Goal: Information Seeking & Learning: Learn about a topic

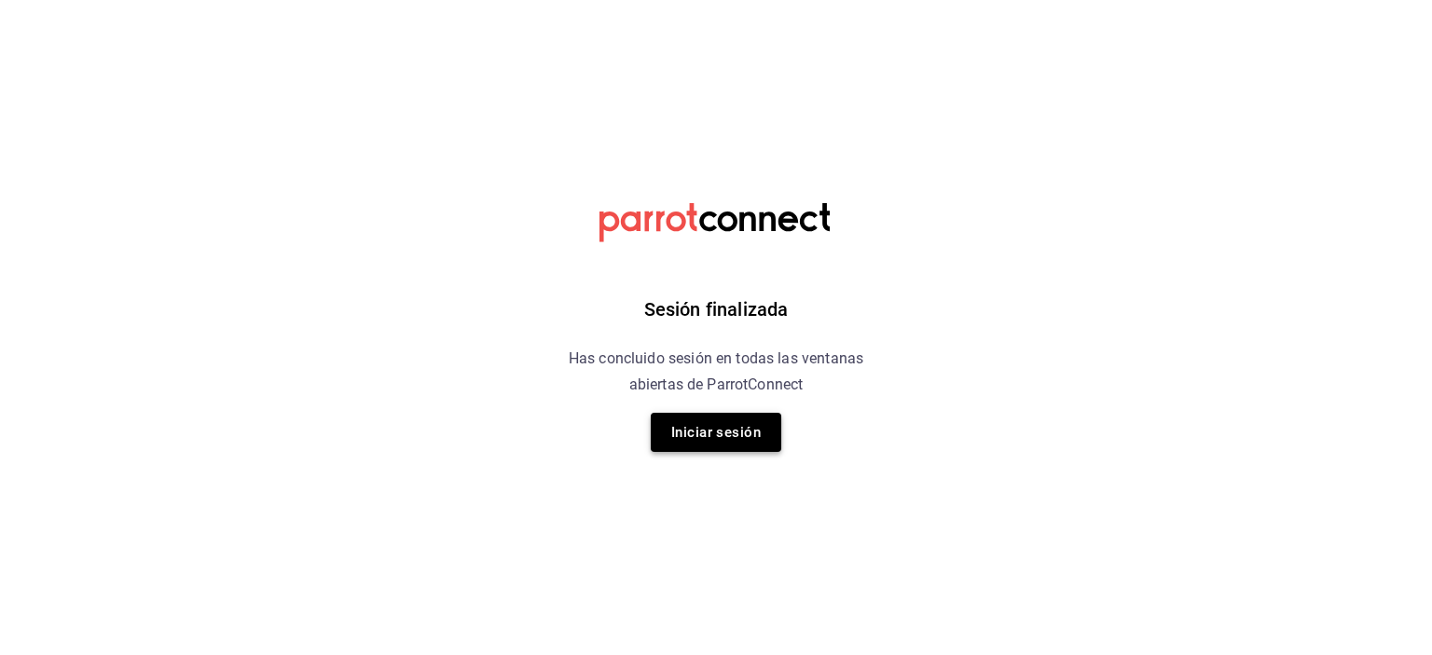
click at [730, 438] on button "Iniciar sesión" at bounding box center [716, 432] width 131 height 39
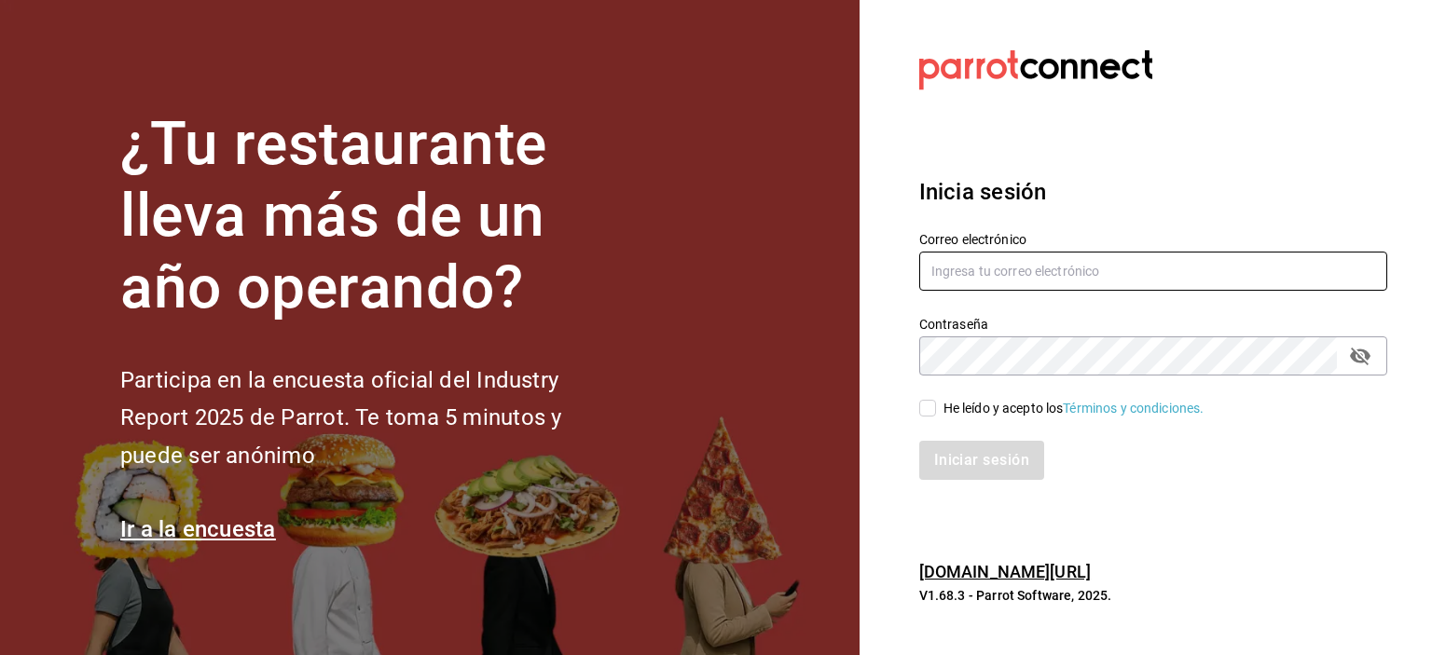
click at [1044, 286] on input "text" at bounding box center [1153, 271] width 468 height 39
type input "[EMAIL_ADDRESS][DOMAIN_NAME]"
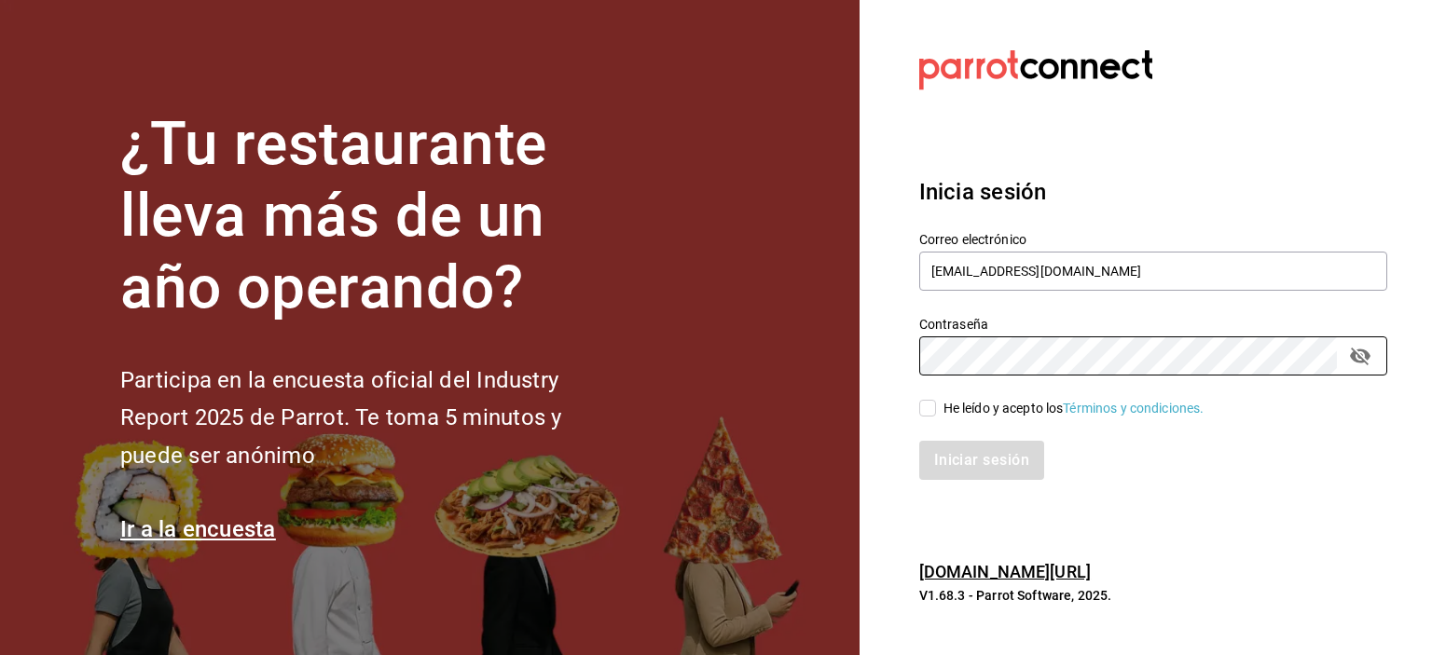
click at [930, 416] on input "He leído y acepto los Términos y condiciones." at bounding box center [927, 408] width 17 height 17
checkbox input "true"
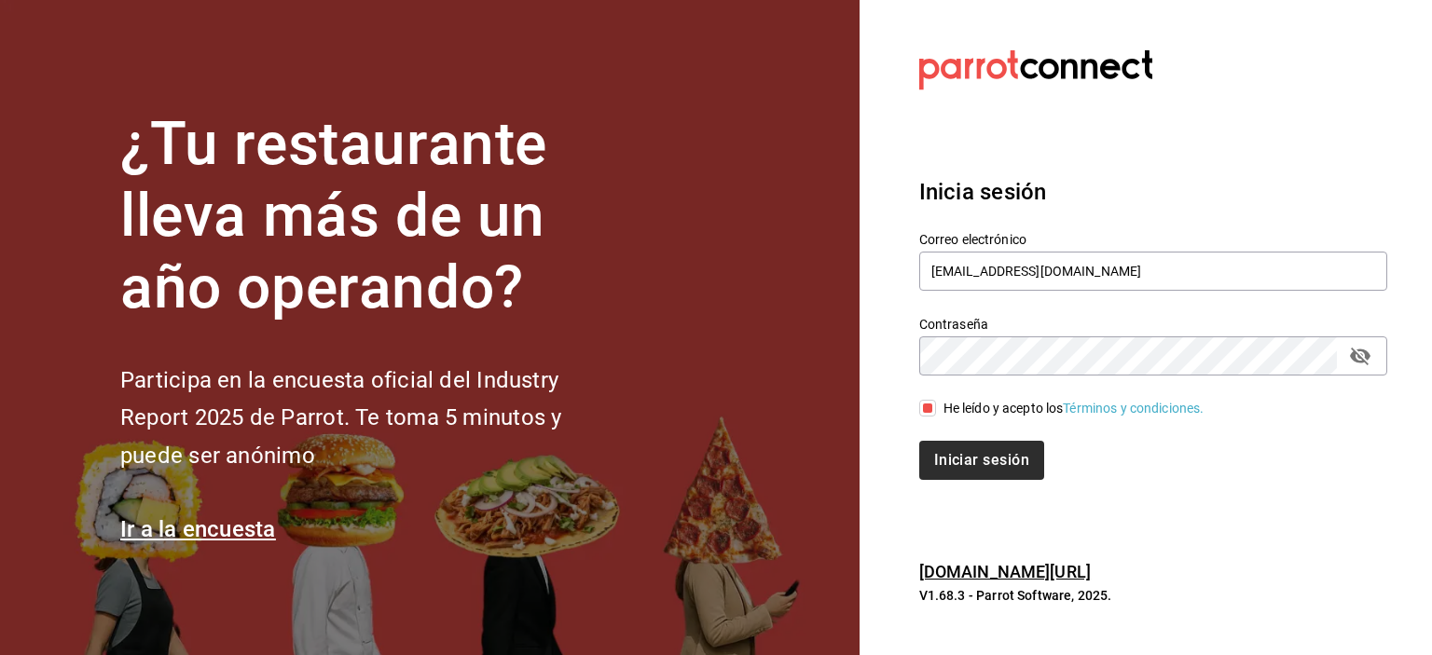
click at [997, 463] on button "Iniciar sesión" at bounding box center [981, 460] width 125 height 39
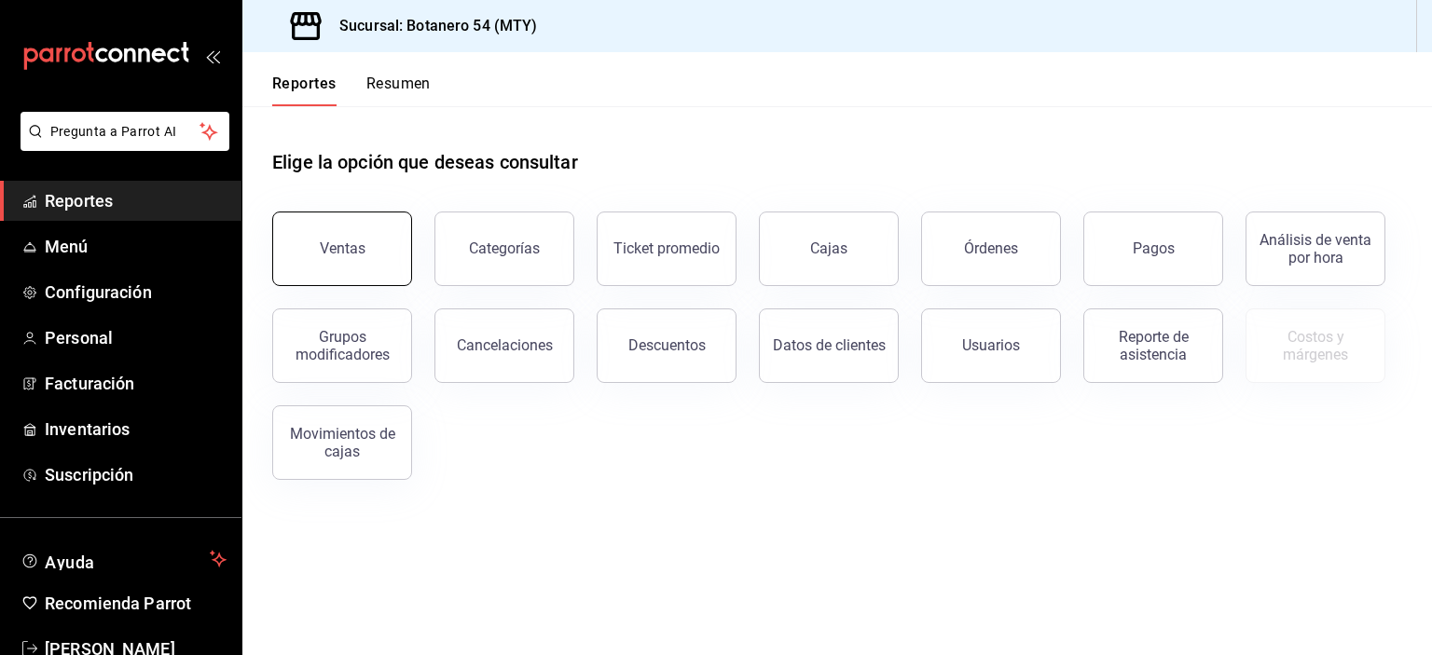
click at [342, 265] on button "Ventas" at bounding box center [342, 249] width 140 height 75
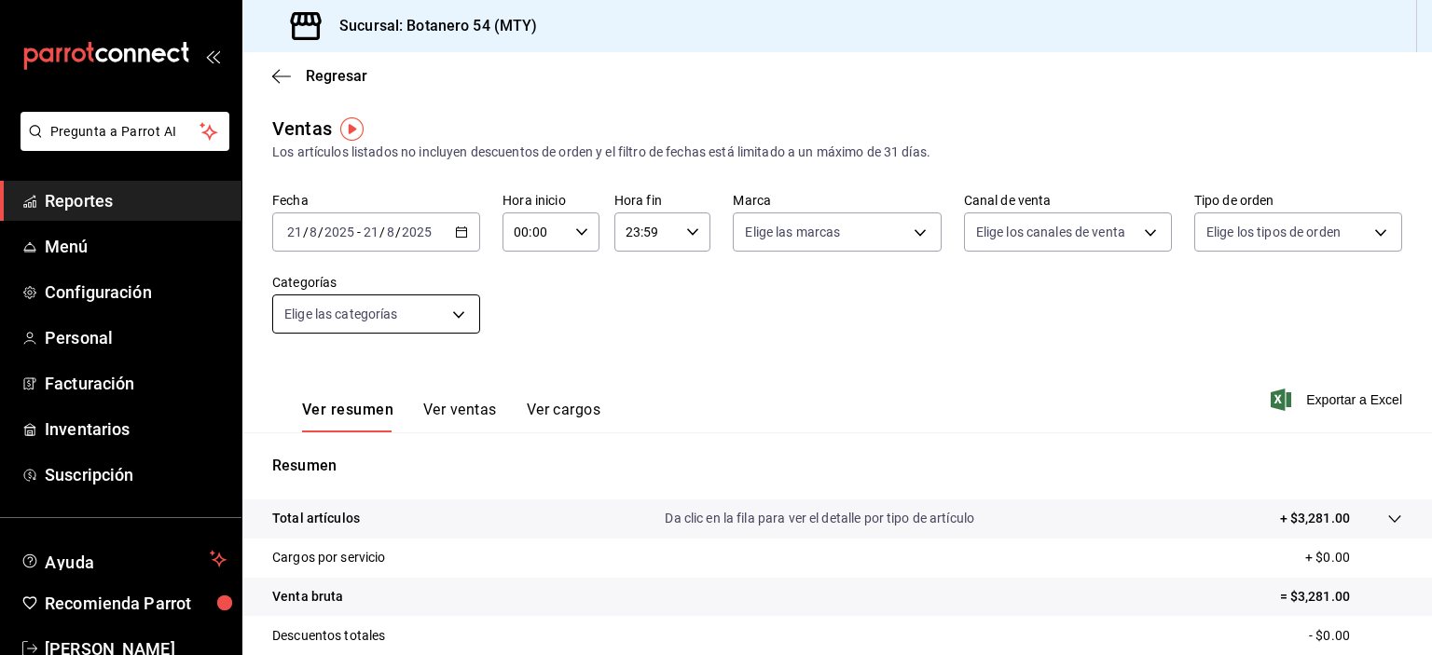
click at [460, 327] on body "Pregunta a Parrot AI Reportes Menú Configuración Personal Facturación Inventari…" at bounding box center [716, 327] width 1432 height 655
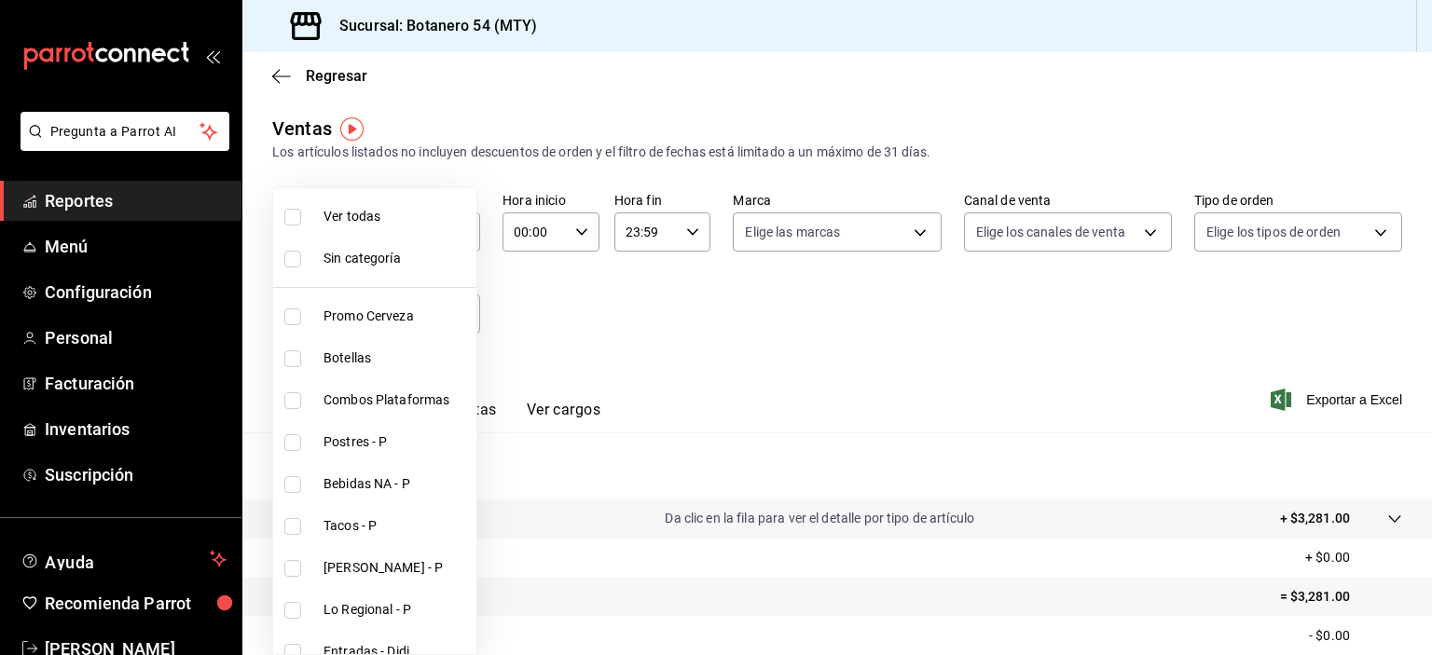
click at [382, 227] on li "Ver todas" at bounding box center [374, 217] width 203 height 42
type input "8bd5c3d9-f1c0-48d2-b3af-2a670c7512dc,91eebea4-4a99-491e-8e81-89d3fefdab82,b5676…"
checkbox input "true"
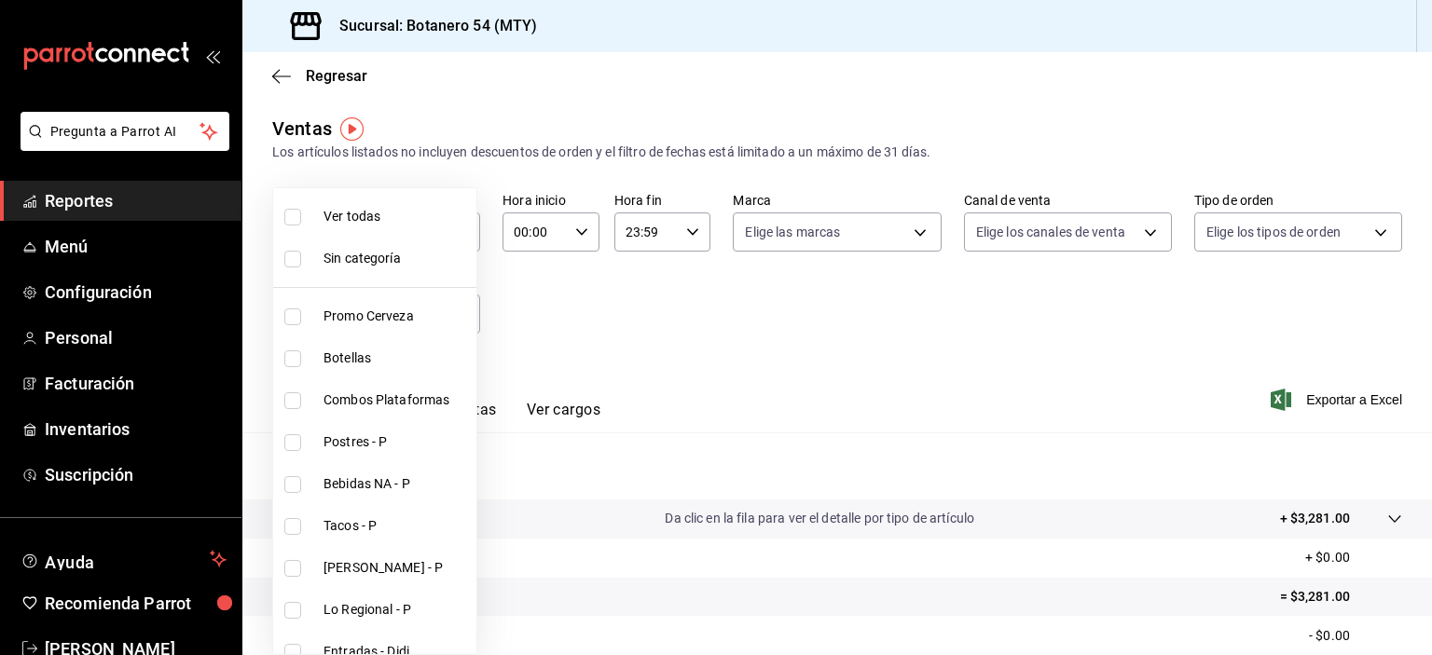
checkbox input "true"
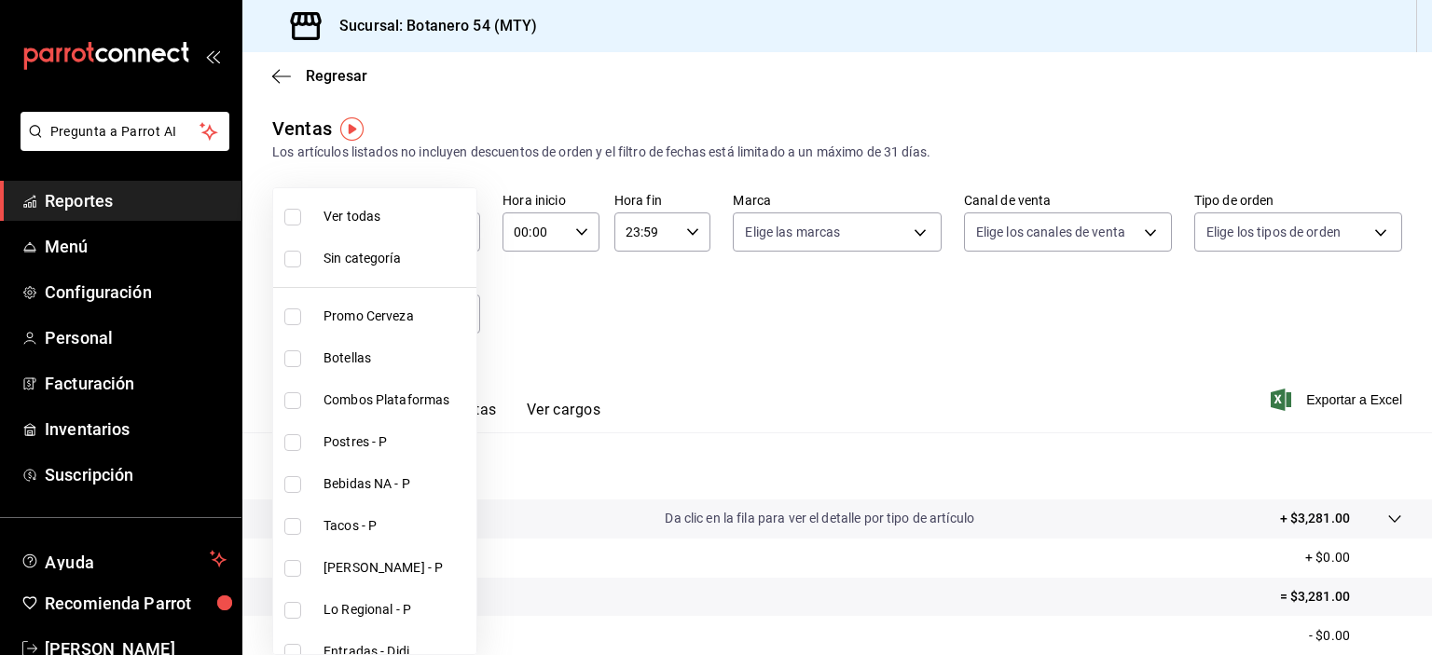
checkbox input "true"
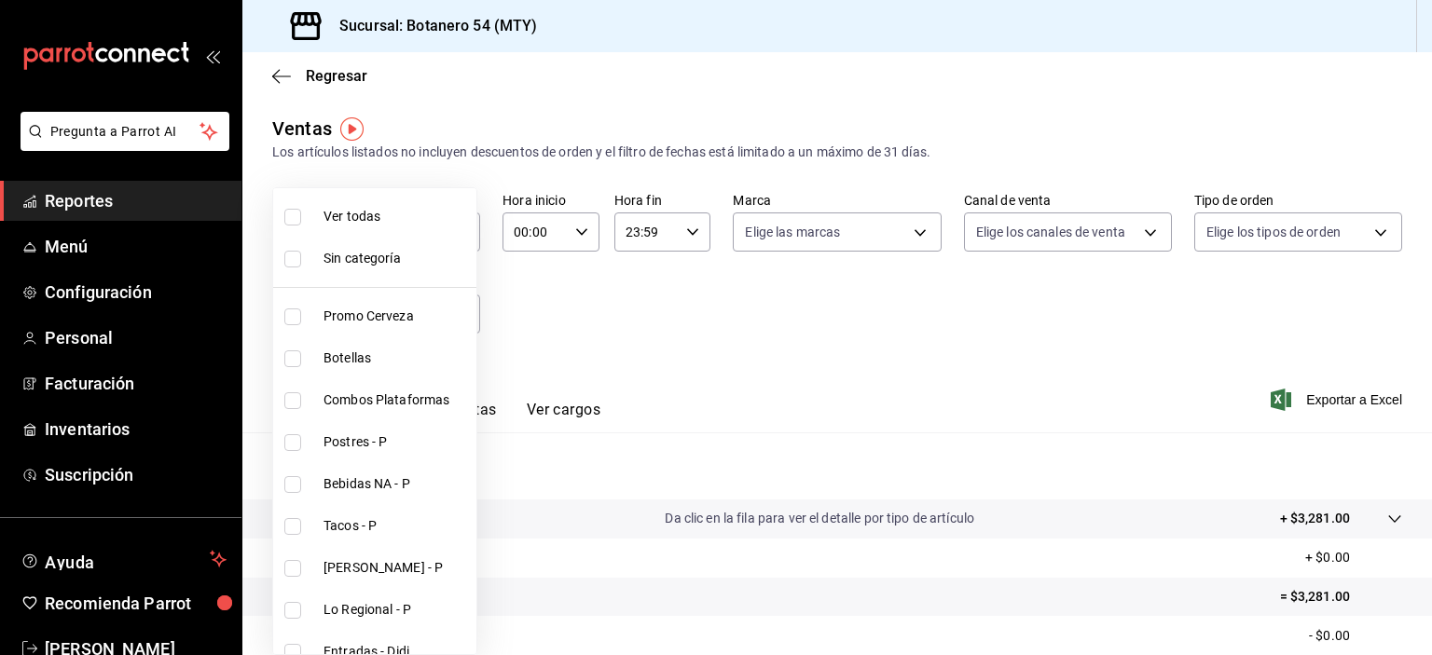
checkbox input "true"
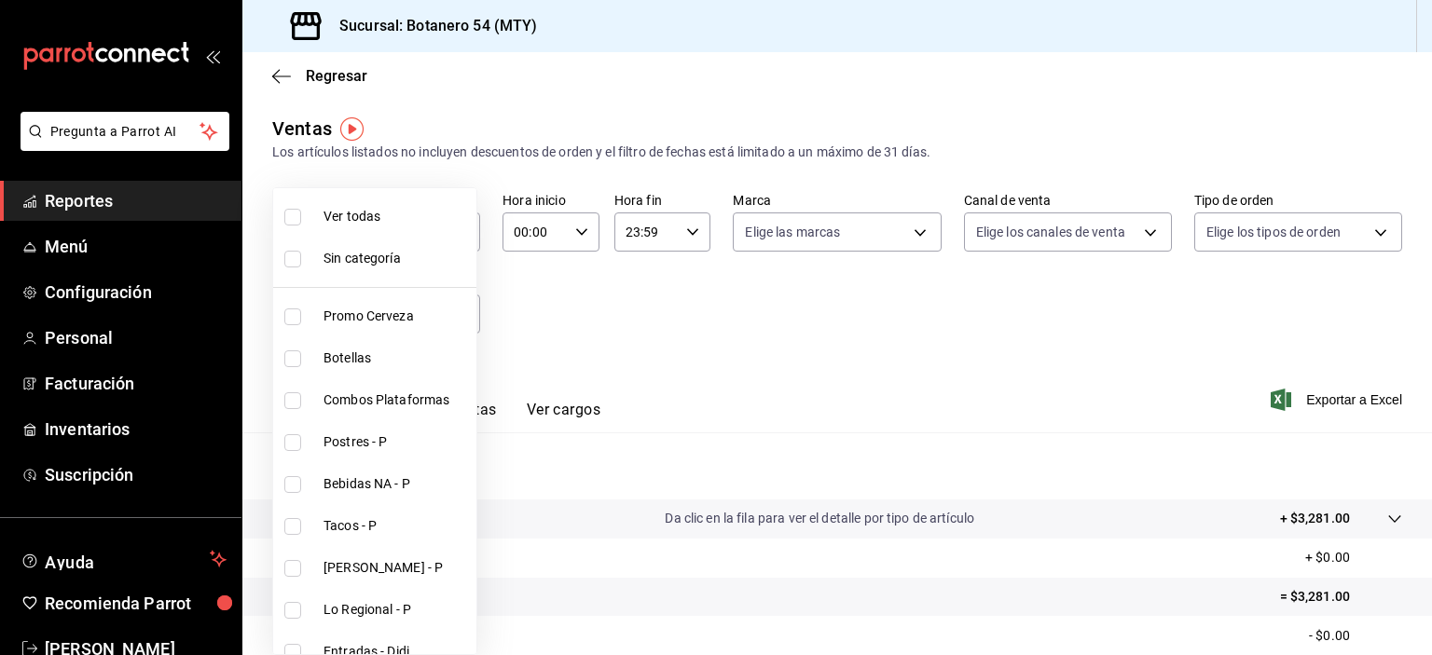
checkbox input "true"
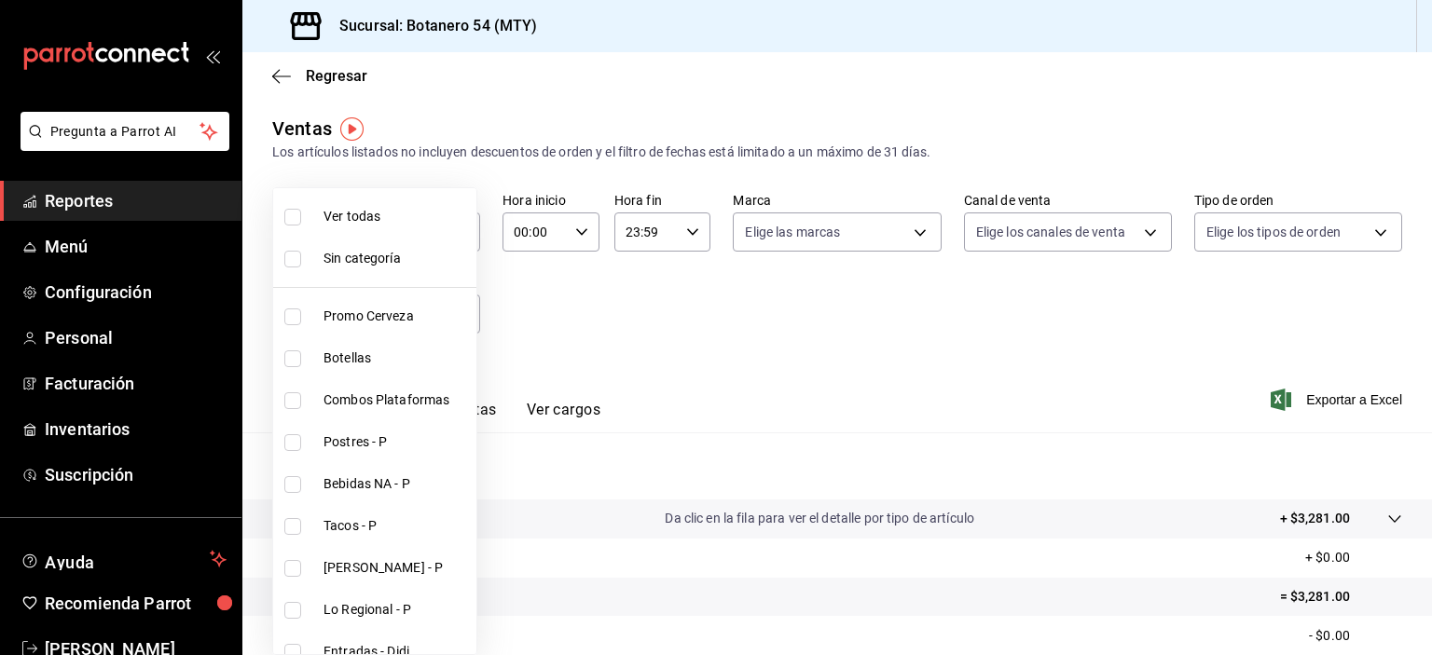
checkbox input "true"
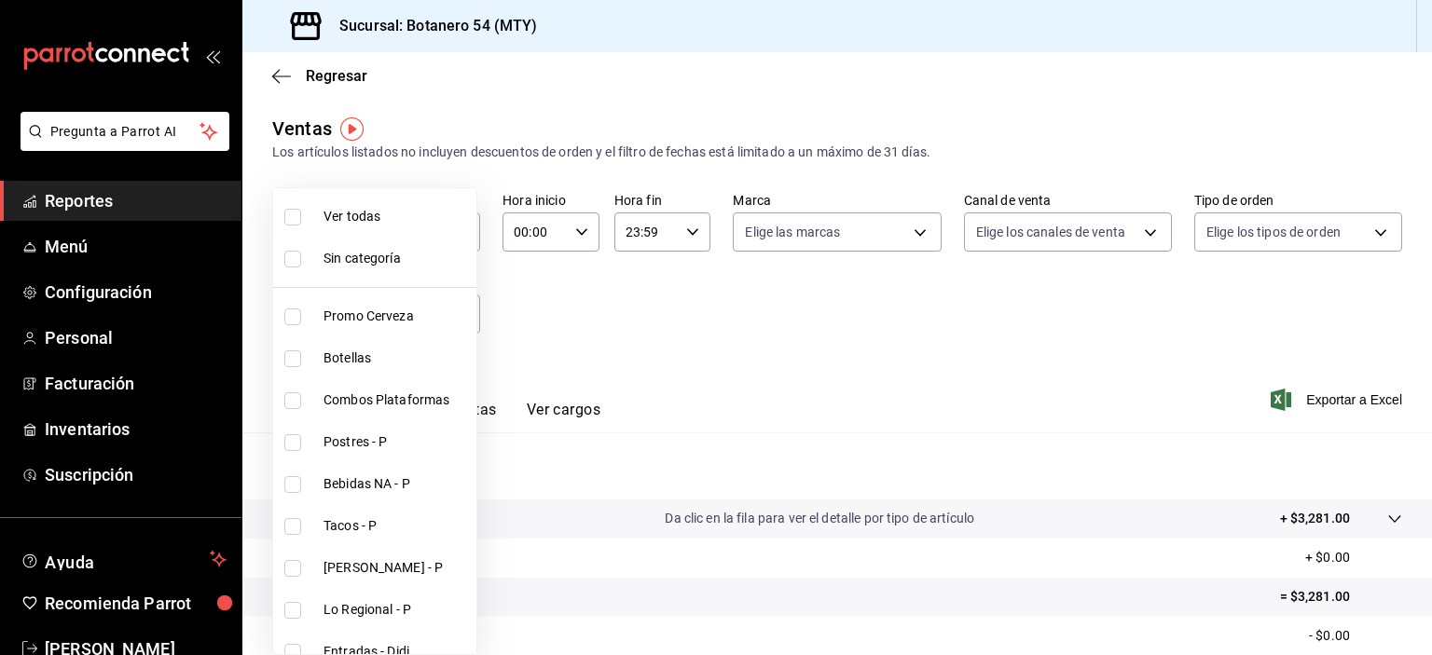
checkbox input "true"
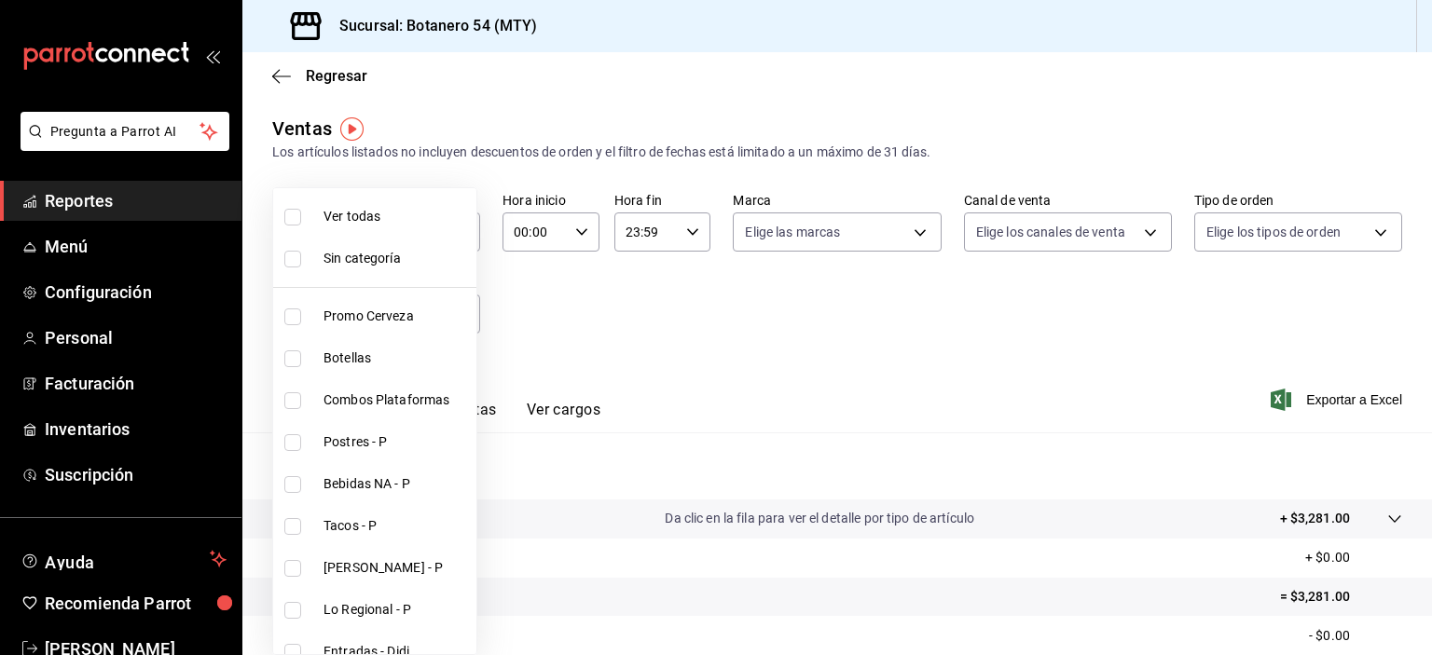
checkbox input "true"
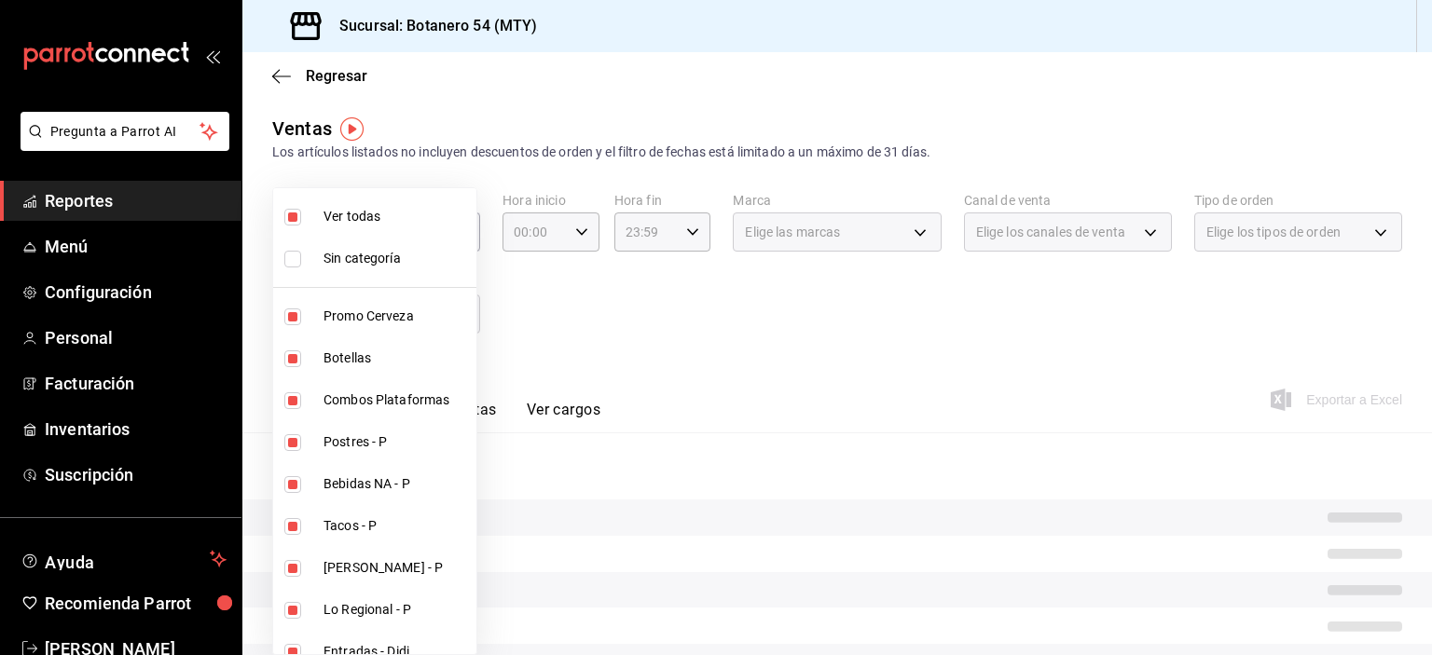
click at [370, 268] on li "Sin categoría" at bounding box center [374, 259] width 203 height 42
checkbox input "true"
click at [647, 298] on div at bounding box center [716, 327] width 1432 height 655
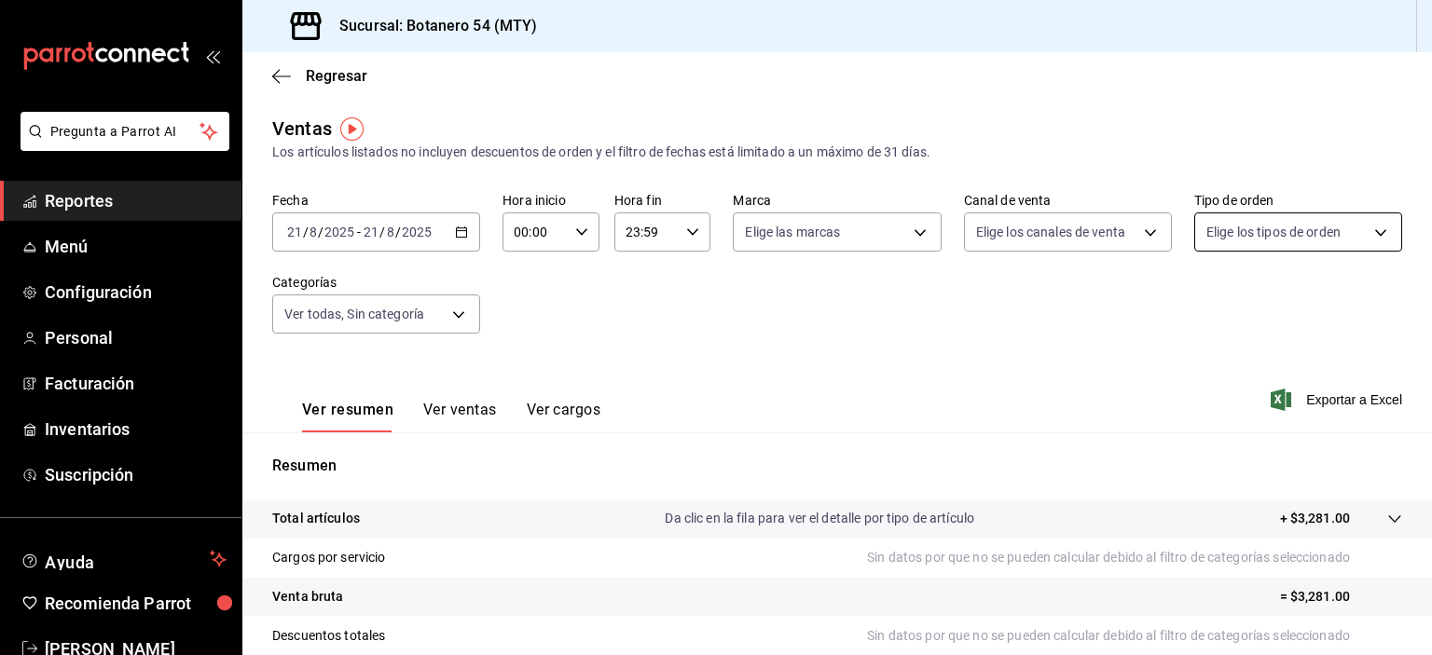
click at [1365, 234] on body "Pregunta a Parrot AI Reportes Menú Configuración Personal Facturación Inventari…" at bounding box center [716, 327] width 1432 height 655
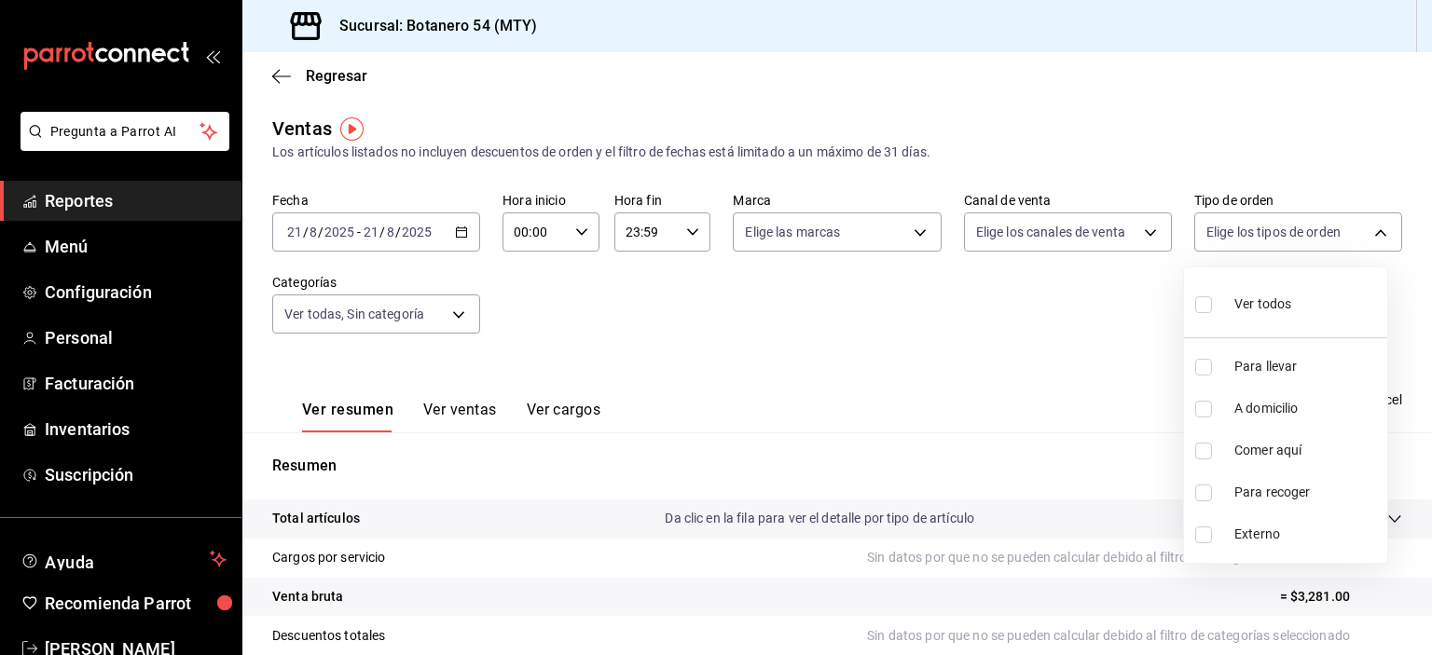
click at [1210, 307] on input "checkbox" at bounding box center [1203, 304] width 17 height 17
checkbox input "true"
type input "29649e8a-922b-49f8-a788-bfd5f24705dc,0baba1ef-ed22-446c-a07c-2184bbc9b86d,8367f…"
checkbox input "true"
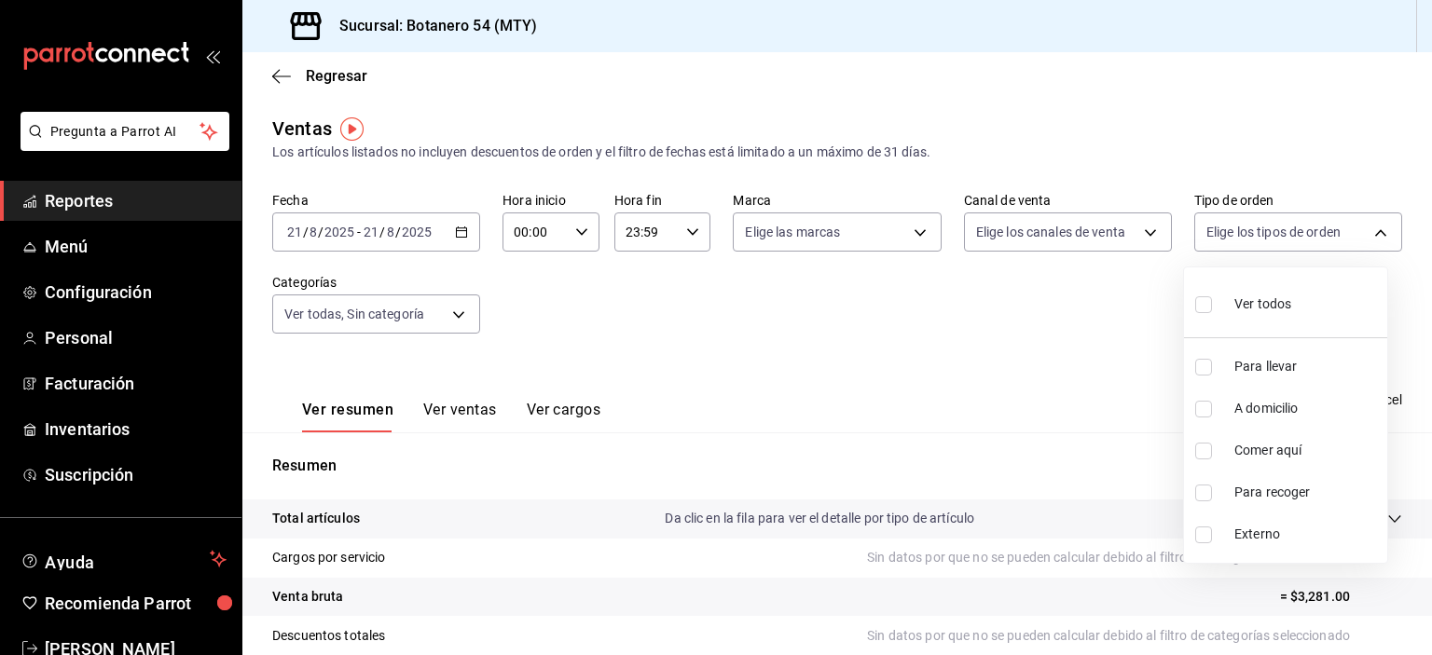
checkbox input "true"
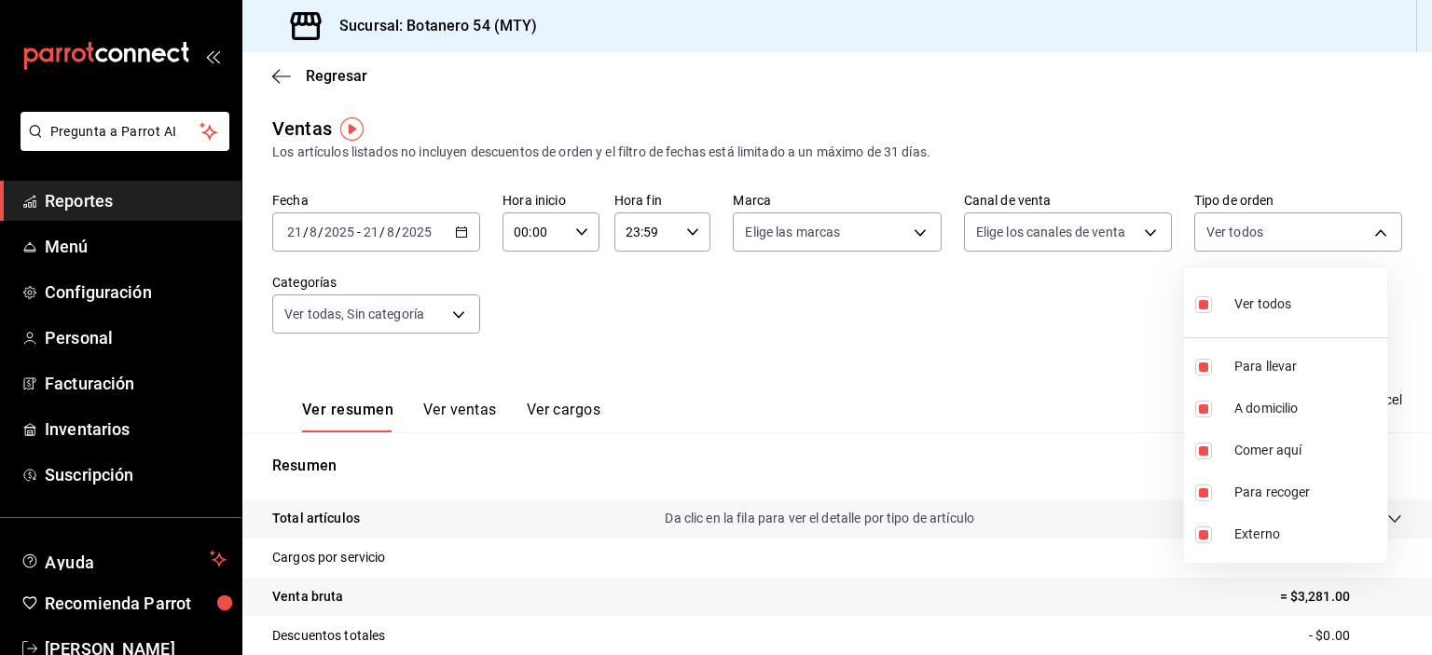
click at [1129, 238] on div at bounding box center [716, 327] width 1432 height 655
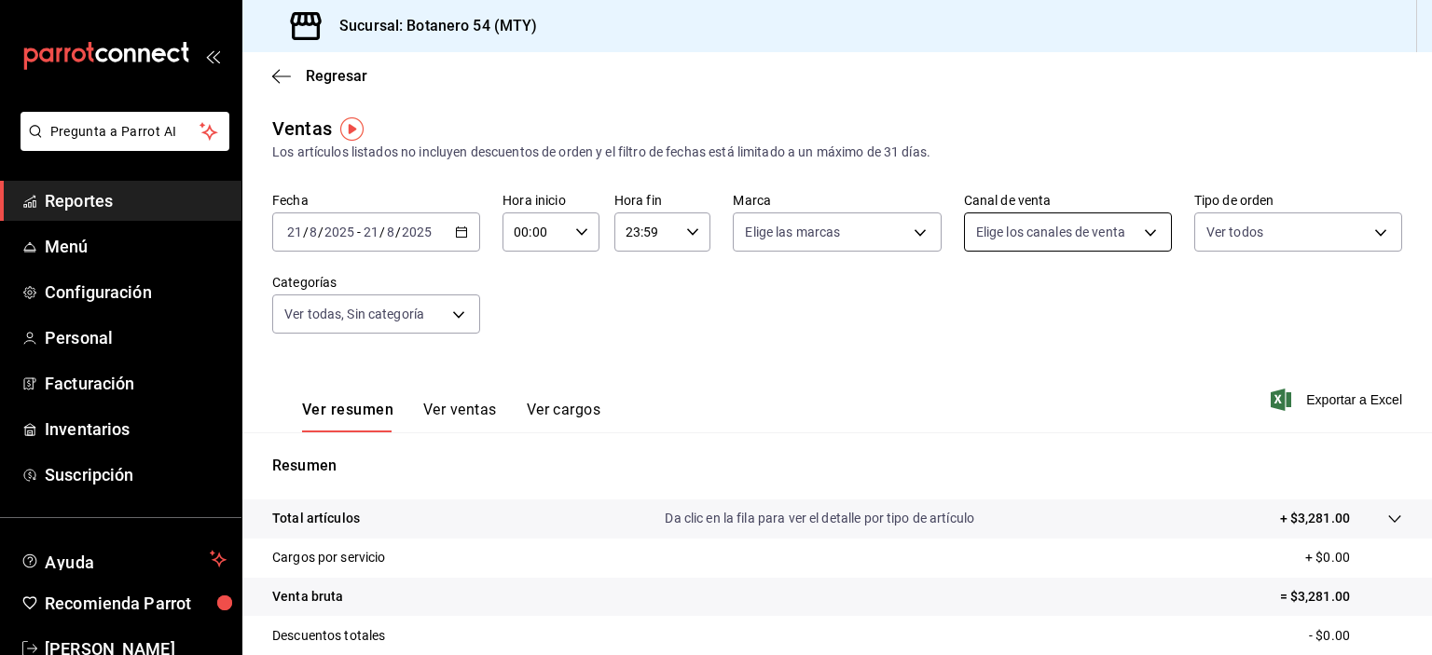
click at [1132, 237] on body "Pregunta a Parrot AI Reportes Menú Configuración Personal Facturación Inventari…" at bounding box center [716, 327] width 1432 height 655
click at [1050, 310] on span "Ver todos" at bounding box center [1034, 305] width 57 height 20
type input "PARROT,UBER_EATS,RAPPI,DIDI_FOOD,ONLINE"
checkbox input "true"
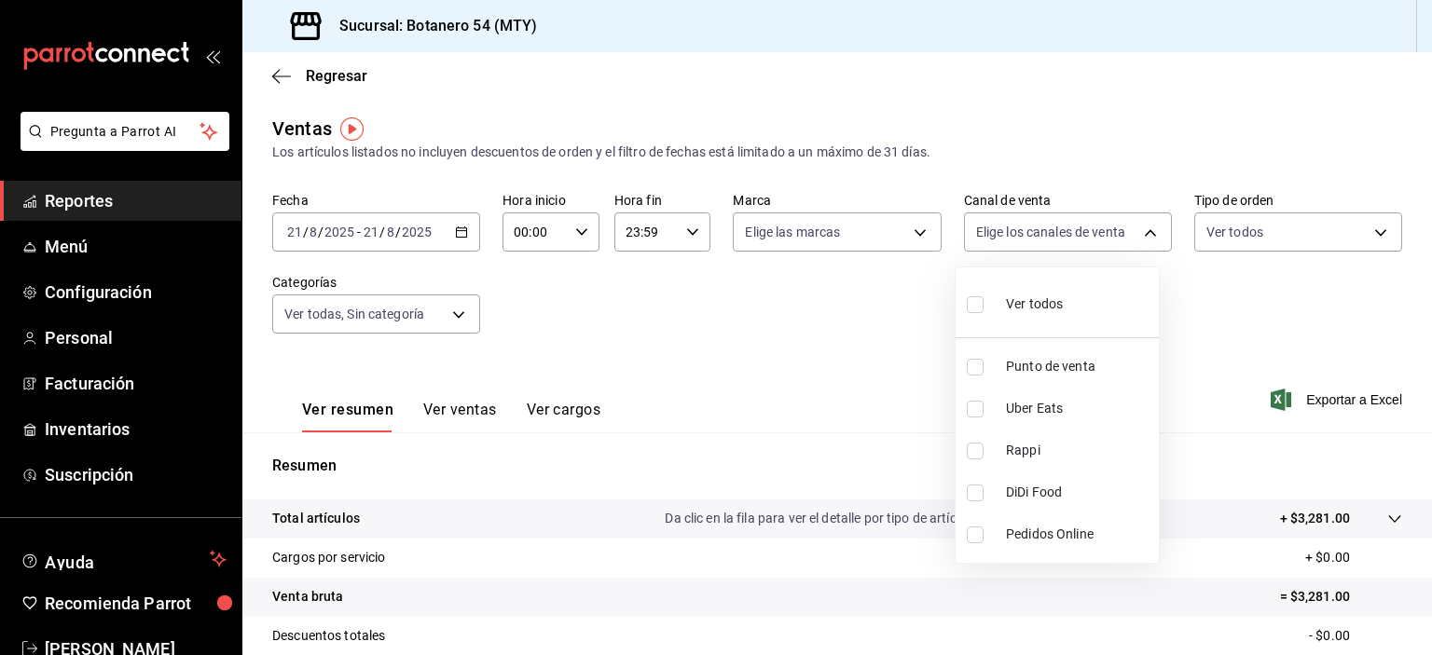
checkbox input "true"
click at [906, 244] on div at bounding box center [716, 327] width 1432 height 655
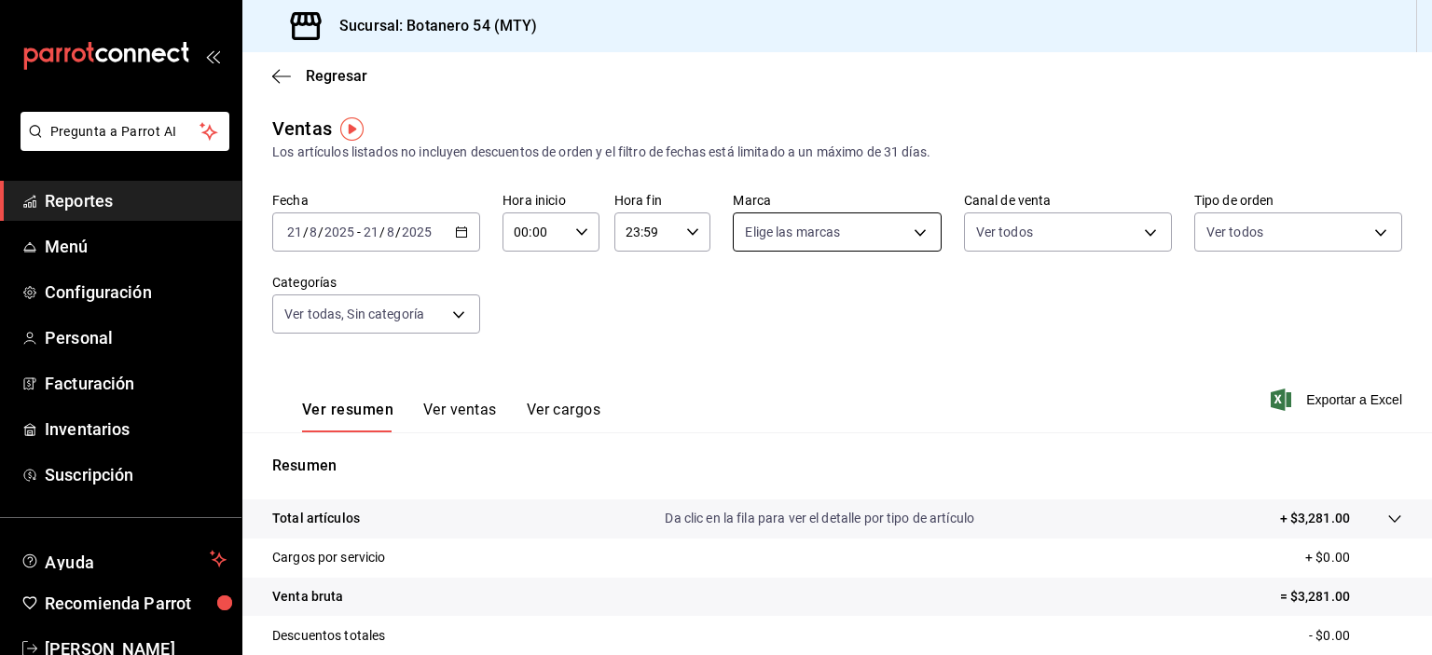
click at [916, 239] on body "Pregunta a Parrot AI Reportes Menú Configuración Personal Facturación Inventari…" at bounding box center [716, 327] width 1432 height 655
click at [830, 377] on li "Botanero 54 - MTY" at bounding box center [829, 367] width 203 height 42
type input "d563b5a3-9402-4110-9b0e-9babda809fc2"
checkbox input "true"
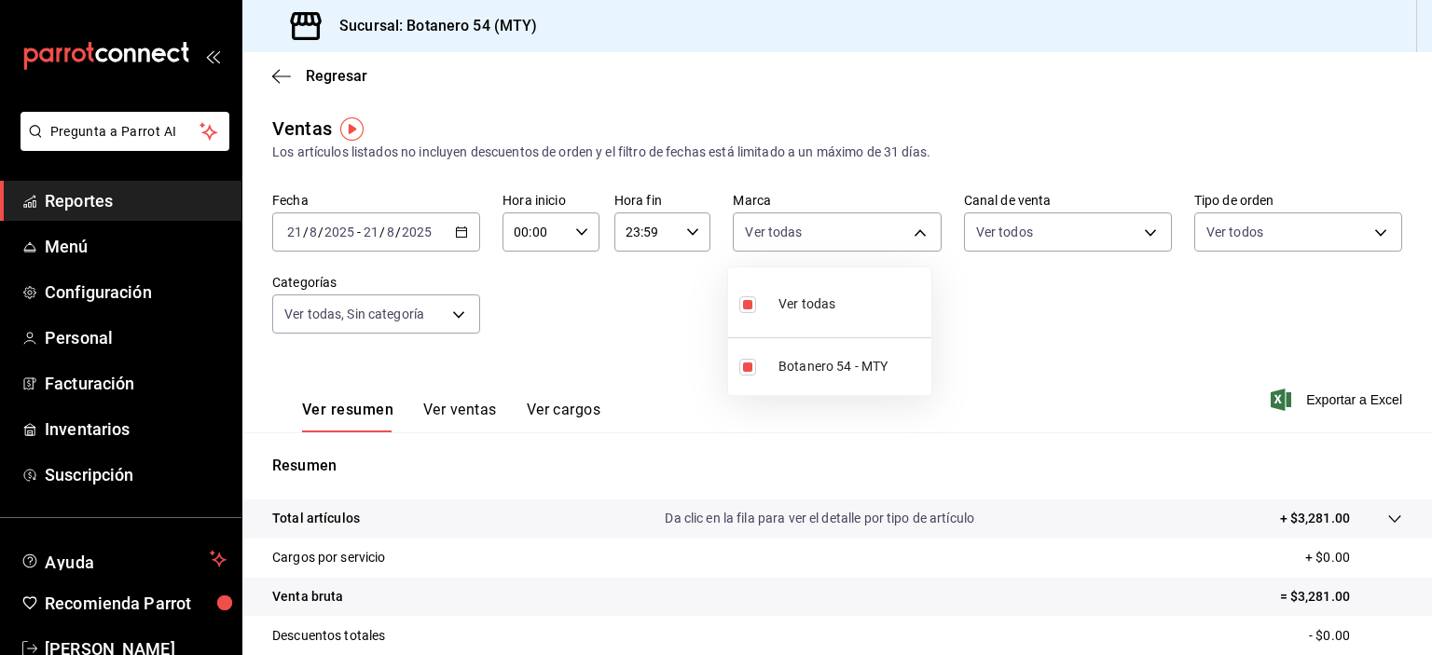
click at [101, 451] on div at bounding box center [716, 327] width 1432 height 655
click at [106, 437] on span "Inventarios" at bounding box center [136, 429] width 182 height 25
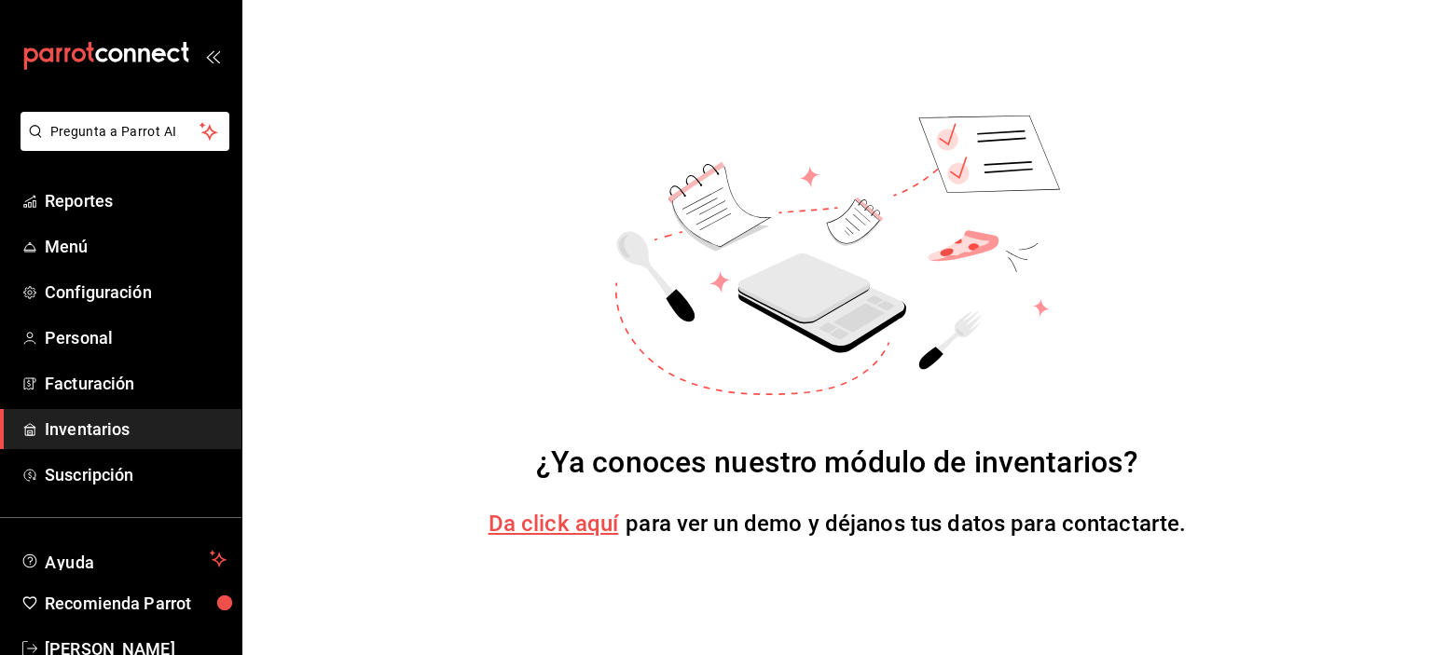
click at [1066, 254] on div "¿Ya conoces nuestro módulo de inventarios? Da click aquí para ver un demo y déj…" at bounding box center [836, 327] width 1189 height 655
click at [880, 377] on icon at bounding box center [837, 256] width 445 height 280
click at [582, 535] on span "Da click aquí" at bounding box center [553, 524] width 131 height 26
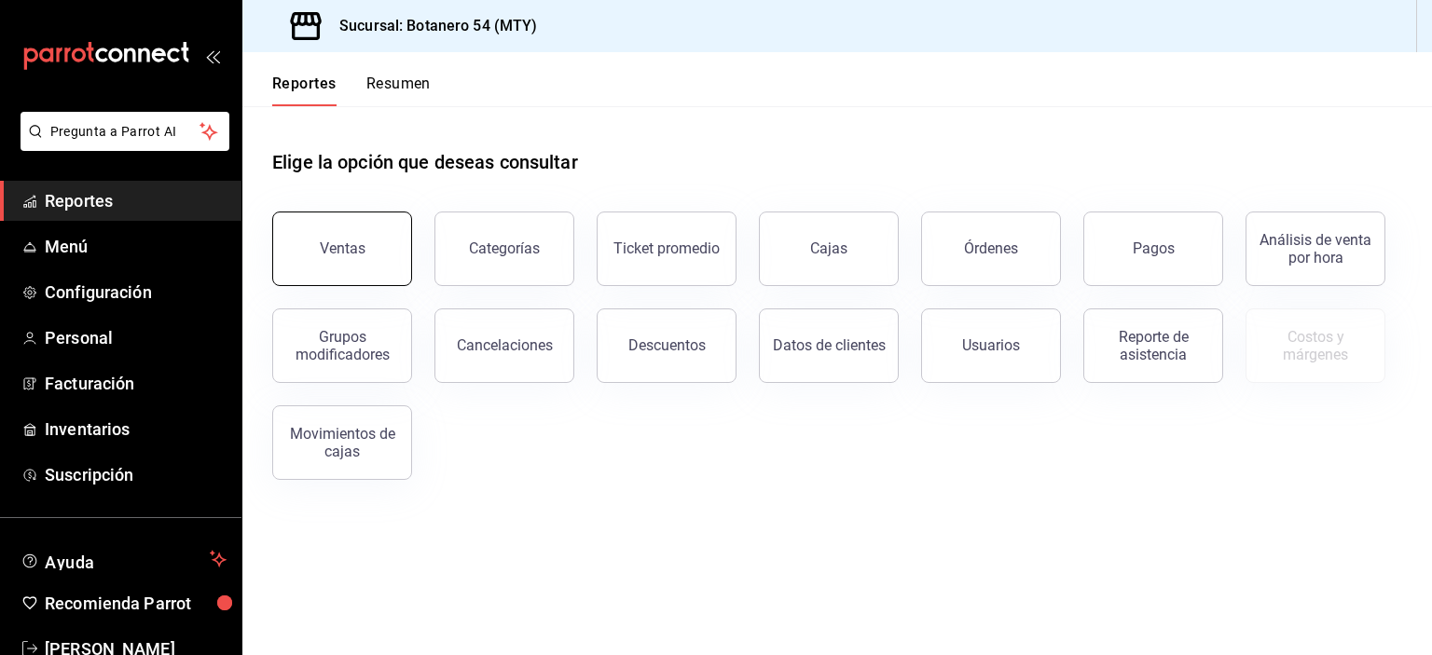
click at [375, 267] on button "Ventas" at bounding box center [342, 249] width 140 height 75
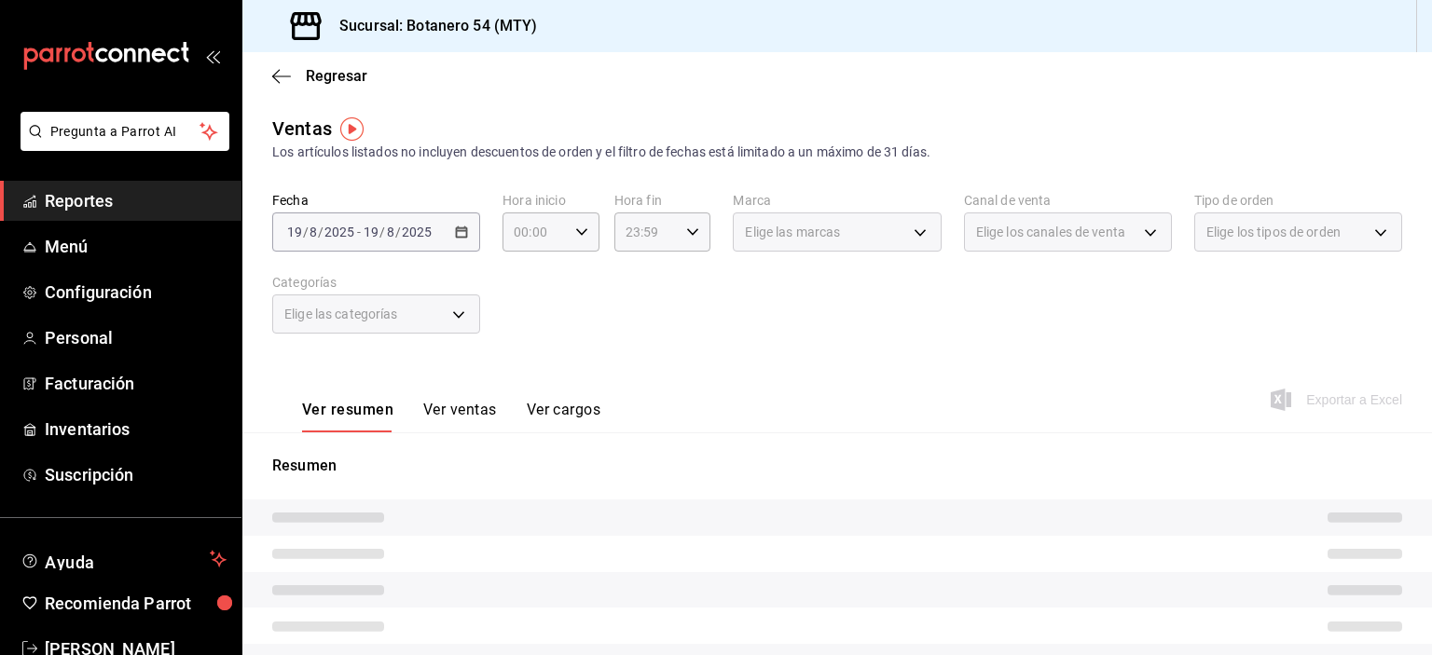
click at [459, 328] on div "Elige las categorías" at bounding box center [376, 314] width 208 height 39
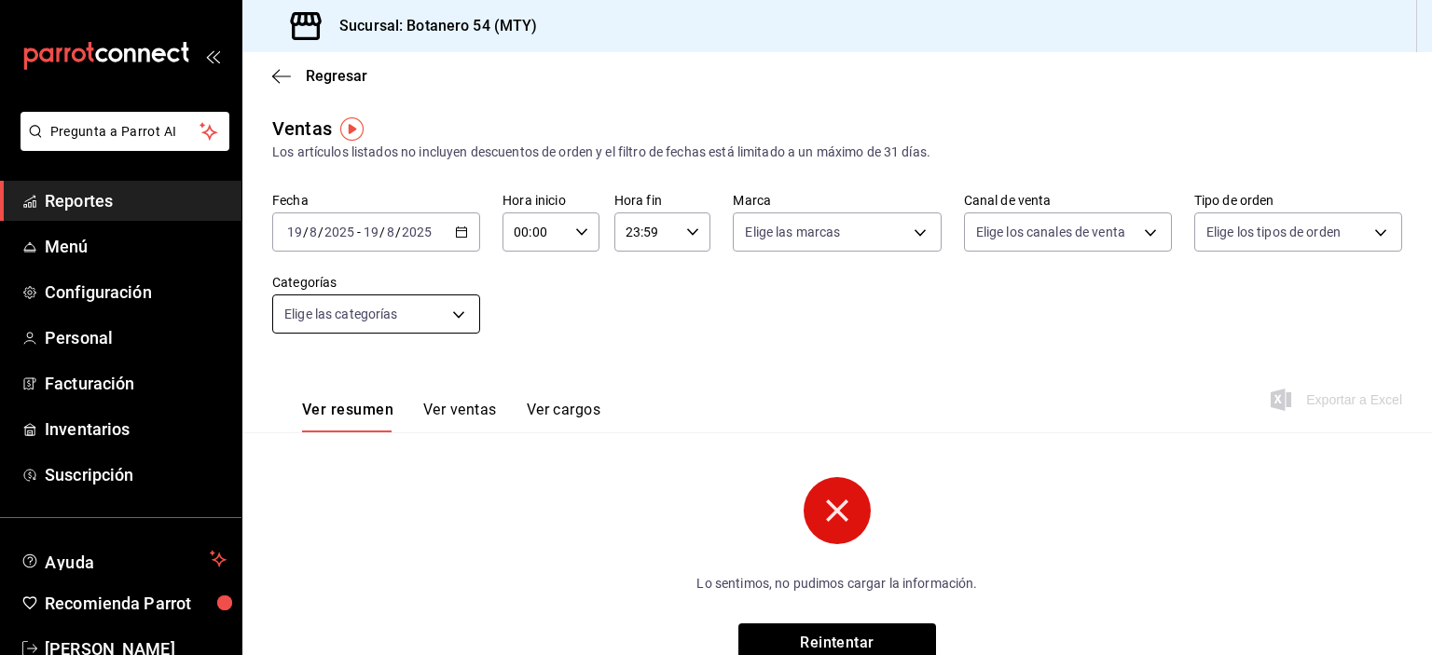
click at [450, 323] on body "Pregunta a Parrot AI Reportes Menú Configuración Personal Facturación Inventari…" at bounding box center [716, 327] width 1432 height 655
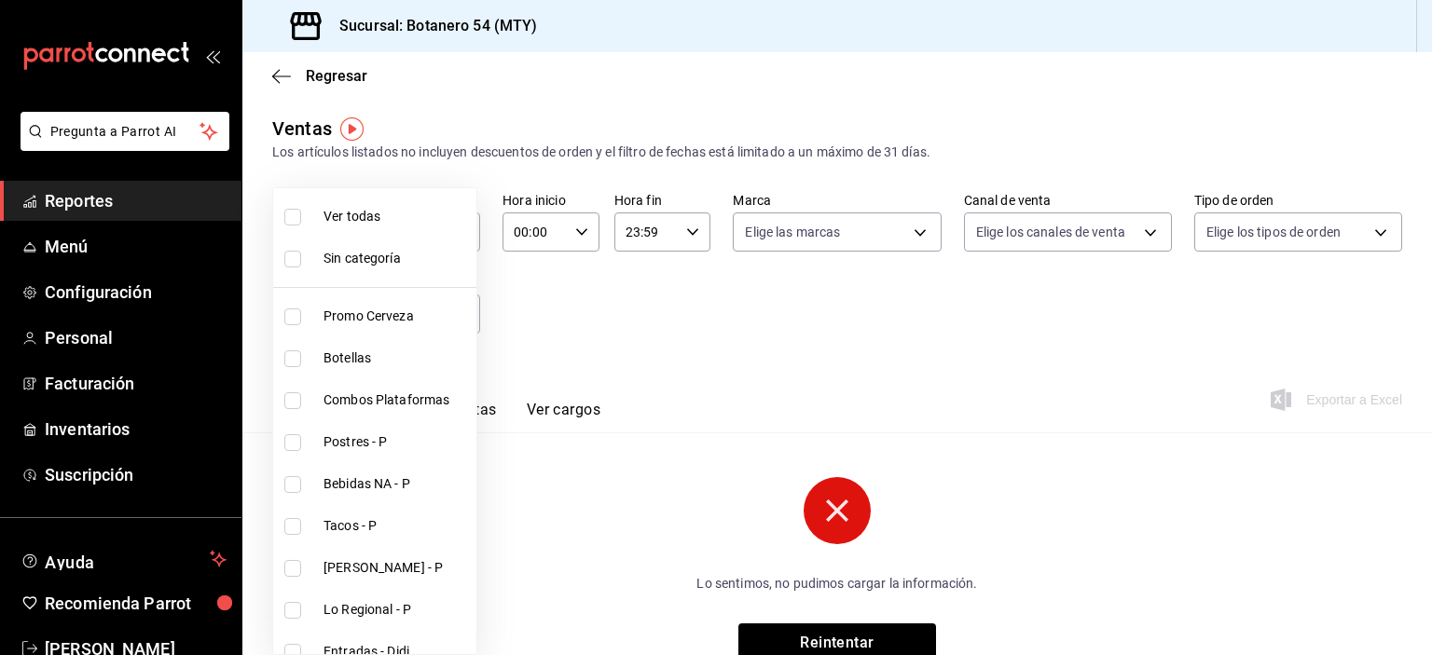
click at [384, 230] on li "Ver todas" at bounding box center [374, 217] width 203 height 42
type input "8bd5c3d9-f1c0-48d2-b3af-2a670c7512dc,91eebea4-4a99-491e-8e81-89d3fefdab82,b5676…"
checkbox input "true"
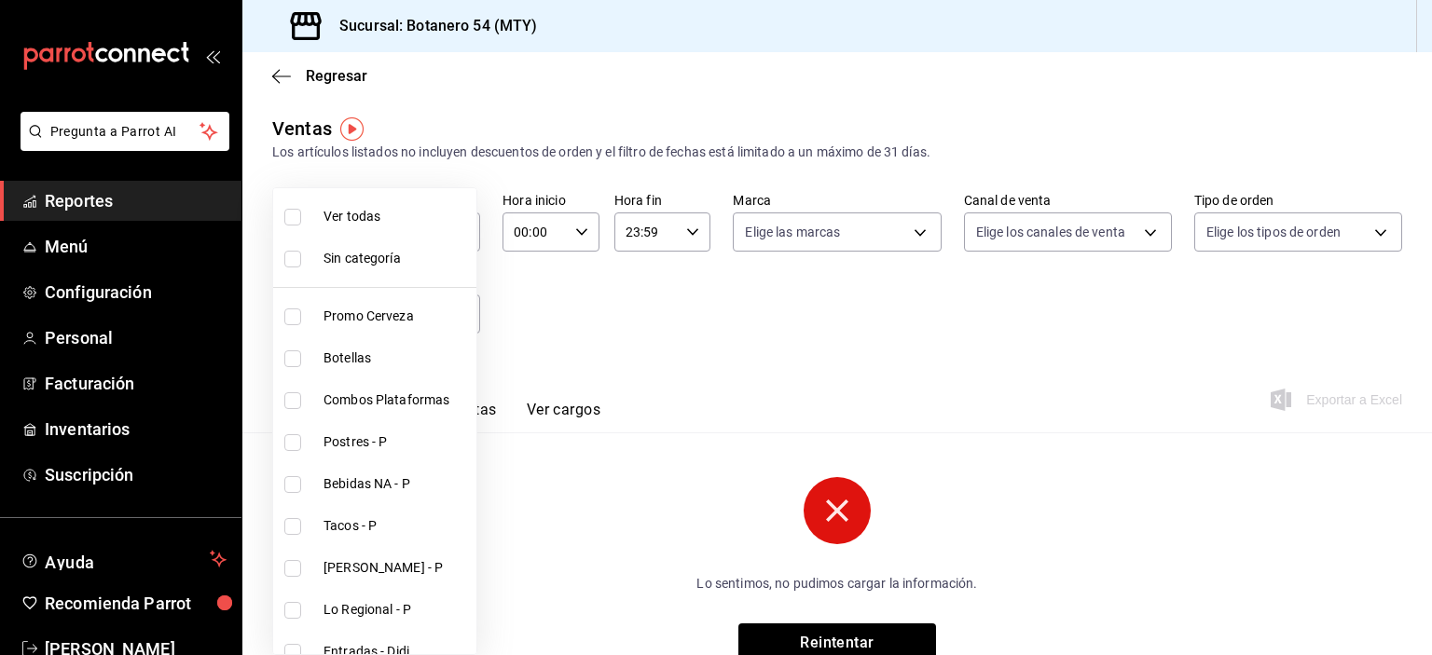
checkbox input "true"
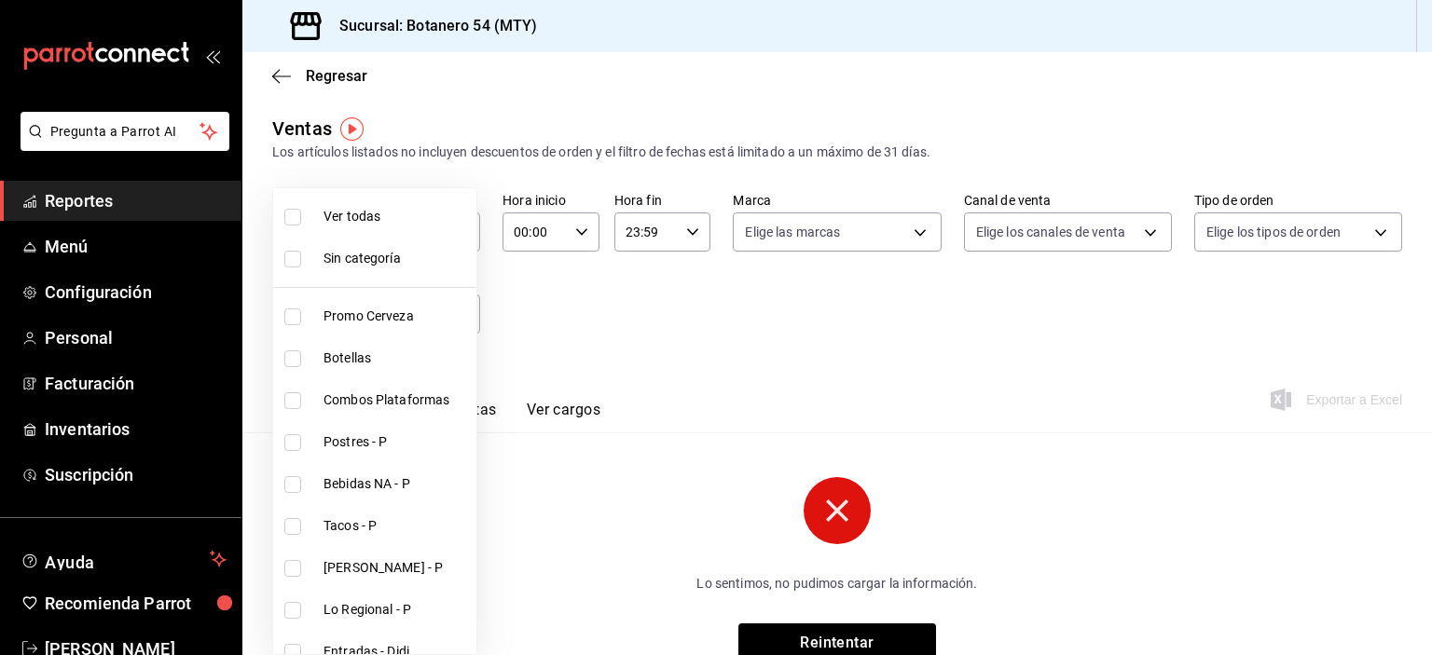
checkbox input "true"
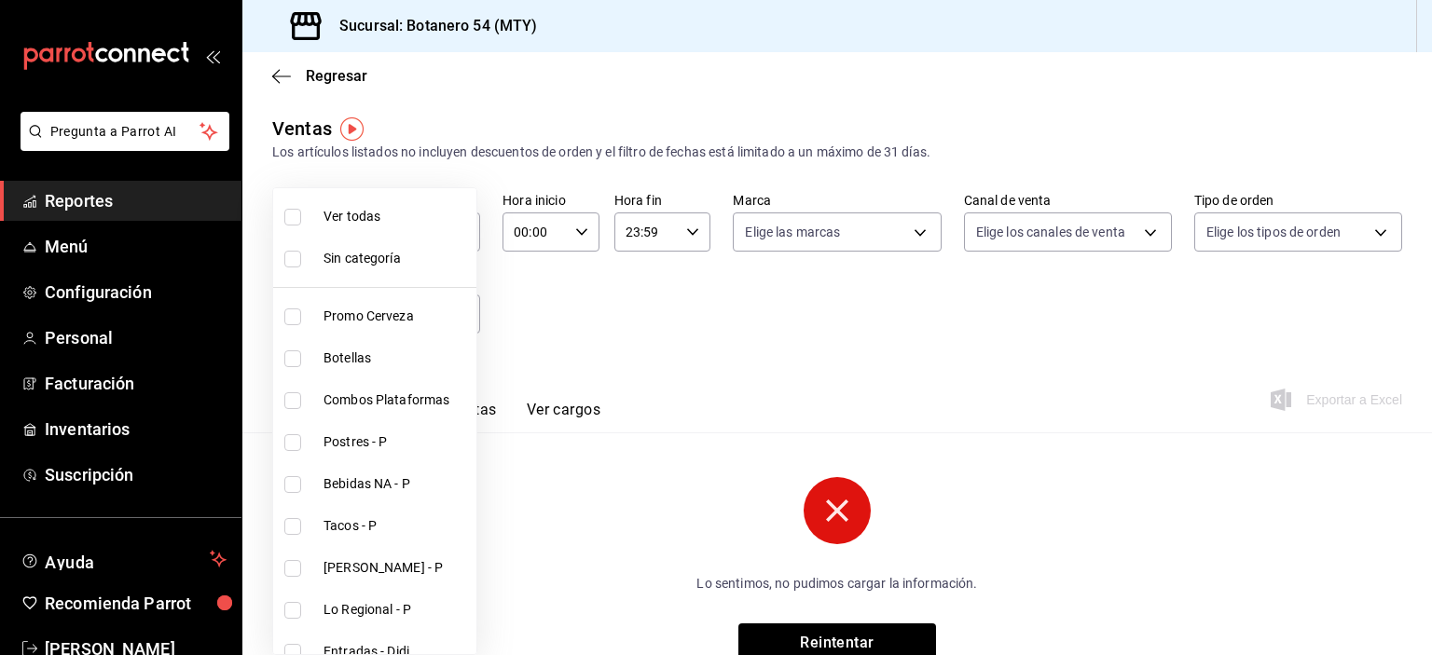
checkbox input "true"
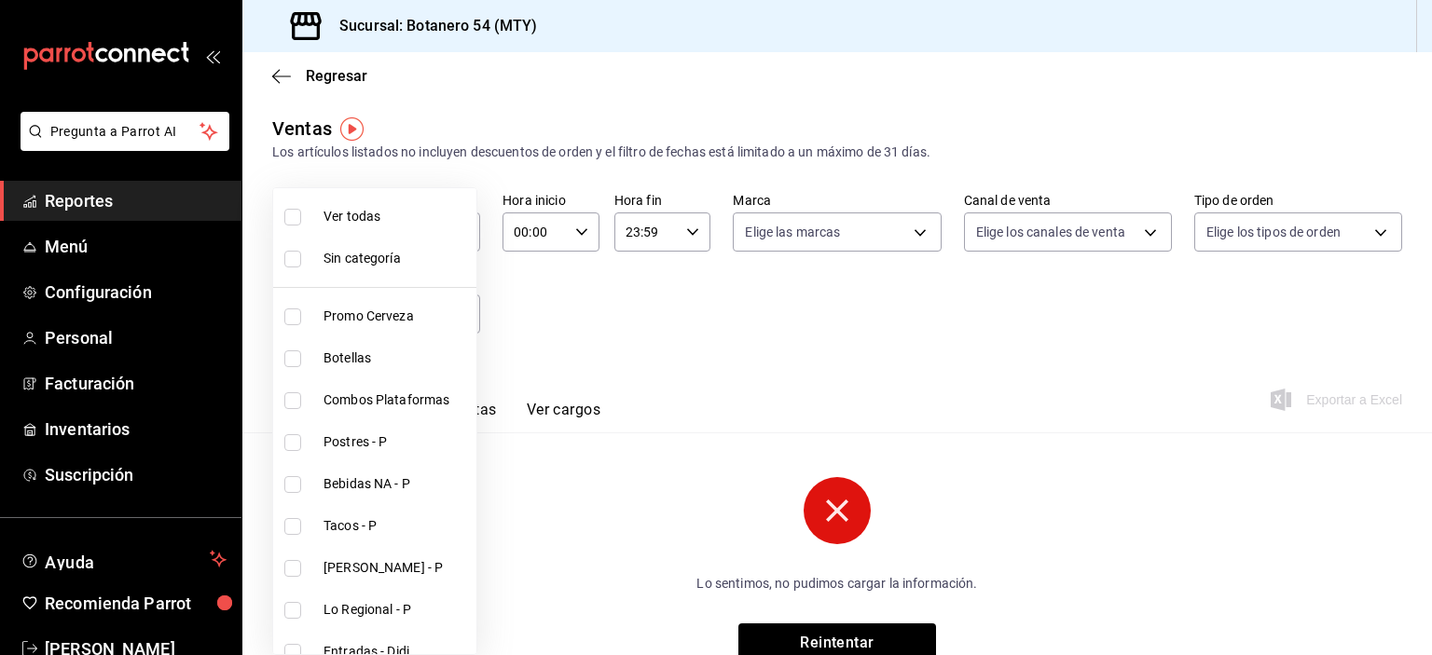
checkbox input "true"
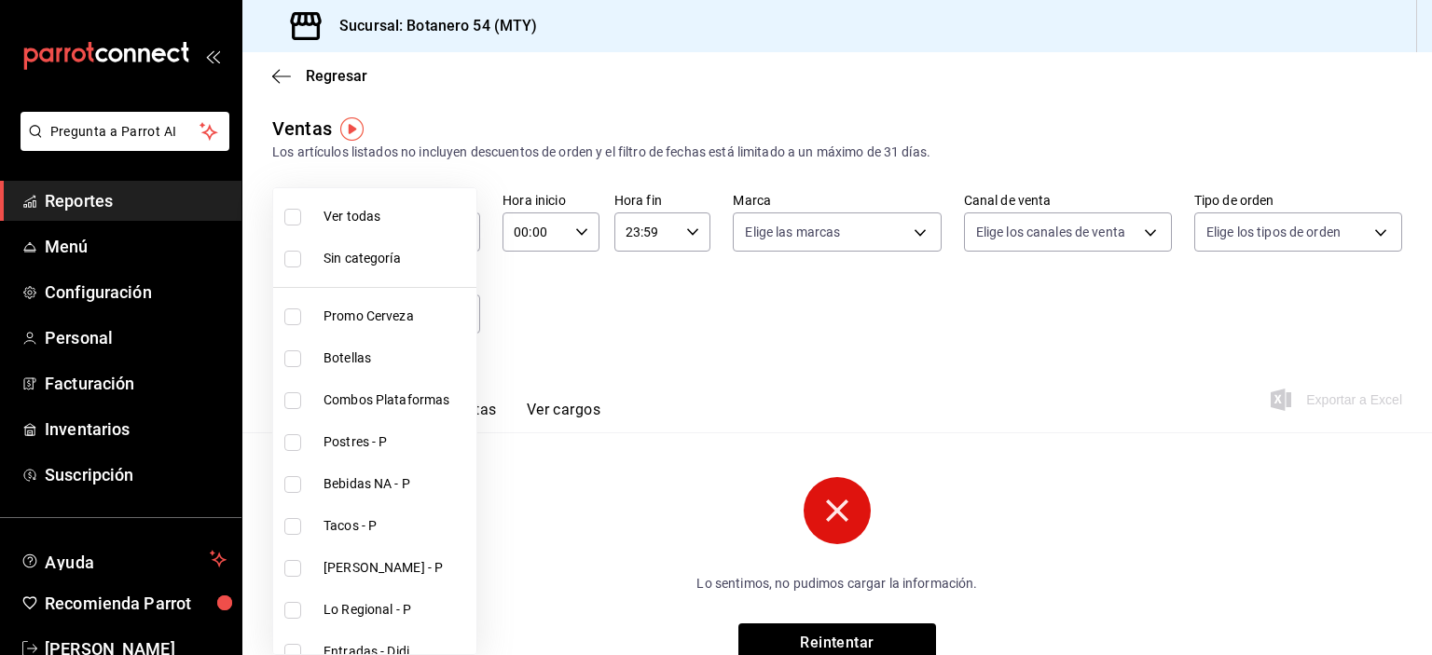
checkbox input "true"
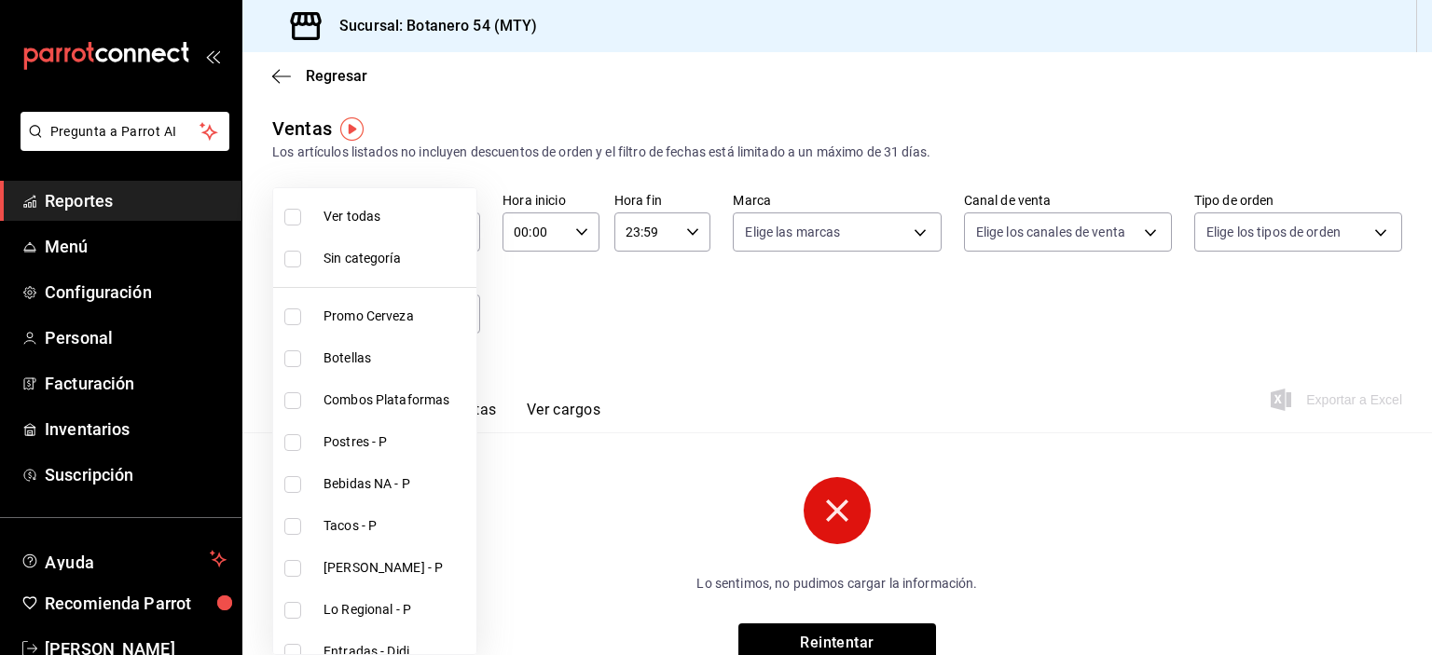
checkbox input "true"
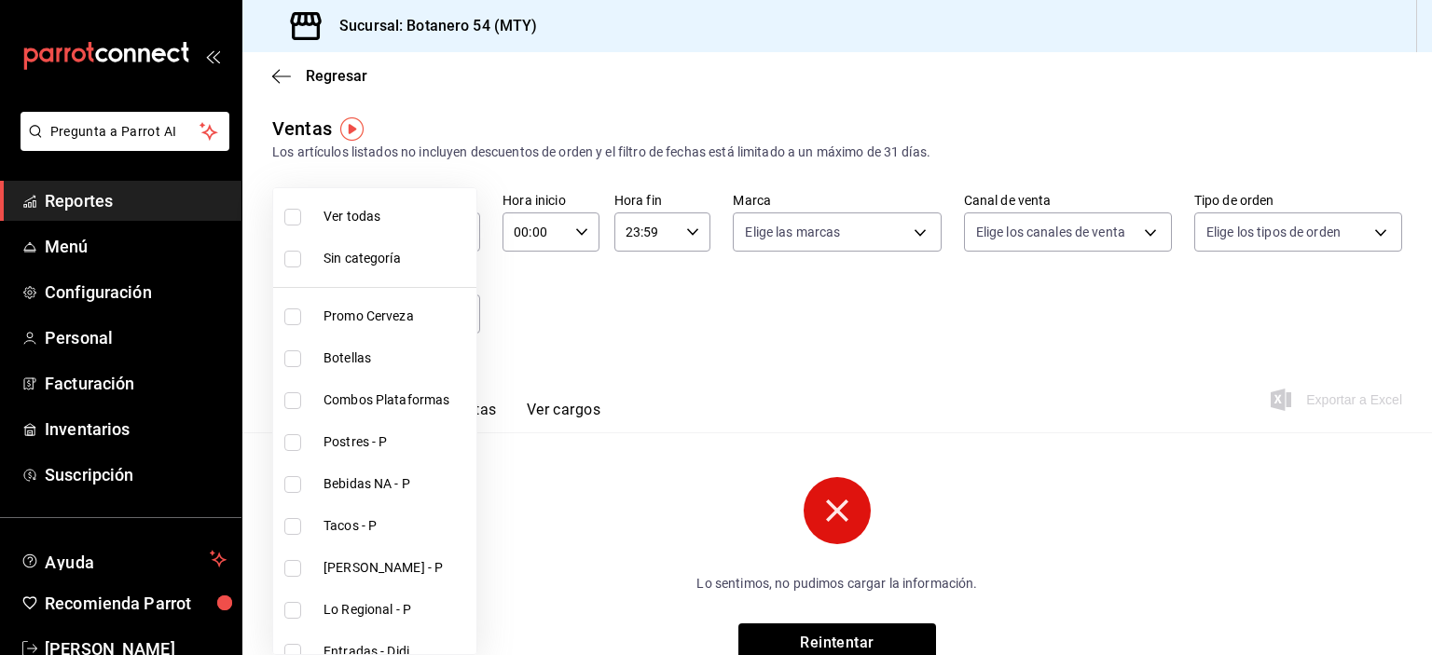
checkbox input "true"
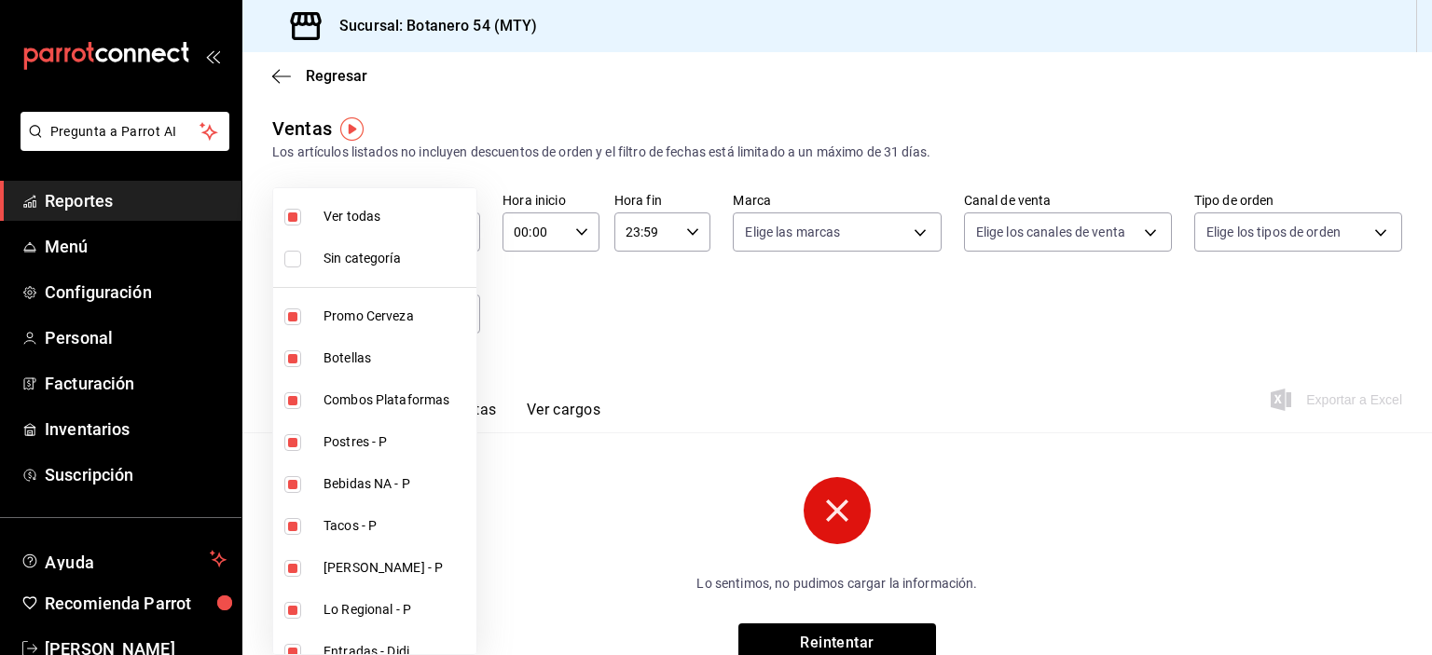
click at [373, 257] on span "Sin categoría" at bounding box center [395, 259] width 145 height 20
checkbox input "true"
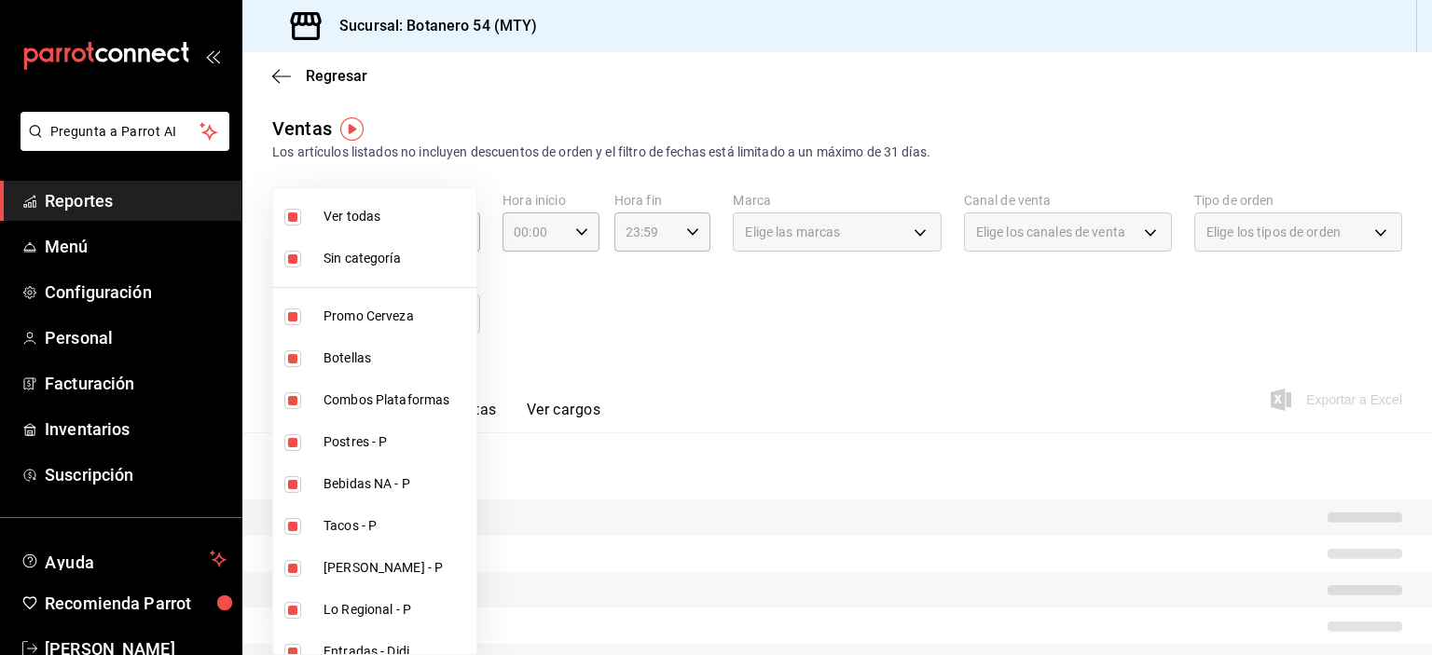
click at [901, 234] on div at bounding box center [716, 327] width 1432 height 655
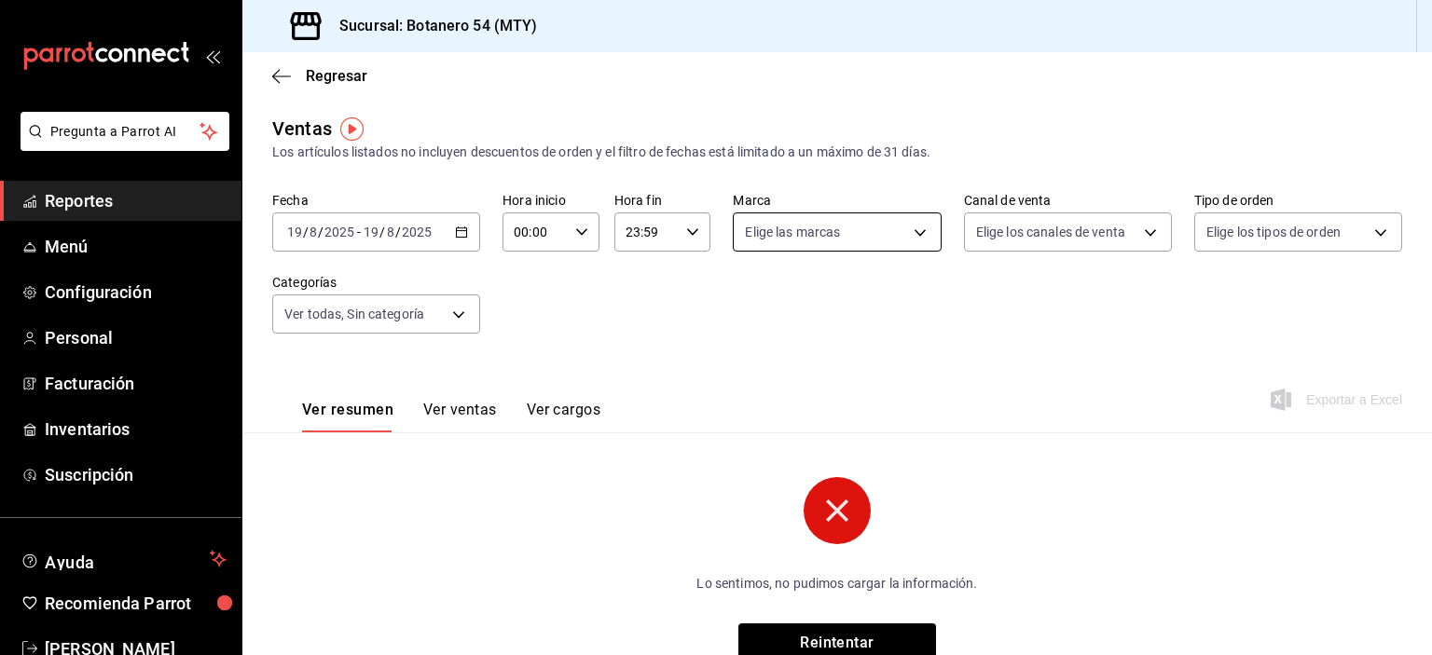
click at [916, 231] on body "Pregunta a Parrot AI Reportes Menú Configuración Personal Facturación Inventari…" at bounding box center [716, 327] width 1432 height 655
click at [840, 374] on span "Botanero 54 - MTY" at bounding box center [850, 367] width 145 height 20
type input "d563b5a3-9402-4110-9b0e-9babda809fc2"
checkbox input "true"
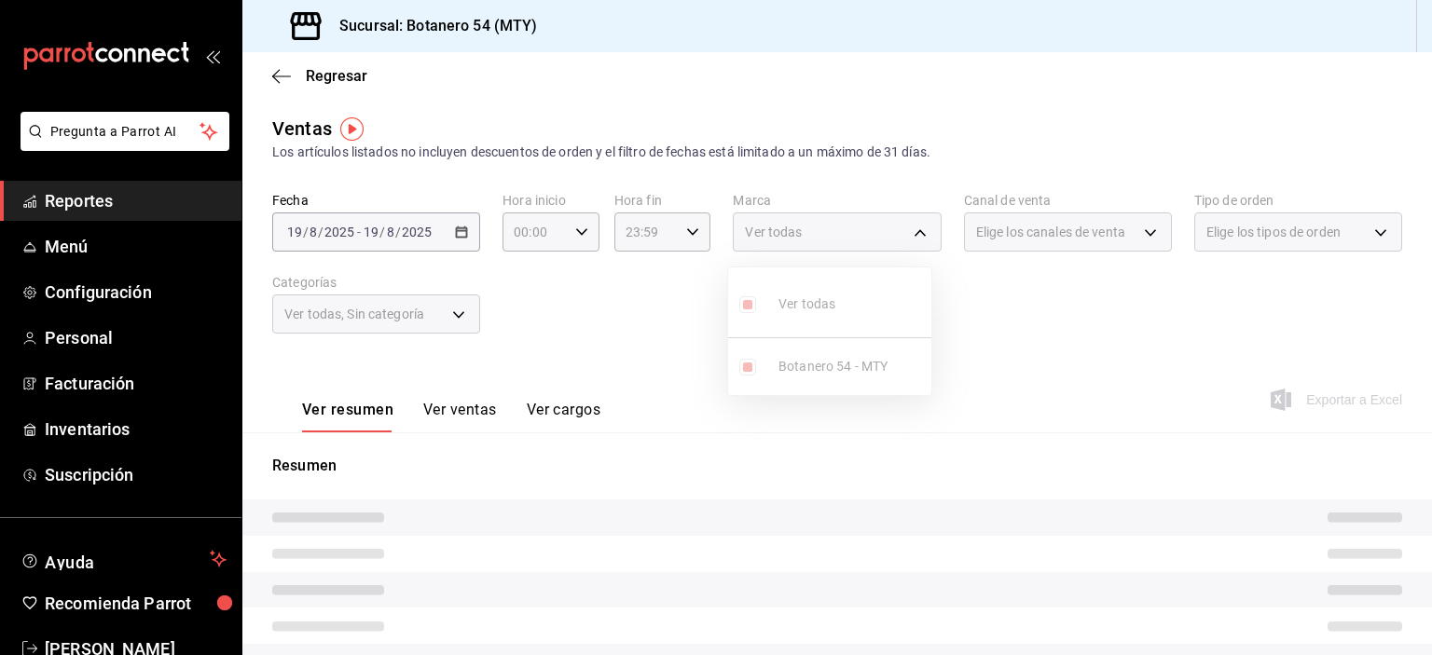
click at [1163, 235] on div at bounding box center [716, 327] width 1432 height 655
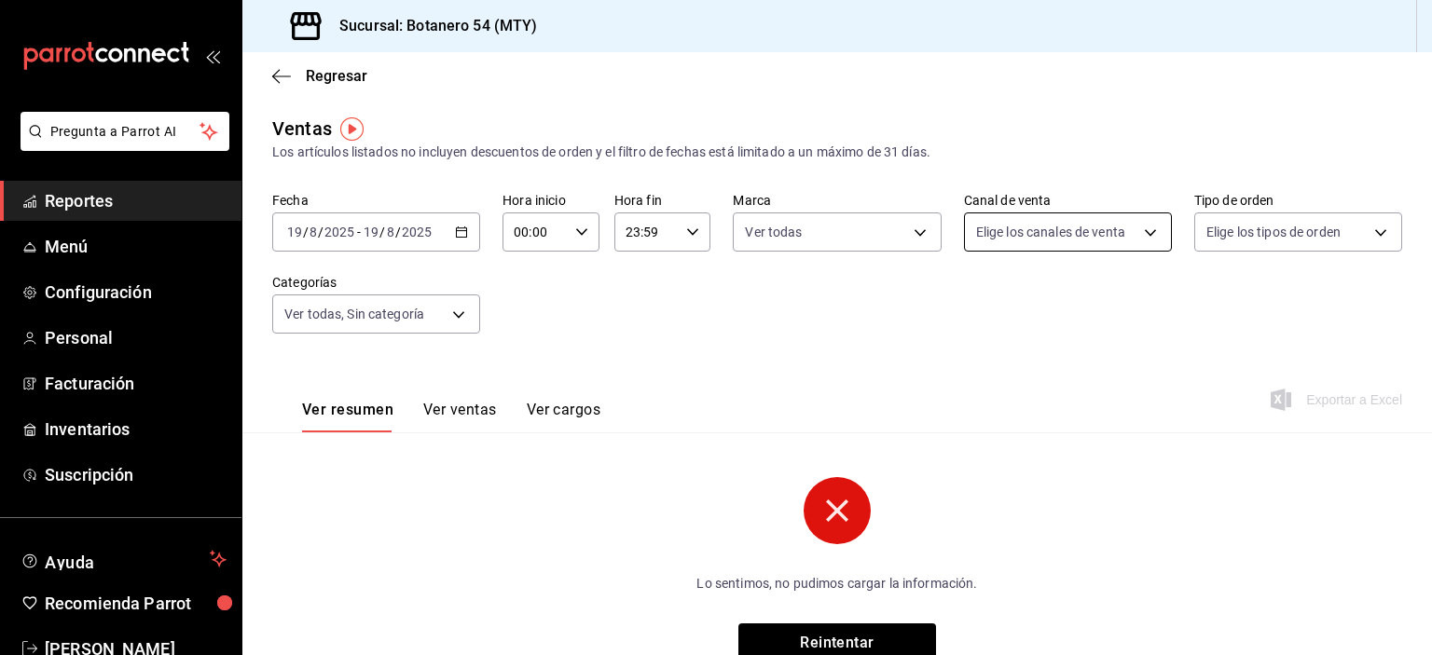
click at [1132, 245] on body "Pregunta a Parrot AI Reportes Menú Configuración Personal Facturación Inventari…" at bounding box center [716, 327] width 1432 height 655
click at [1051, 309] on span "Ver todos" at bounding box center [1034, 305] width 57 height 20
type input "PARROT,UBER_EATS,RAPPI,DIDI_FOOD,ONLINE"
checkbox input "true"
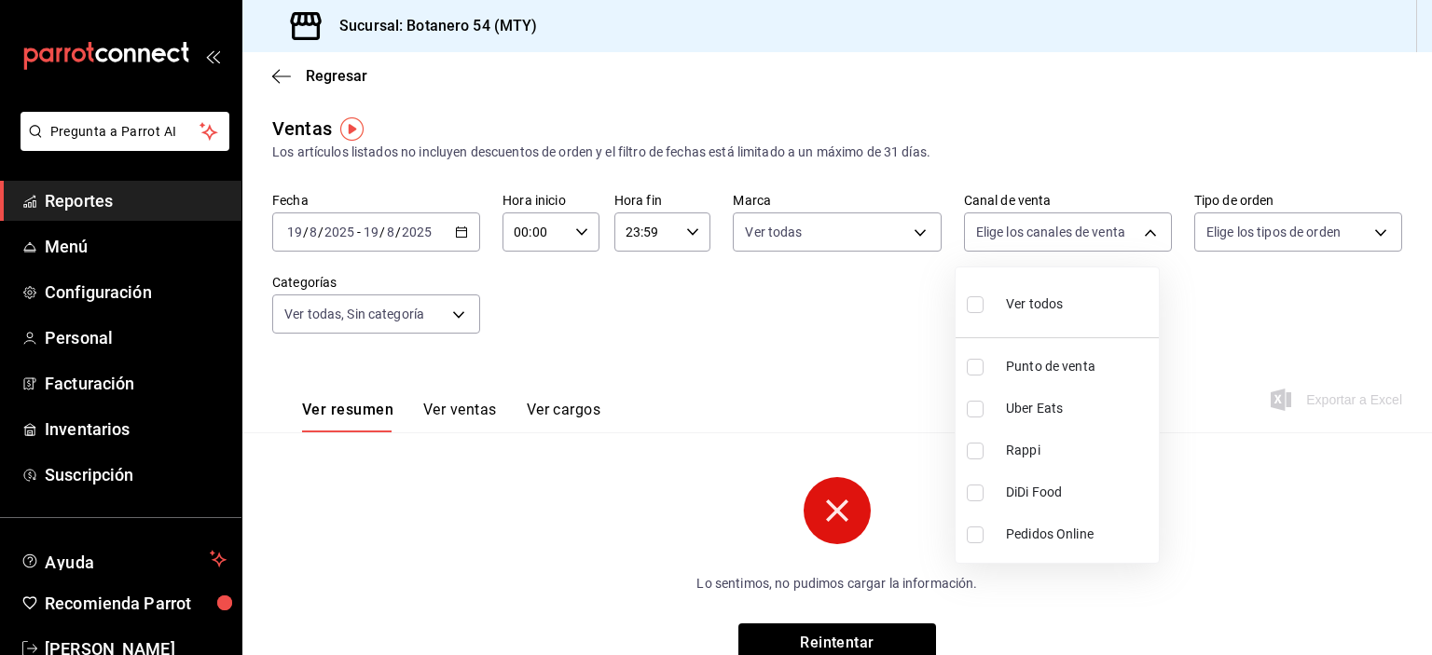
checkbox input "true"
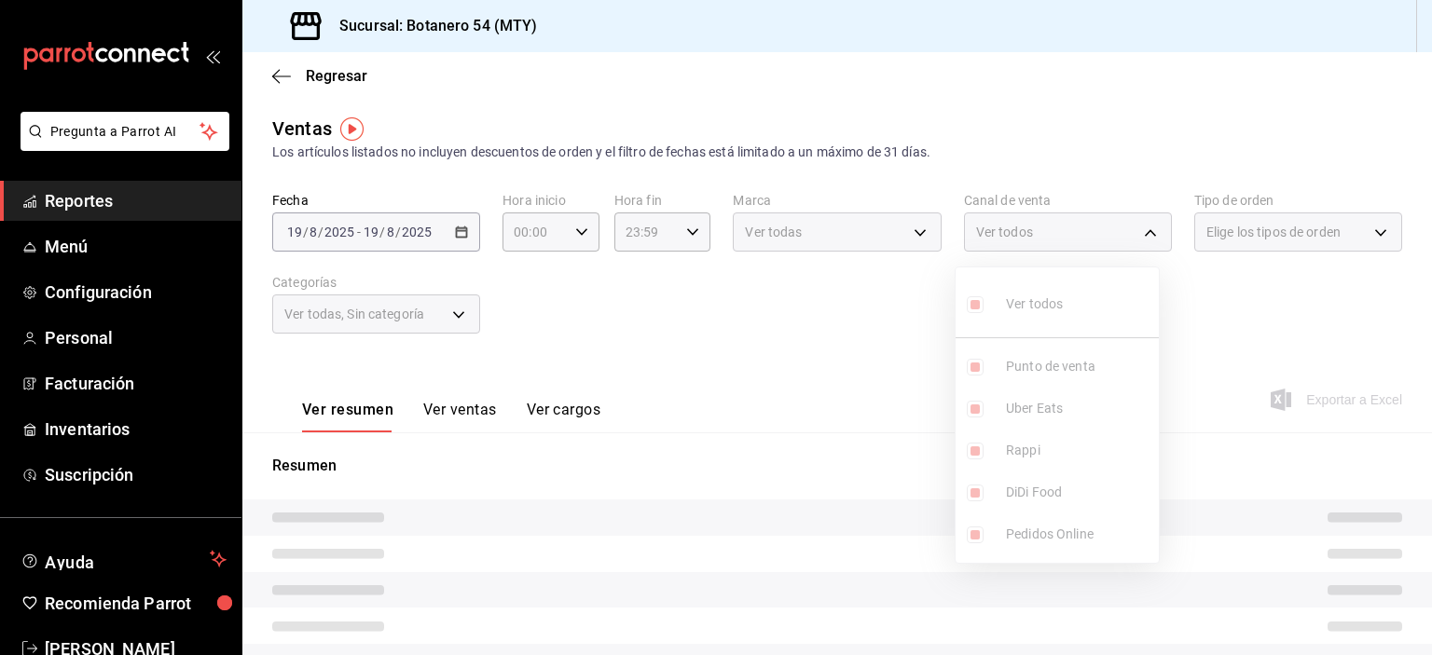
click at [1357, 242] on div at bounding box center [716, 327] width 1432 height 655
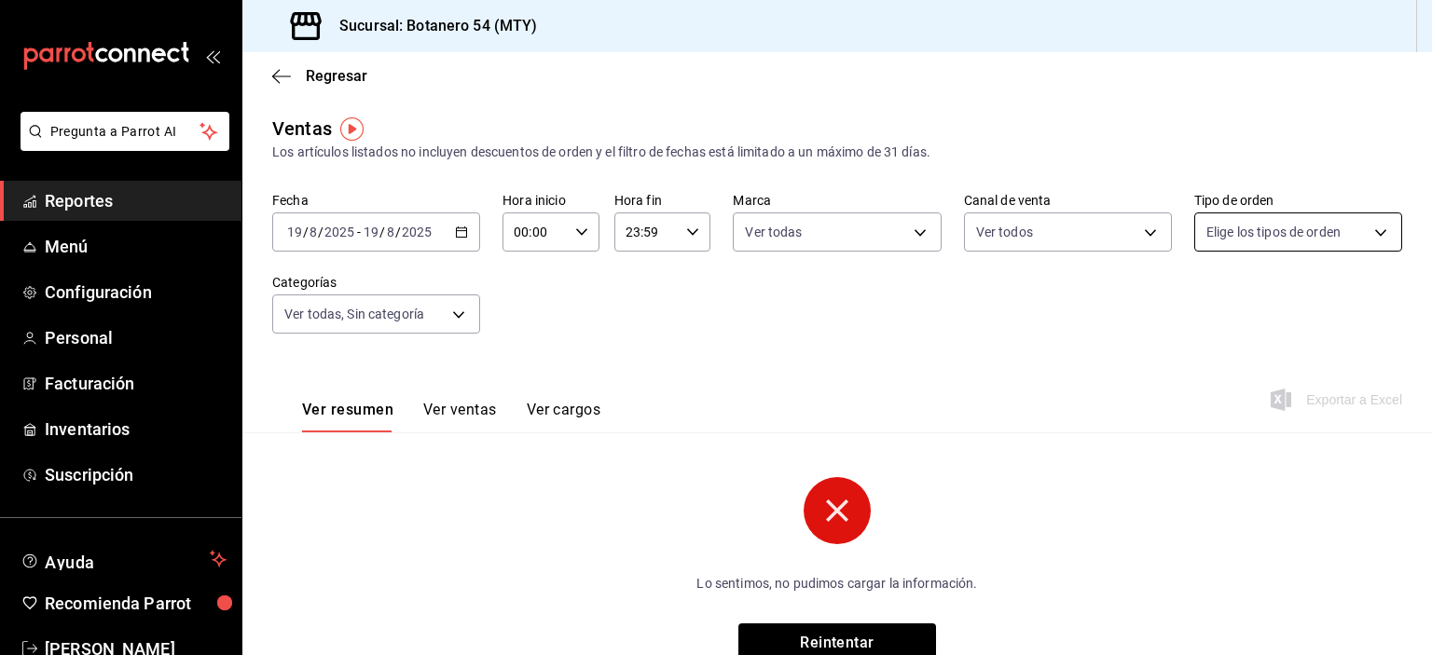
click at [1370, 245] on body "Pregunta a Parrot AI Reportes Menú Configuración Personal Facturación Inventari…" at bounding box center [716, 327] width 1432 height 655
click at [1271, 308] on span "Ver todos" at bounding box center [1262, 305] width 57 height 20
type input "29649e8a-922b-49f8-a788-bfd5f24705dc,0baba1ef-ed22-446c-a07c-2184bbc9b86d,8367f…"
checkbox input "true"
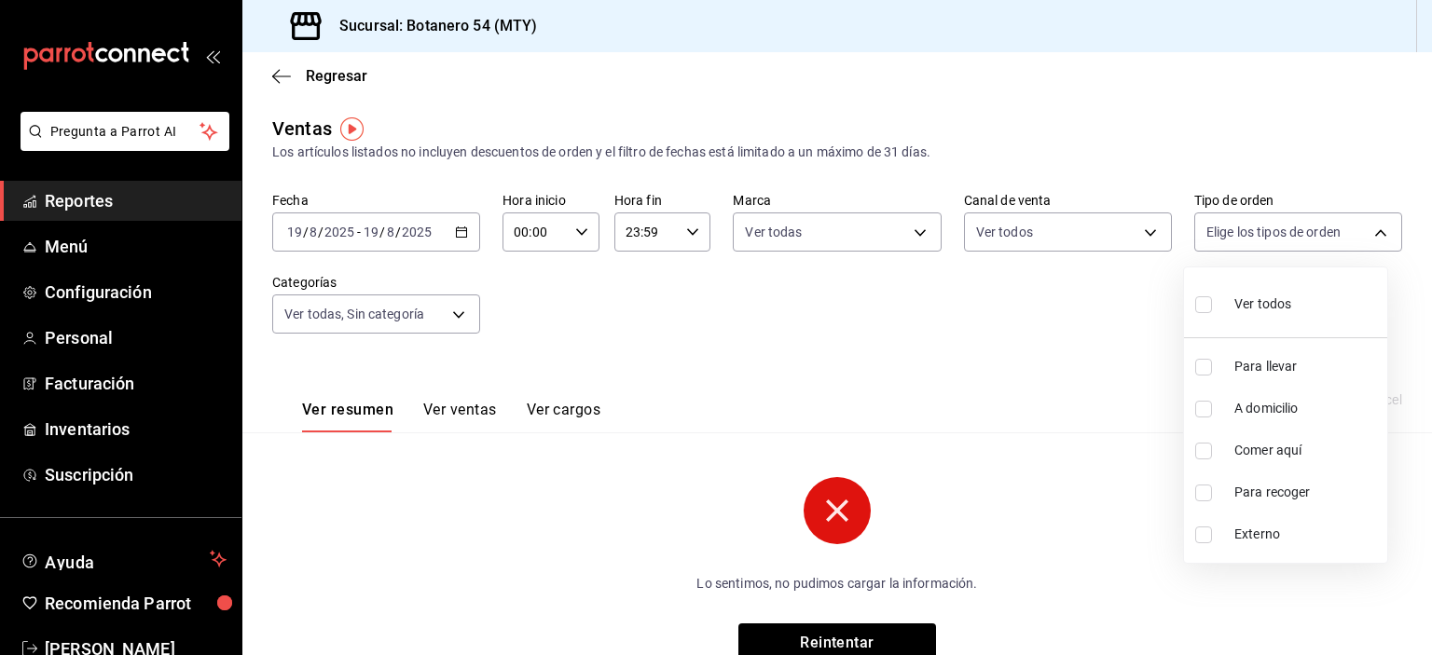
checkbox input "true"
click at [847, 637] on div at bounding box center [716, 327] width 1432 height 655
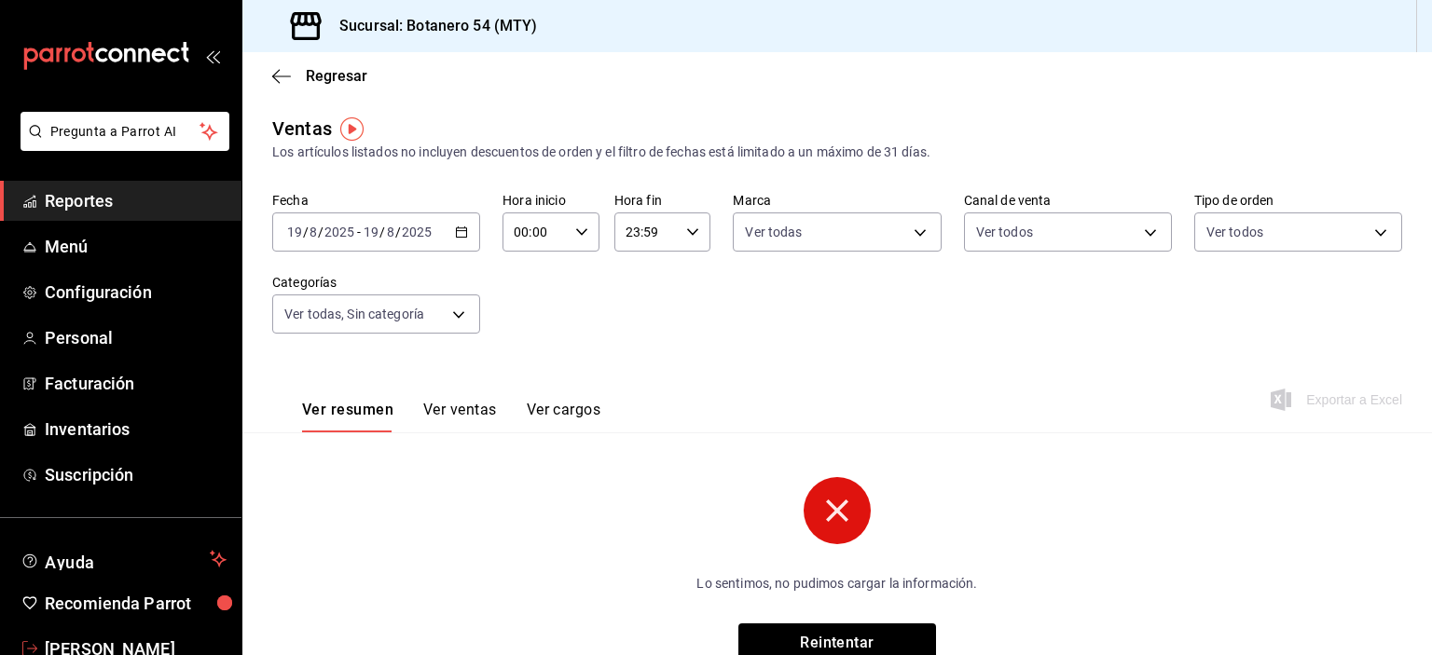
click at [433, 235] on div "2025-08-19 19 / 8 / 2025" at bounding box center [397, 232] width 73 height 15
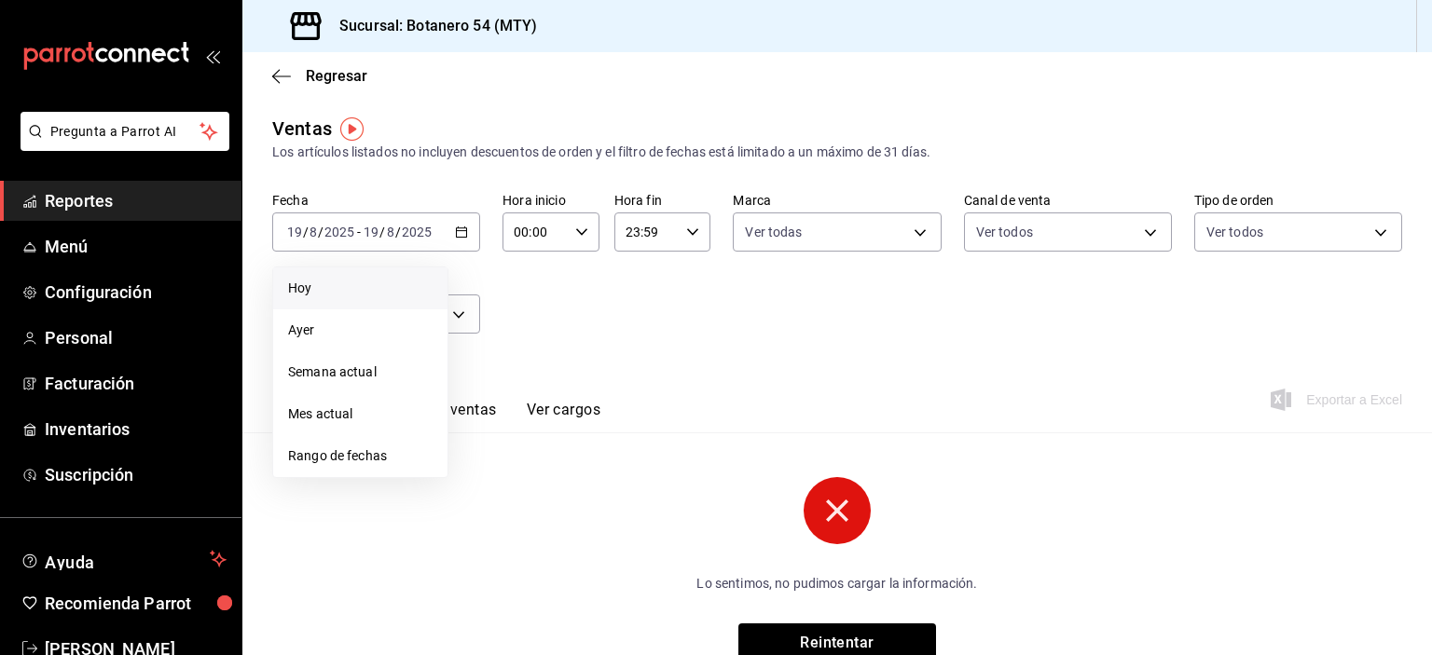
click at [328, 295] on span "Hoy" at bounding box center [360, 289] width 144 height 20
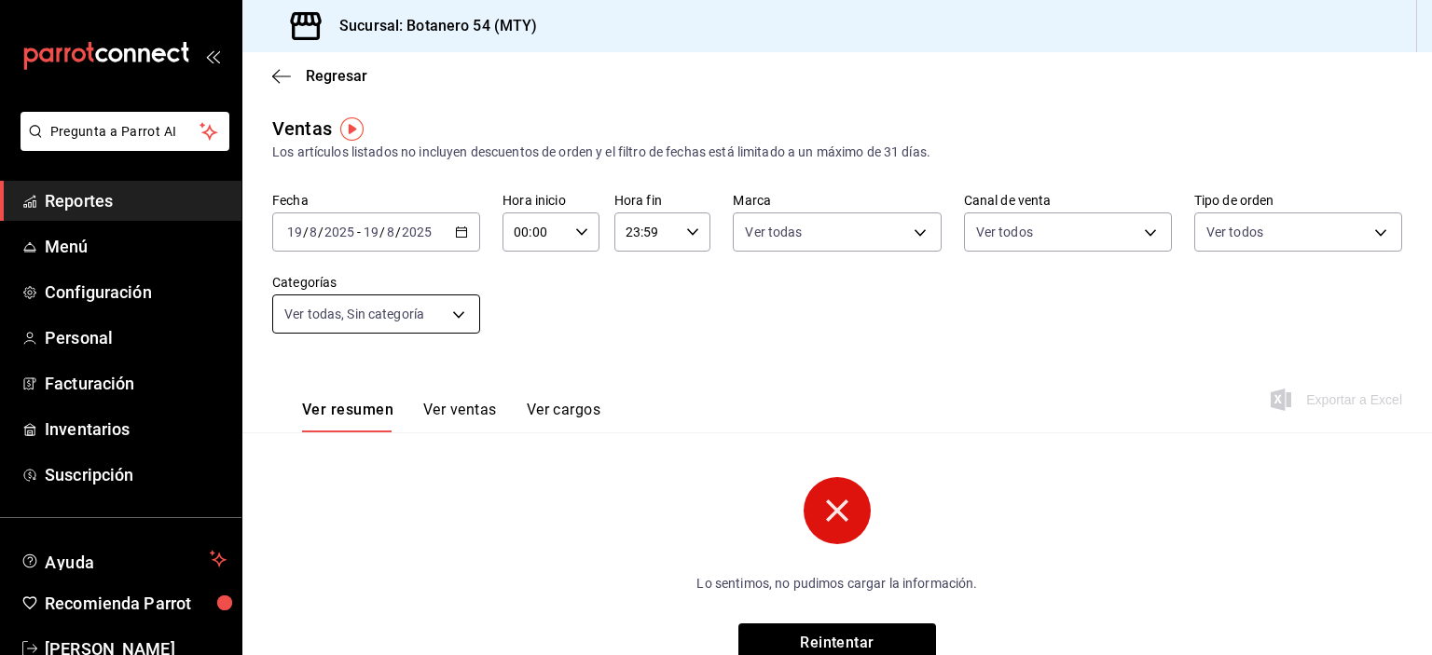
click at [459, 330] on body "Pregunta a Parrot AI Reportes Menú Configuración Personal Facturación Inventari…" at bounding box center [716, 327] width 1432 height 655
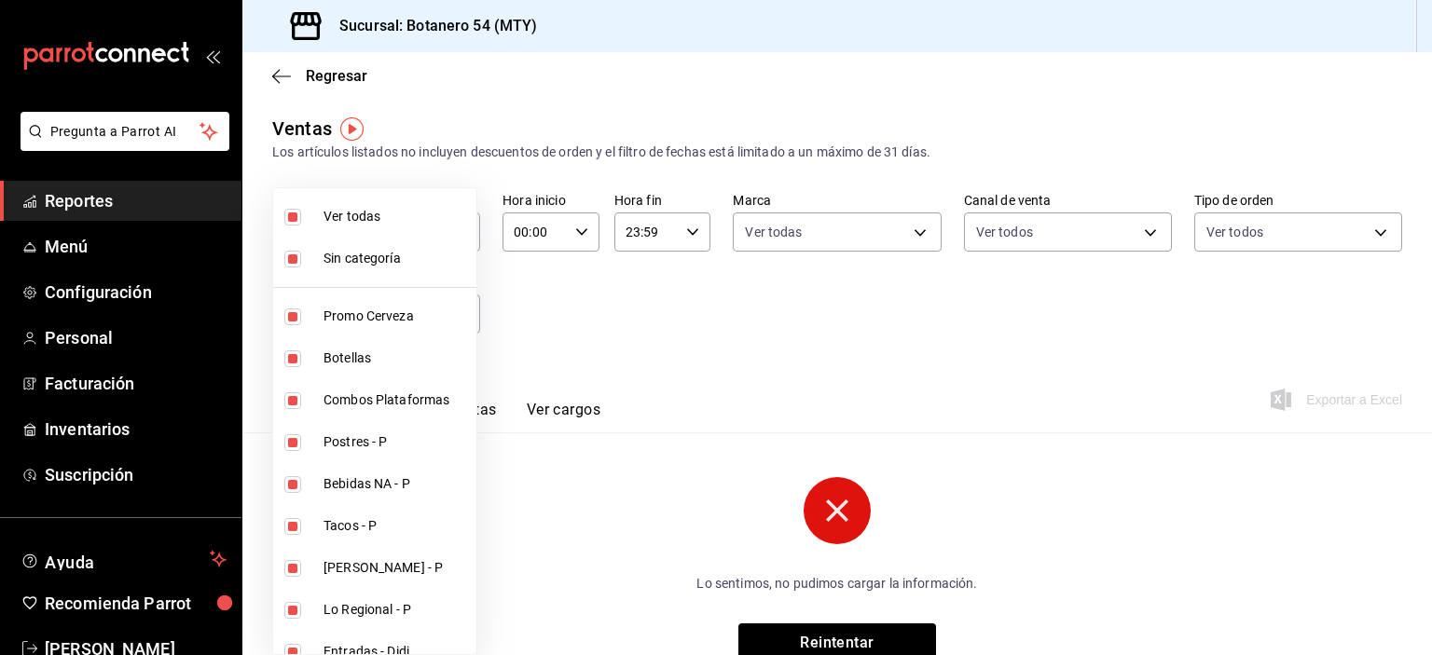
click at [917, 241] on div at bounding box center [716, 327] width 1432 height 655
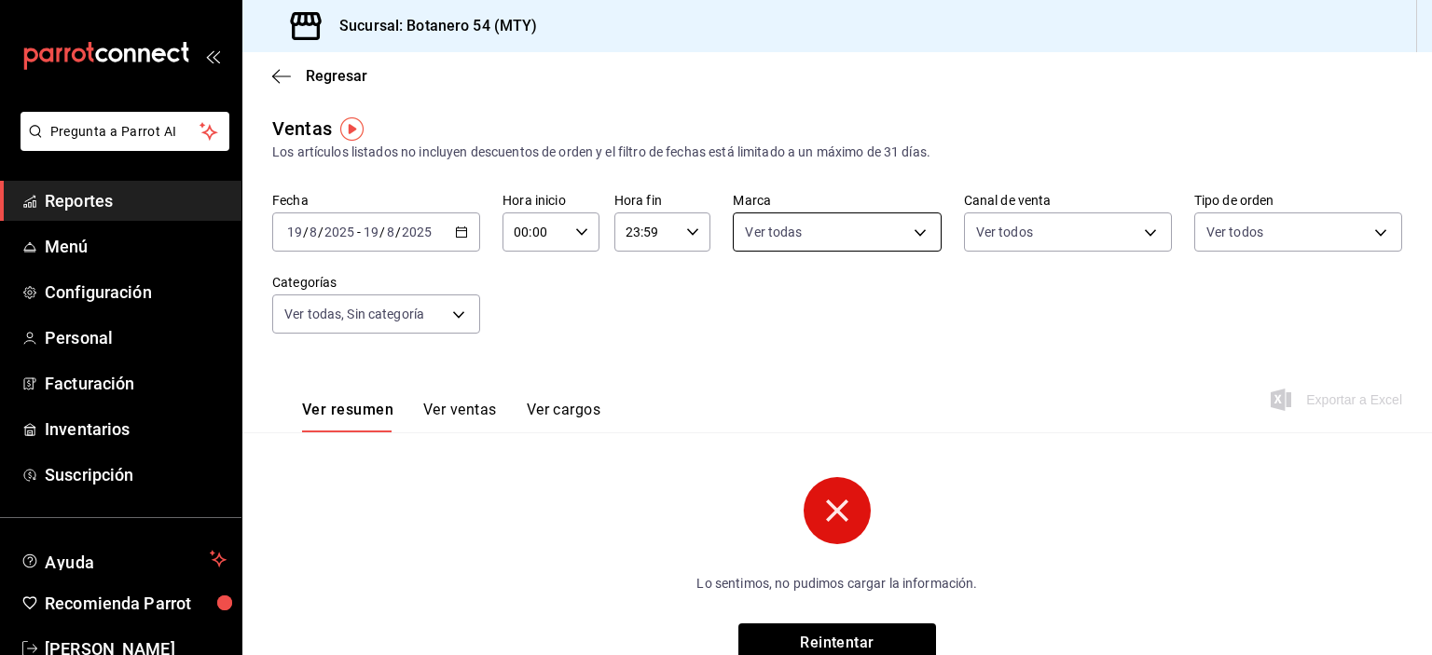
click at [900, 245] on body "Pregunta a Parrot AI Reportes Menú Configuración Personal Facturación Inventari…" at bounding box center [716, 327] width 1432 height 655
click at [1146, 243] on div at bounding box center [716, 327] width 1432 height 655
click at [1134, 232] on body "Pregunta a Parrot AI Reportes Menú Configuración Personal Facturación Inventari…" at bounding box center [716, 327] width 1432 height 655
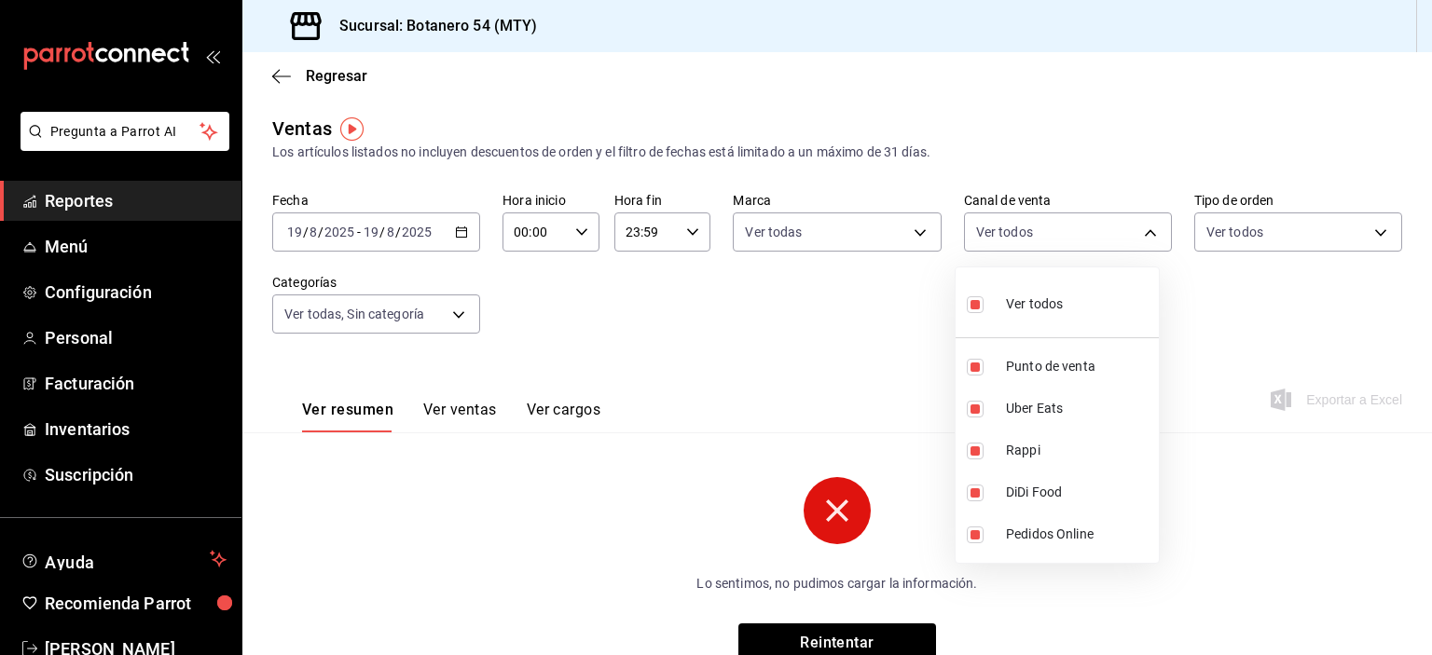
click at [1373, 240] on div at bounding box center [716, 327] width 1432 height 655
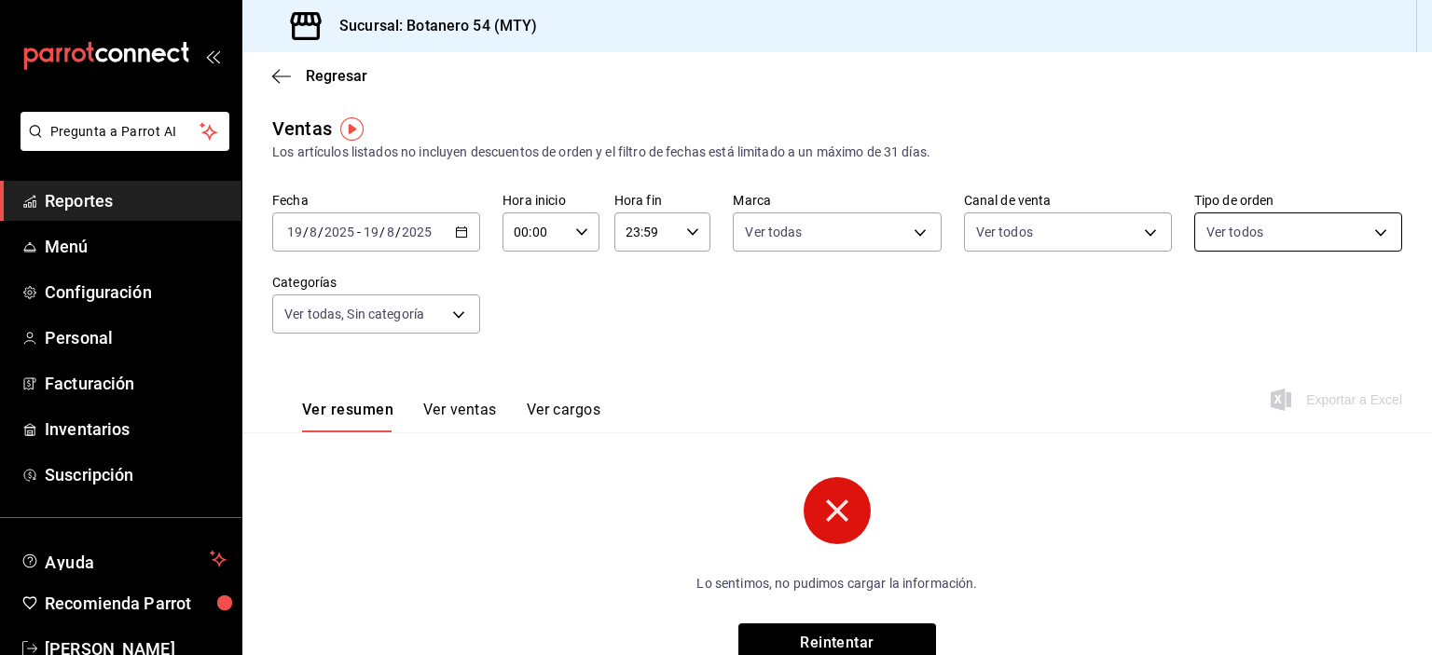
click at [1365, 234] on body "Pregunta a Parrot AI Reportes Menú Configuración Personal Facturación Inventari…" at bounding box center [716, 327] width 1432 height 655
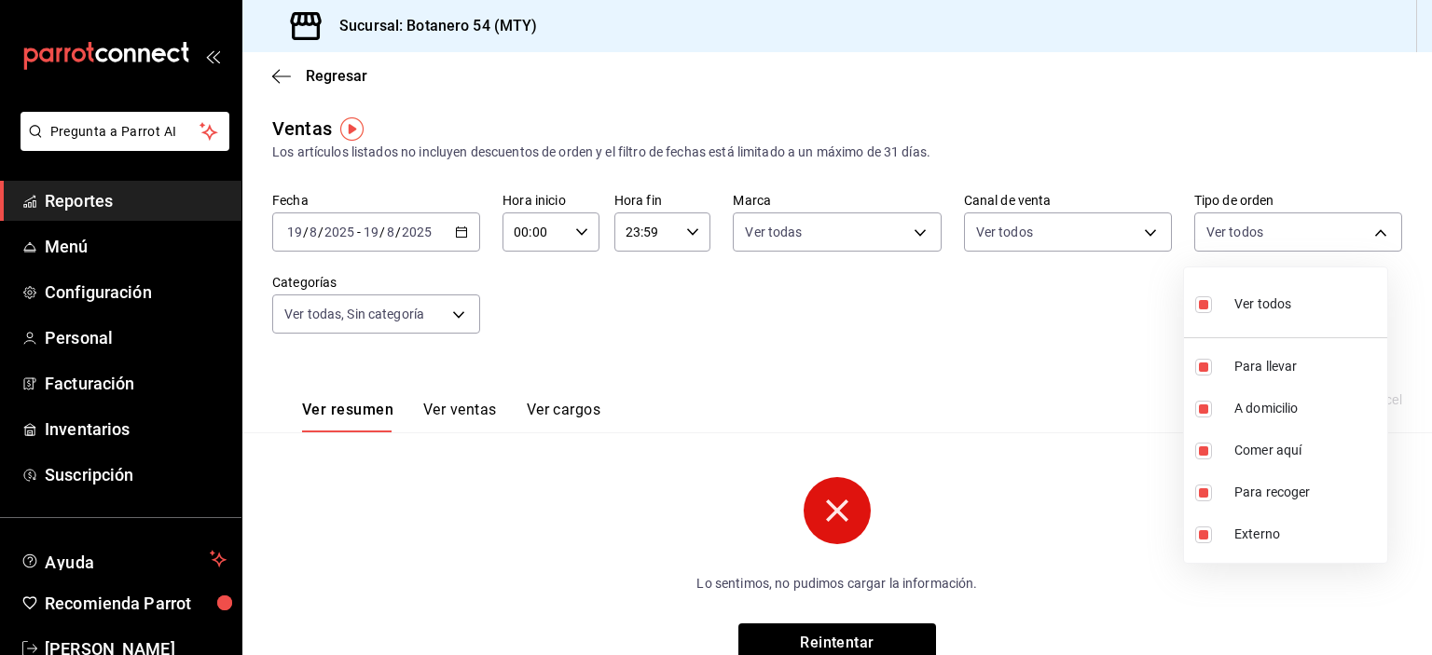
click at [1322, 169] on div at bounding box center [716, 327] width 1432 height 655
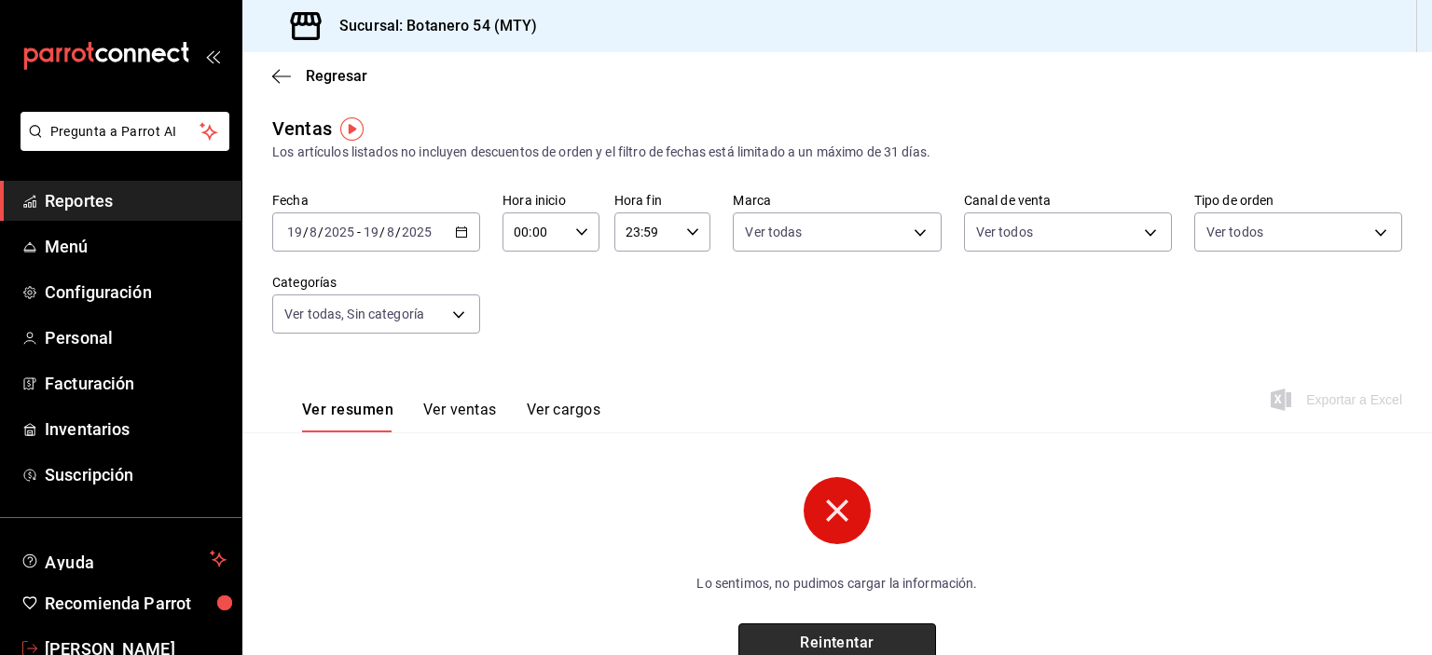
click at [847, 649] on button "Reintentar" at bounding box center [837, 643] width 198 height 39
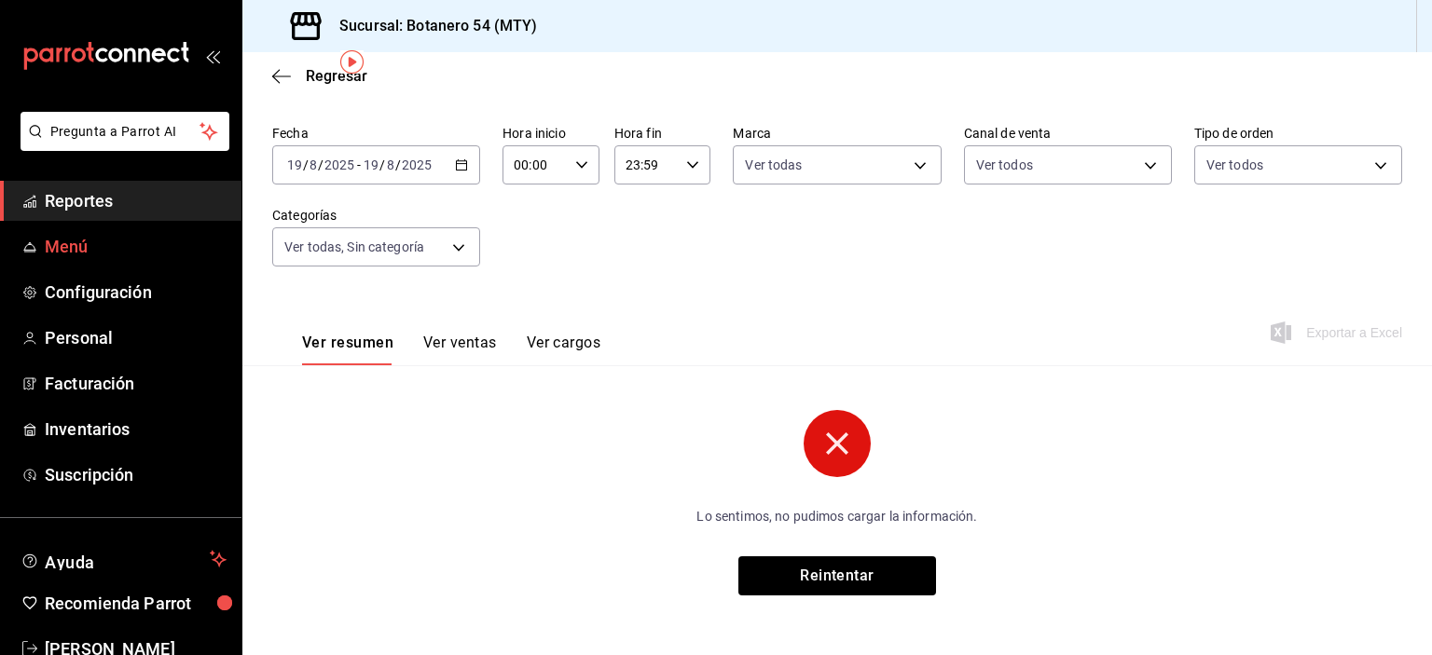
click at [67, 256] on span "Menú" at bounding box center [136, 246] width 182 height 25
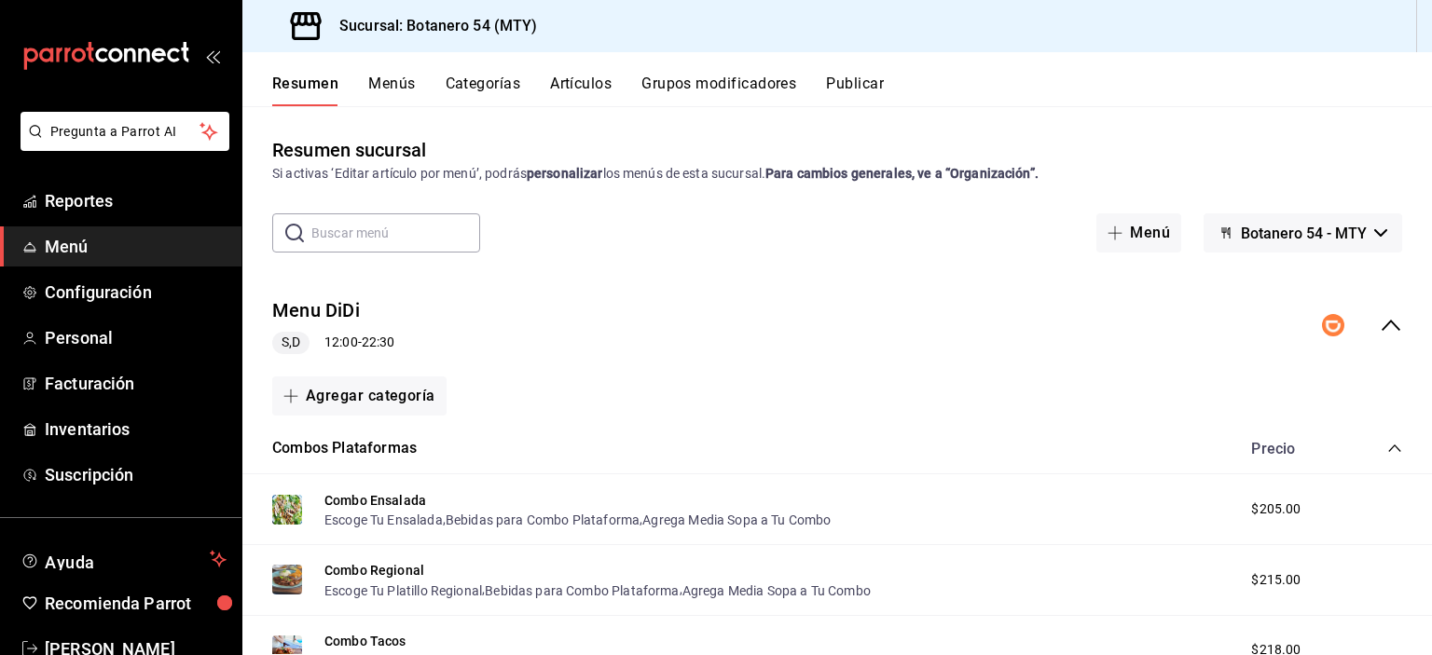
click at [1382, 335] on icon "collapse-menu-row" at bounding box center [1391, 325] width 22 height 22
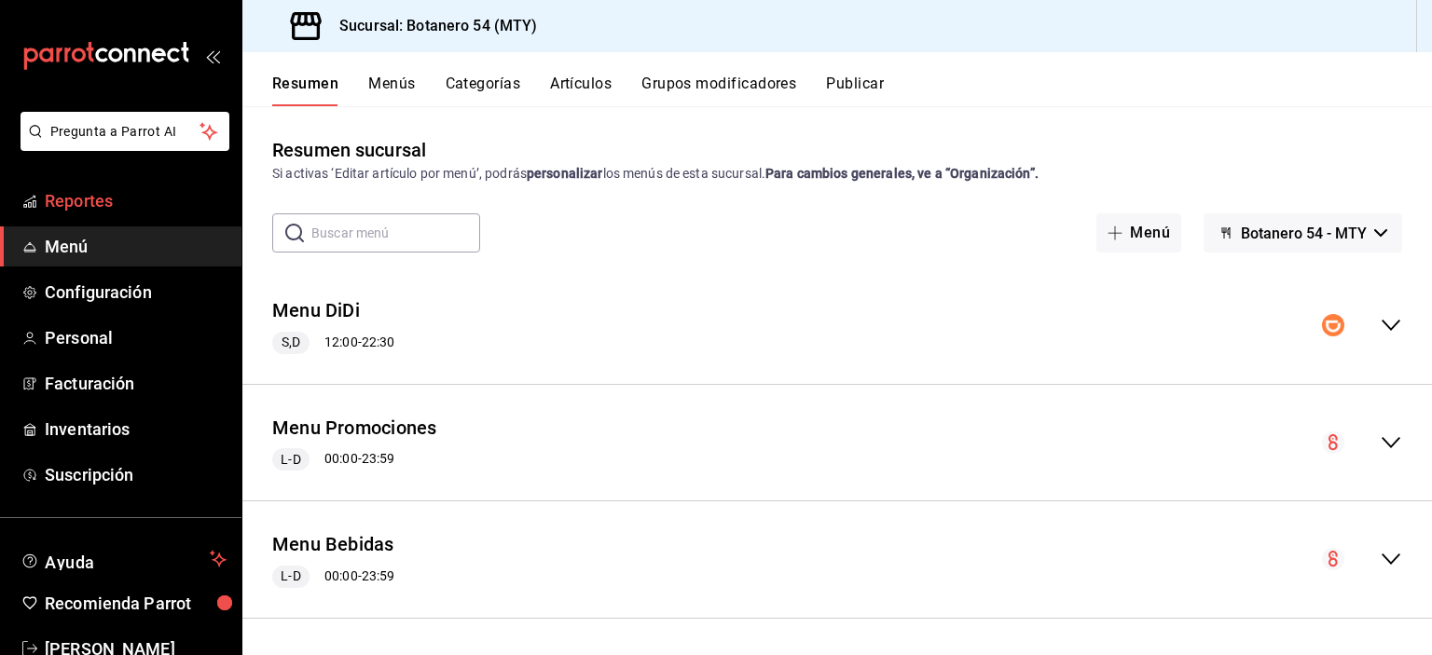
click at [76, 213] on link "Reportes" at bounding box center [120, 201] width 241 height 40
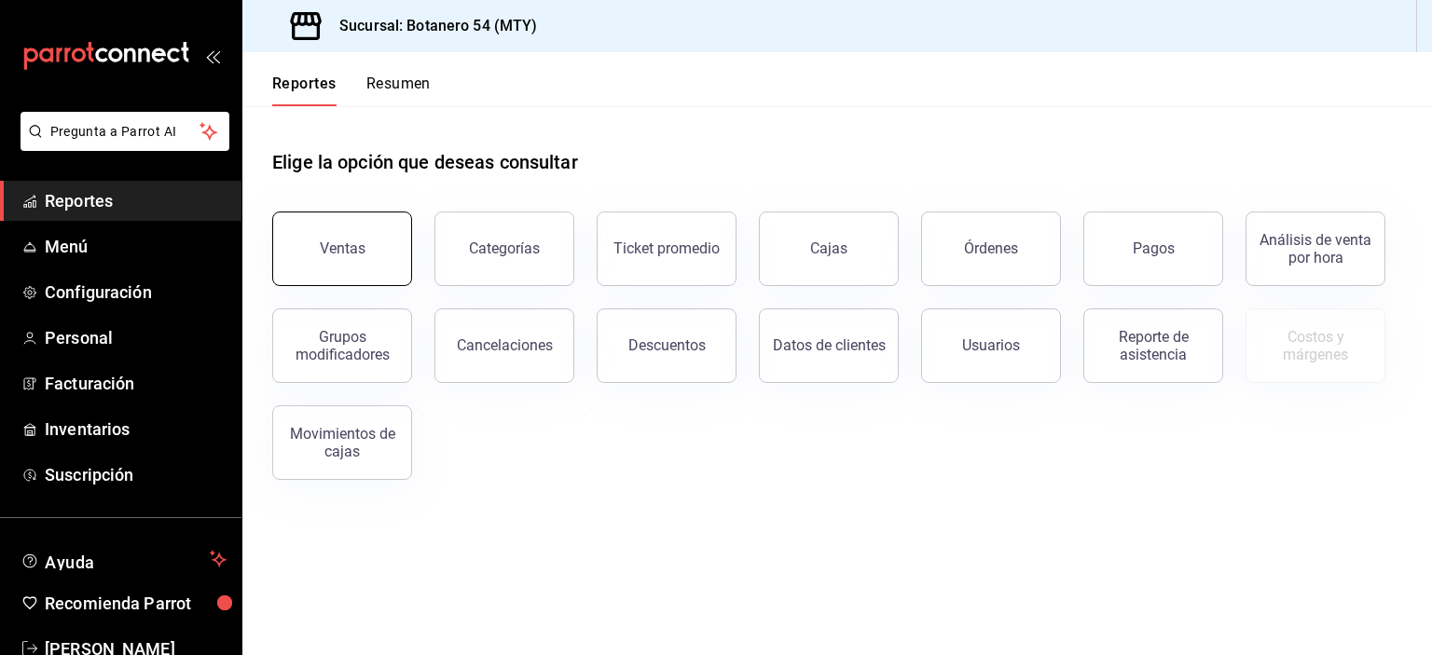
click at [366, 253] on button "Ventas" at bounding box center [342, 249] width 140 height 75
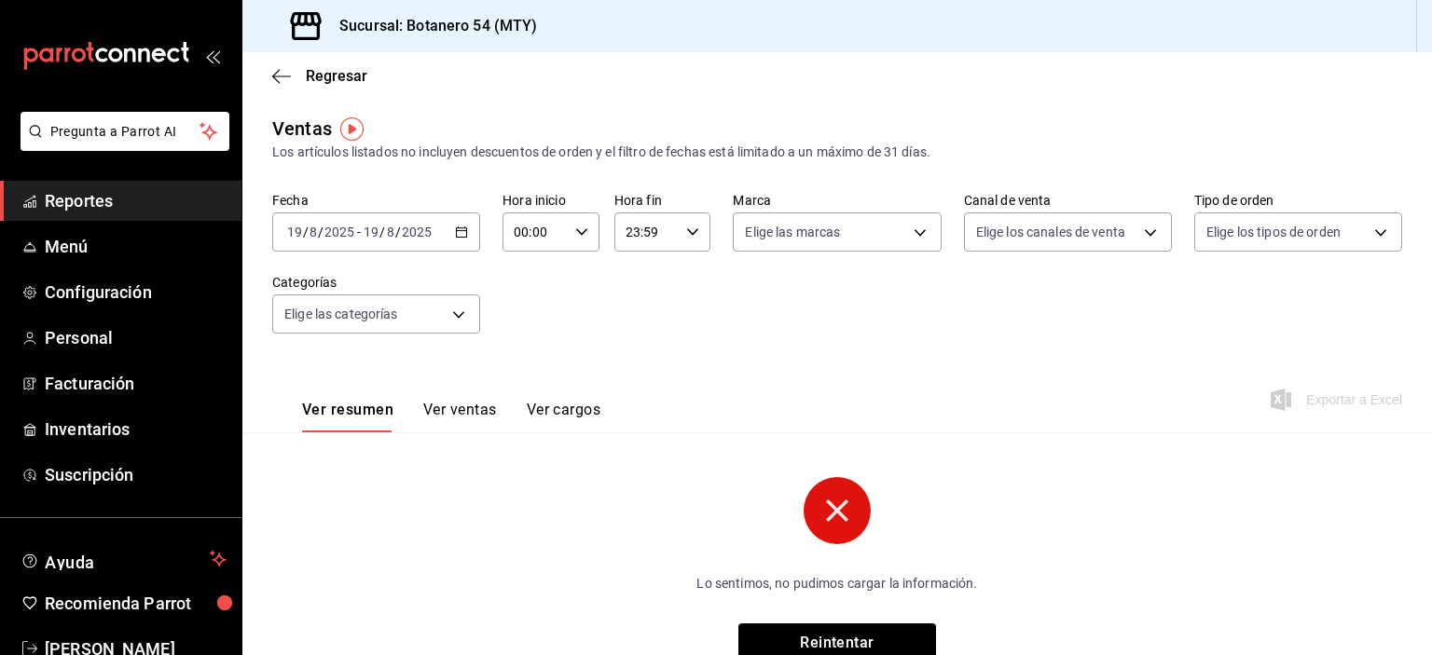
click at [836, 509] on circle at bounding box center [837, 510] width 67 height 67
click at [837, 526] on circle at bounding box center [837, 510] width 67 height 67
click at [837, 525] on circle at bounding box center [837, 510] width 67 height 67
click at [834, 526] on circle at bounding box center [837, 510] width 67 height 67
click at [839, 516] on circle at bounding box center [837, 510] width 67 height 67
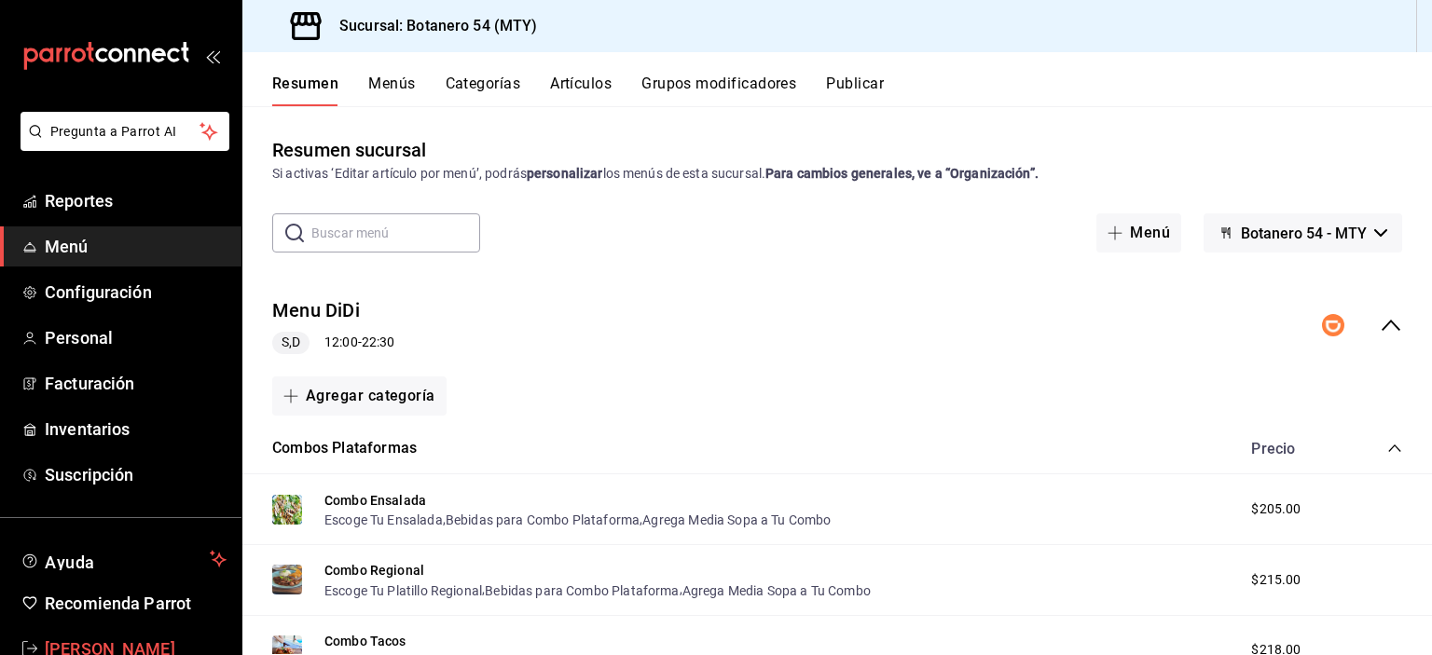
click at [136, 643] on span "[PERSON_NAME]" at bounding box center [136, 649] width 182 height 25
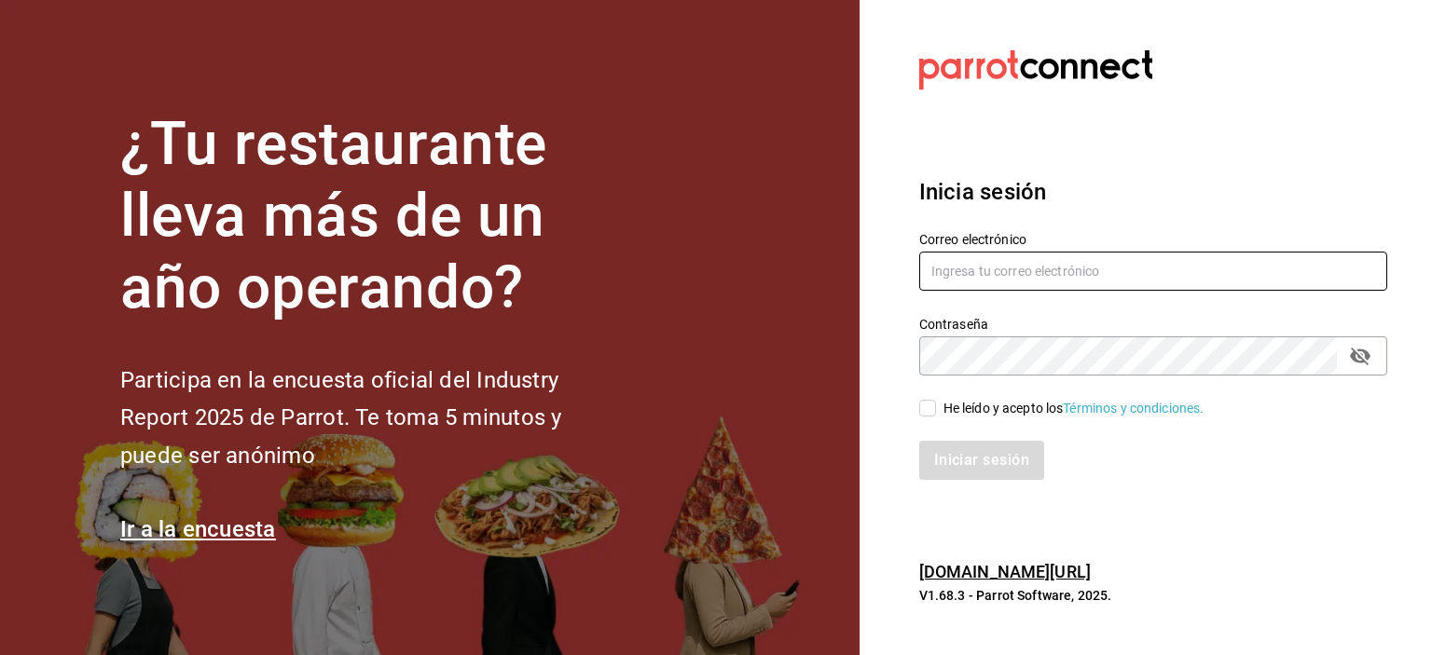
click at [1041, 277] on input "text" at bounding box center [1153, 271] width 468 height 39
type input "[EMAIL_ADDRESS][DOMAIN_NAME]"
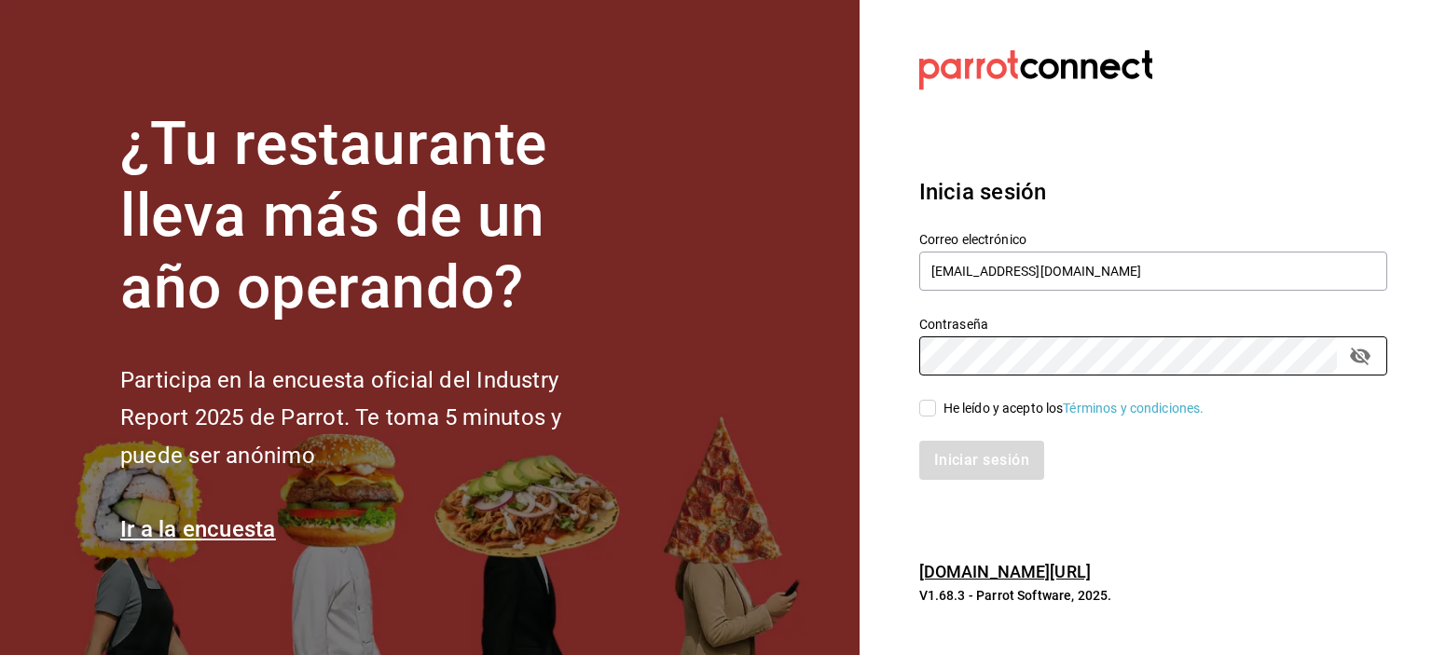
click at [931, 410] on input "He leído y acepto los Términos y condiciones." at bounding box center [927, 408] width 17 height 17
checkbox input "true"
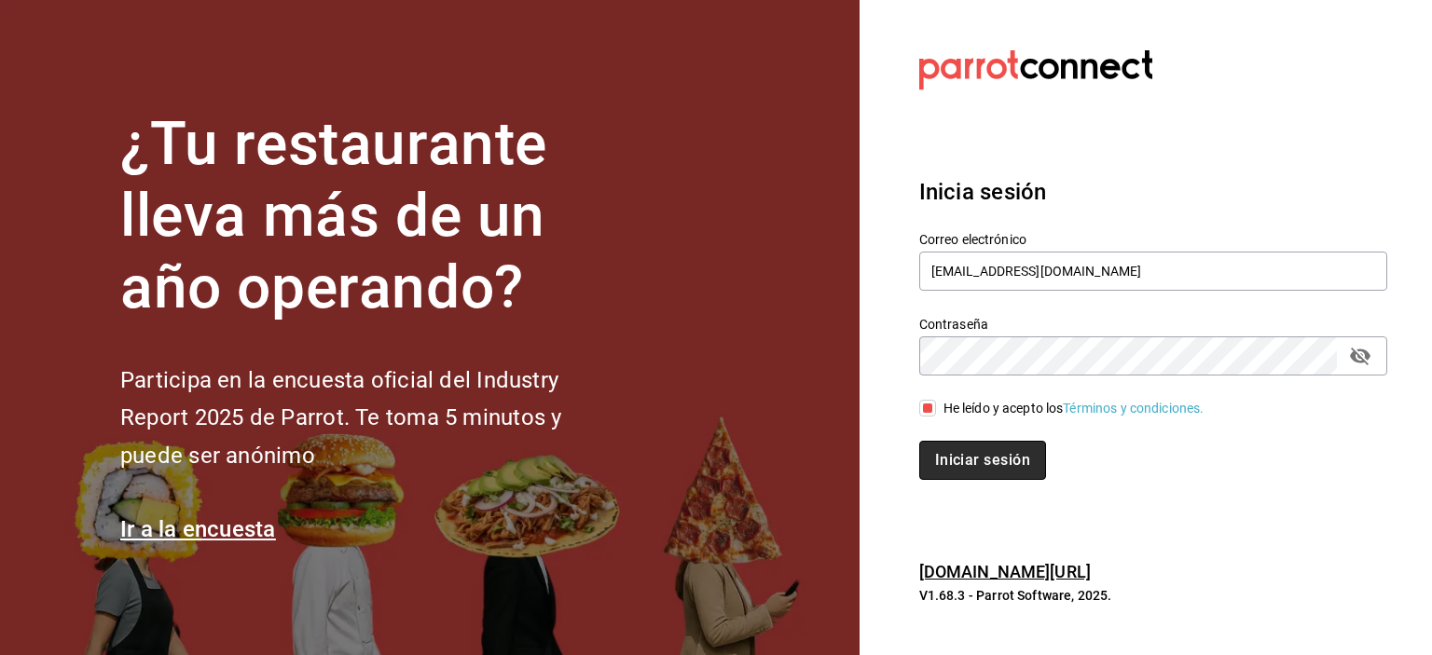
click at [1019, 465] on button "Iniciar sesión" at bounding box center [982, 460] width 127 height 39
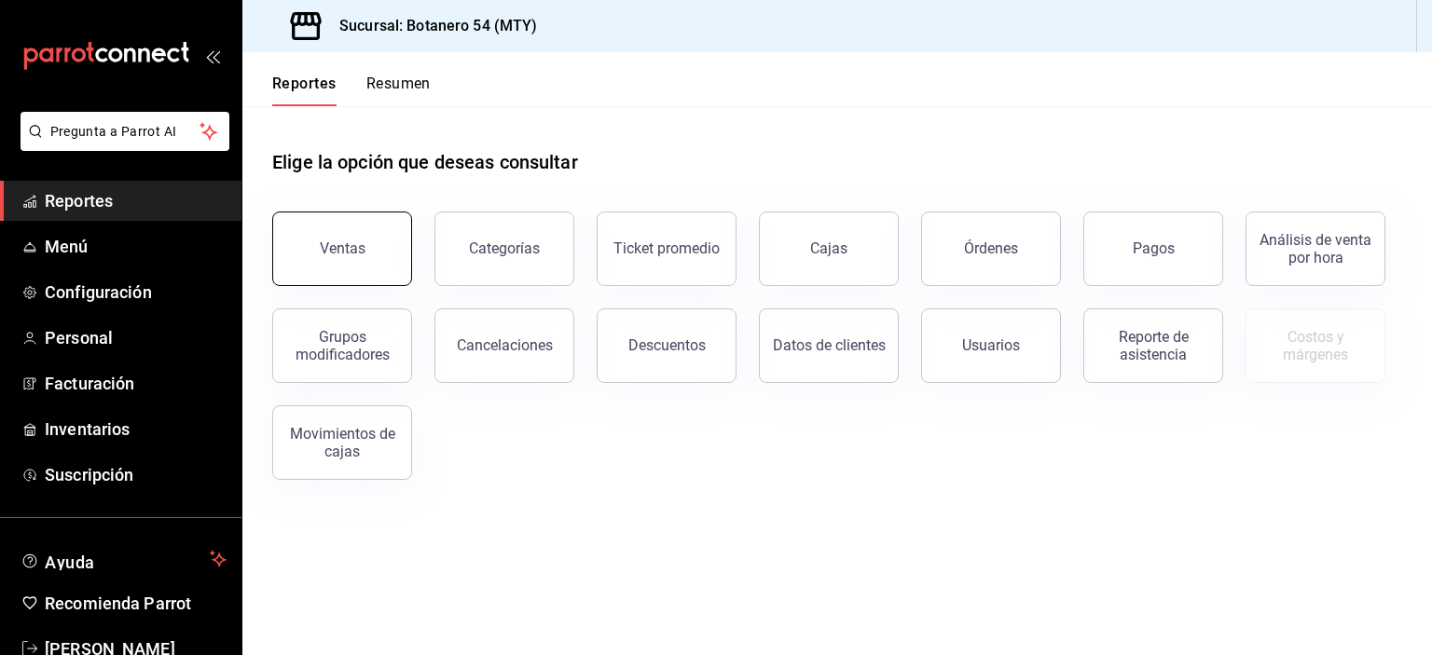
click at [362, 263] on button "Ventas" at bounding box center [342, 249] width 140 height 75
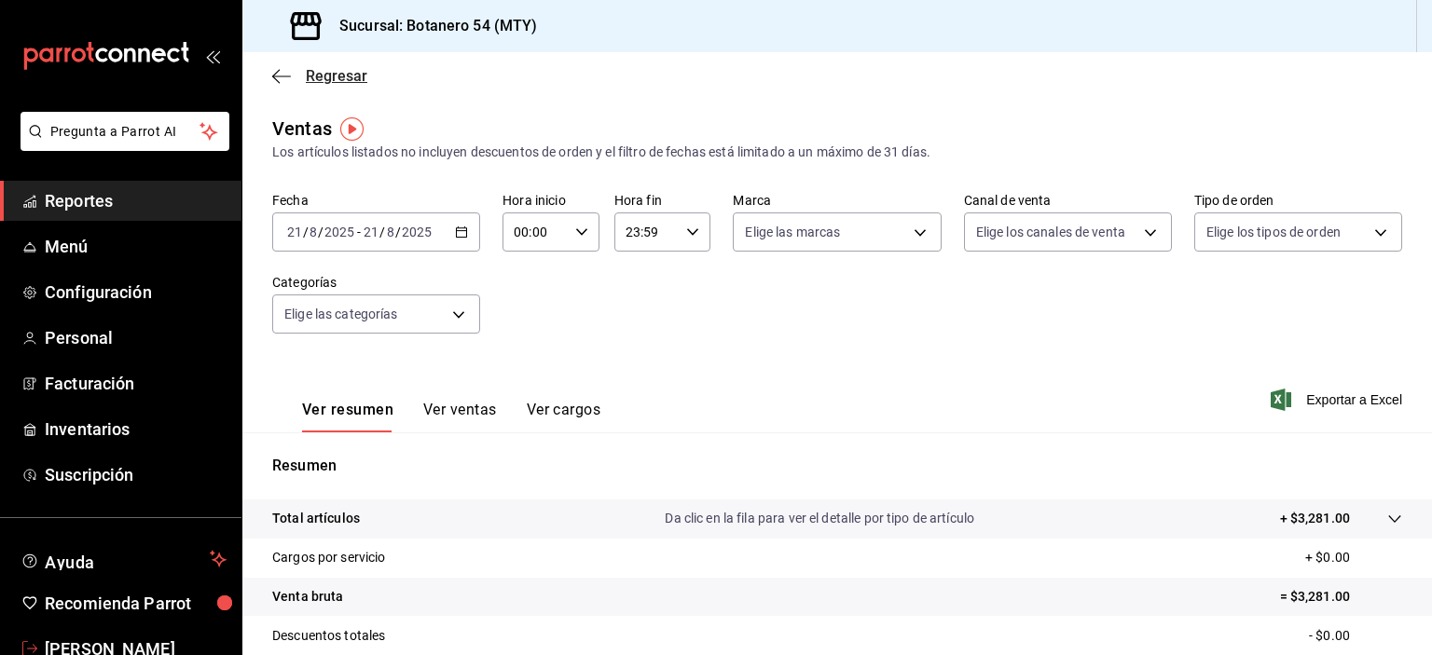
click at [288, 68] on icon "button" at bounding box center [281, 76] width 19 height 17
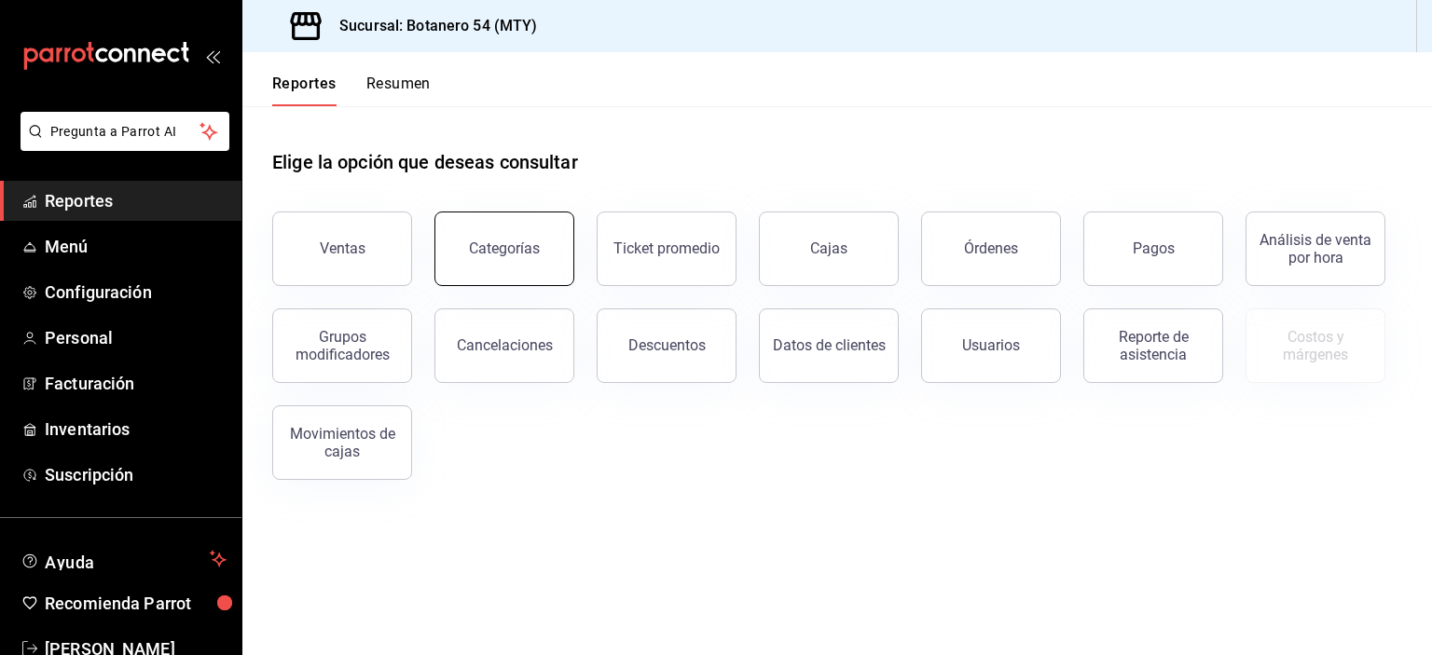
click at [523, 260] on button "Categorías" at bounding box center [504, 249] width 140 height 75
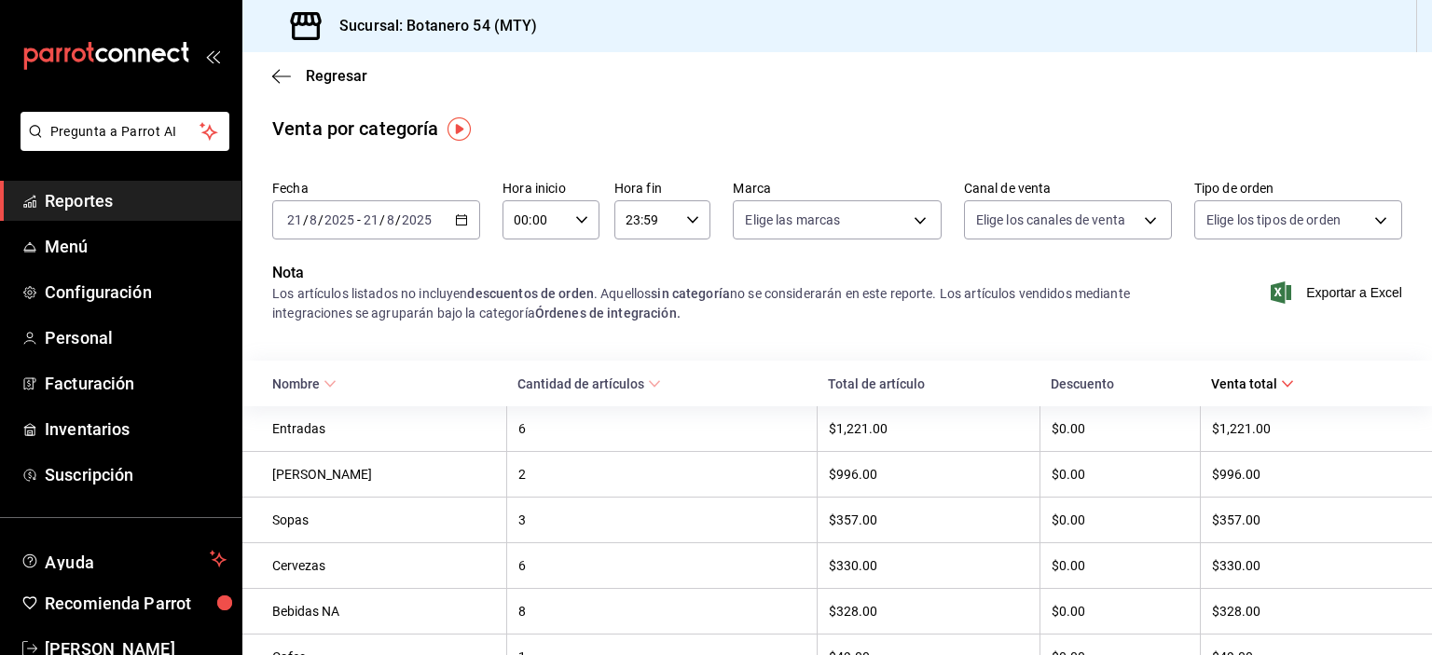
click at [284, 79] on icon "button" at bounding box center [281, 76] width 19 height 17
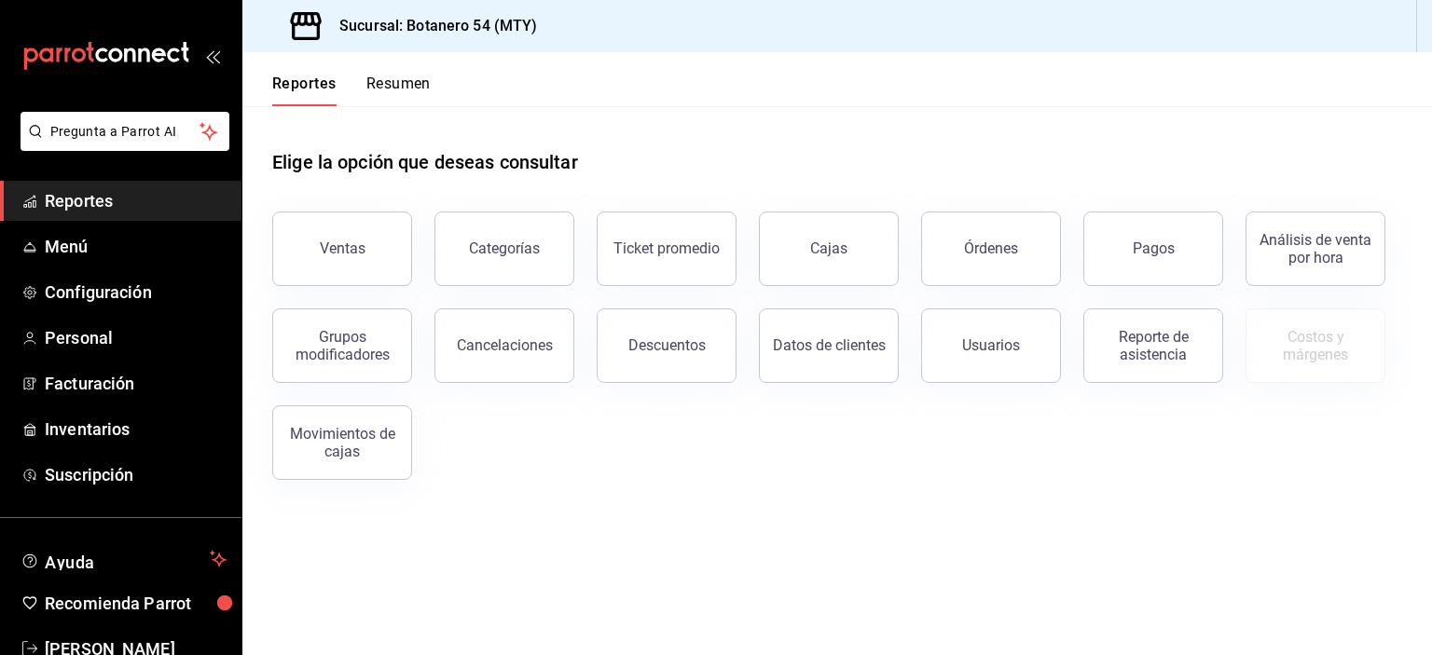
click at [846, 263] on button "Cajas" at bounding box center [829, 249] width 140 height 75
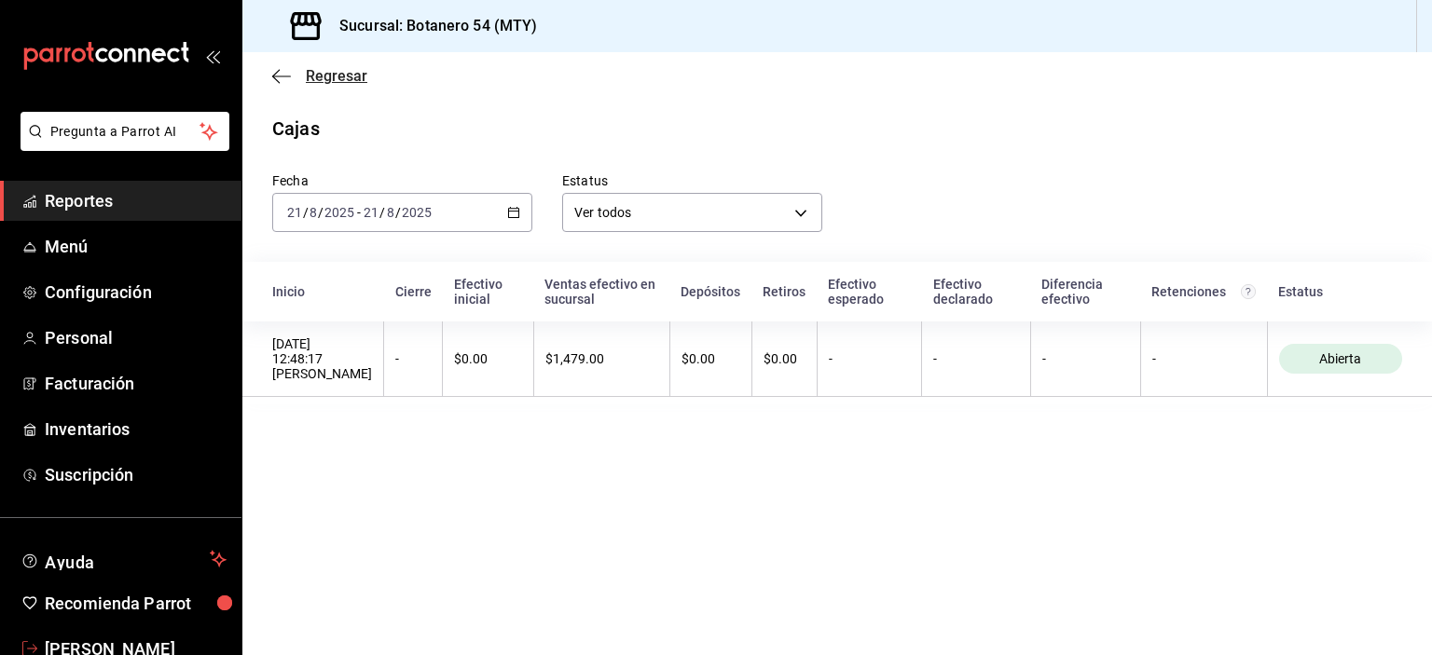
click at [276, 82] on icon "button" at bounding box center [281, 76] width 19 height 17
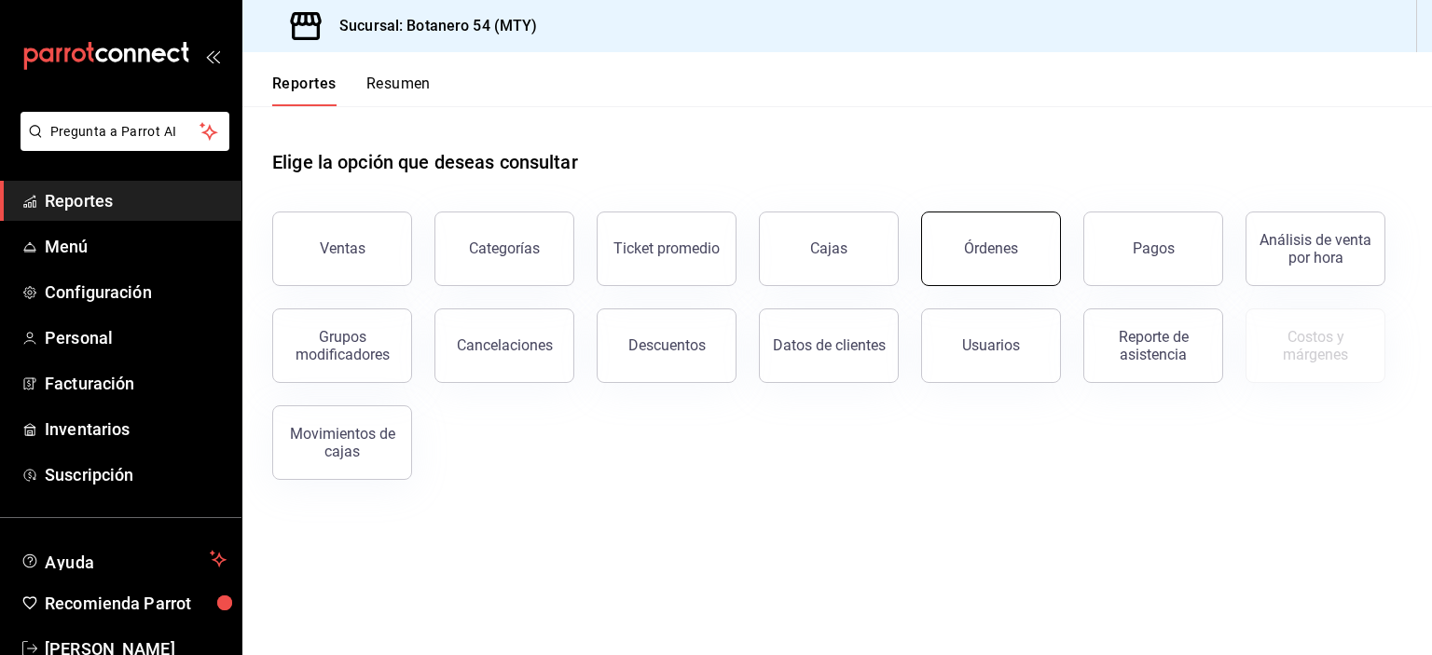
click at [1005, 264] on button "Órdenes" at bounding box center [991, 249] width 140 height 75
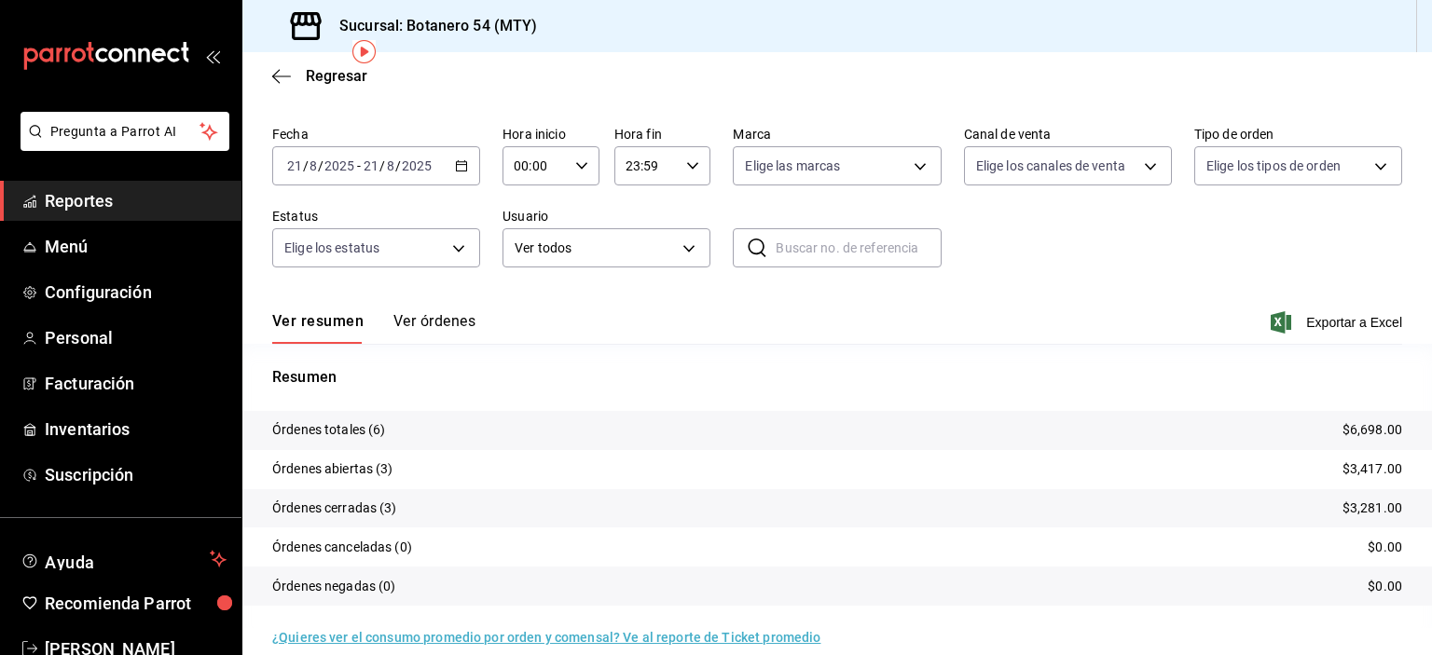
scroll to position [76, 0]
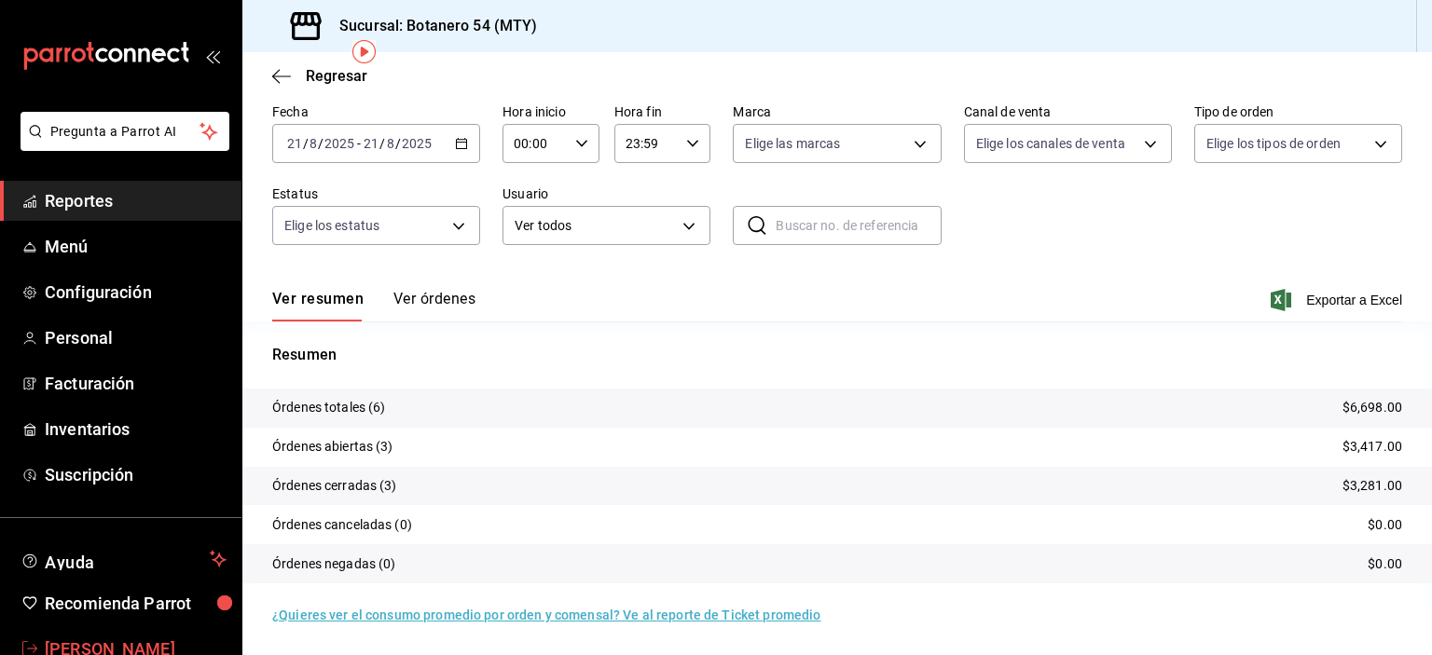
click at [282, 76] on icon "button" at bounding box center [281, 76] width 19 height 1
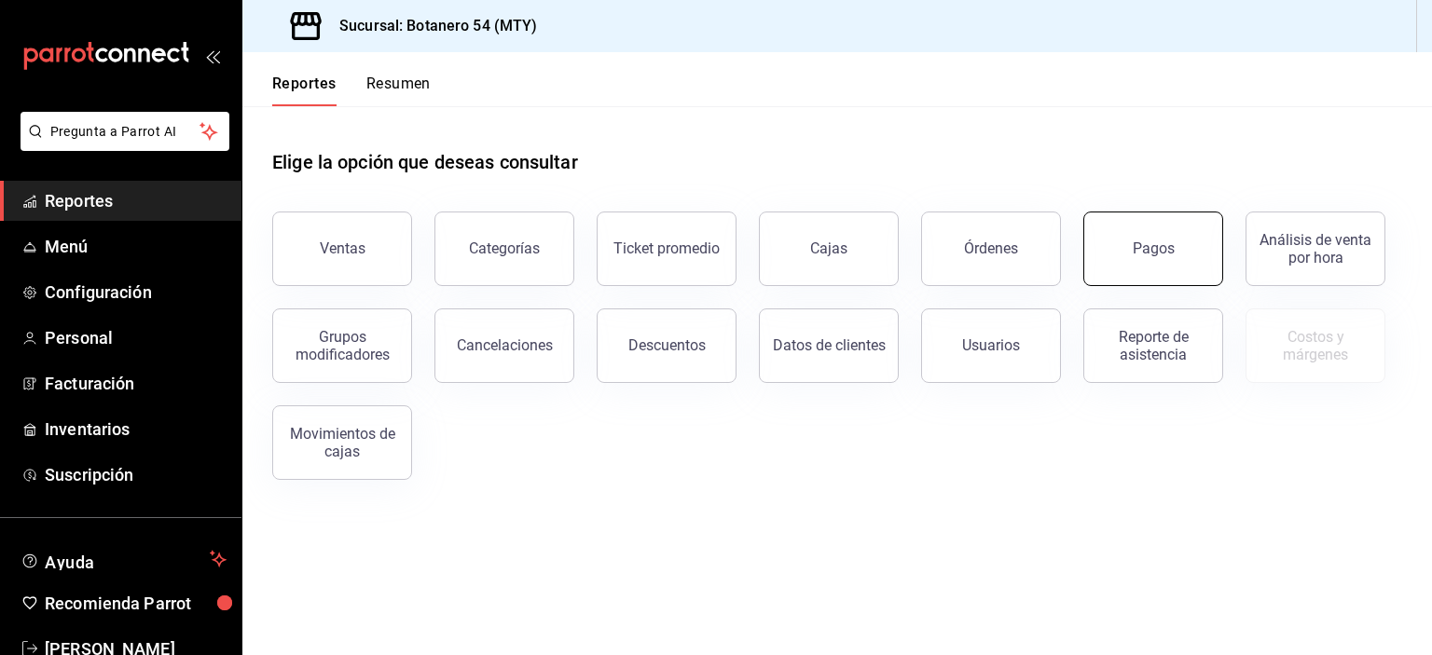
click at [1163, 266] on button "Pagos" at bounding box center [1153, 249] width 140 height 75
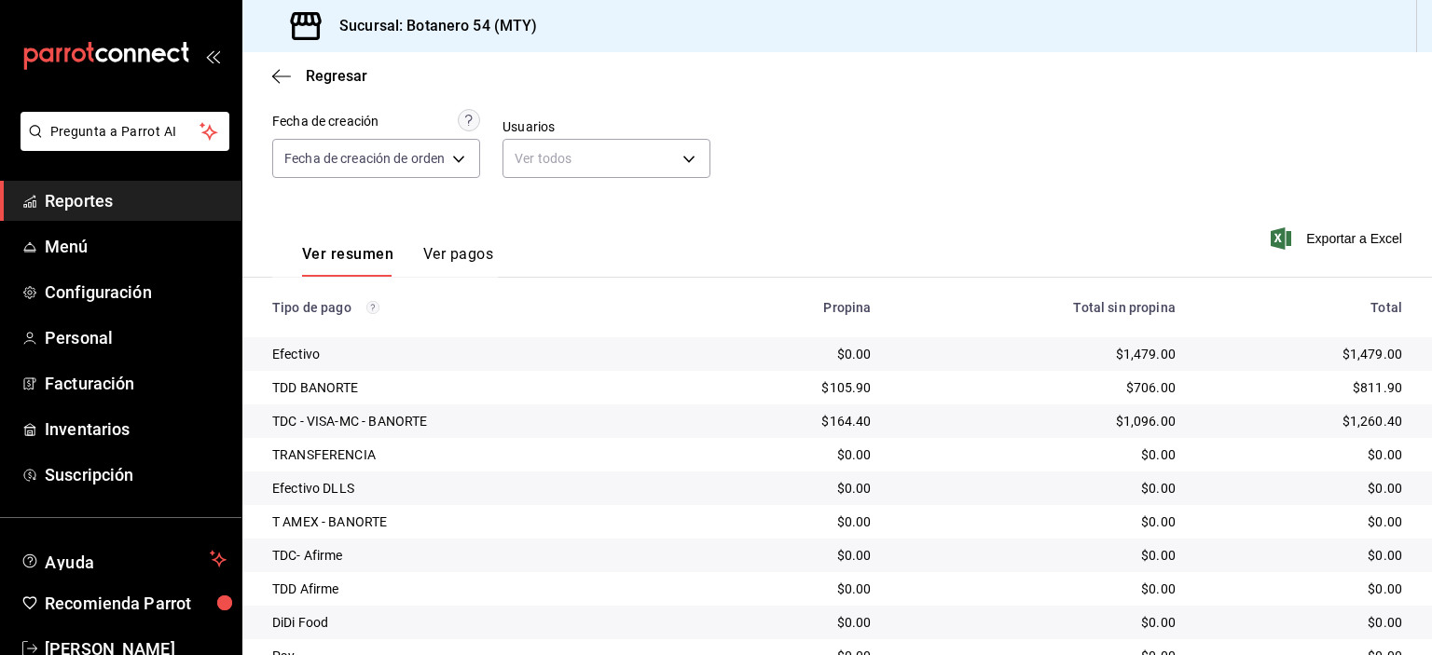
scroll to position [235, 0]
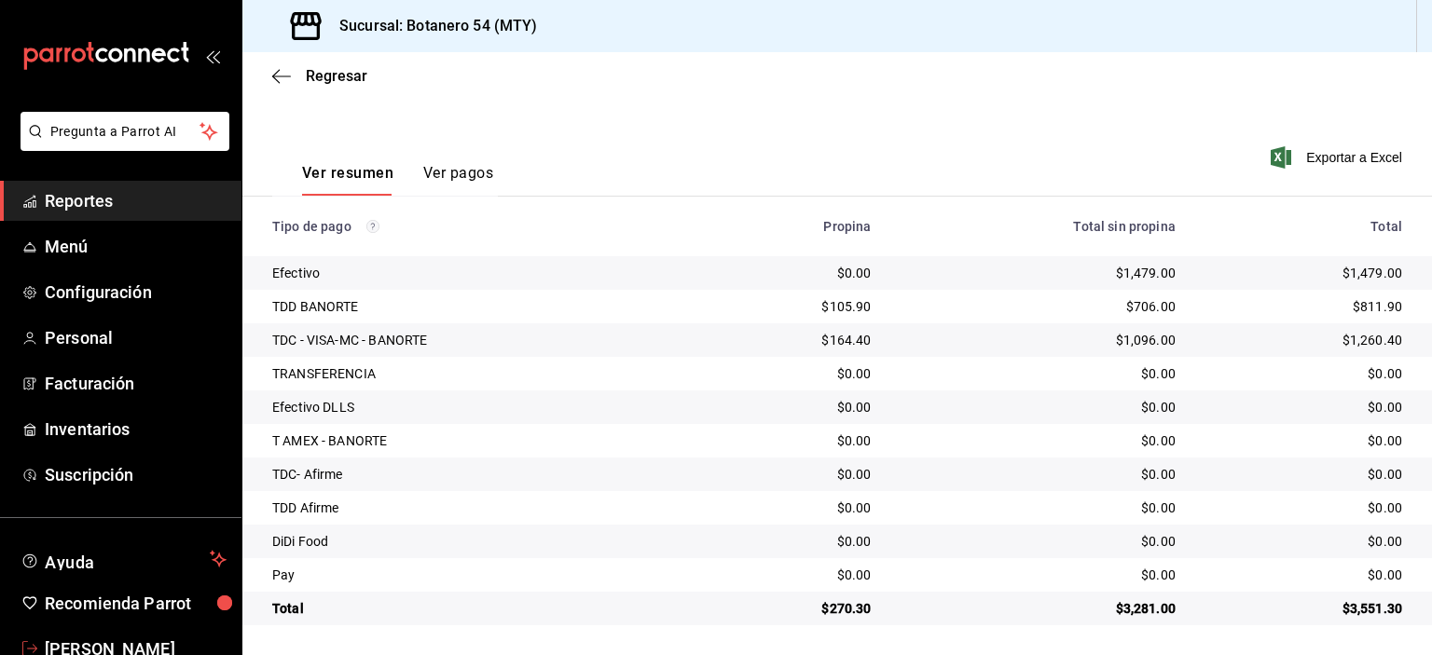
click at [469, 186] on button "Ver pagos" at bounding box center [458, 180] width 70 height 32
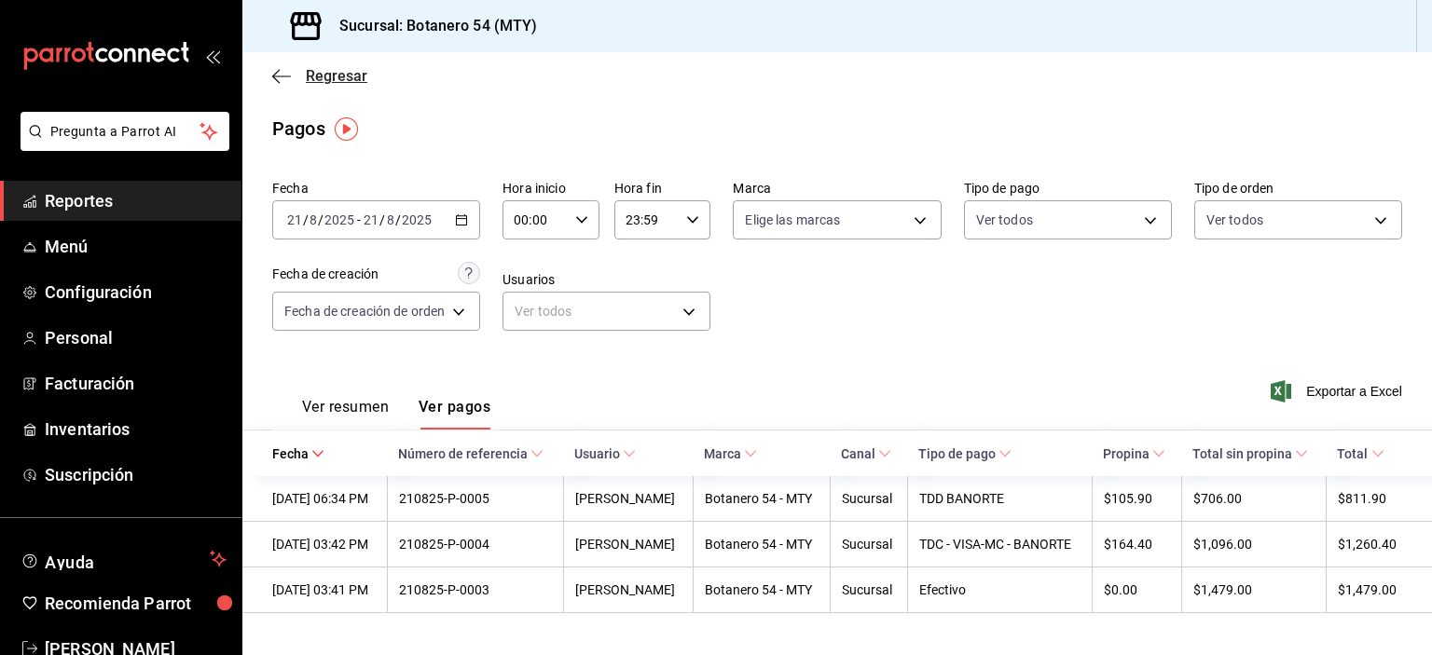
click at [283, 80] on icon "button" at bounding box center [281, 76] width 19 height 17
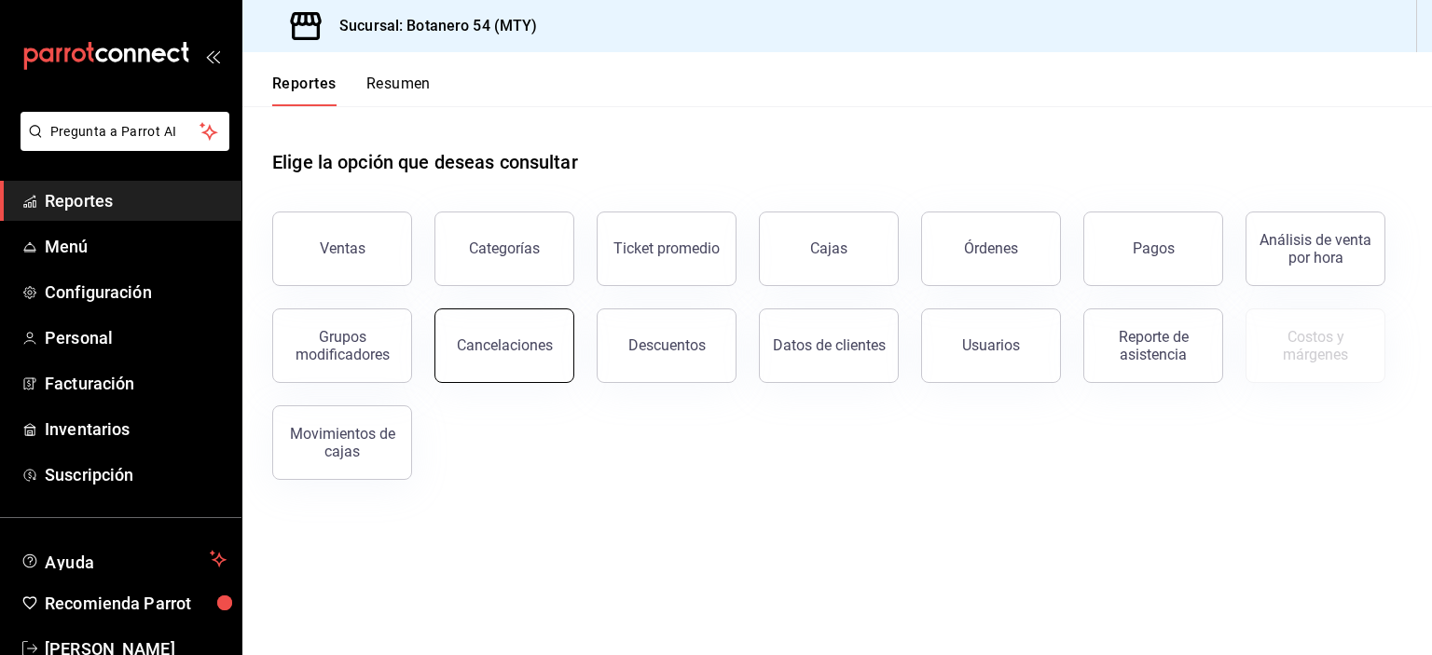
click at [509, 359] on button "Cancelaciones" at bounding box center [504, 346] width 140 height 75
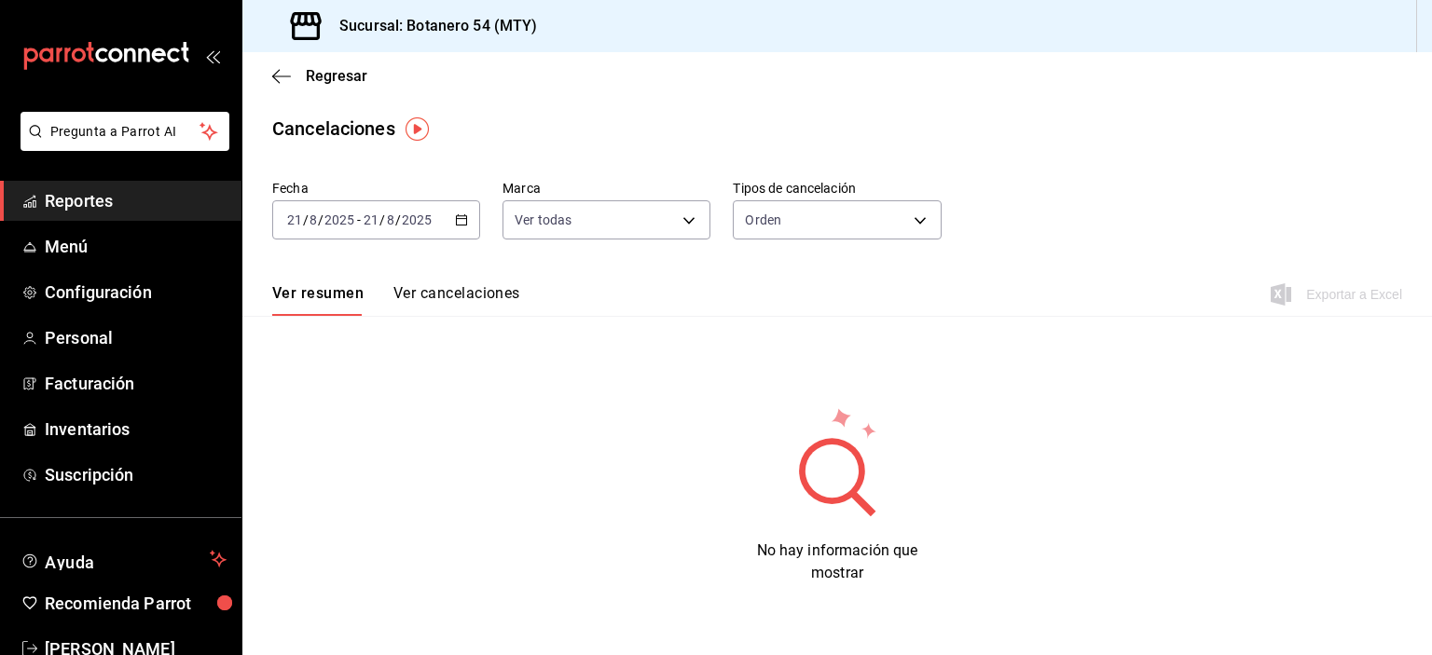
click at [278, 82] on icon "button" at bounding box center [281, 76] width 19 height 17
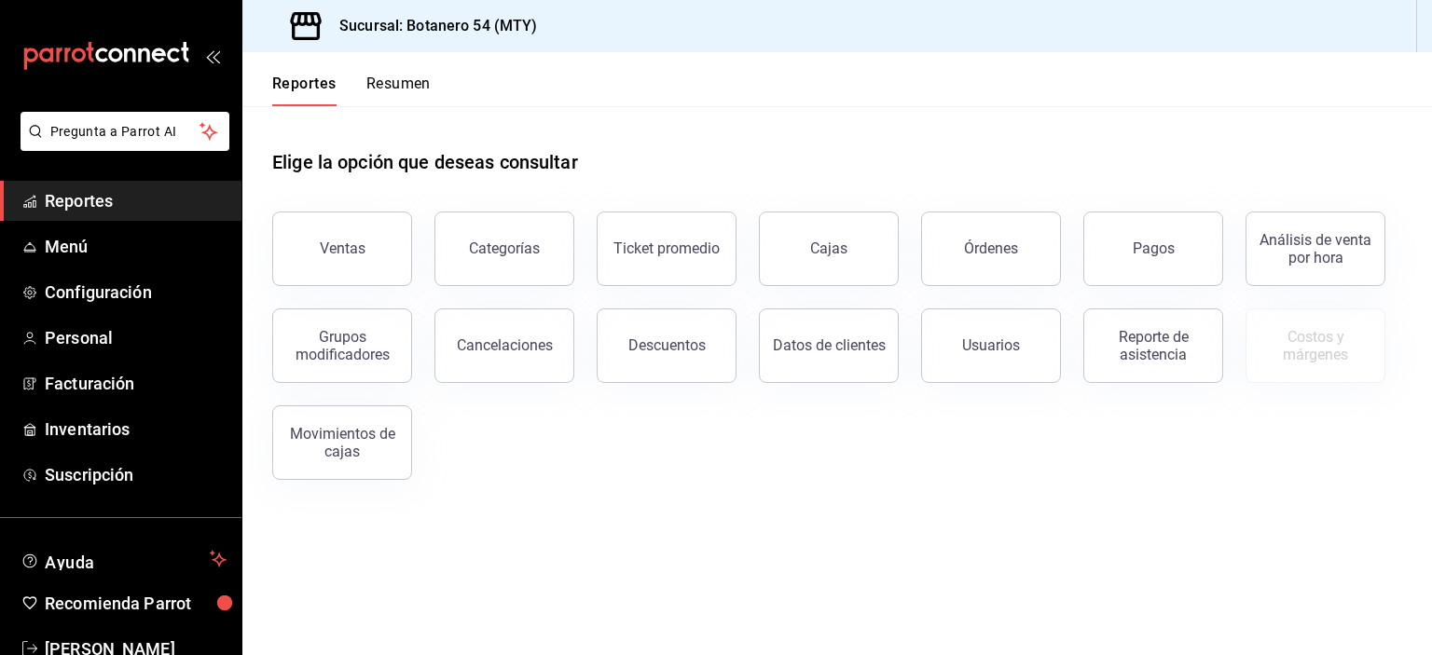
click at [682, 351] on div "Descuentos" at bounding box center [666, 346] width 77 height 18
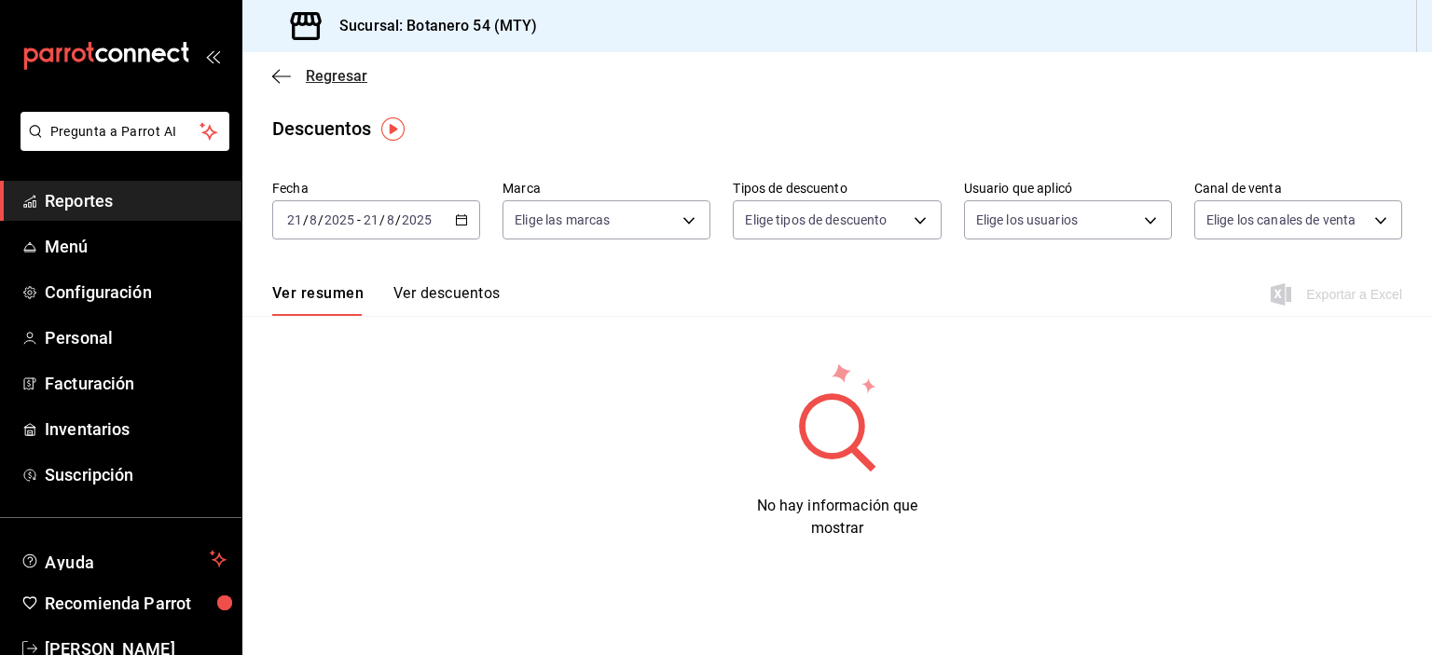
click at [280, 81] on icon "button" at bounding box center [281, 76] width 19 height 17
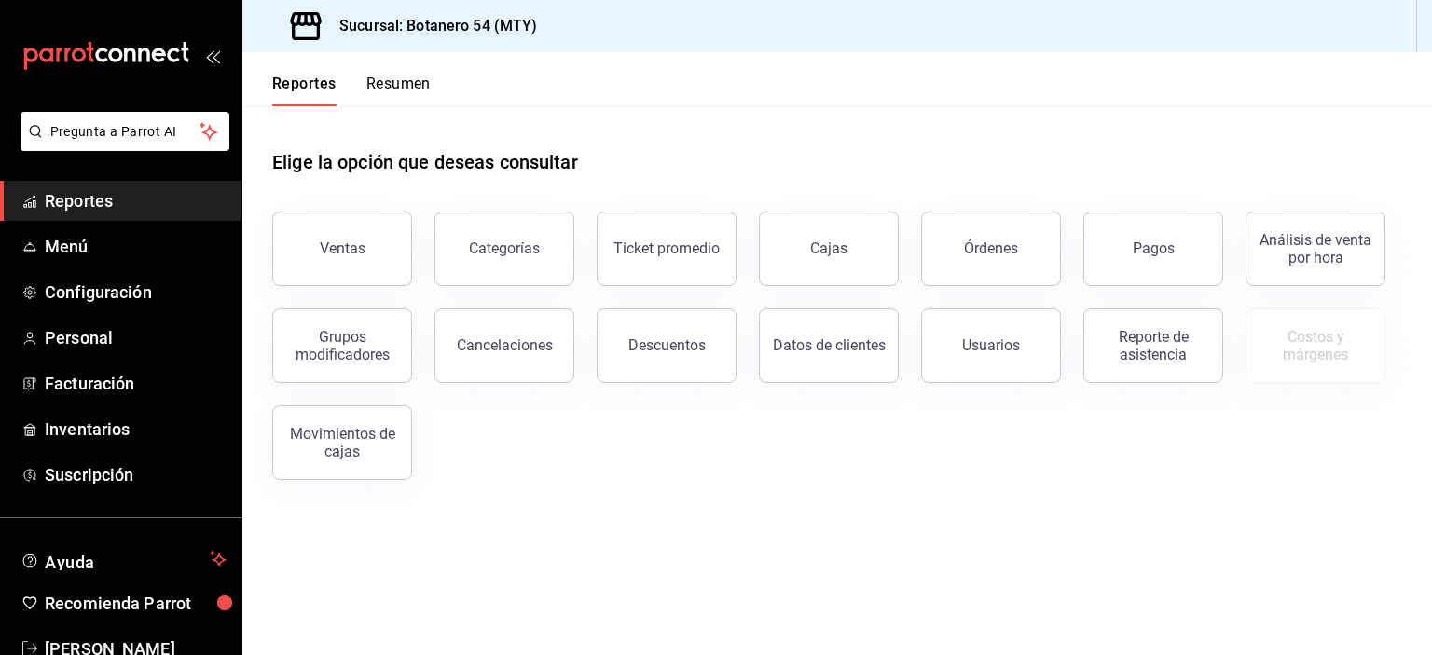
click at [847, 352] on div "Datos de clientes" at bounding box center [829, 346] width 113 height 18
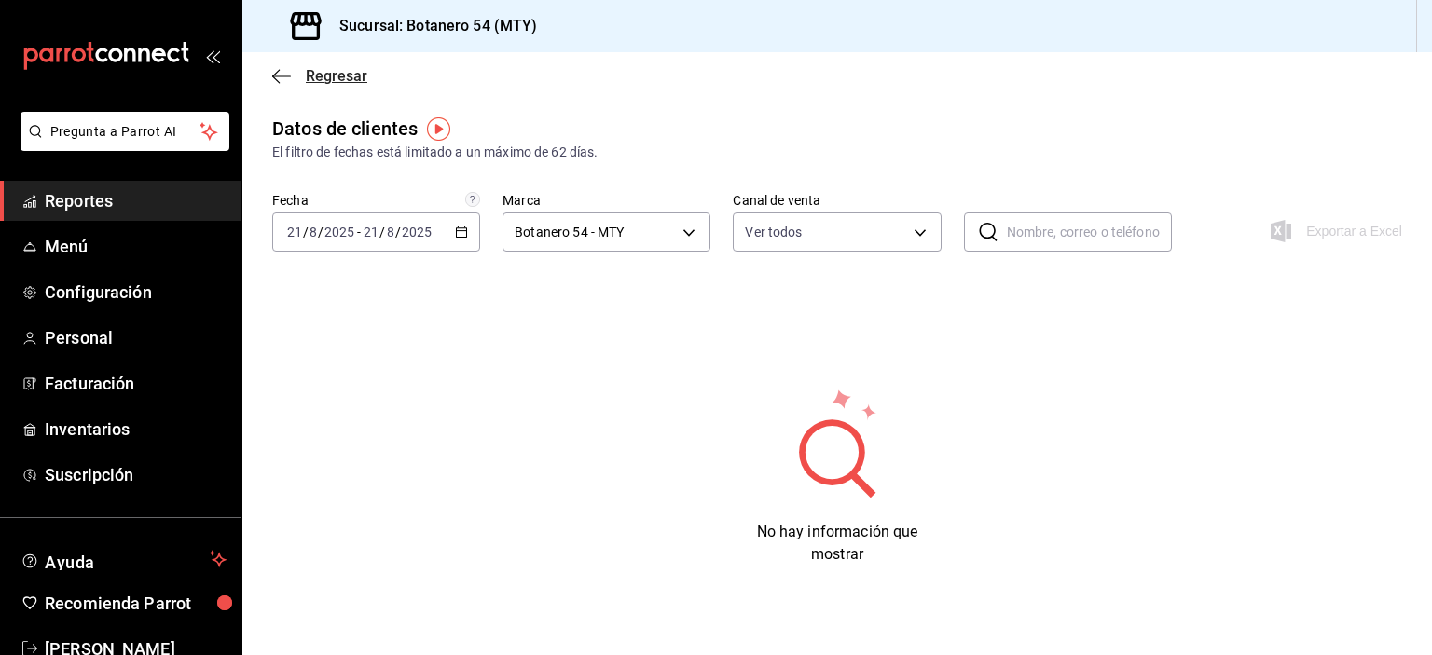
click at [283, 80] on icon "button" at bounding box center [281, 76] width 19 height 17
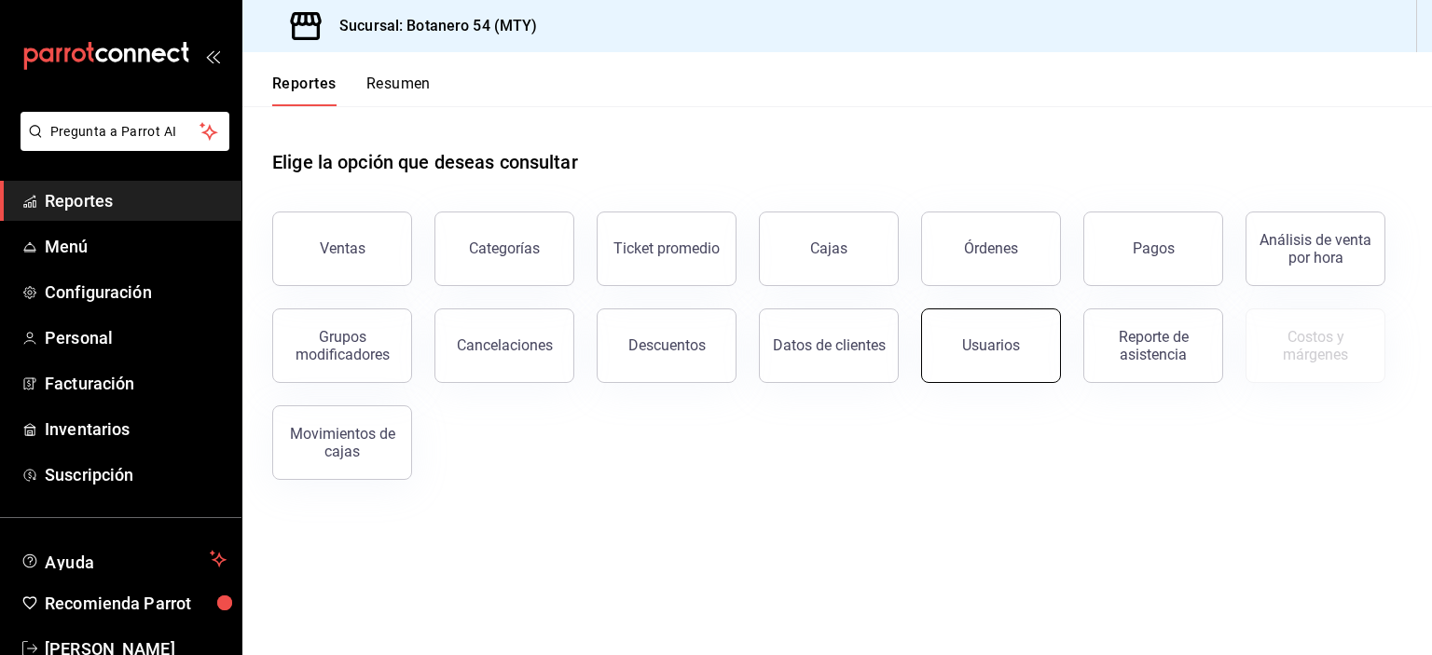
click at [1010, 364] on button "Usuarios" at bounding box center [991, 346] width 140 height 75
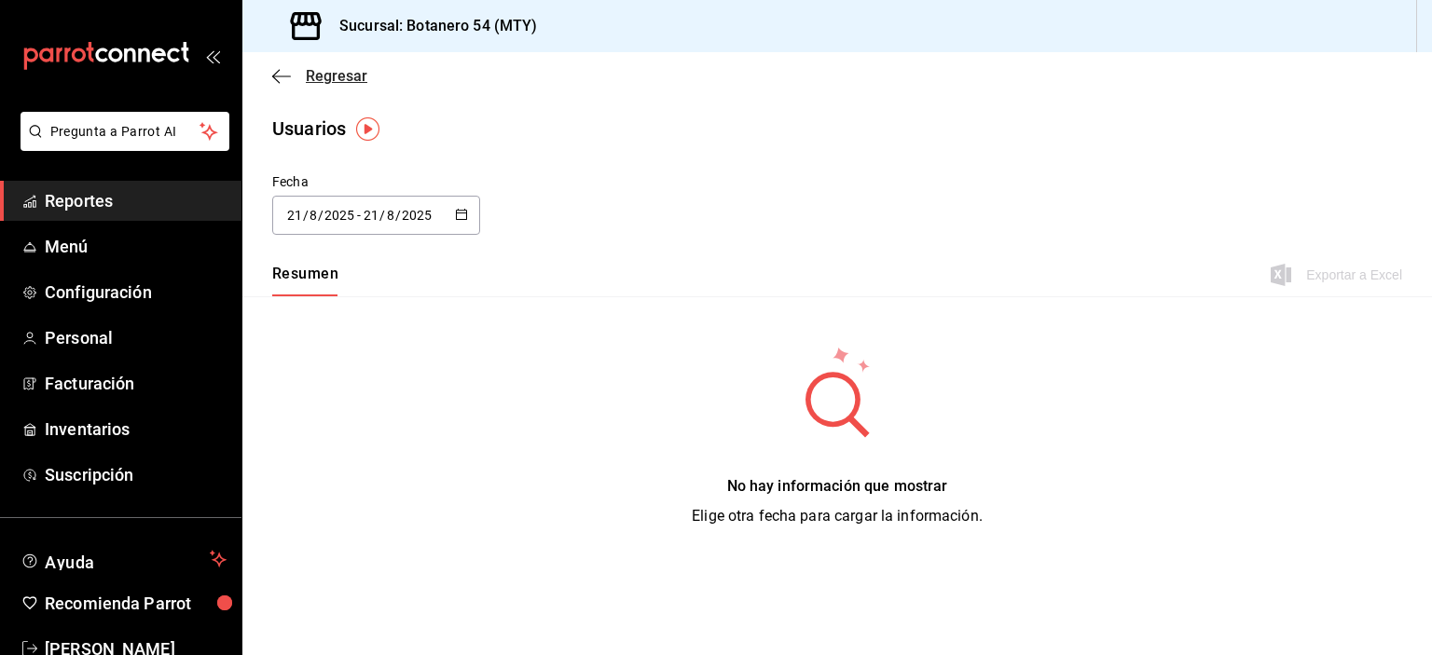
click at [287, 82] on icon "button" at bounding box center [281, 76] width 19 height 17
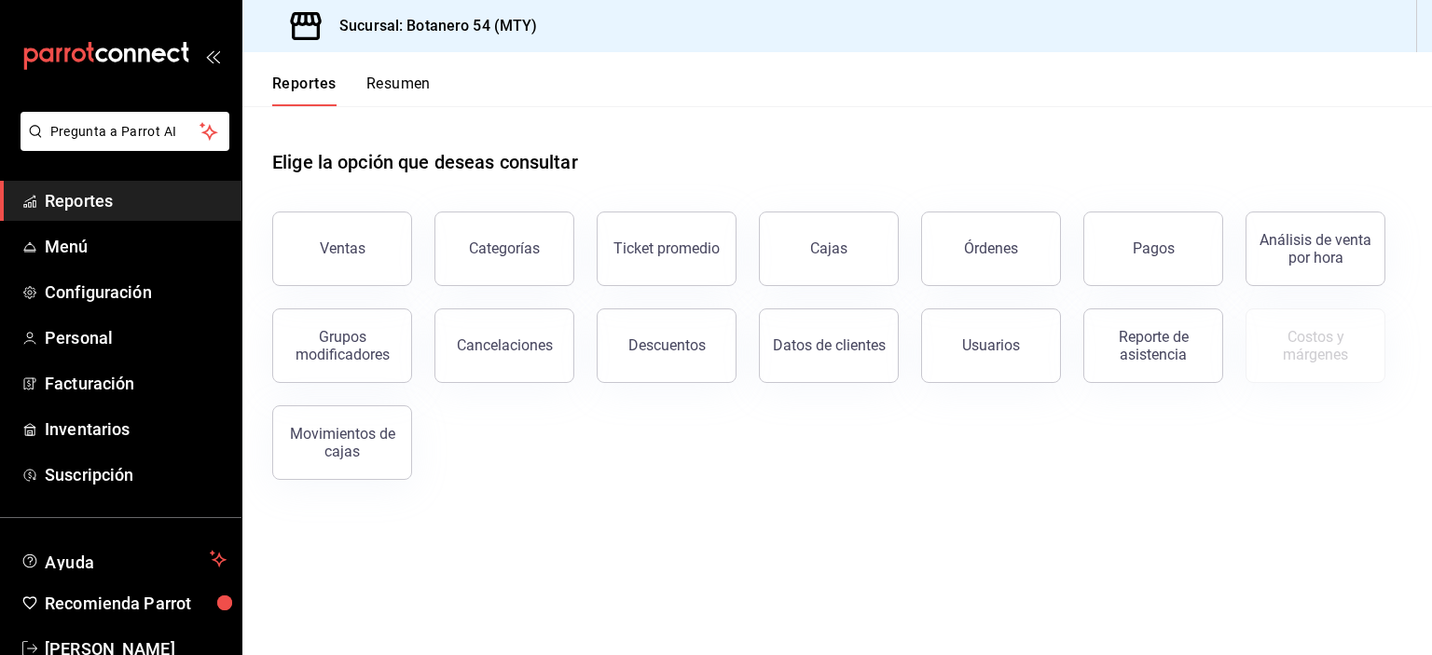
click at [1179, 369] on button "Reporte de asistencia" at bounding box center [1153, 346] width 140 height 75
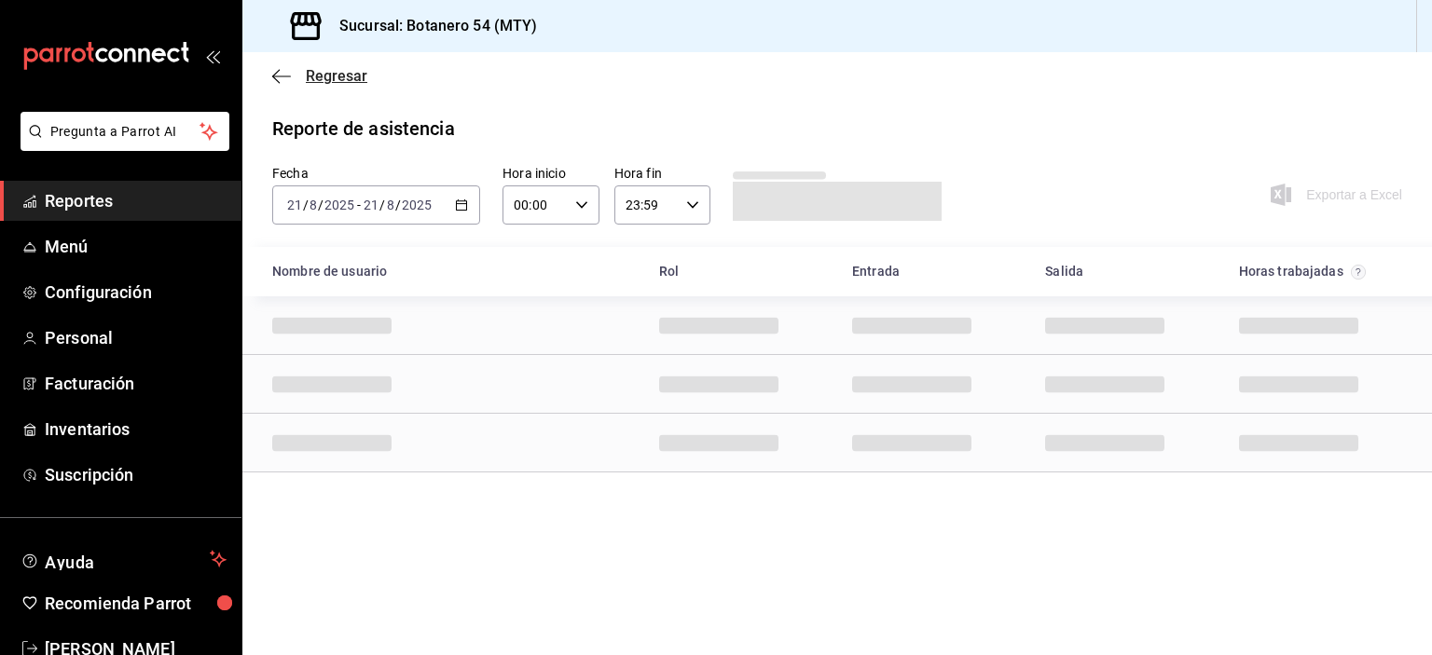
click at [281, 76] on icon "button" at bounding box center [281, 76] width 19 height 1
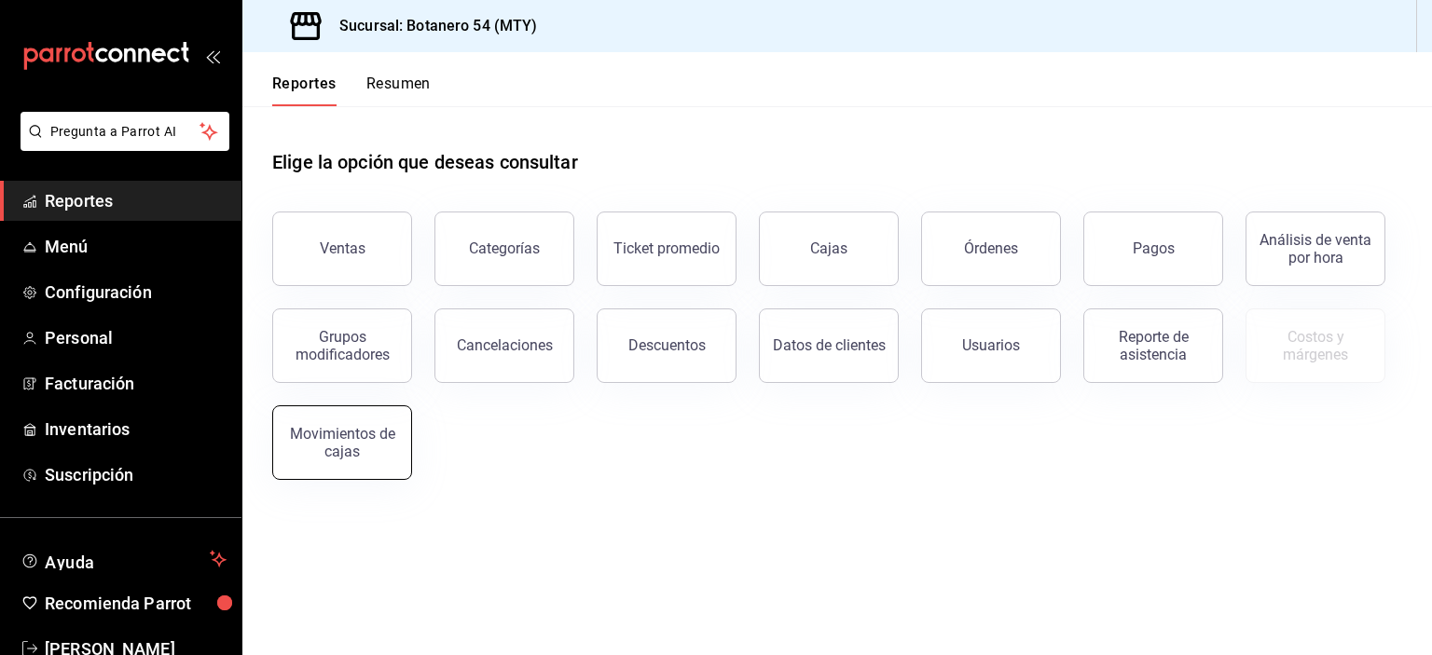
click at [379, 449] on div "Movimientos de cajas" at bounding box center [342, 442] width 116 height 35
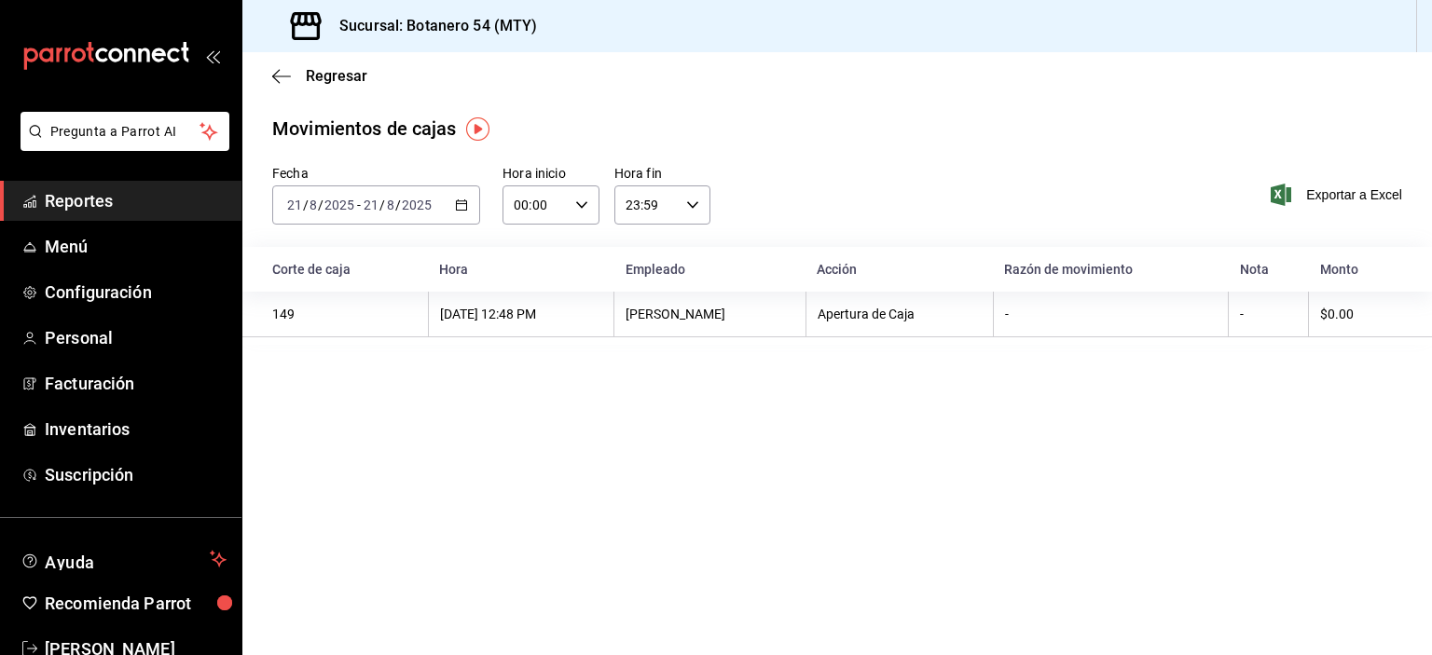
click at [280, 82] on icon "button" at bounding box center [275, 76] width 7 height 14
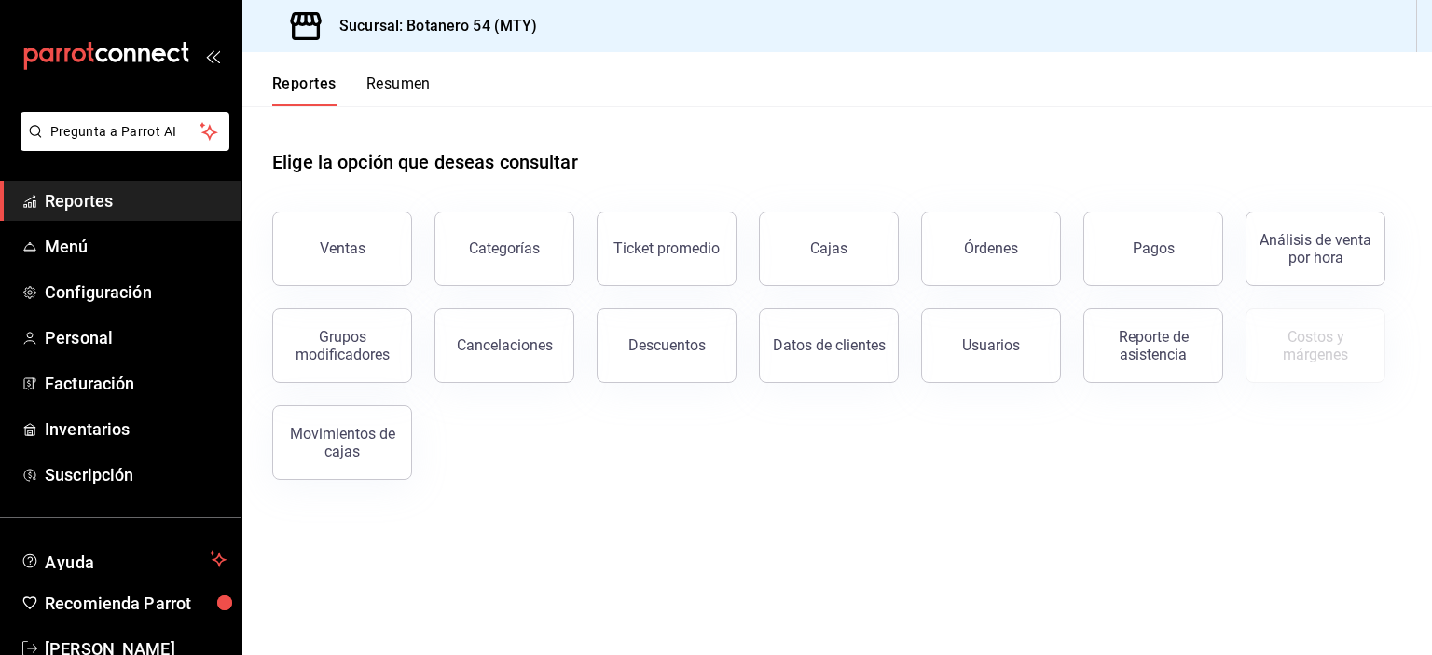
click at [1169, 260] on button "Pagos" at bounding box center [1153, 249] width 140 height 75
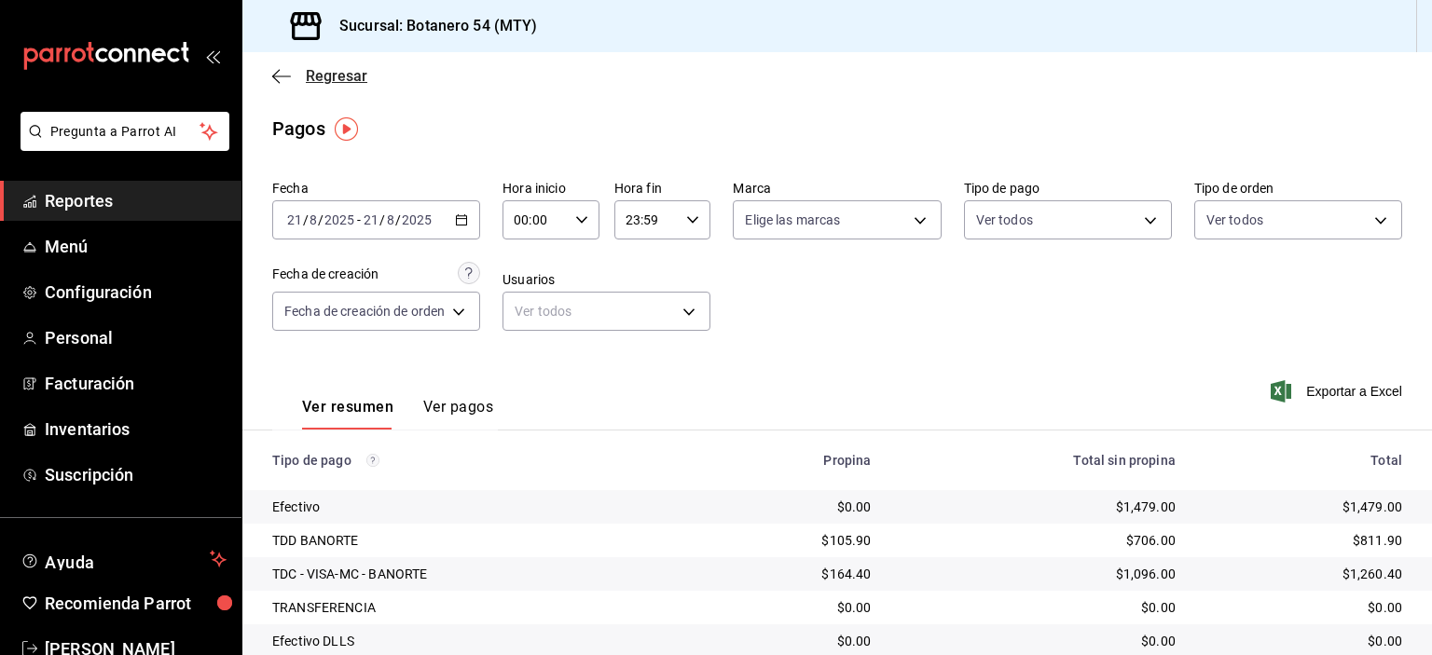
click at [284, 80] on icon "button" at bounding box center [281, 76] width 19 height 17
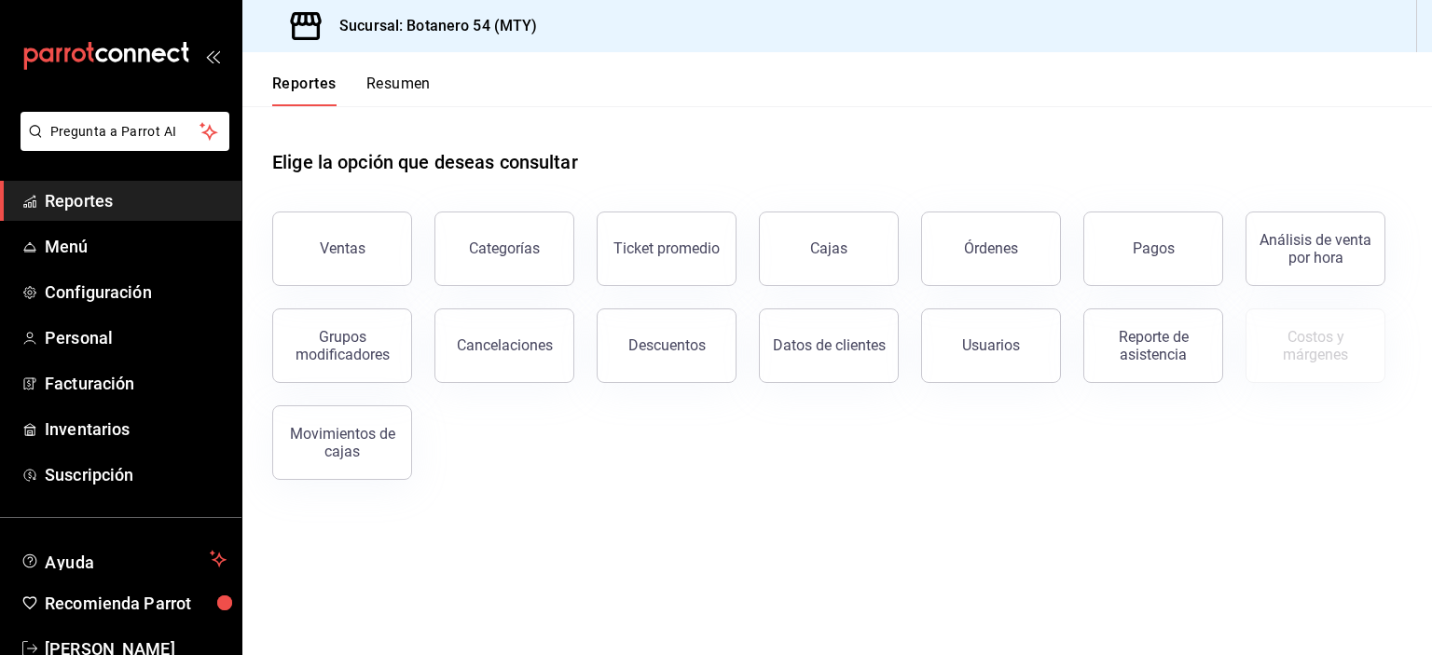
click at [1181, 352] on div "Reporte de asistencia" at bounding box center [1153, 345] width 116 height 35
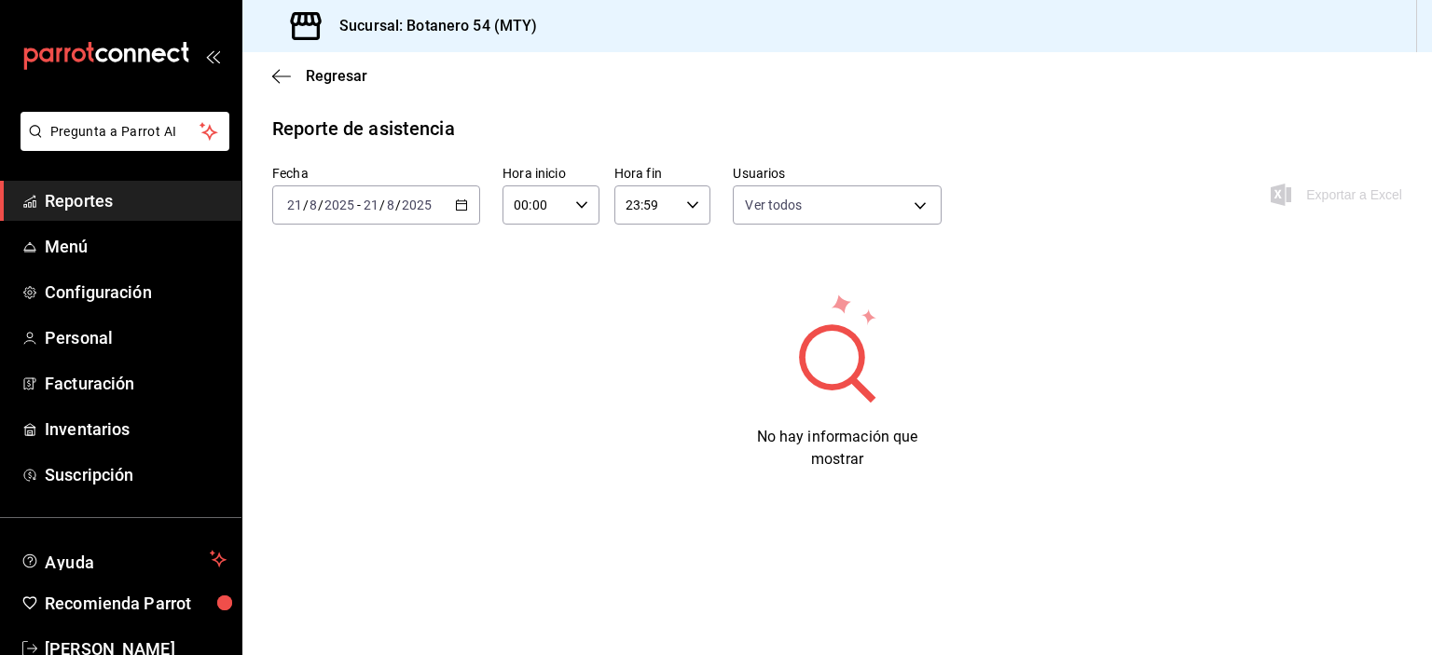
click at [277, 79] on icon "button" at bounding box center [281, 76] width 19 height 17
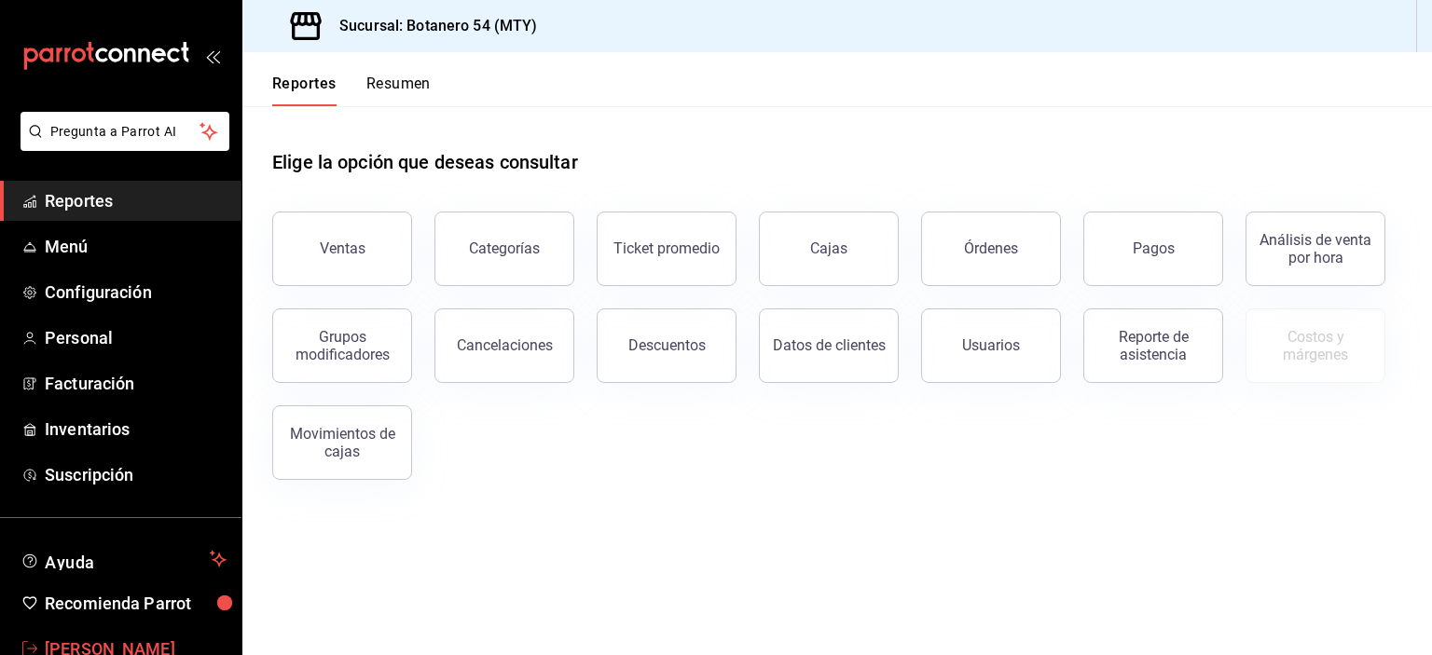
click at [678, 245] on div "Ticket promedio" at bounding box center [666, 249] width 106 height 18
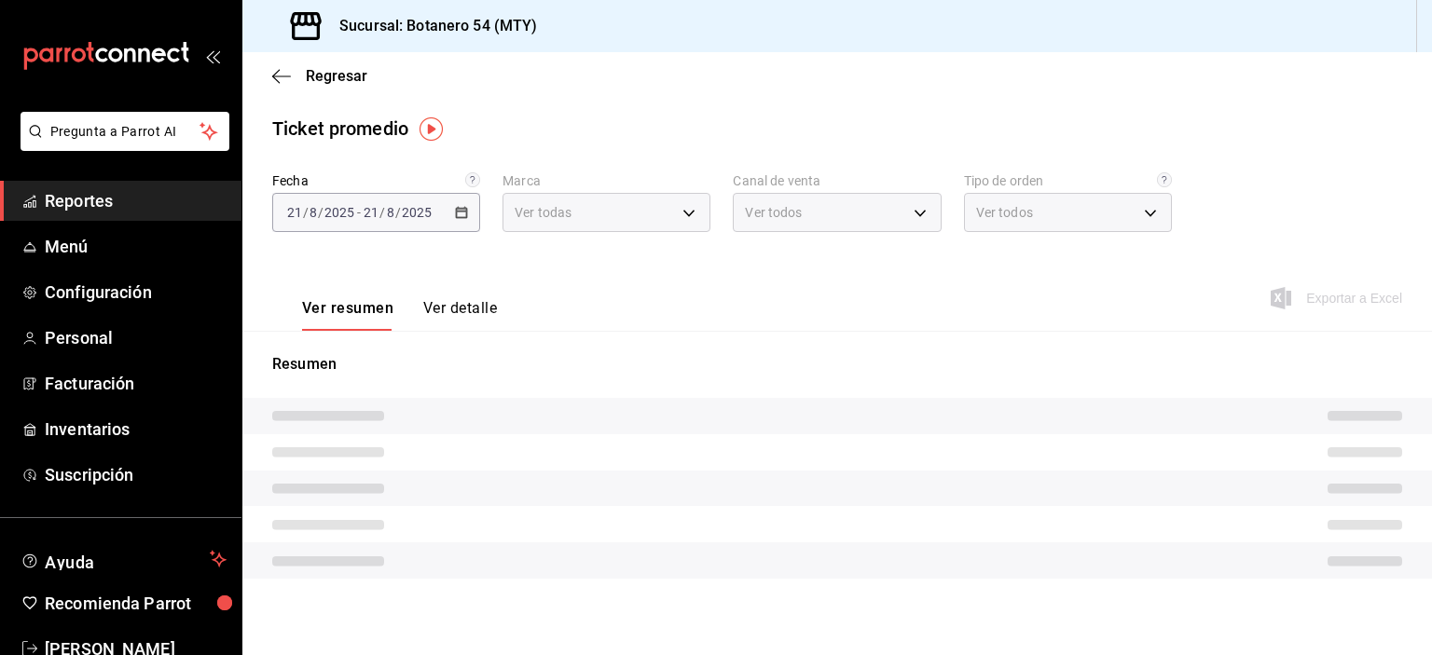
type input "d563b5a3-9402-4110-9b0e-9babda809fc2"
type input "PARROT,UBER_EATS,RAPPI,DIDI_FOOD,ONLINE"
type input "29649e8a-922b-49f8-a788-bfd5f24705dc,0baba1ef-ed22-446c-a07c-2184bbc9b86d,8367f…"
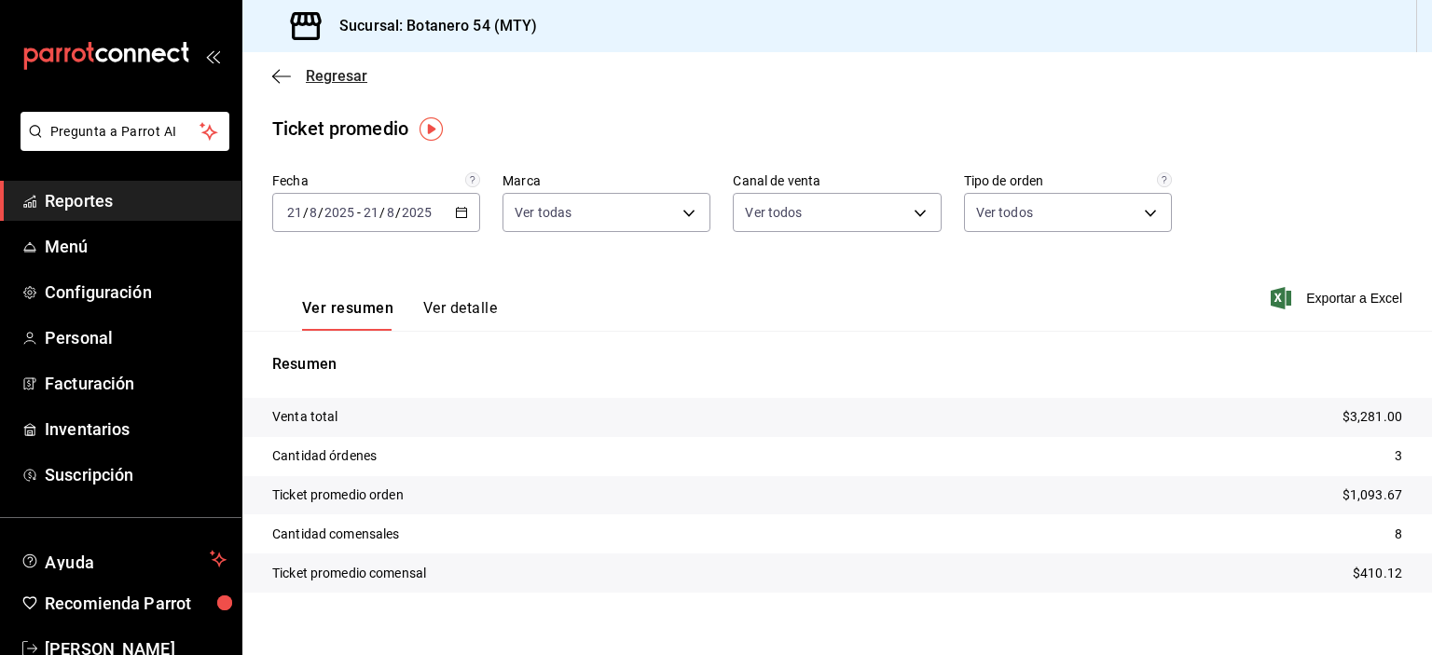
click at [281, 76] on icon "button" at bounding box center [281, 76] width 19 height 1
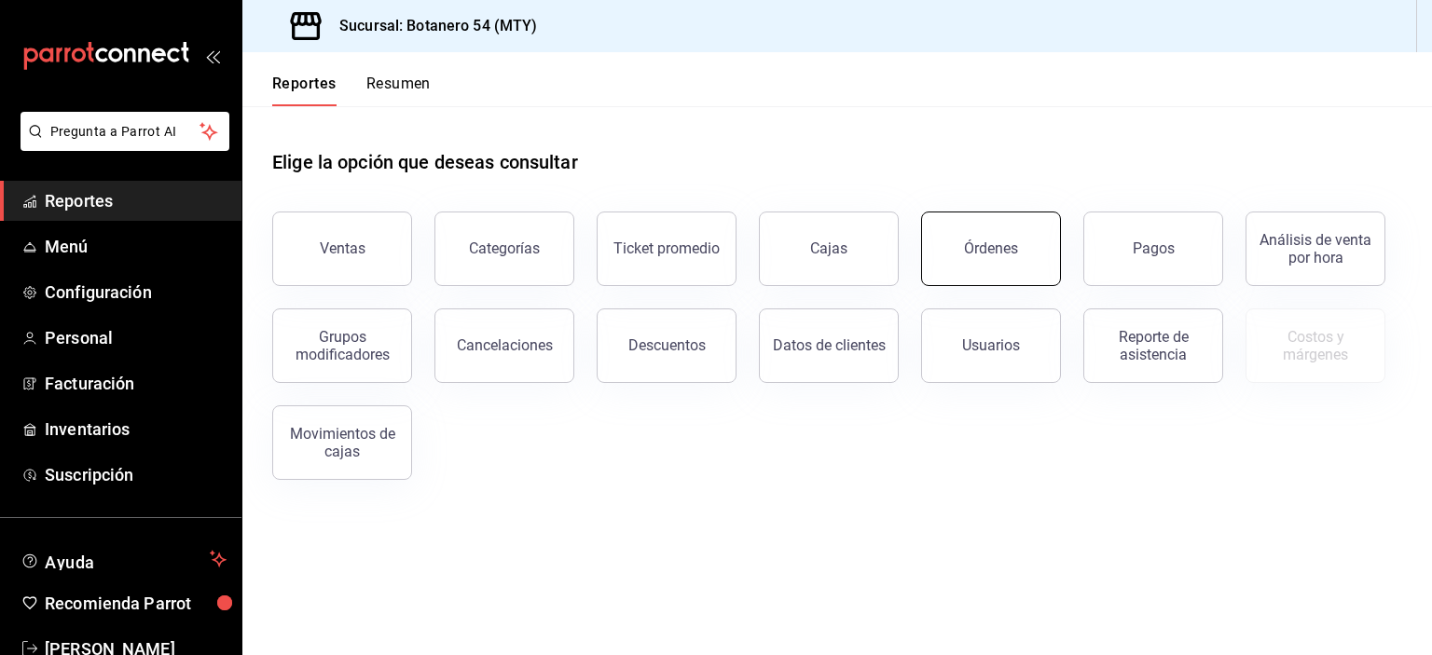
click at [996, 263] on button "Órdenes" at bounding box center [991, 249] width 140 height 75
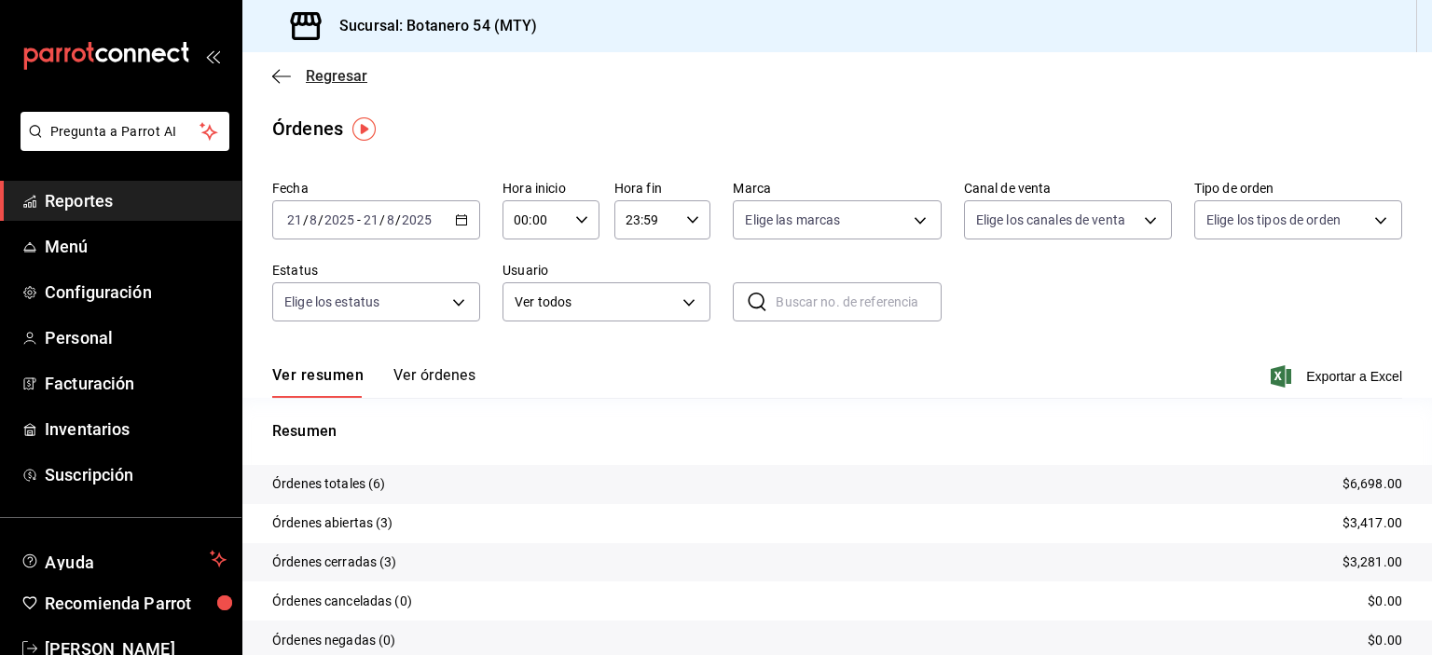
click at [284, 80] on icon "button" at bounding box center [281, 76] width 19 height 17
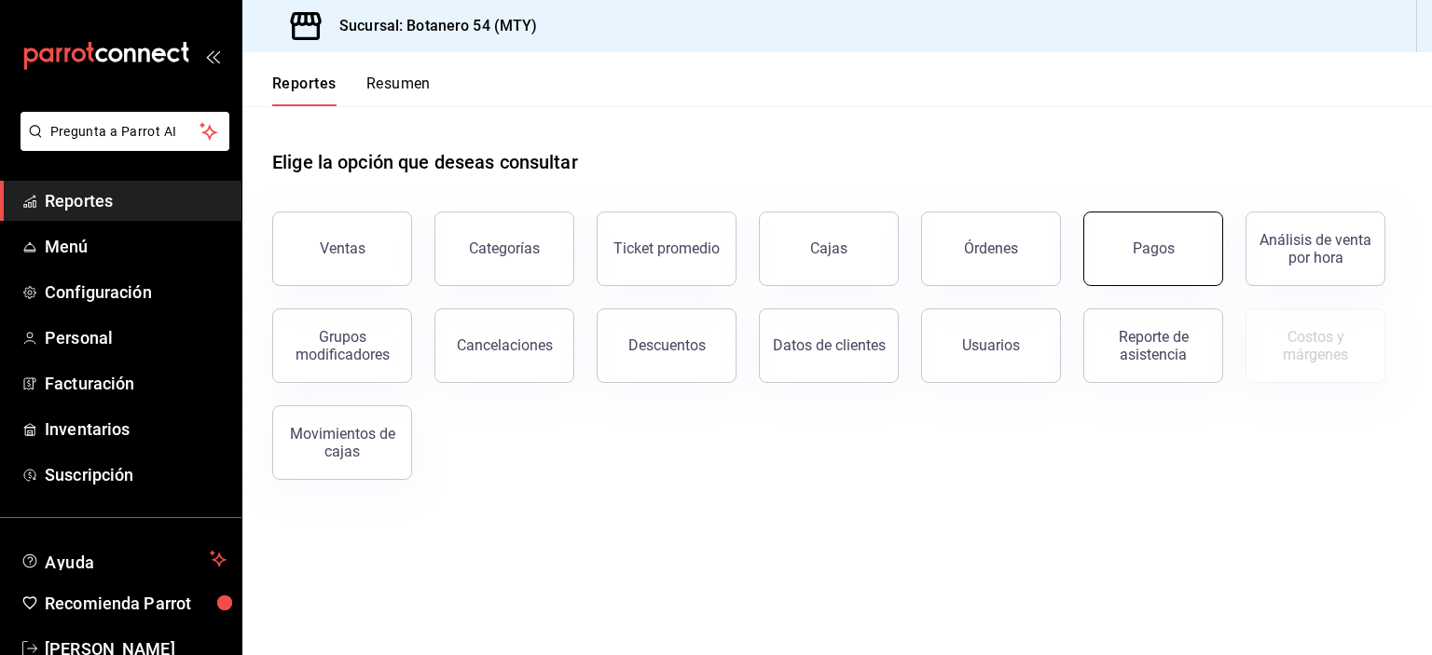
click at [1169, 265] on button "Pagos" at bounding box center [1153, 249] width 140 height 75
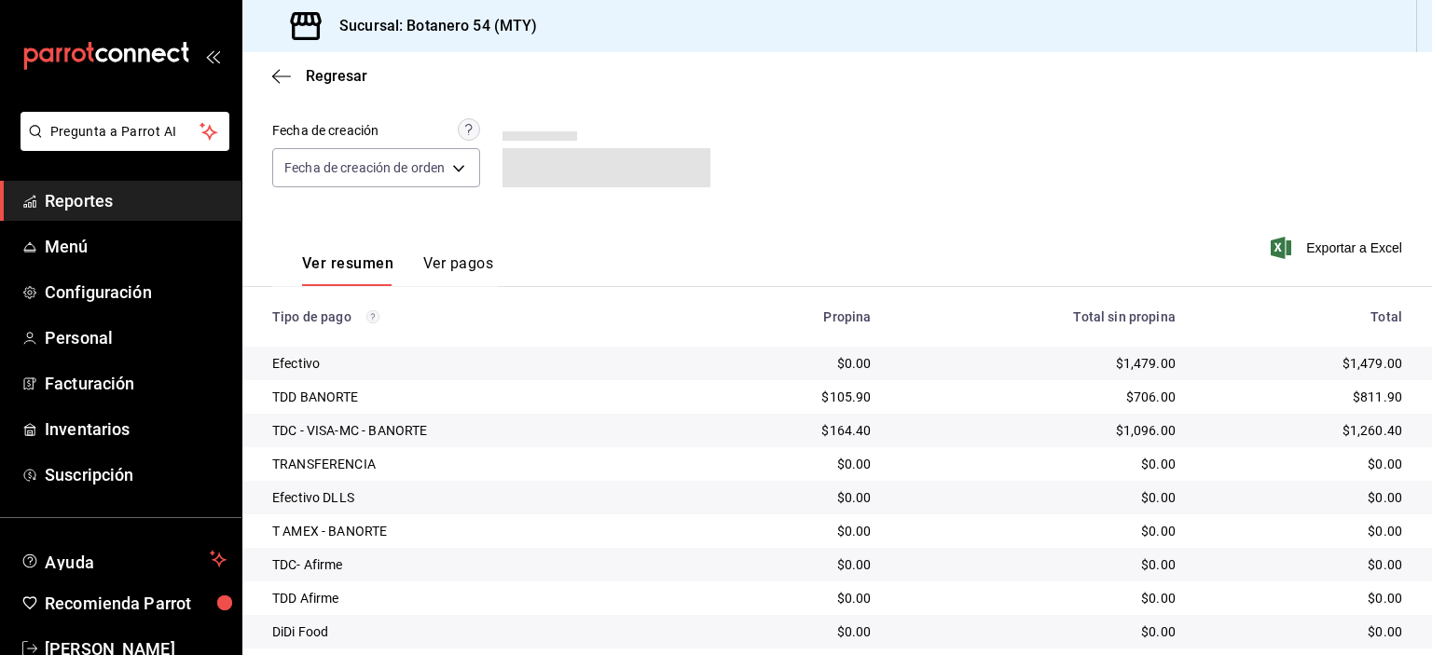
scroll to position [235, 0]
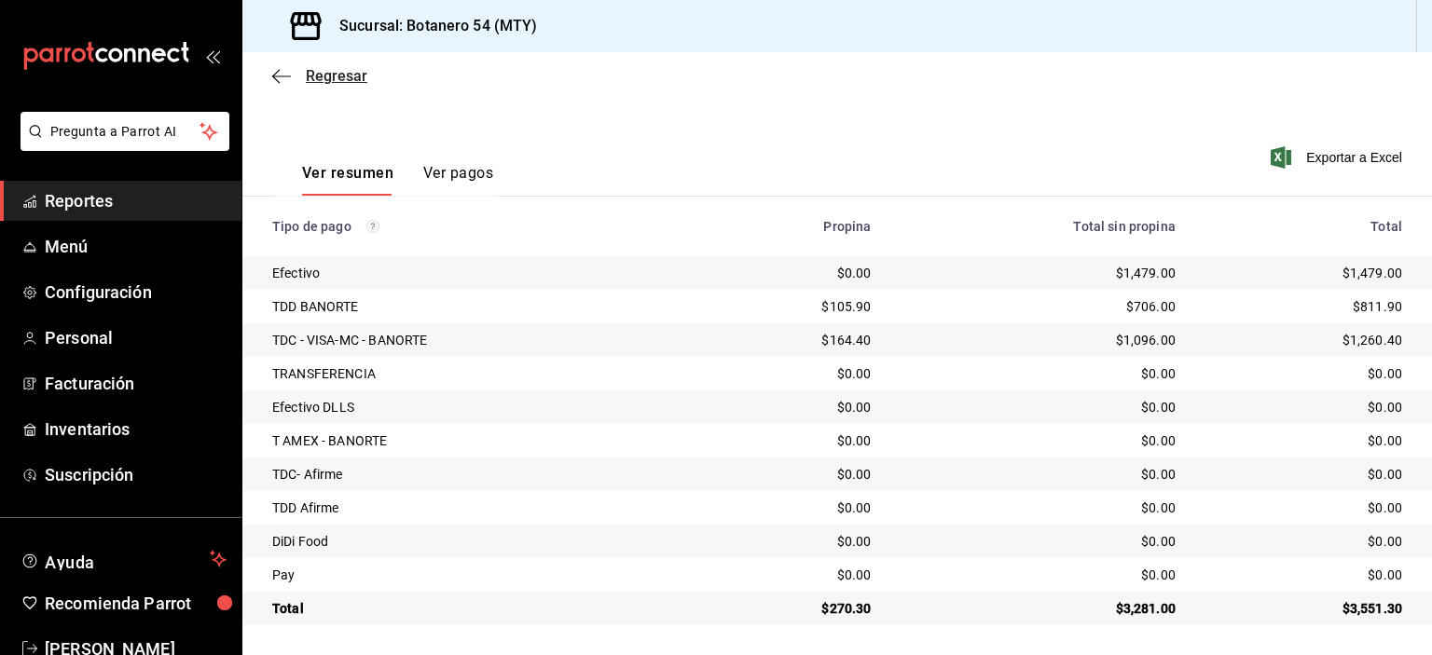
click at [276, 79] on icon "button" at bounding box center [275, 76] width 7 height 14
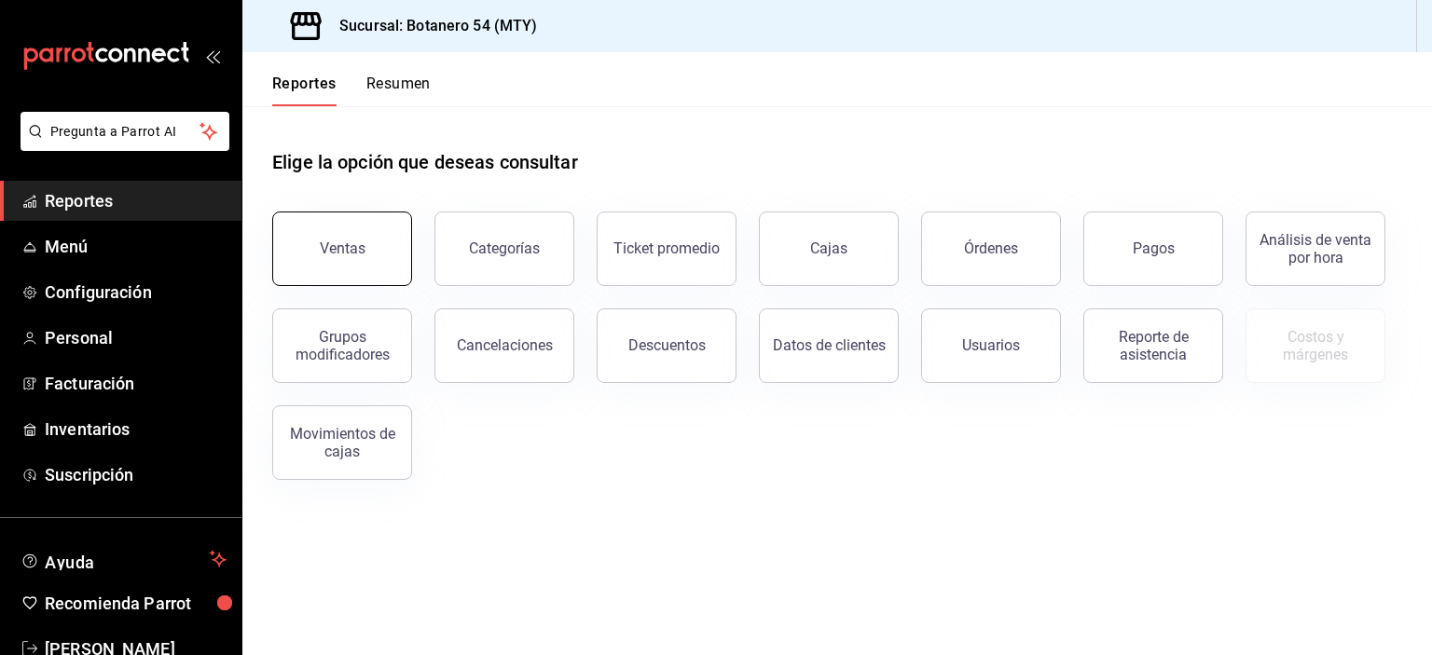
click at [360, 275] on button "Ventas" at bounding box center [342, 249] width 140 height 75
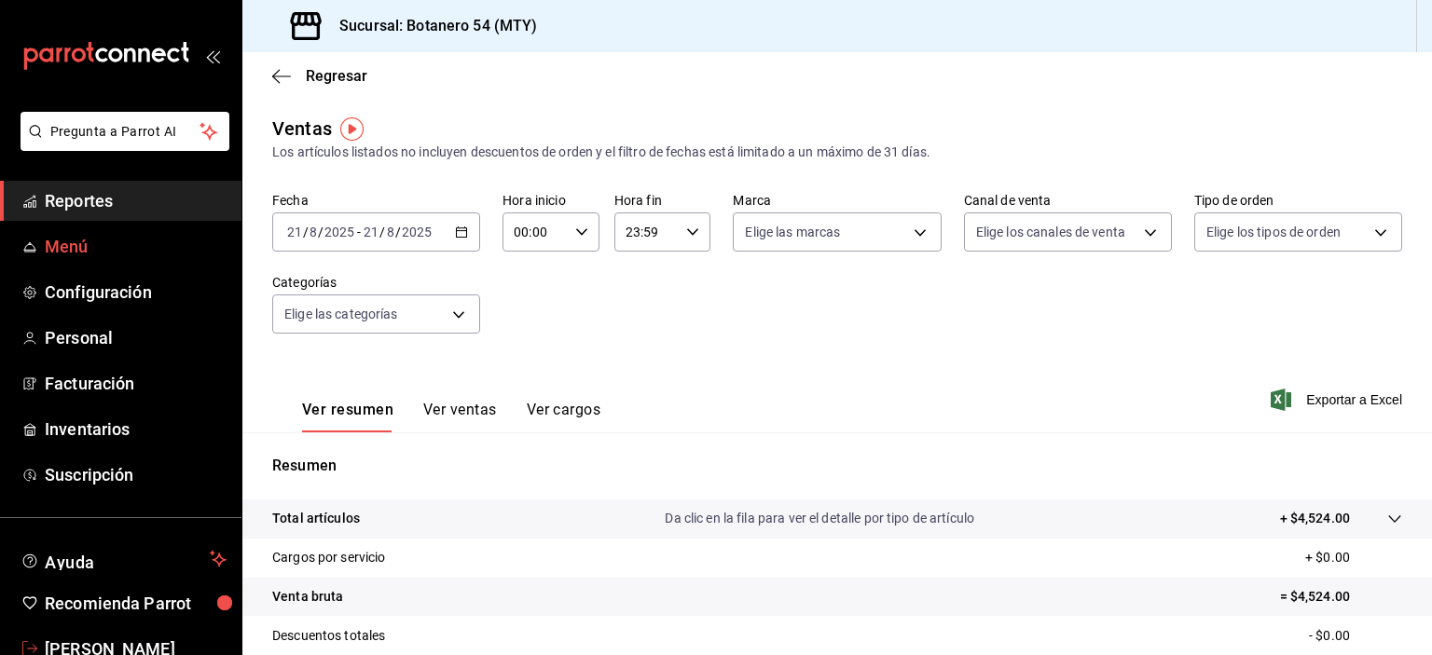
click at [81, 262] on link "Menú" at bounding box center [120, 247] width 241 height 40
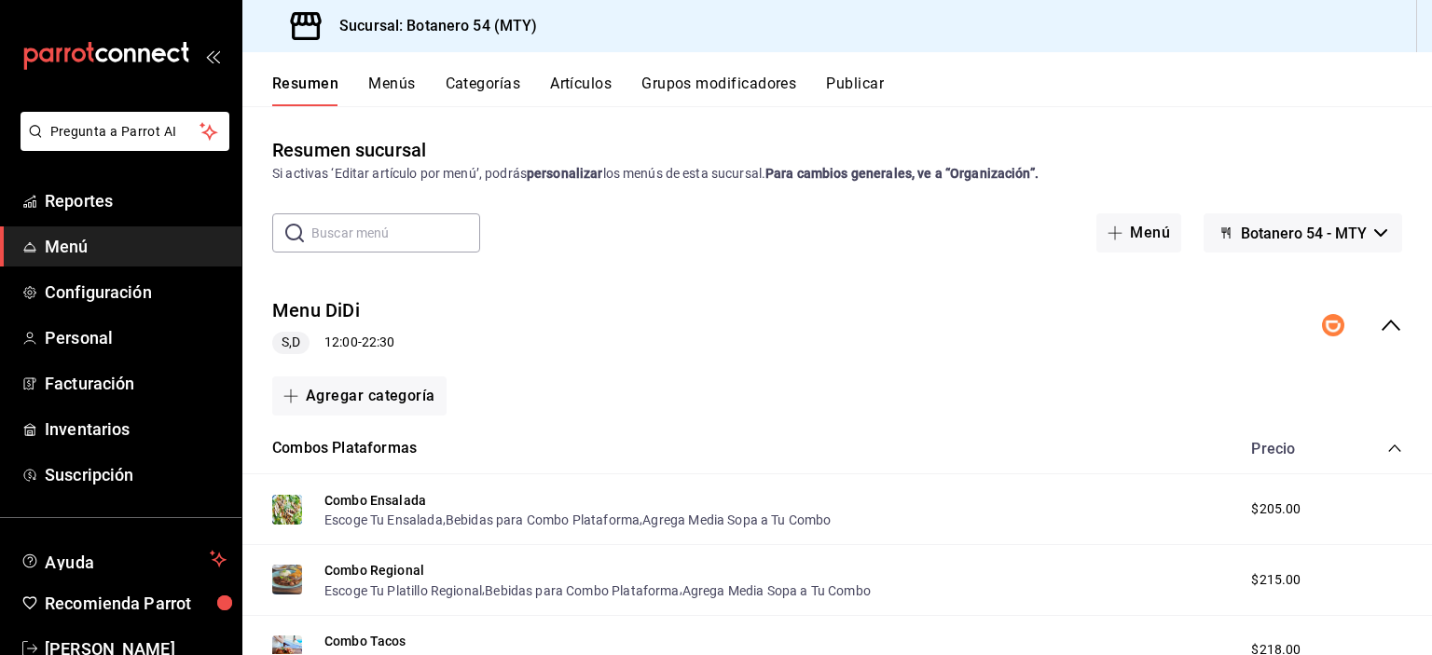
click at [1380, 331] on icon "collapse-menu-row" at bounding box center [1391, 325] width 22 height 22
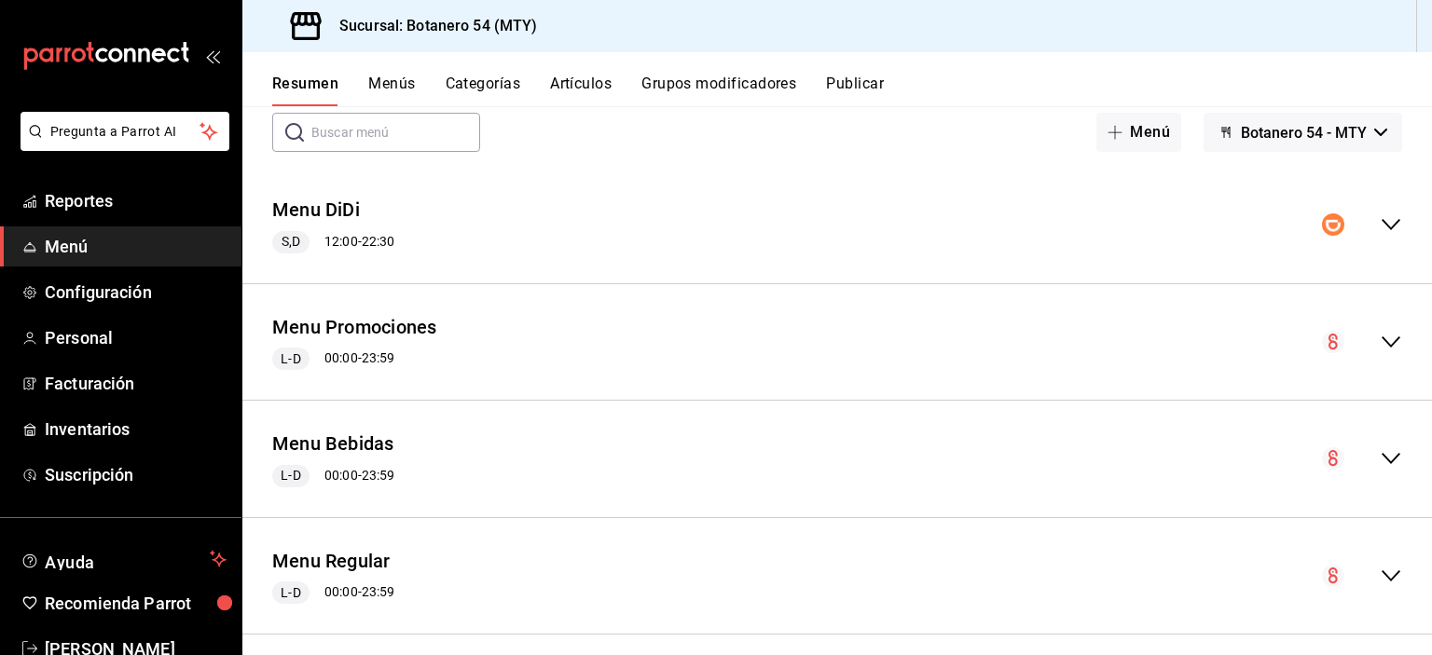
scroll to position [117, 0]
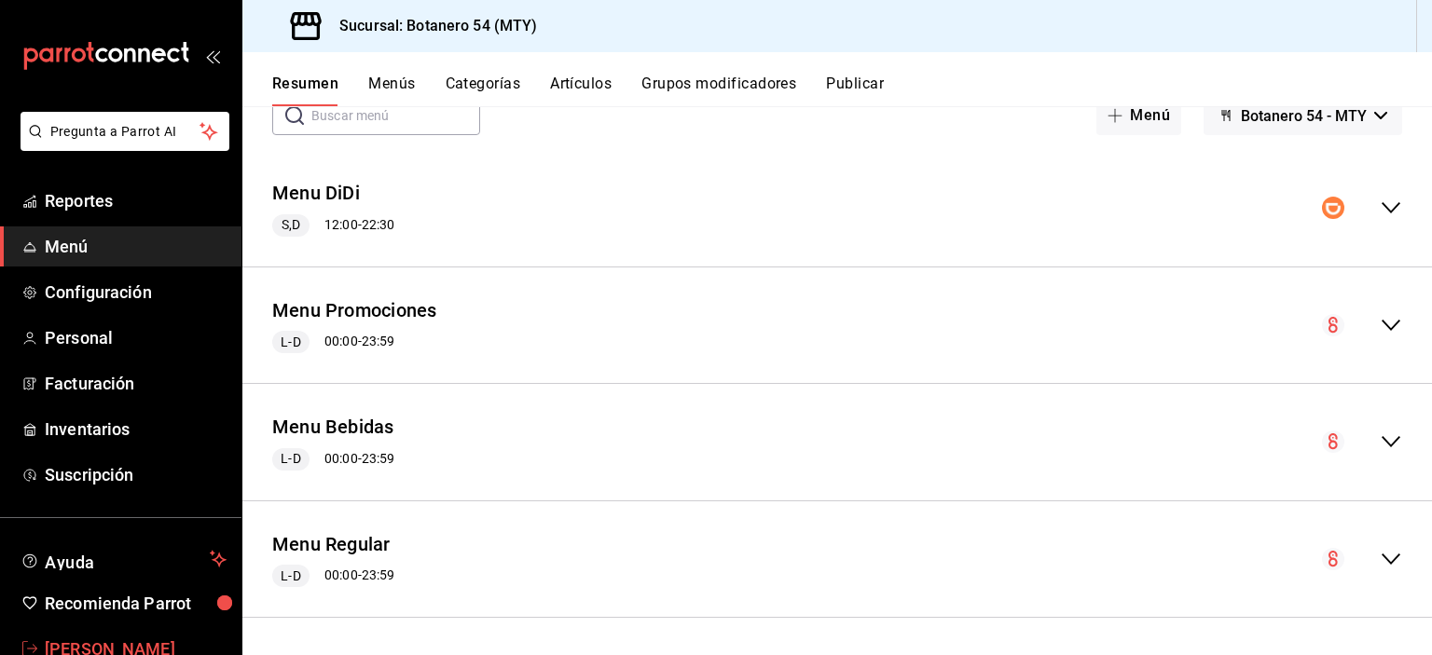
click at [106, 204] on span "Reportes" at bounding box center [136, 200] width 182 height 25
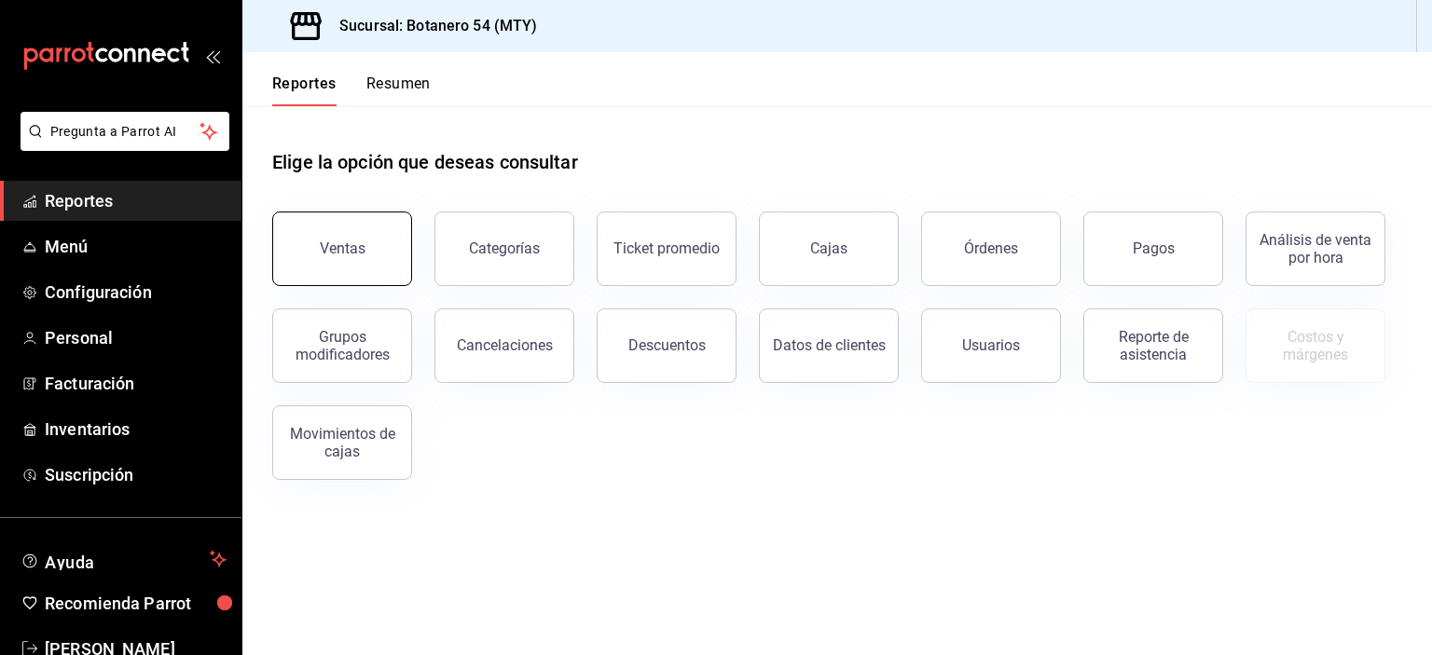
click at [359, 265] on button "Ventas" at bounding box center [342, 249] width 140 height 75
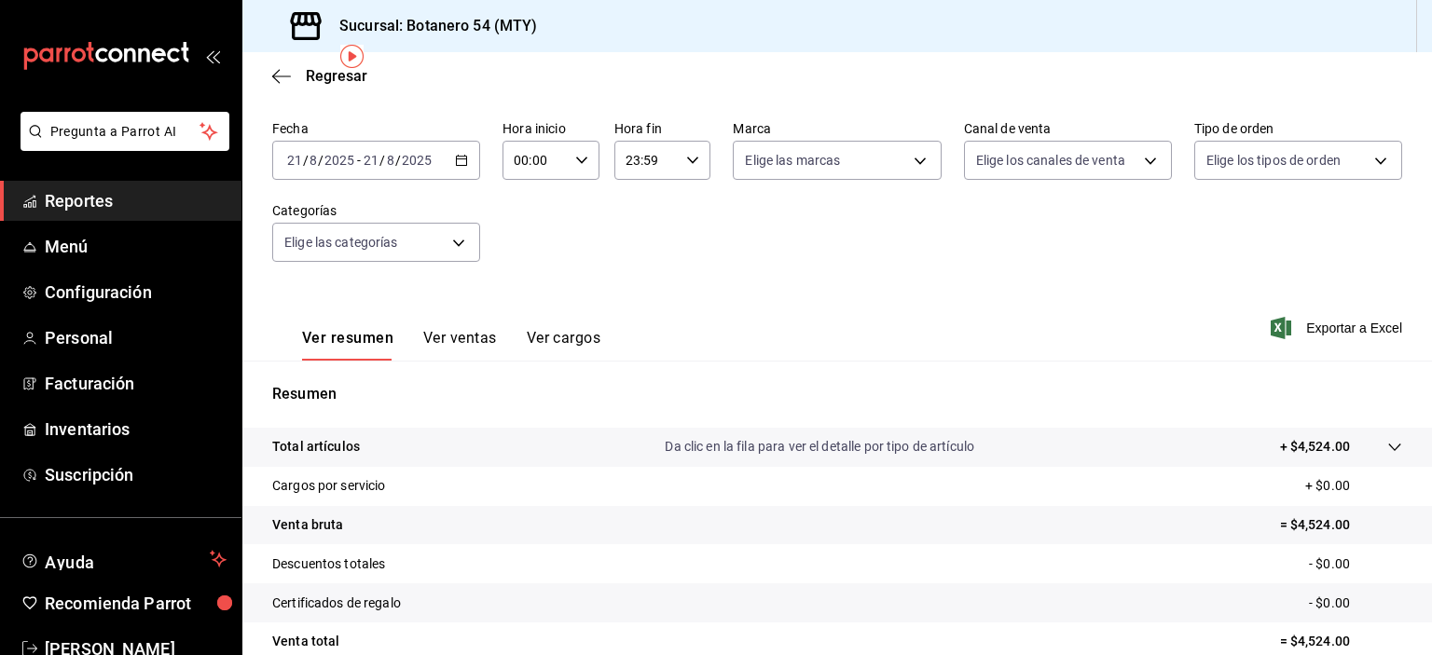
scroll to position [71, 0]
click at [276, 79] on icon "button" at bounding box center [275, 76] width 7 height 14
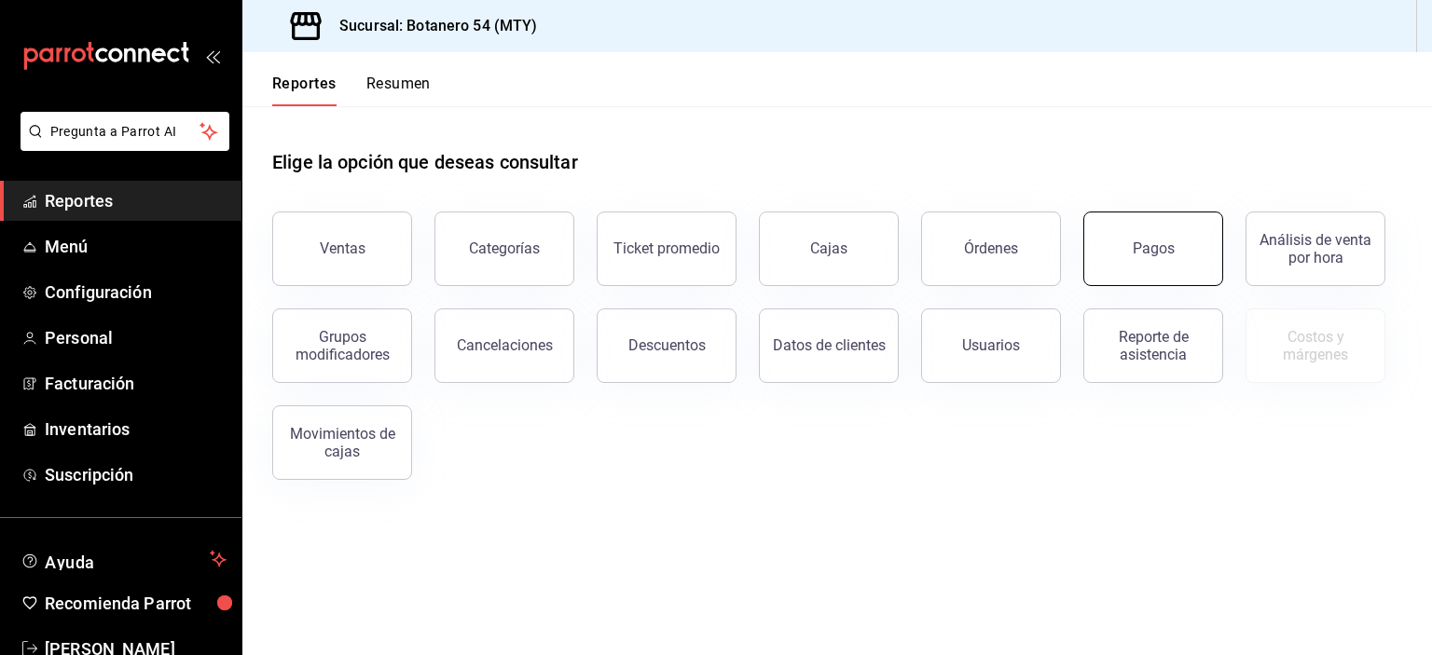
click at [1171, 269] on button "Pagos" at bounding box center [1153, 249] width 140 height 75
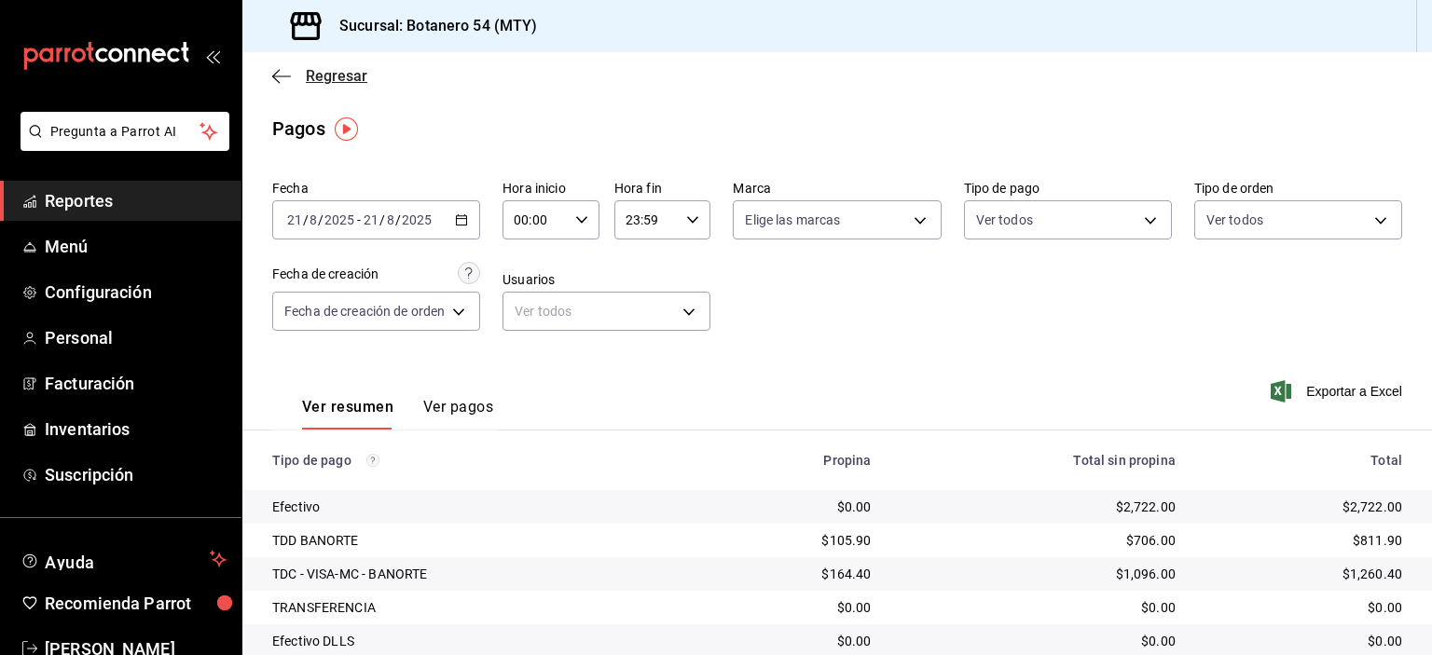
click at [276, 78] on icon "button" at bounding box center [281, 76] width 19 height 17
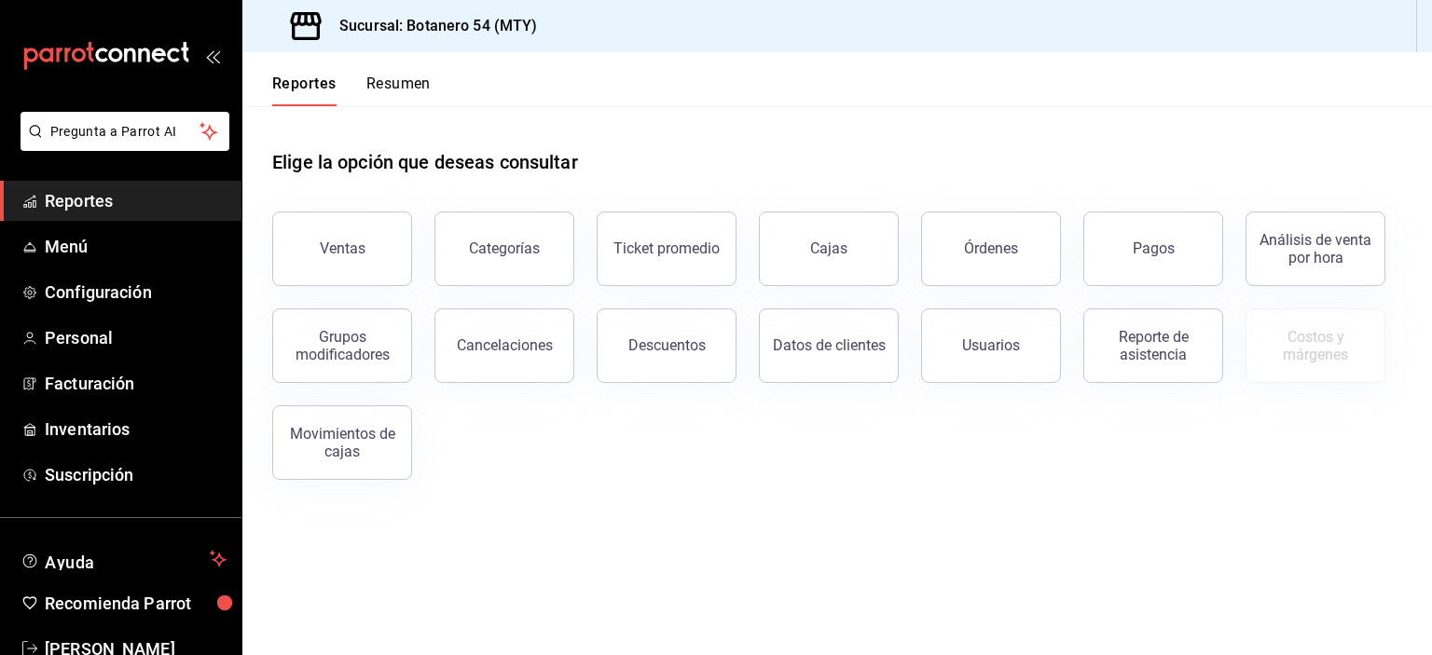
click at [1000, 265] on button "Órdenes" at bounding box center [991, 249] width 140 height 75
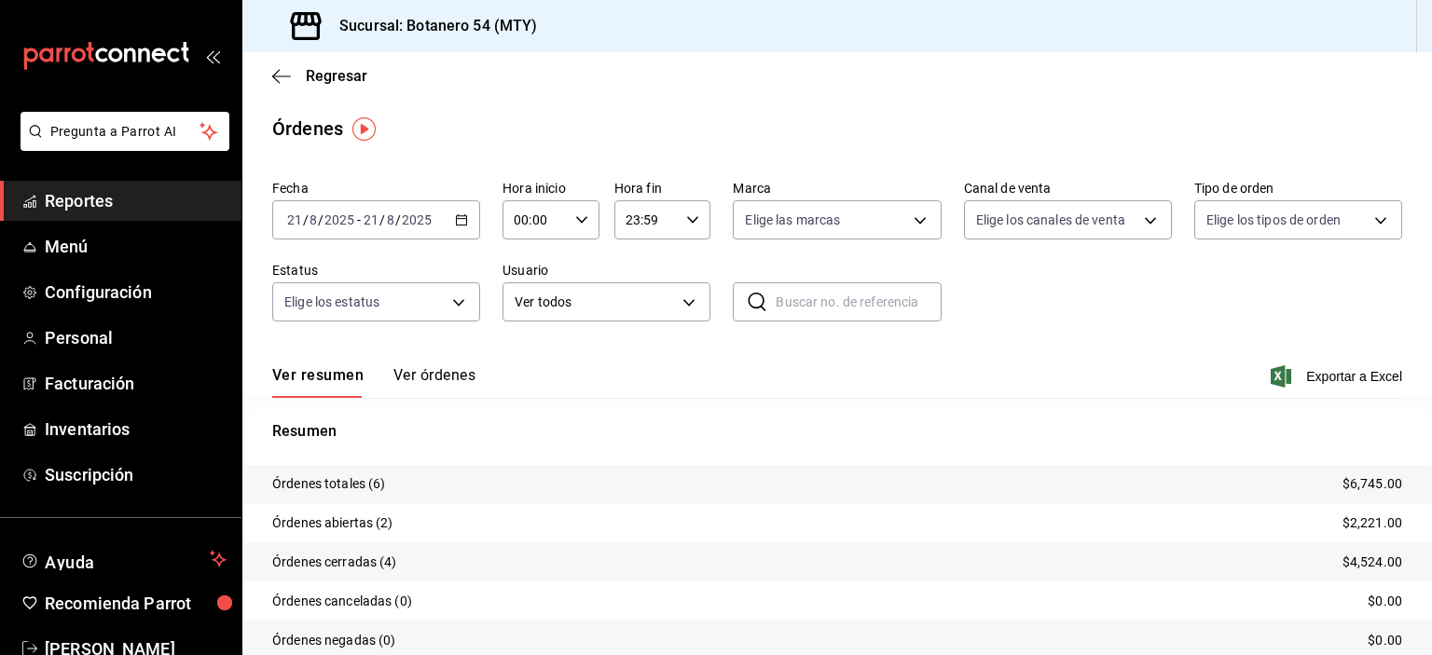
scroll to position [76, 0]
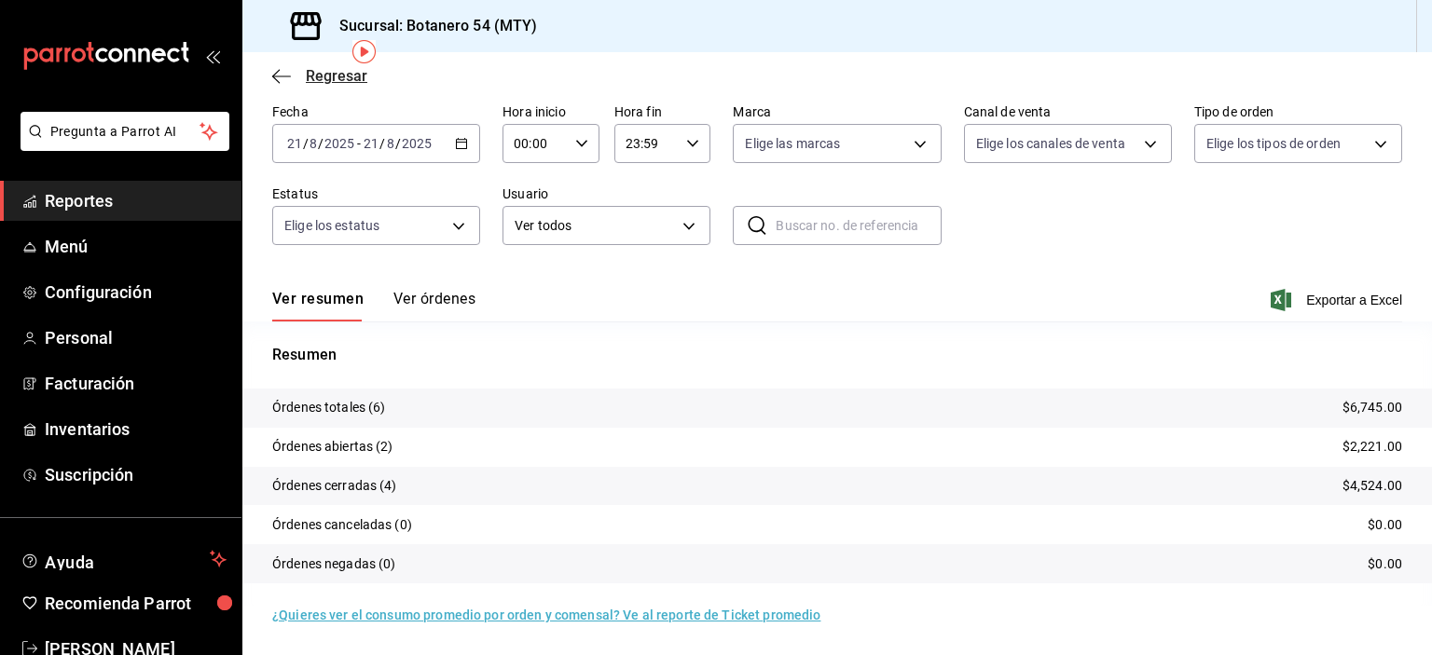
click at [276, 80] on icon "button" at bounding box center [275, 76] width 7 height 14
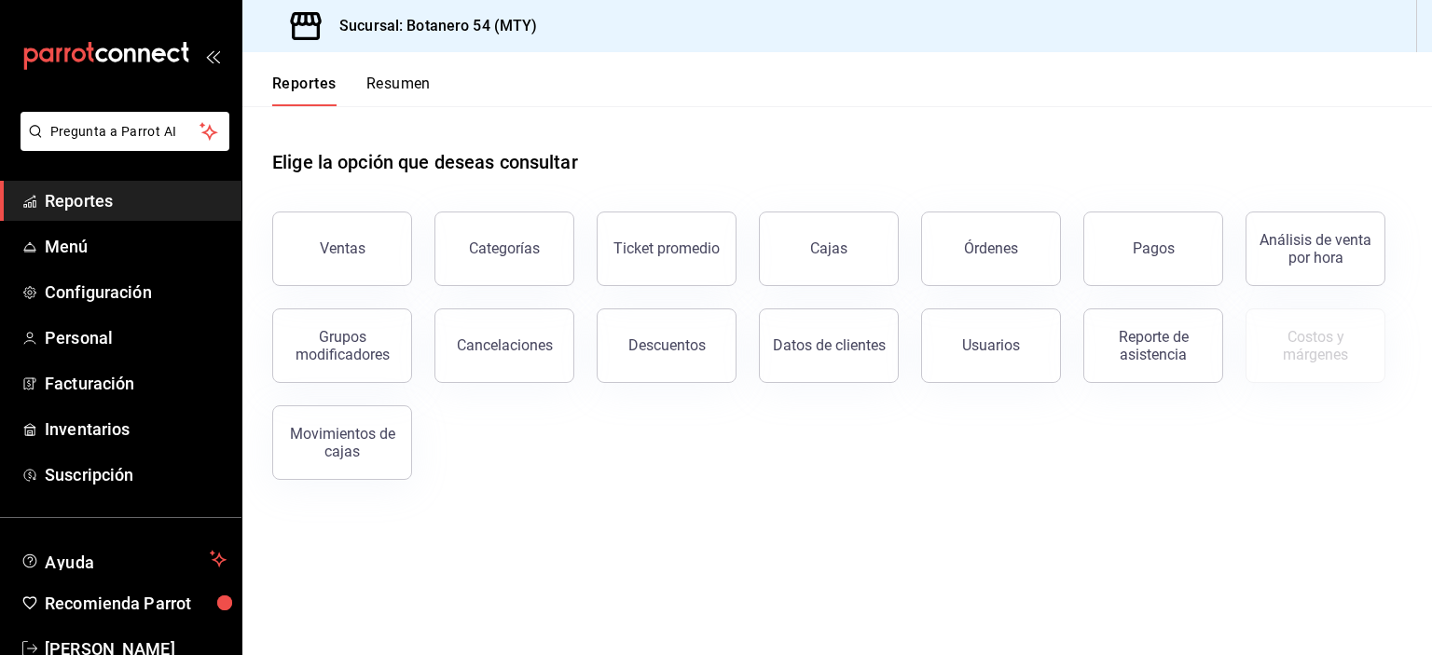
click at [365, 264] on button "Ventas" at bounding box center [342, 249] width 140 height 75
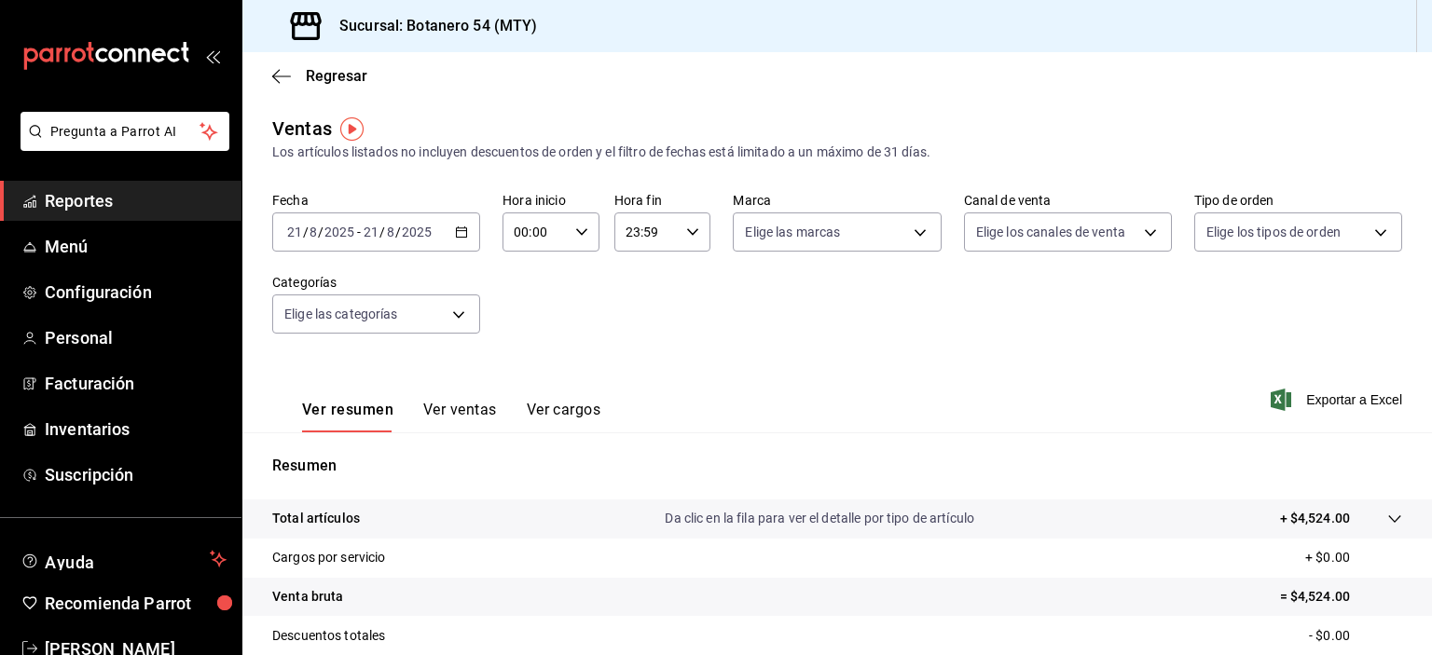
click at [276, 80] on icon "button" at bounding box center [281, 76] width 19 height 17
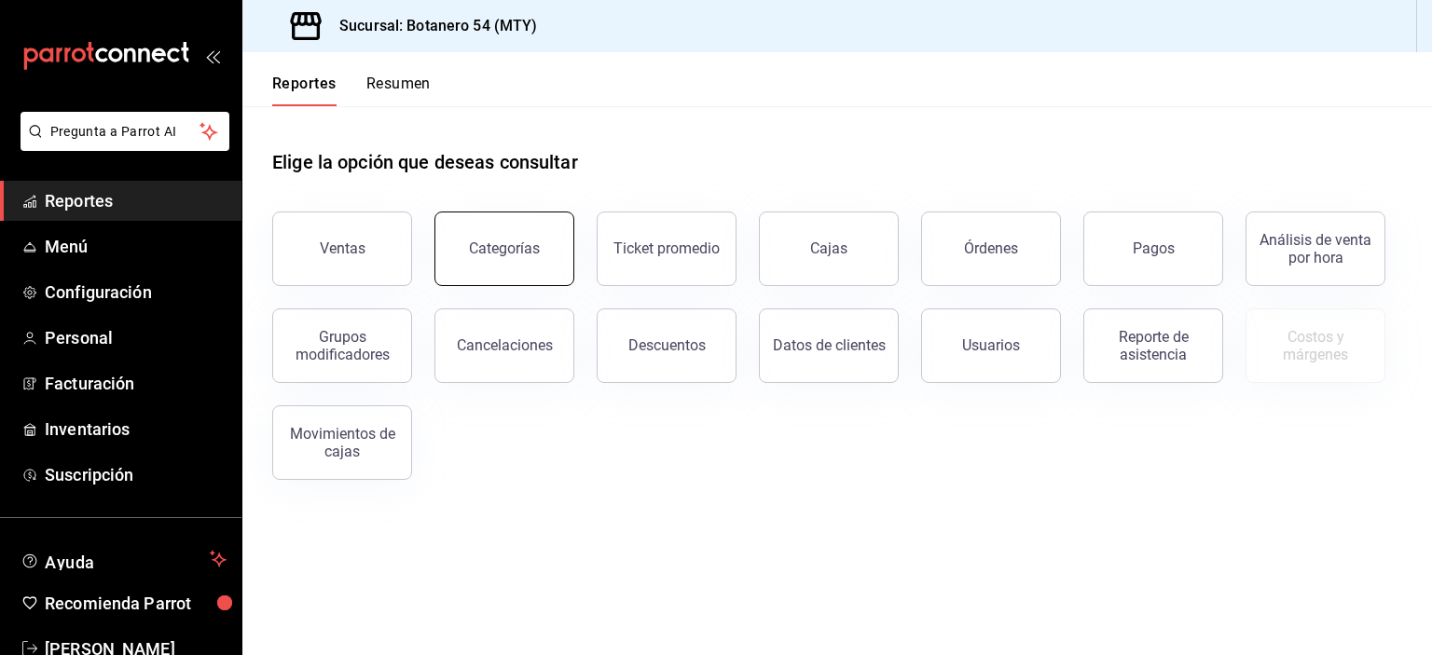
click at [533, 268] on button "Categorías" at bounding box center [504, 249] width 140 height 75
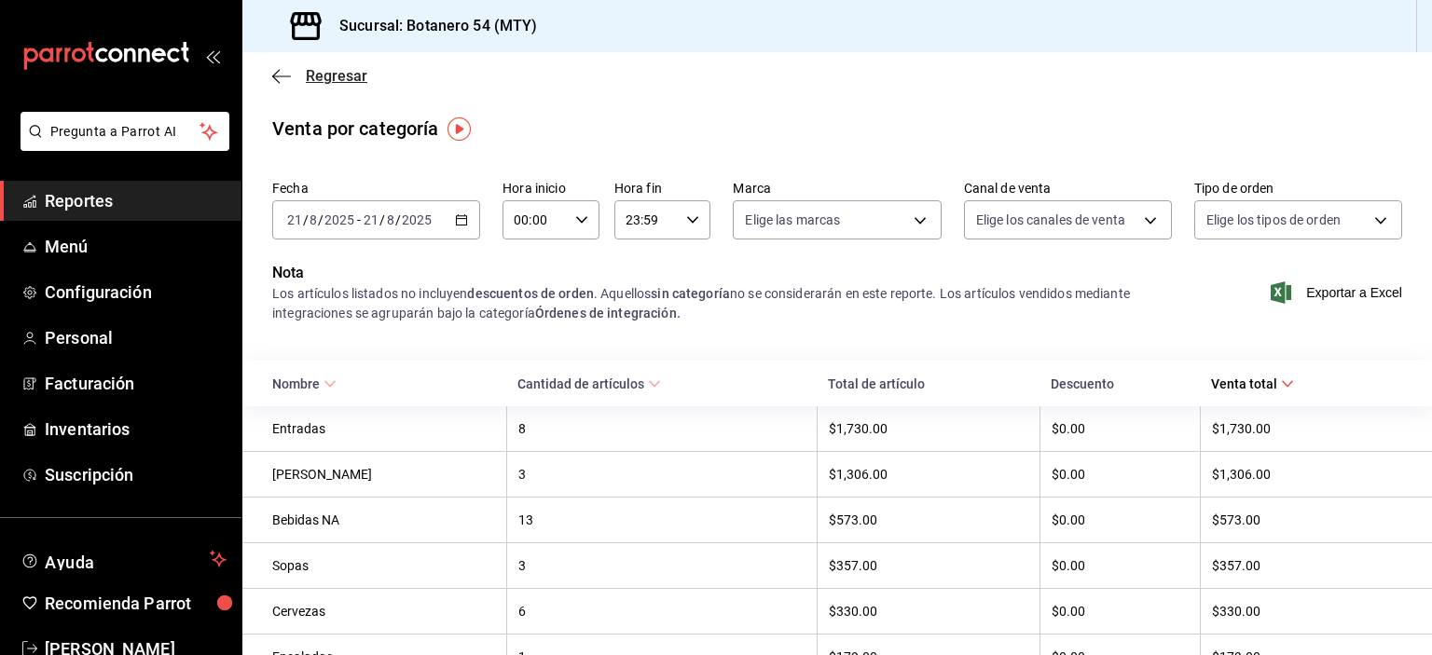
click at [277, 76] on icon "button" at bounding box center [281, 76] width 19 height 17
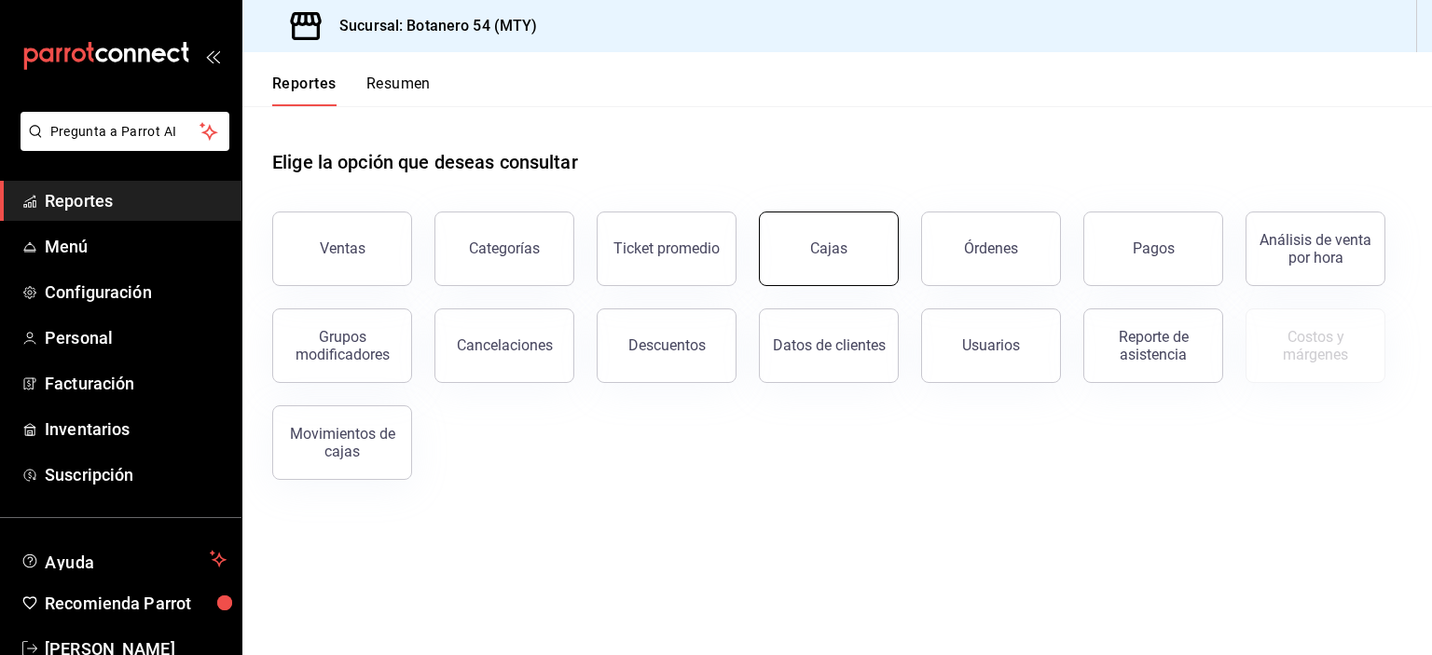
click at [839, 254] on div "Cajas" at bounding box center [828, 249] width 37 height 18
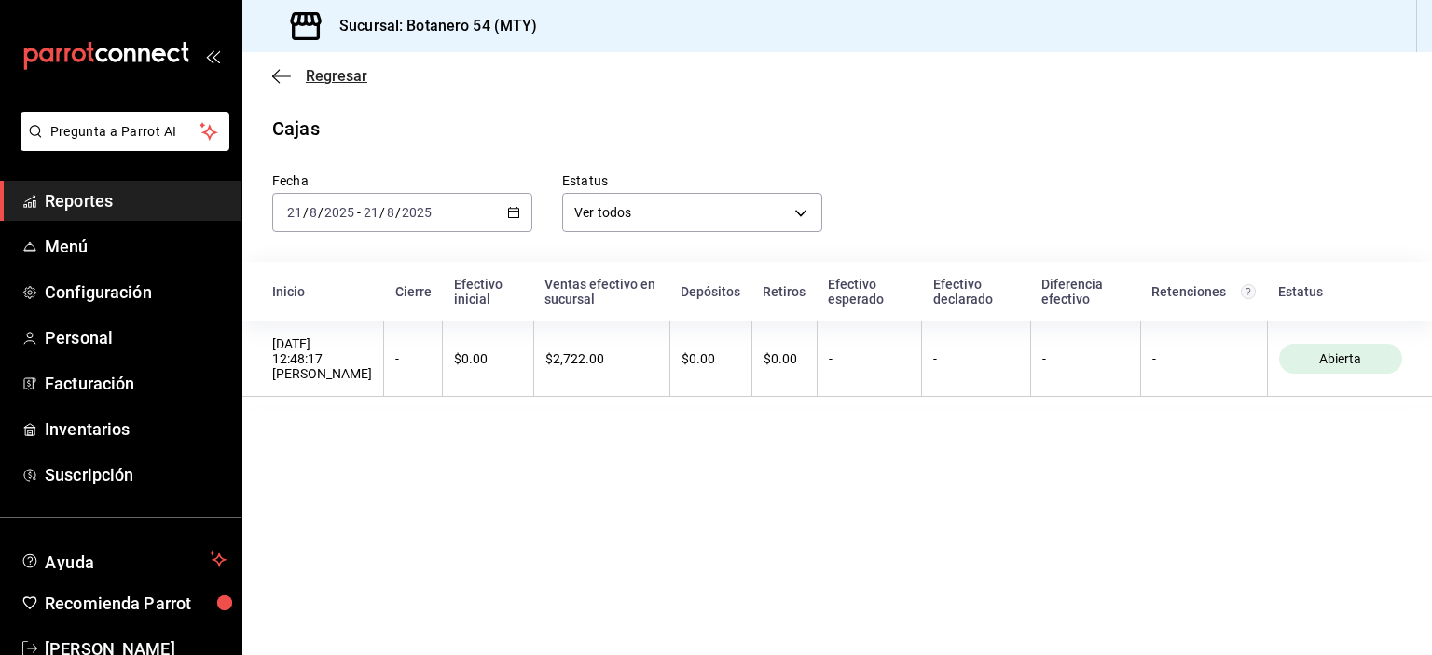
click at [291, 83] on span "Regresar" at bounding box center [319, 76] width 95 height 18
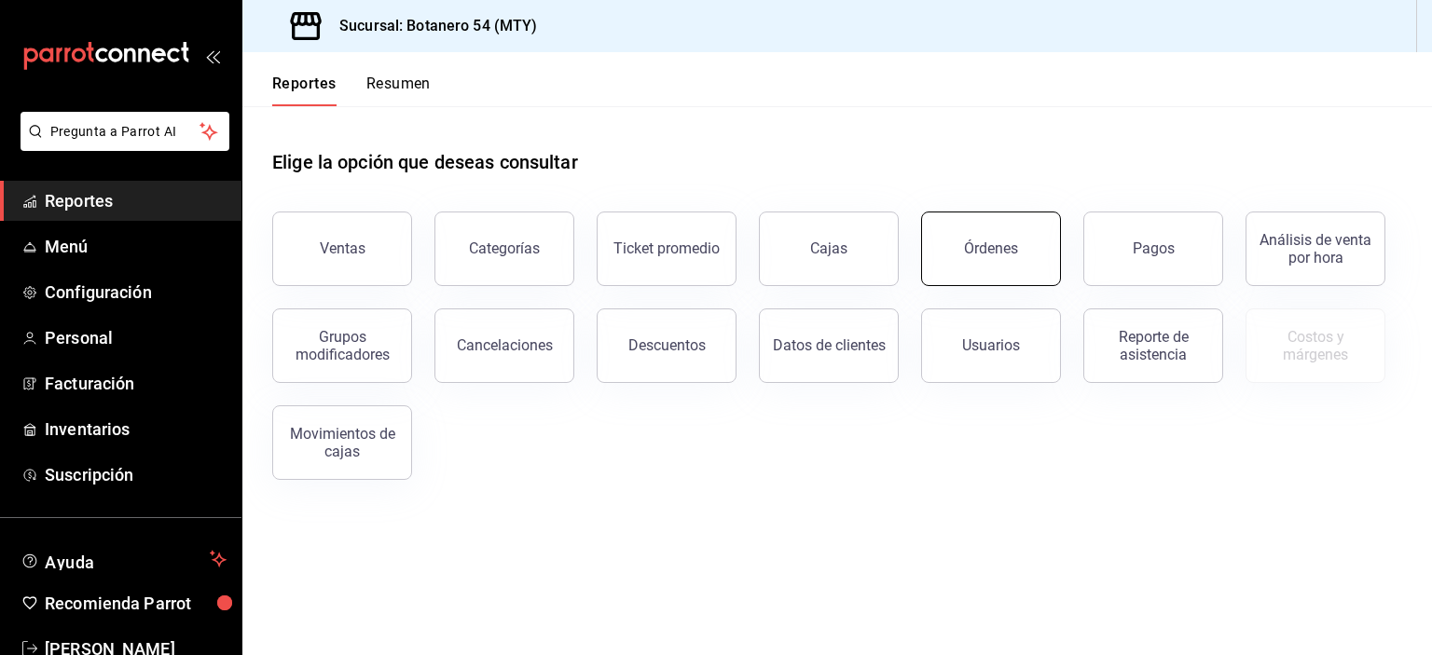
click at [1003, 263] on button "Órdenes" at bounding box center [991, 249] width 140 height 75
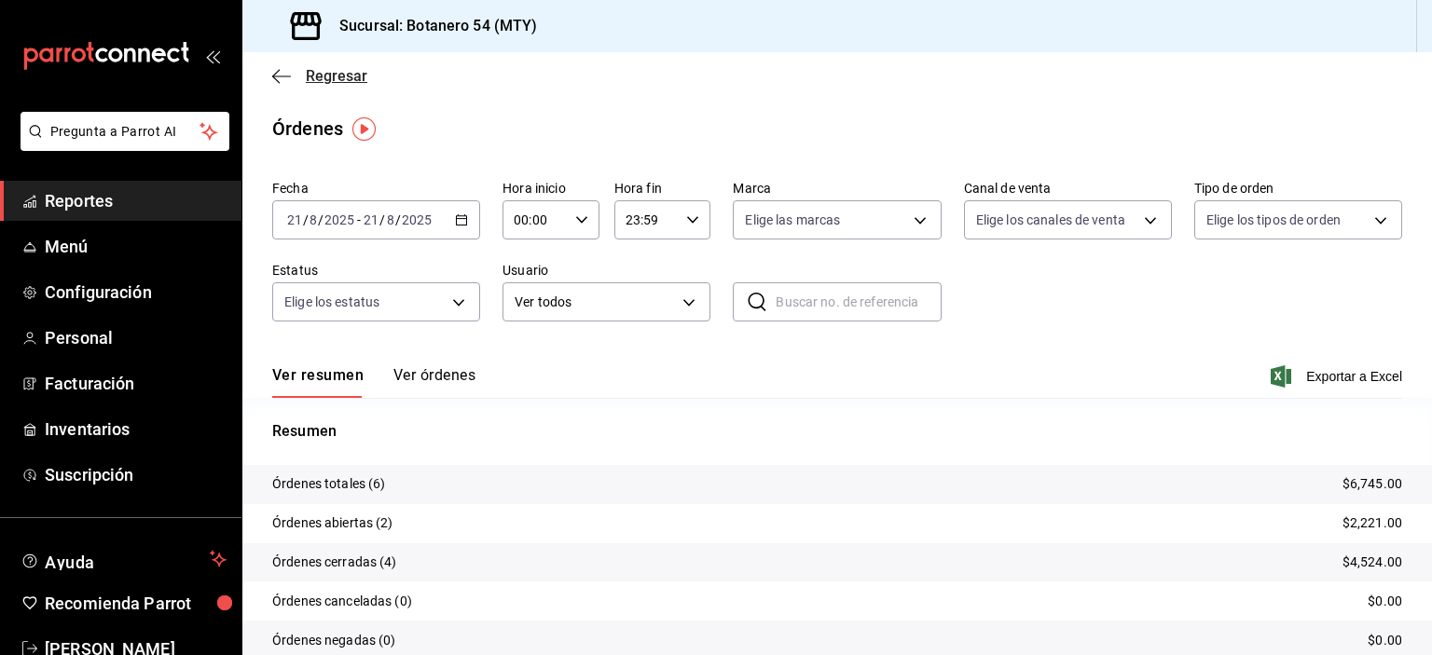
click at [276, 78] on icon "button" at bounding box center [275, 76] width 7 height 14
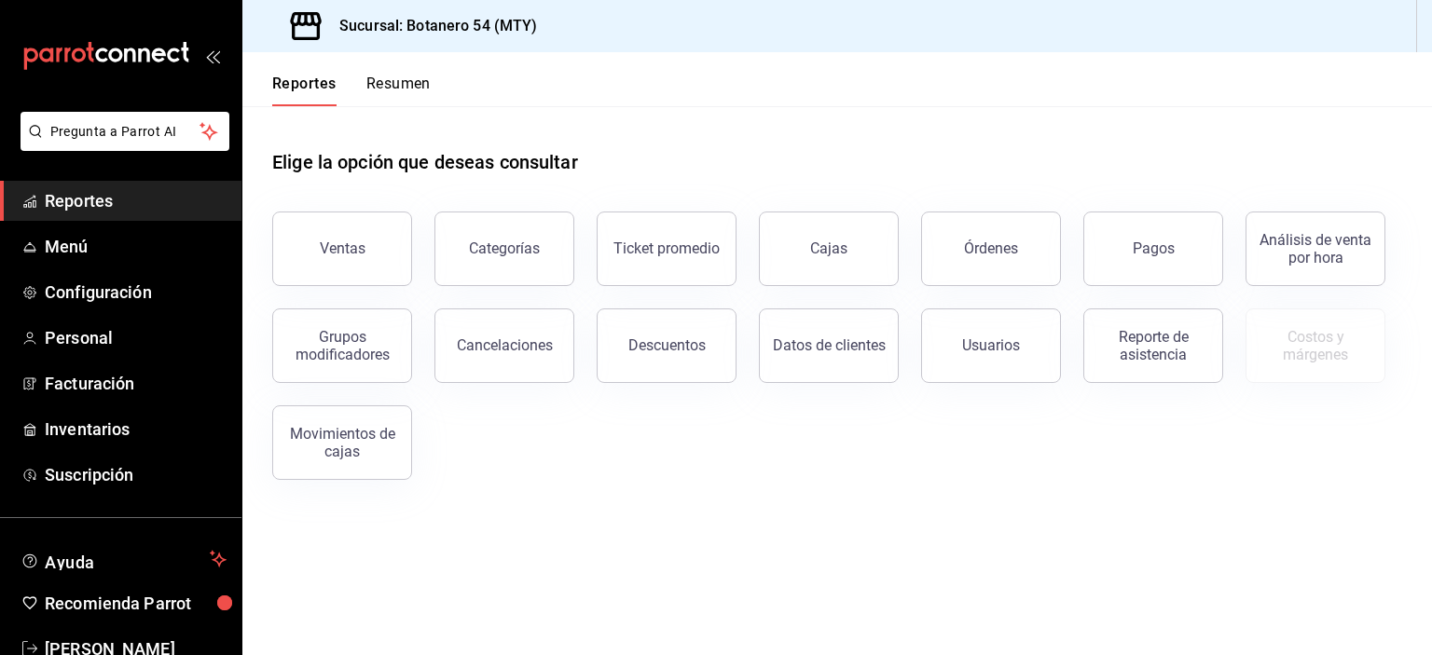
click at [1147, 264] on button "Pagos" at bounding box center [1153, 249] width 140 height 75
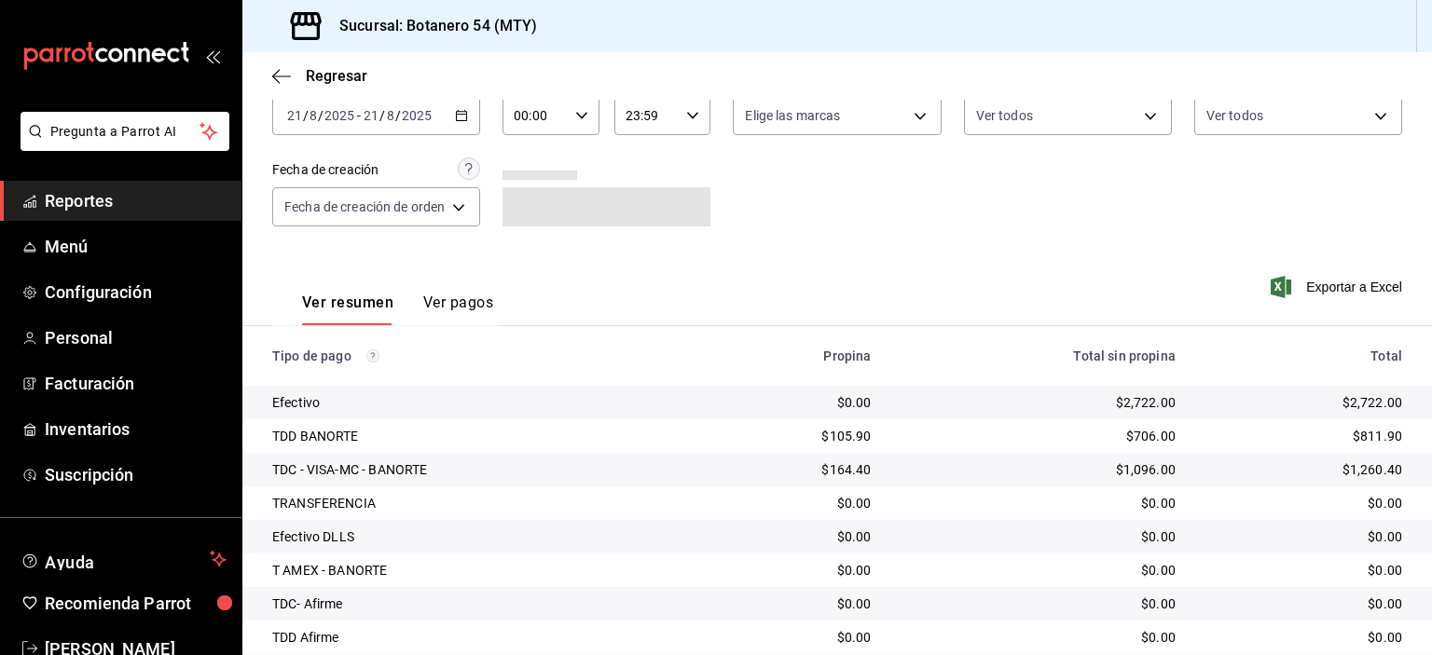
scroll to position [102, 0]
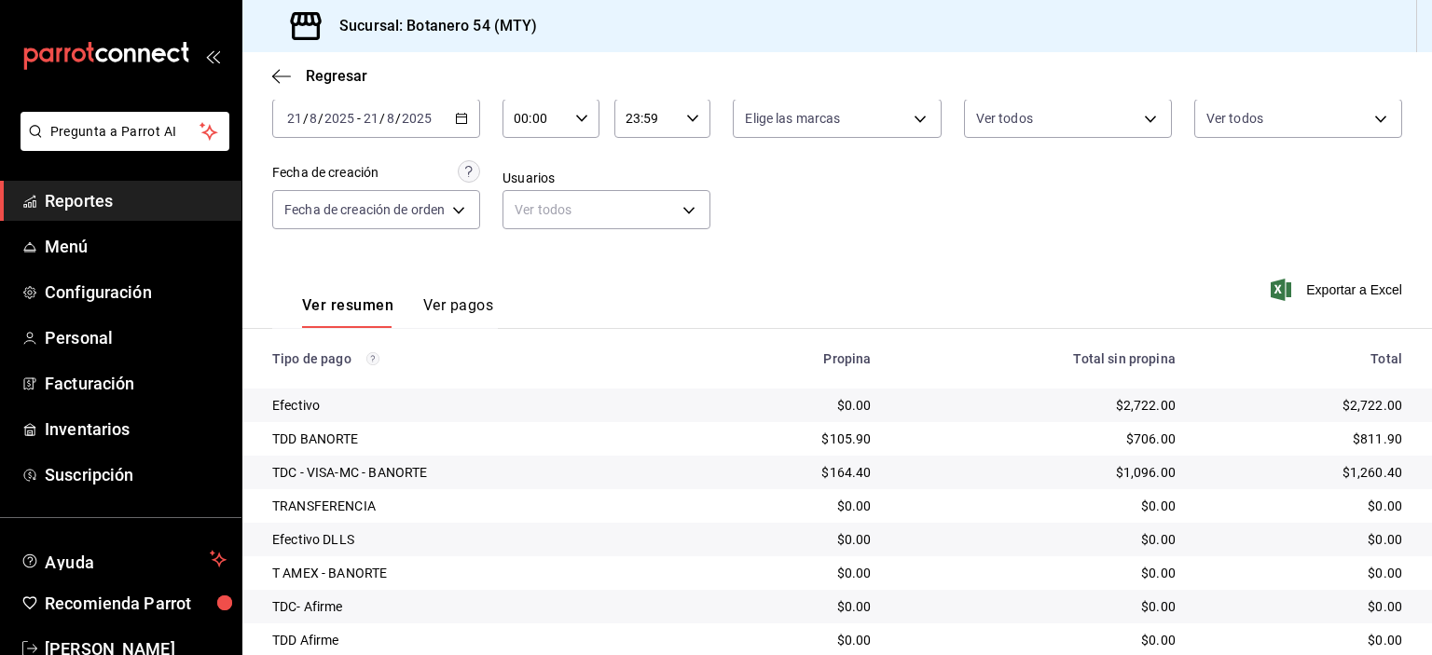
click at [280, 82] on icon "button" at bounding box center [275, 76] width 7 height 14
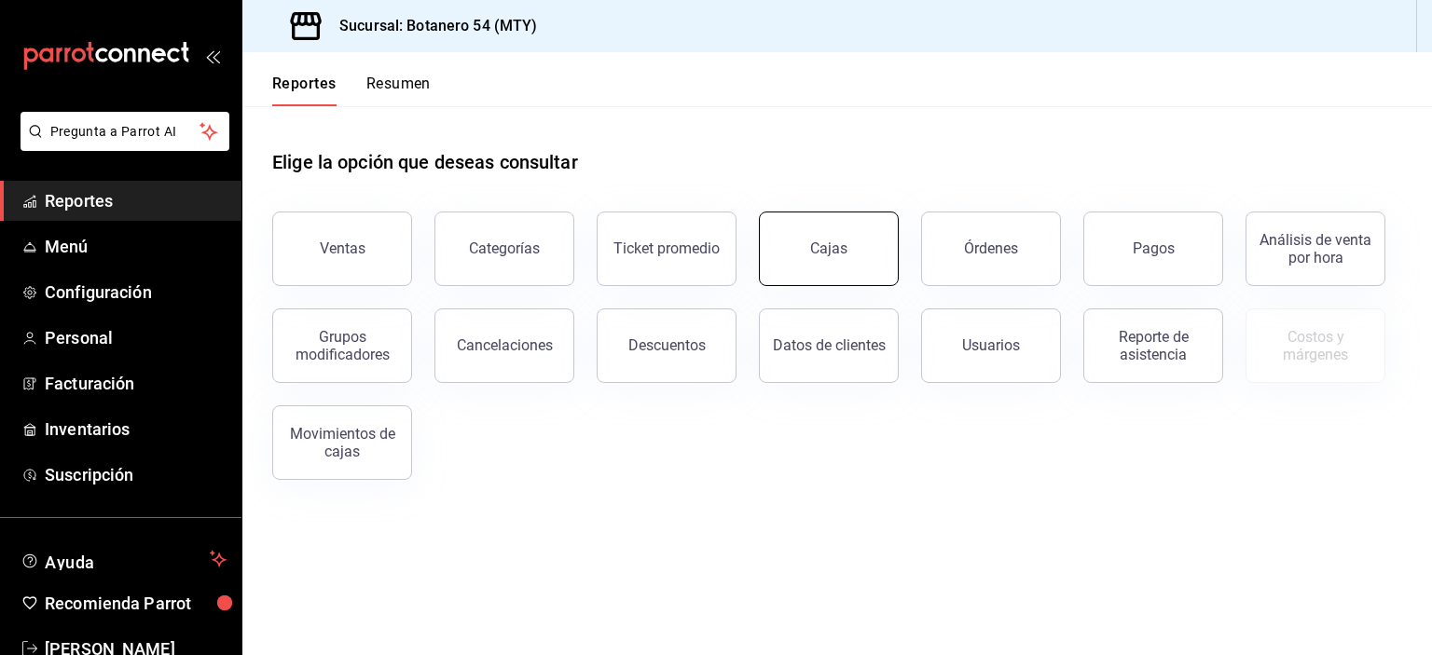
click at [833, 263] on button "Cajas" at bounding box center [829, 249] width 140 height 75
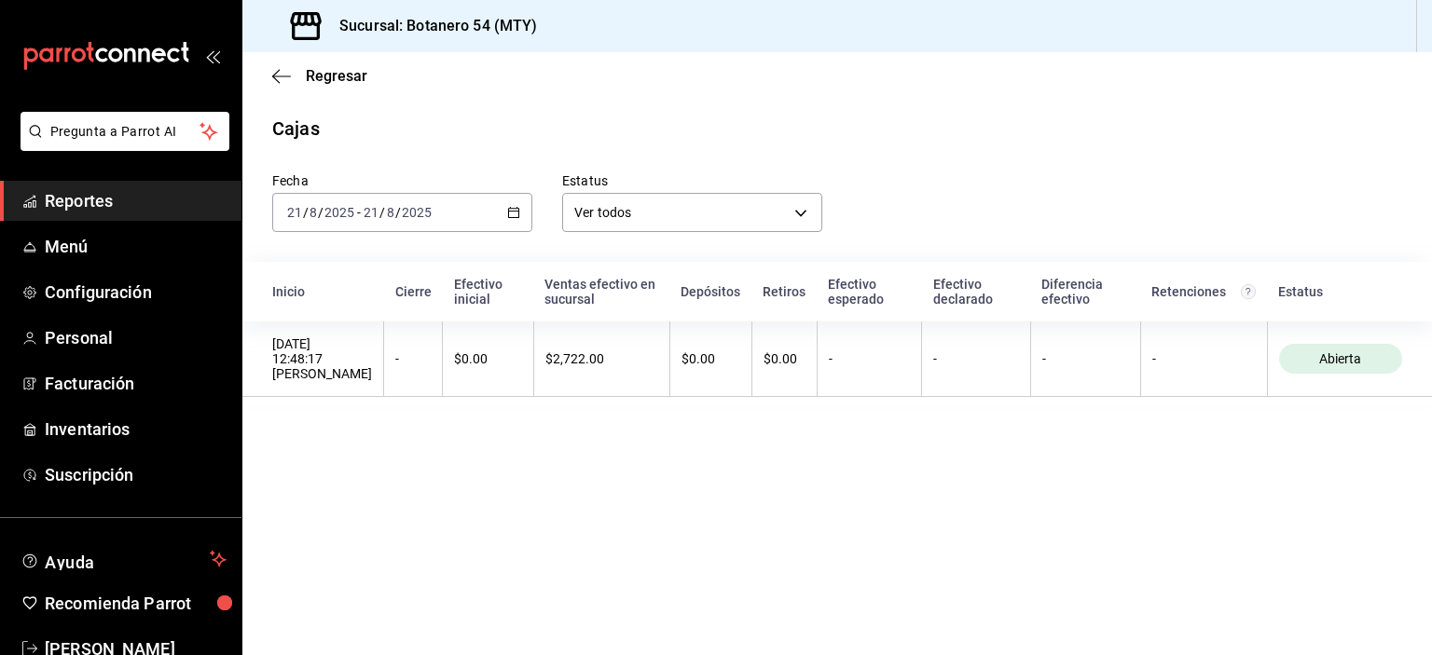
click at [274, 81] on icon "button" at bounding box center [281, 76] width 19 height 17
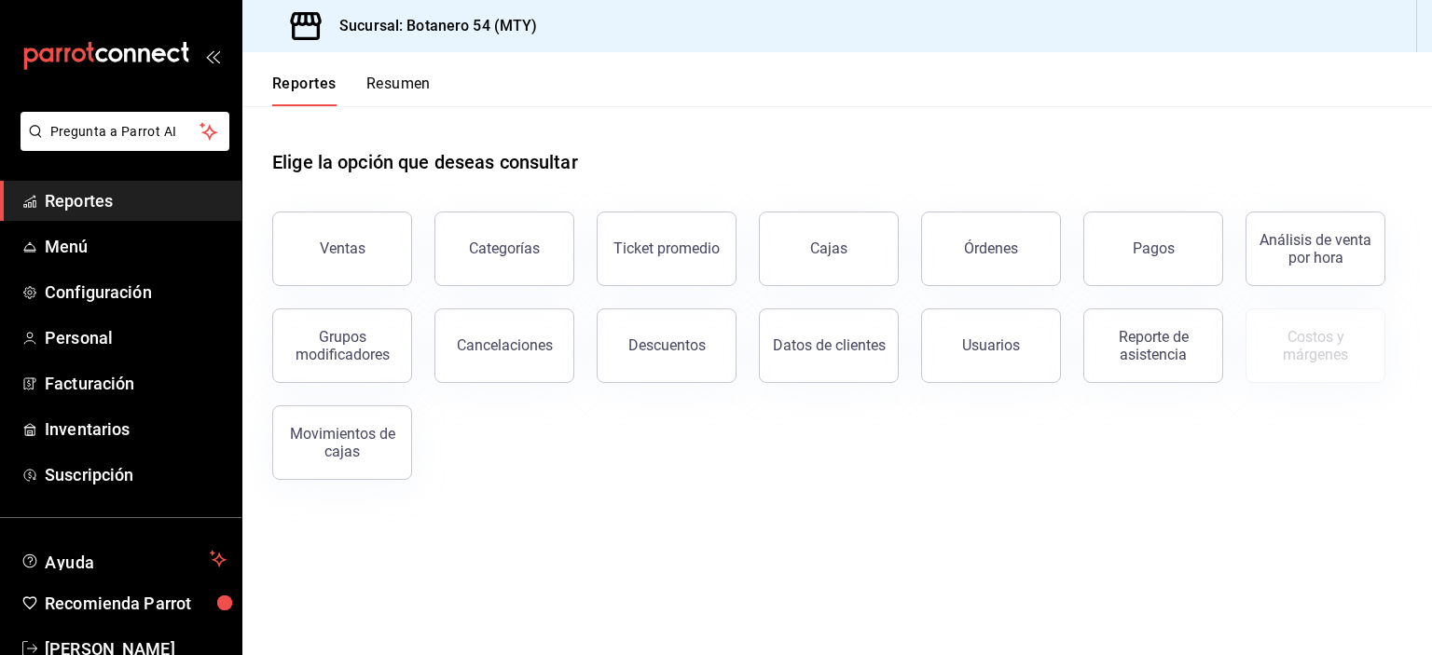
click at [372, 267] on button "Ventas" at bounding box center [342, 249] width 140 height 75
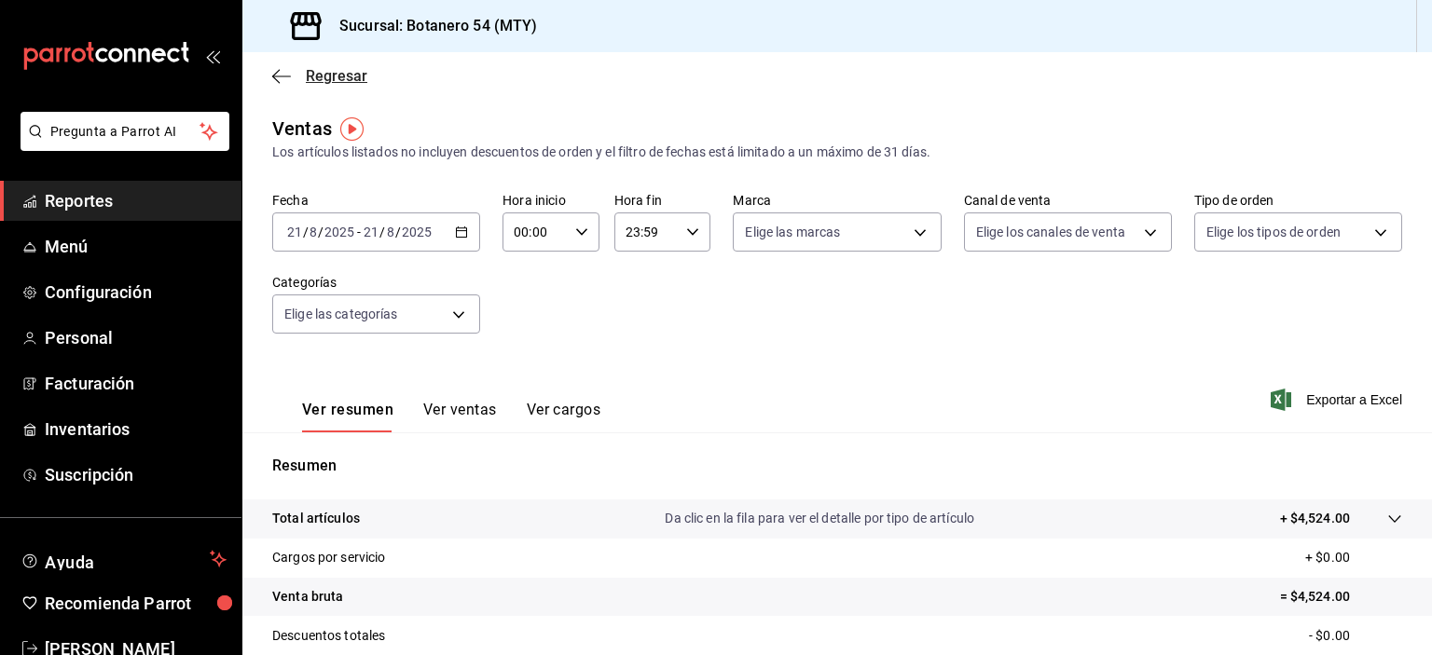
click at [287, 83] on icon "button" at bounding box center [281, 76] width 19 height 17
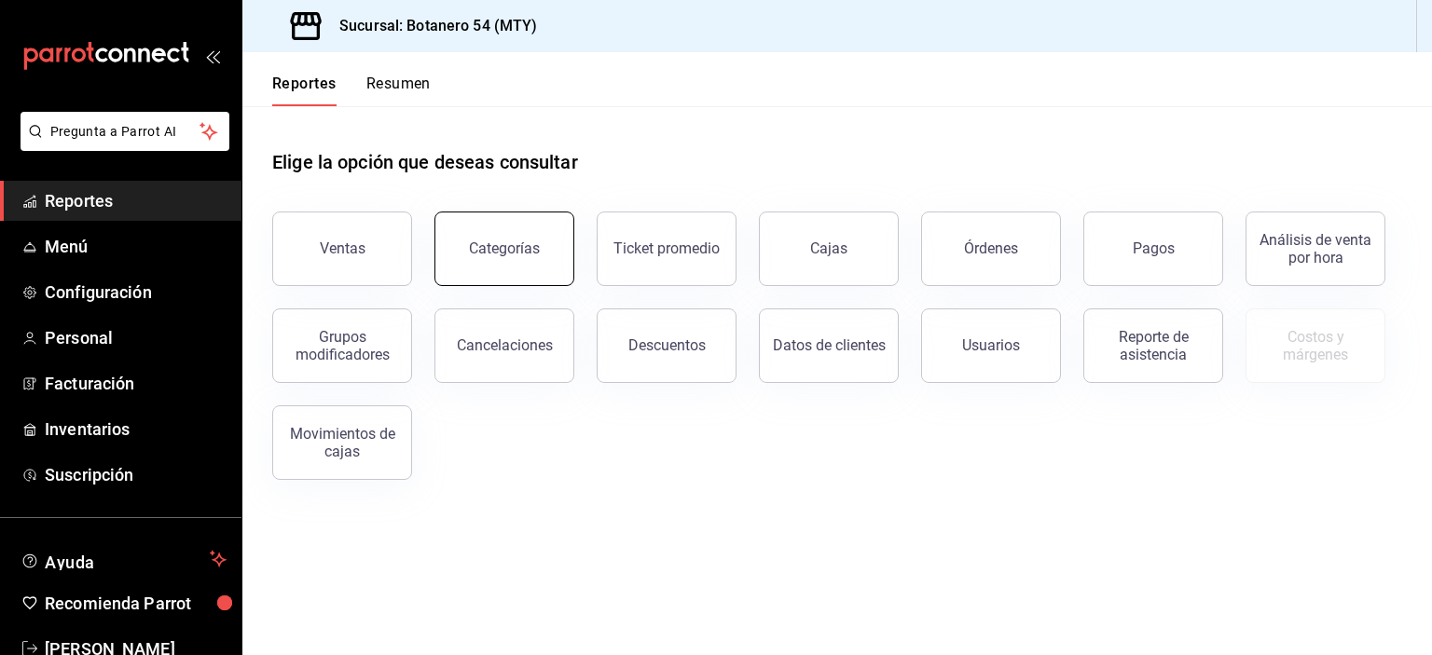
click at [526, 258] on button "Categorías" at bounding box center [504, 249] width 140 height 75
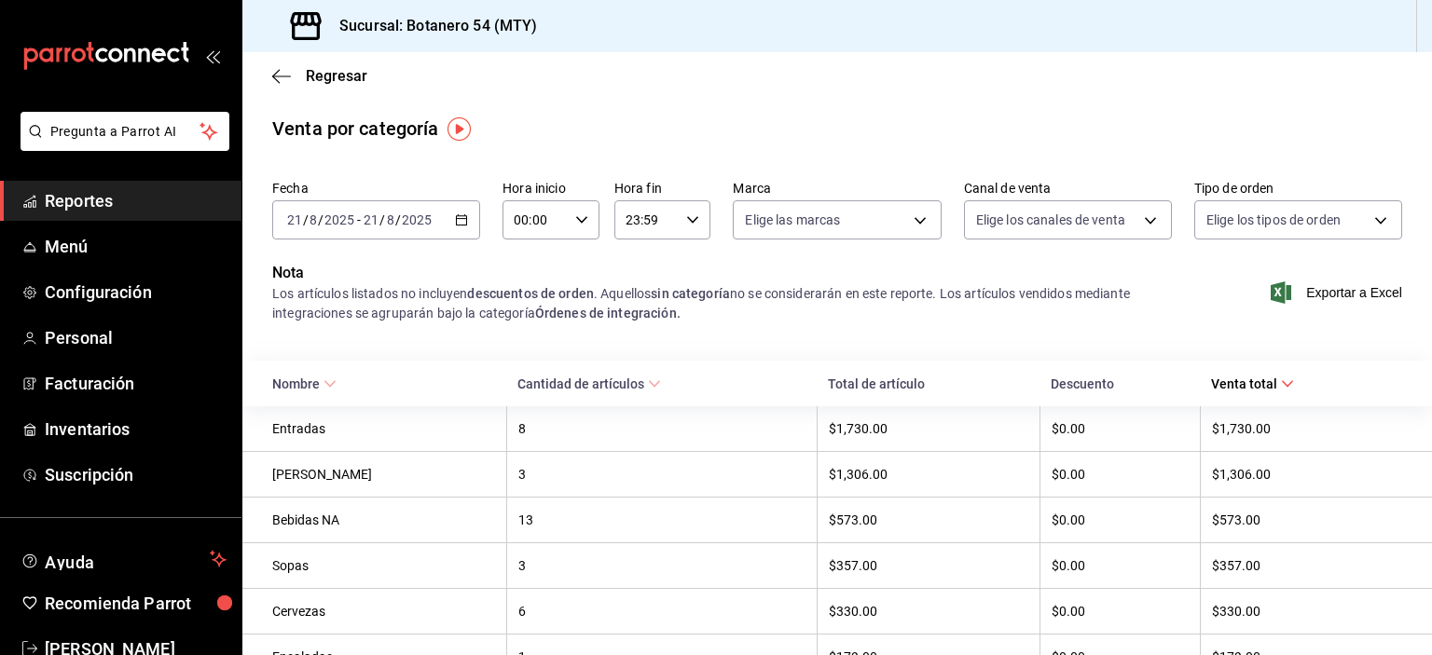
click at [288, 77] on icon "button" at bounding box center [281, 76] width 19 height 17
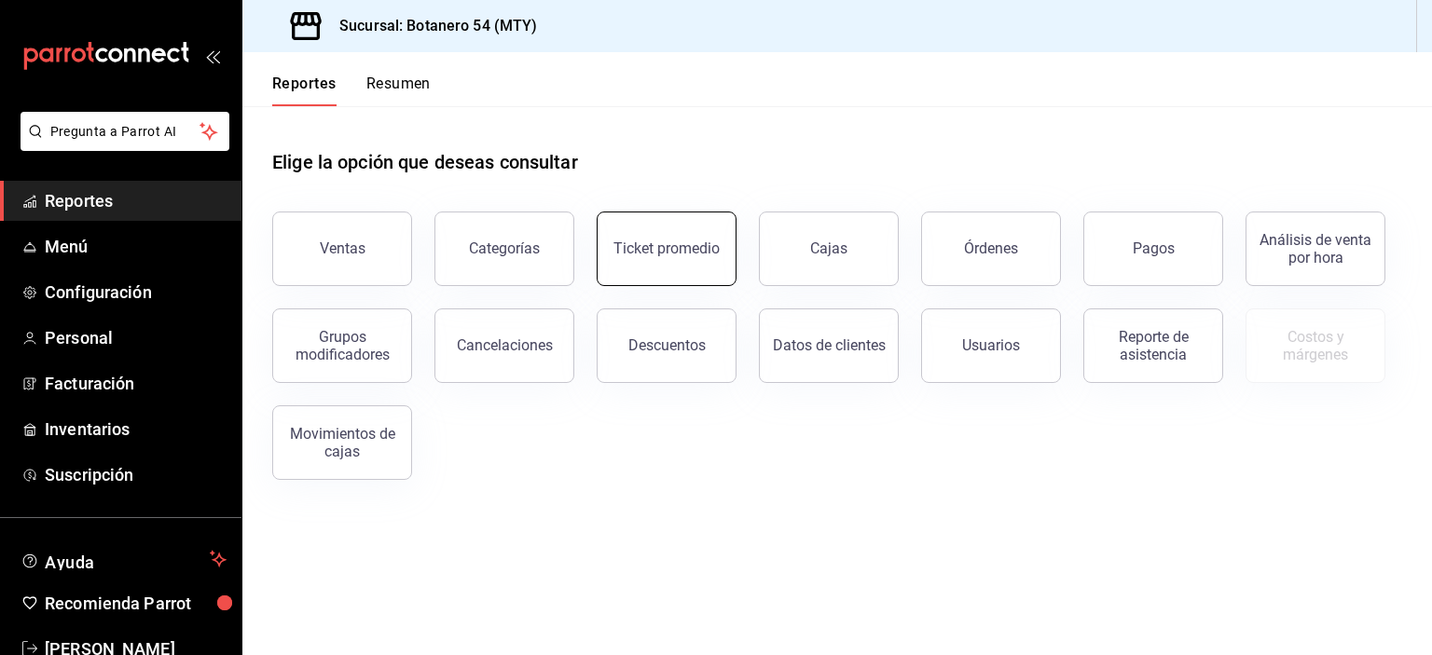
click at [671, 257] on button "Ticket promedio" at bounding box center [667, 249] width 140 height 75
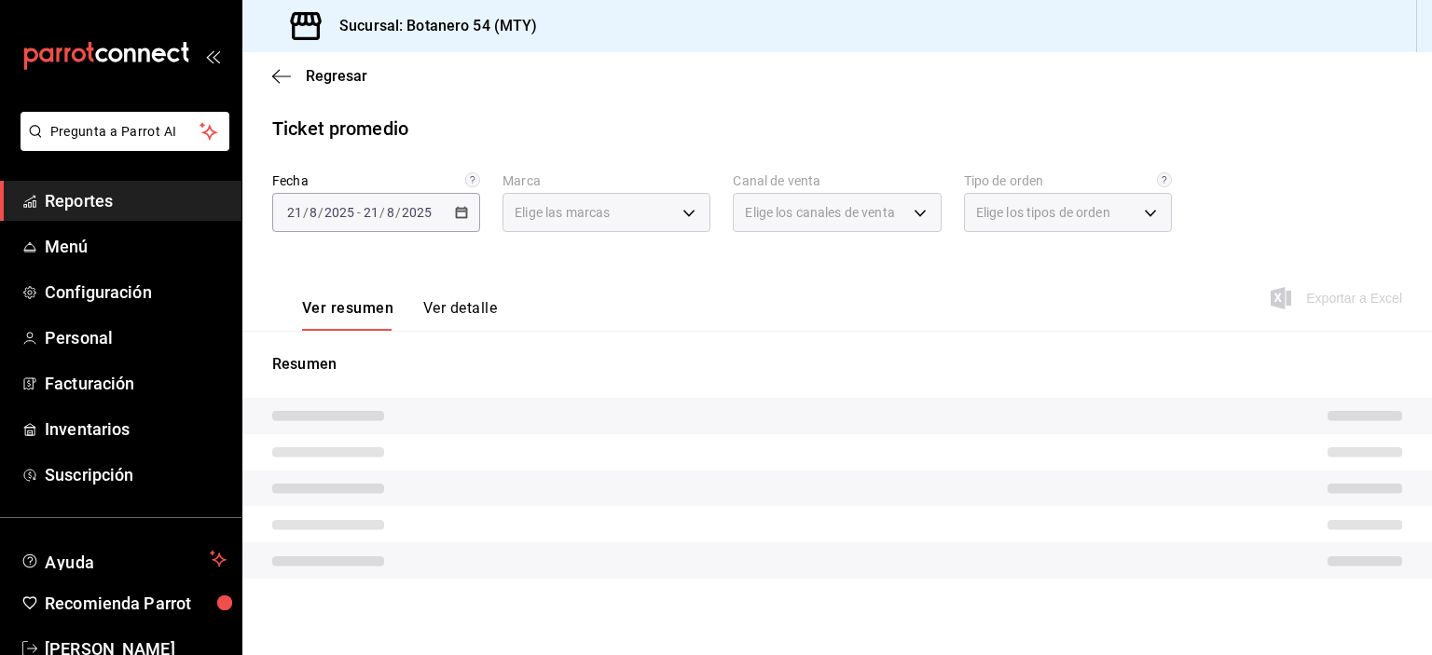
type input "d563b5a3-9402-4110-9b0e-9babda809fc2"
type input "PARROT,UBER_EATS,RAPPI,DIDI_FOOD,ONLINE"
type input "29649e8a-922b-49f8-a788-bfd5f24705dc,0baba1ef-ed22-446c-a07c-2184bbc9b86d,8367f…"
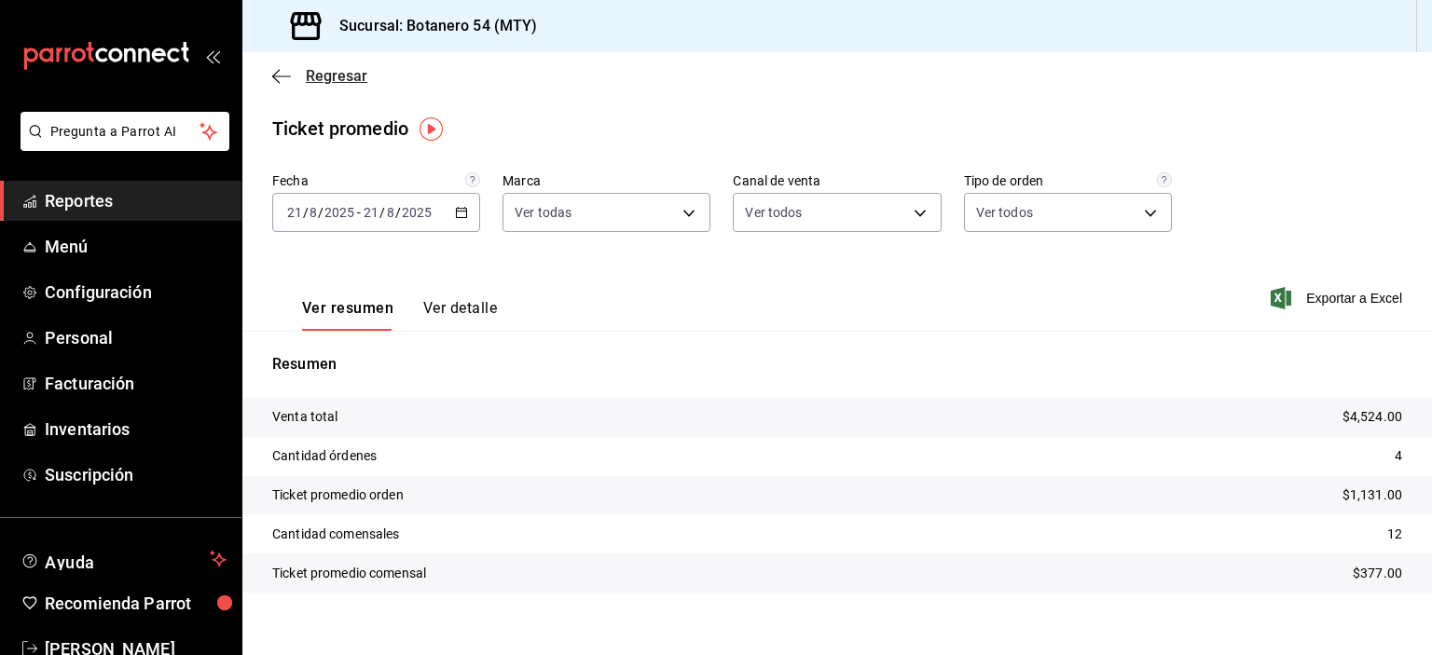
click at [282, 76] on icon "button" at bounding box center [281, 76] width 19 height 1
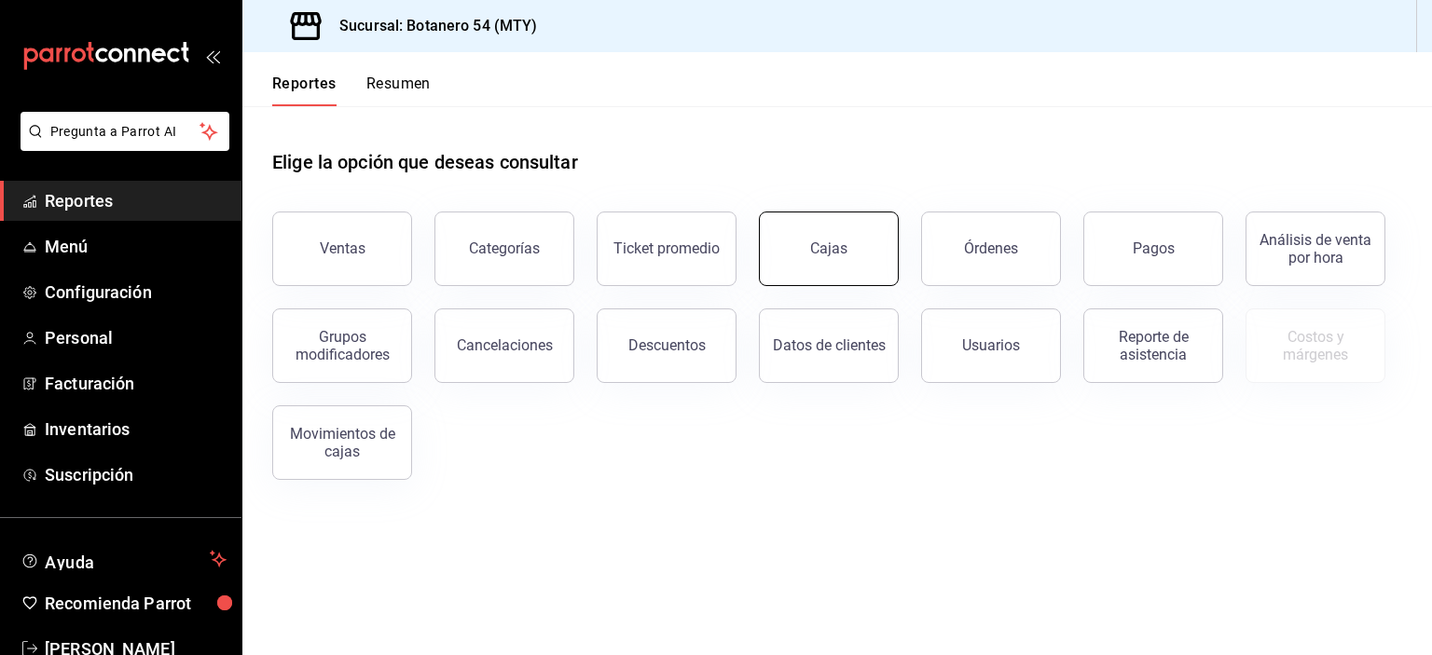
click at [846, 261] on button "Cajas" at bounding box center [829, 249] width 140 height 75
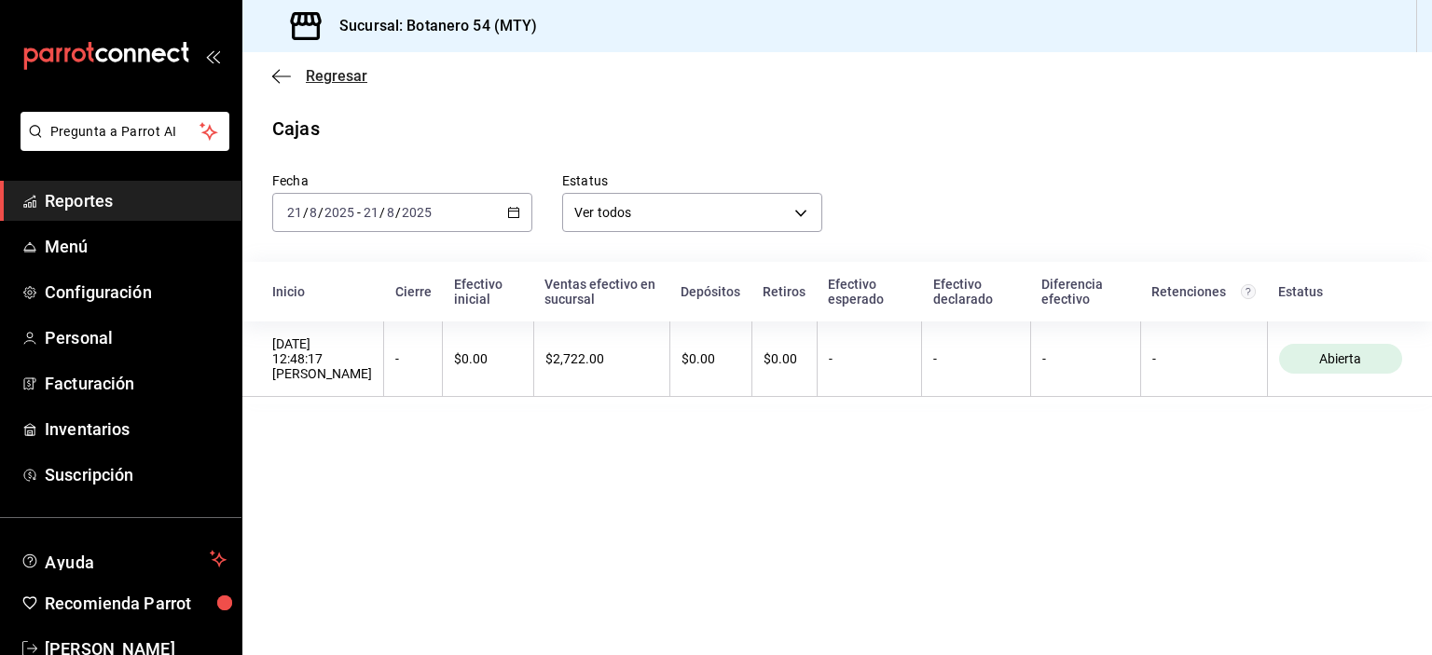
click at [287, 82] on icon "button" at bounding box center [281, 76] width 19 height 17
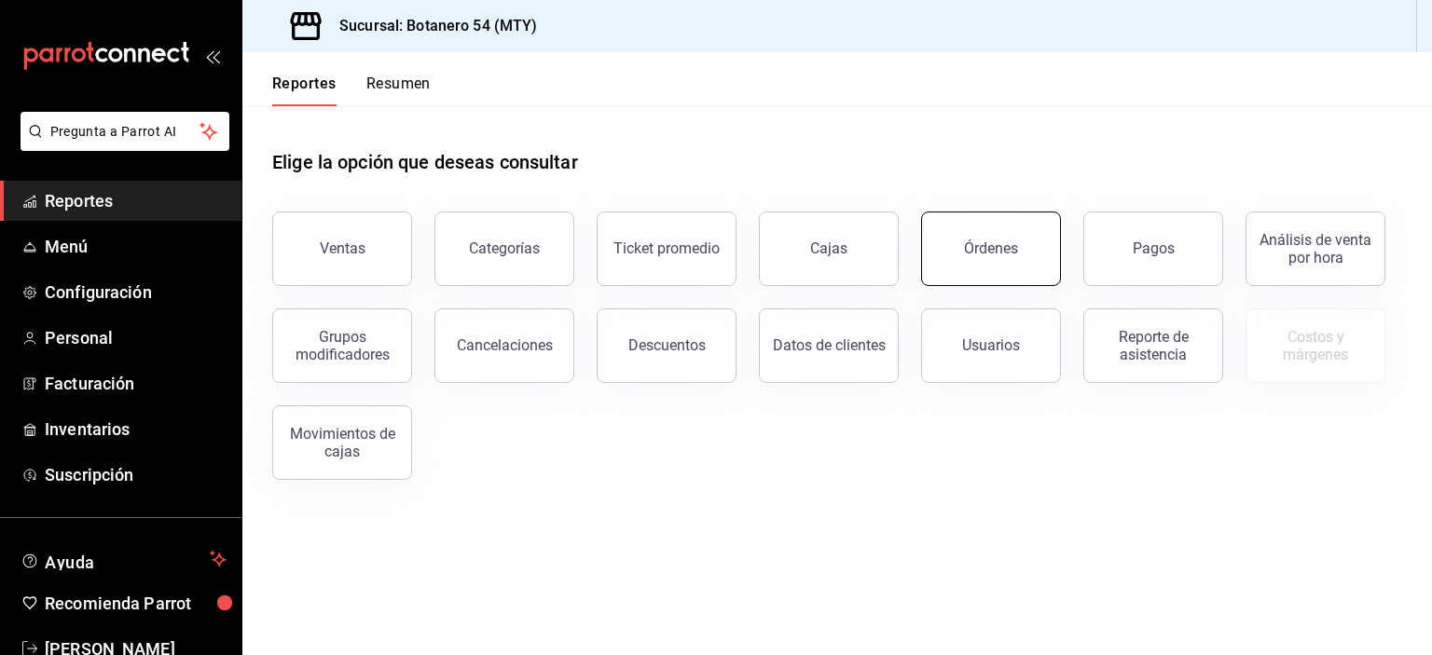
click at [992, 265] on button "Órdenes" at bounding box center [991, 249] width 140 height 75
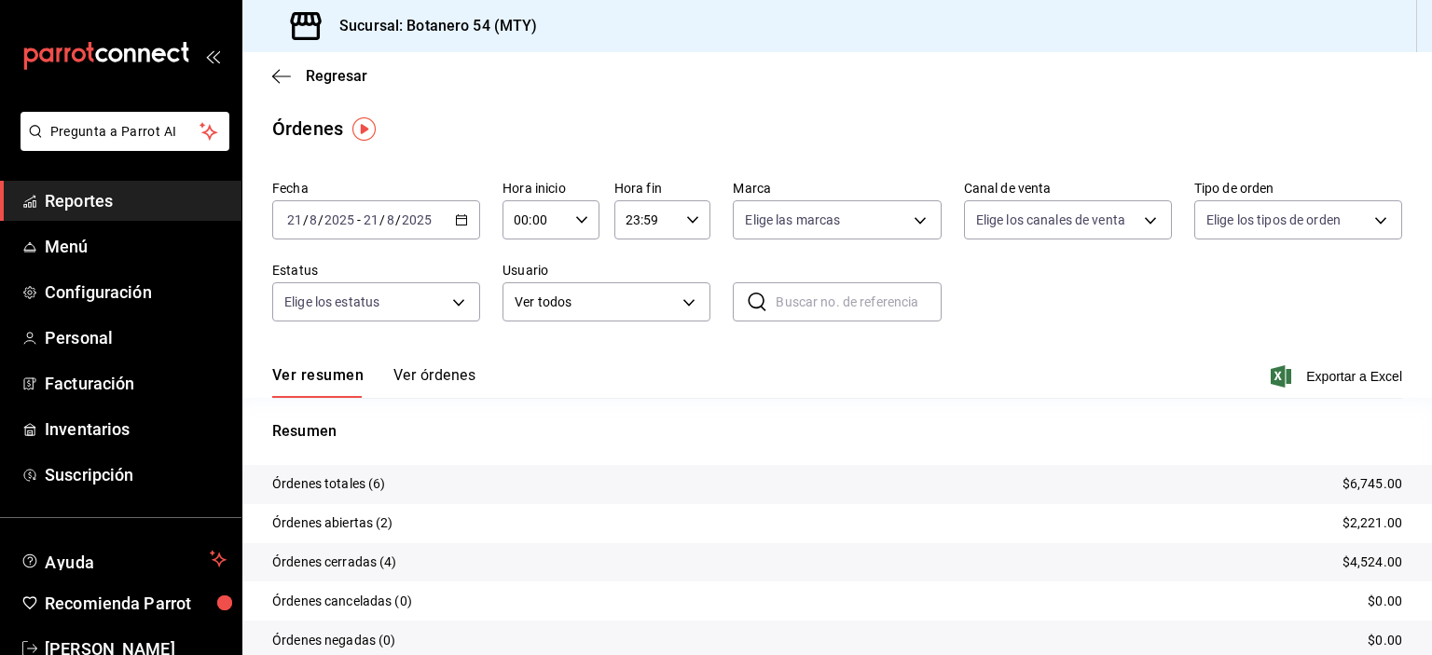
scroll to position [76, 0]
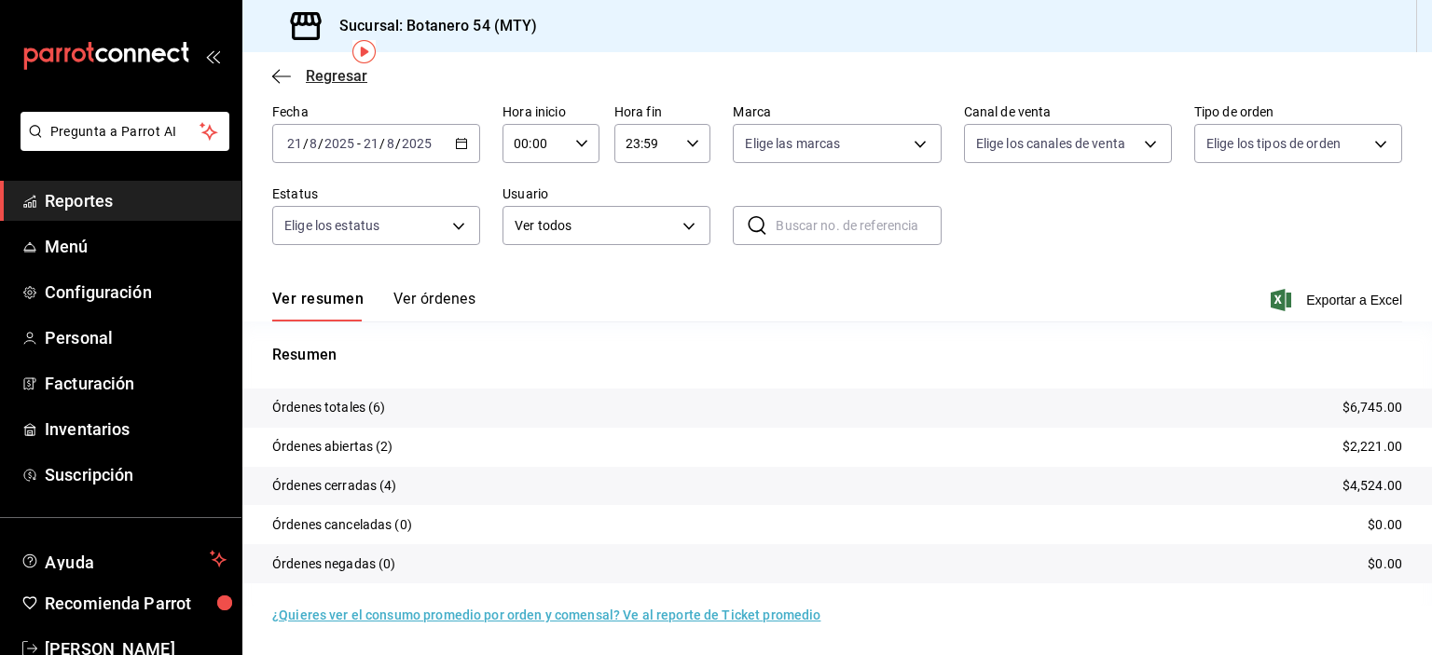
click at [278, 80] on icon "button" at bounding box center [281, 76] width 19 height 17
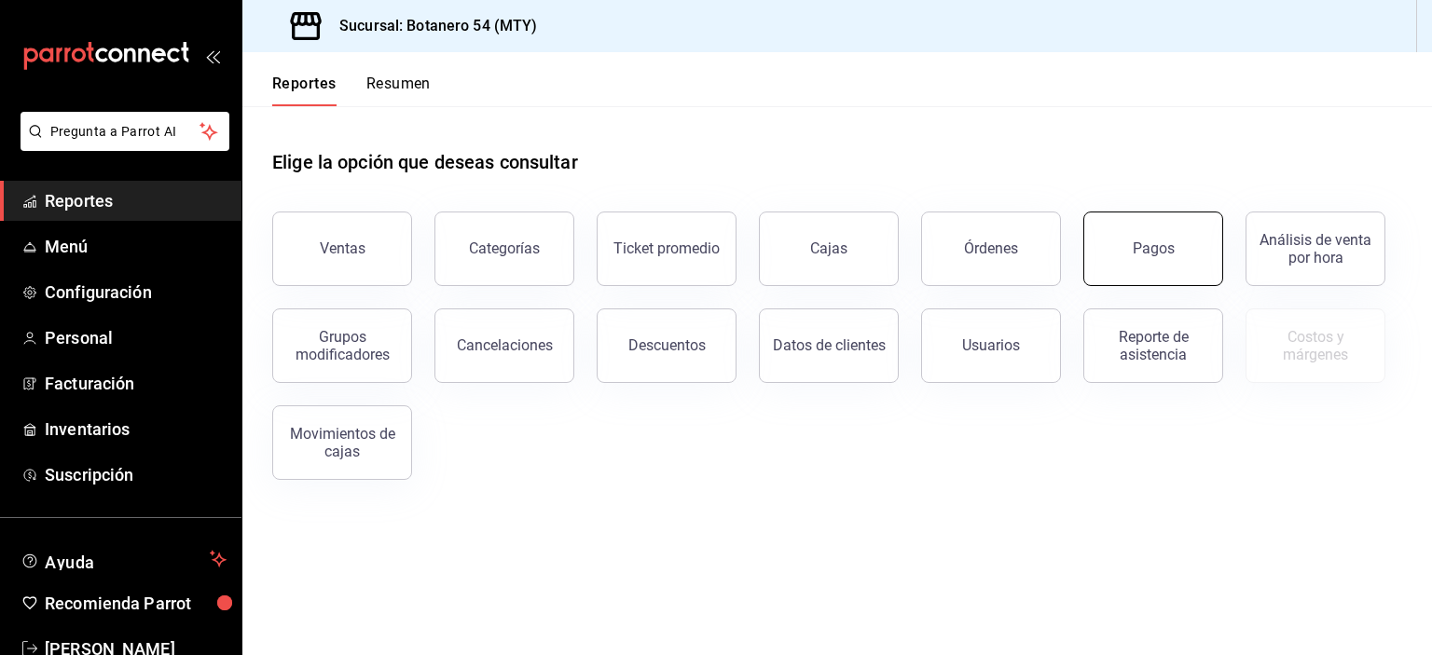
click at [1180, 268] on button "Pagos" at bounding box center [1153, 249] width 140 height 75
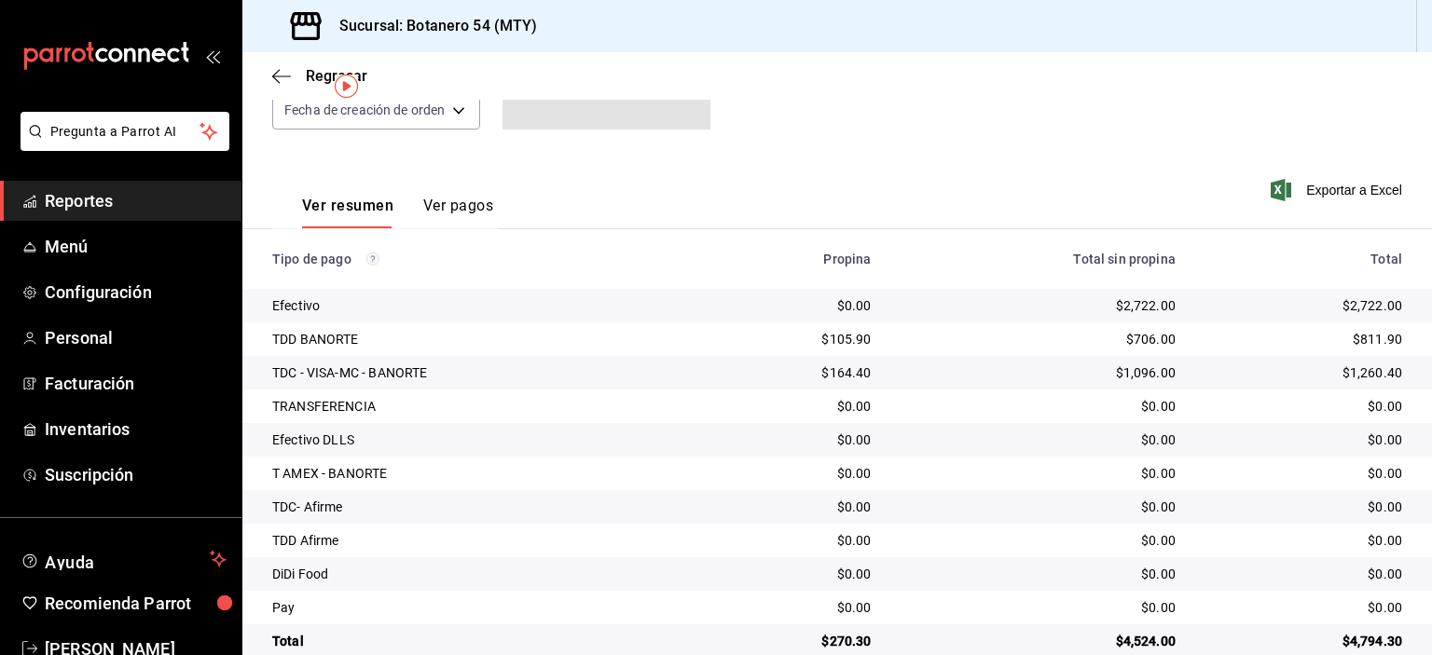
scroll to position [235, 0]
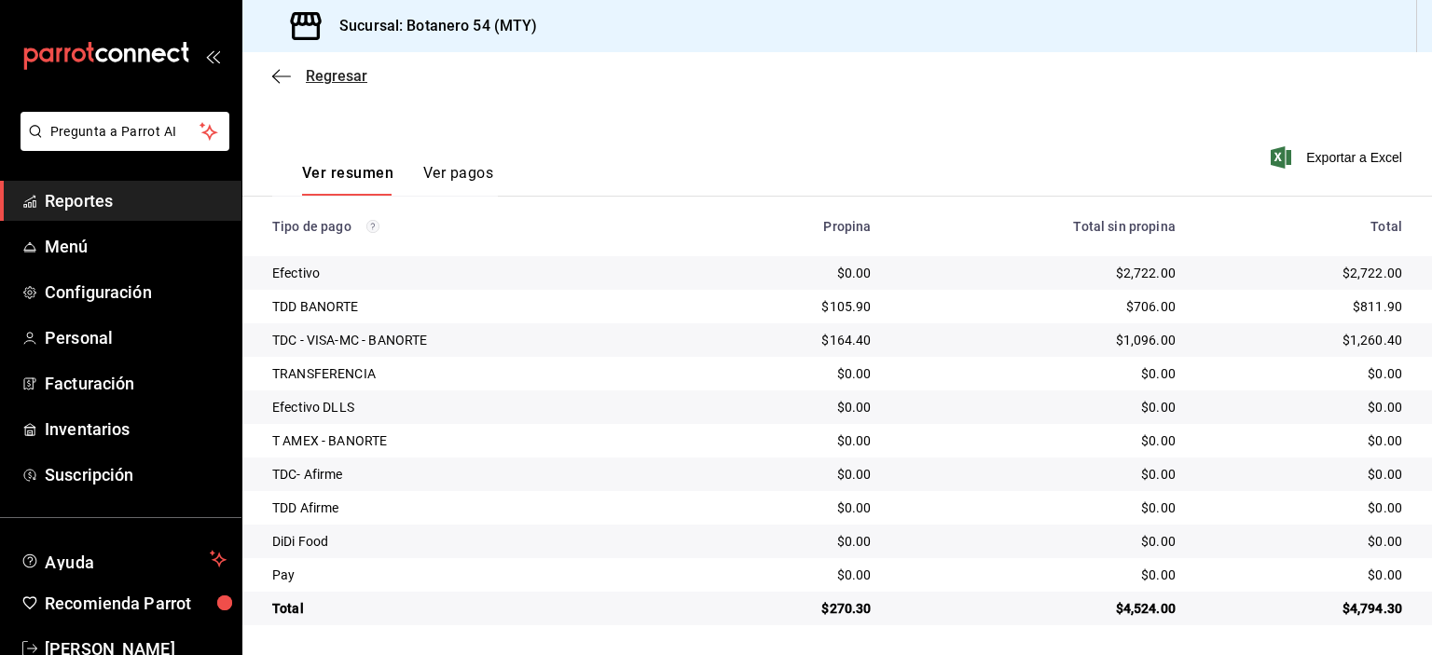
click at [291, 81] on span "Regresar" at bounding box center [319, 76] width 95 height 18
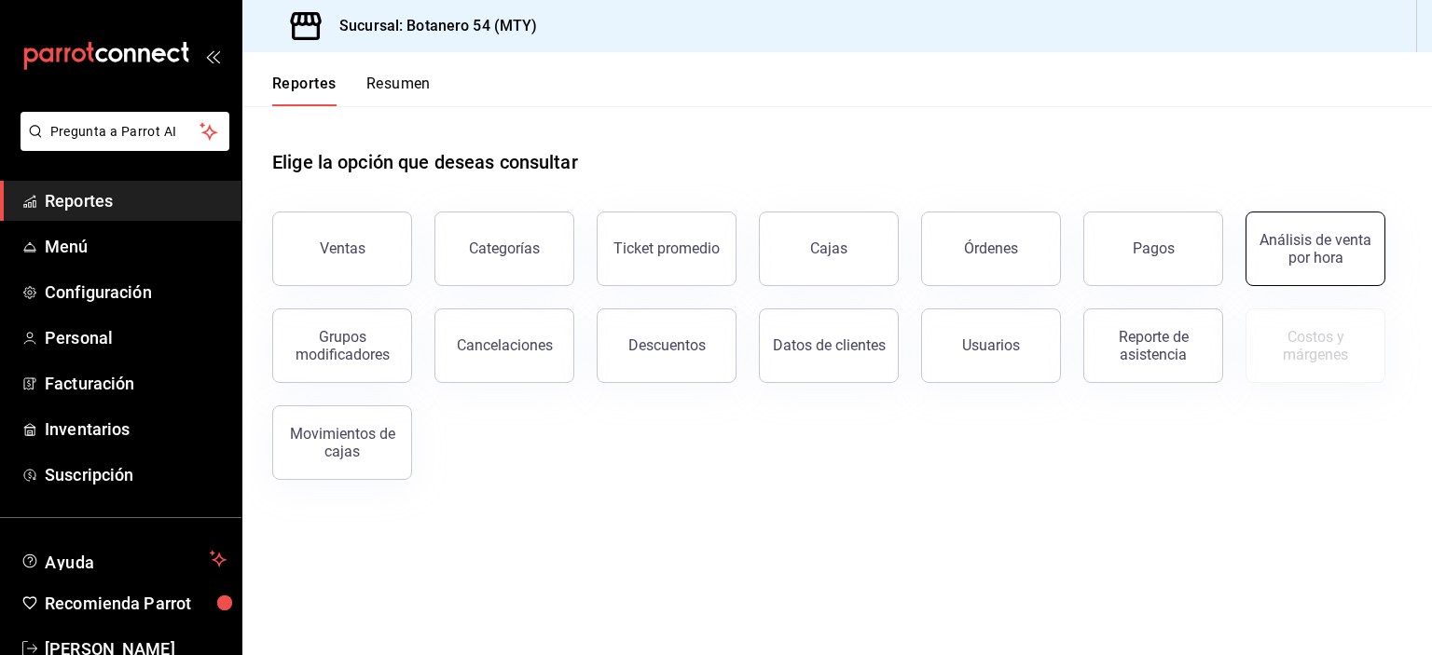
click at [1324, 257] on div "Análisis de venta por hora" at bounding box center [1316, 248] width 116 height 35
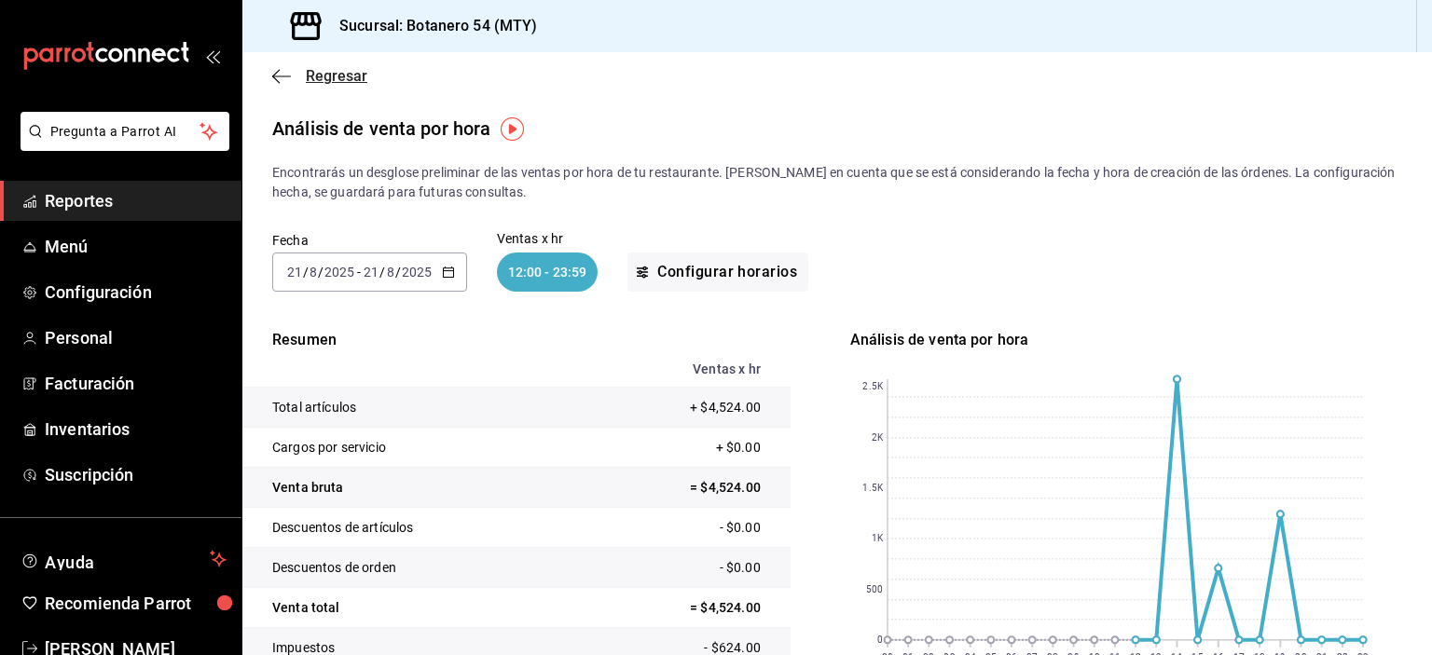
click at [283, 80] on icon "button" at bounding box center [281, 76] width 19 height 17
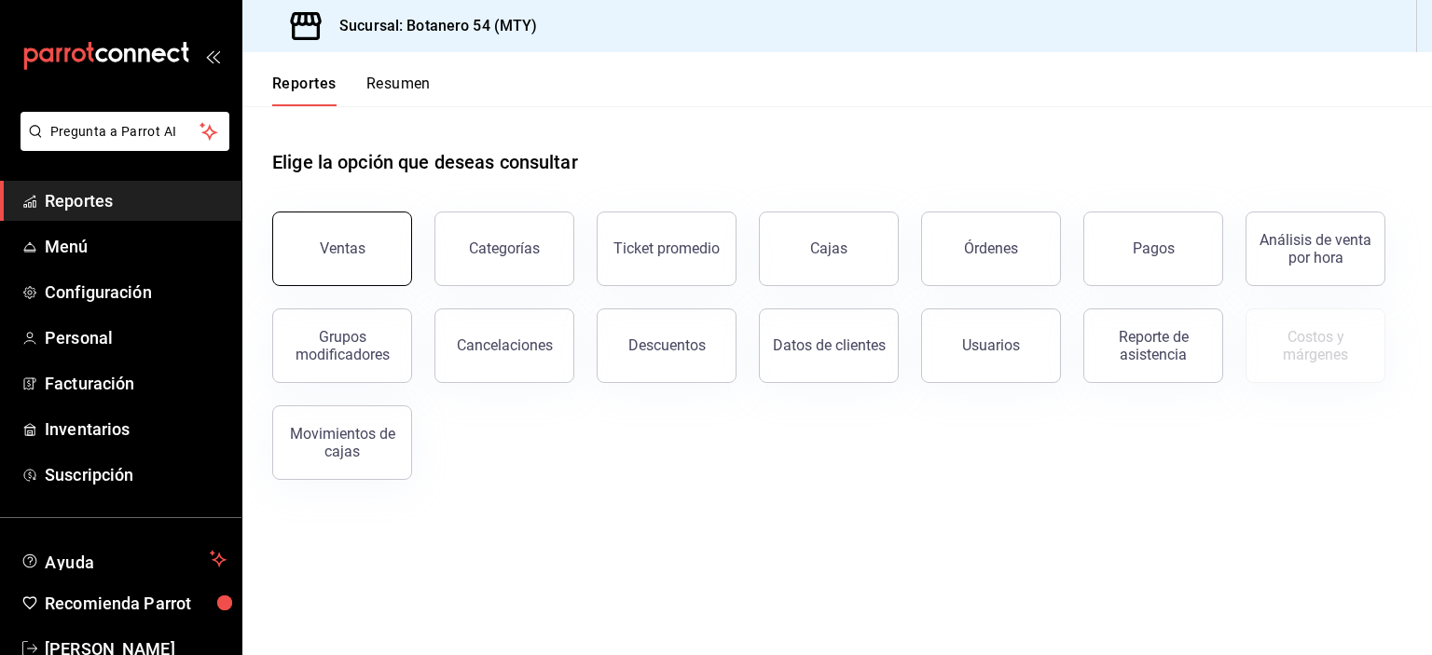
click at [364, 250] on button "Ventas" at bounding box center [342, 249] width 140 height 75
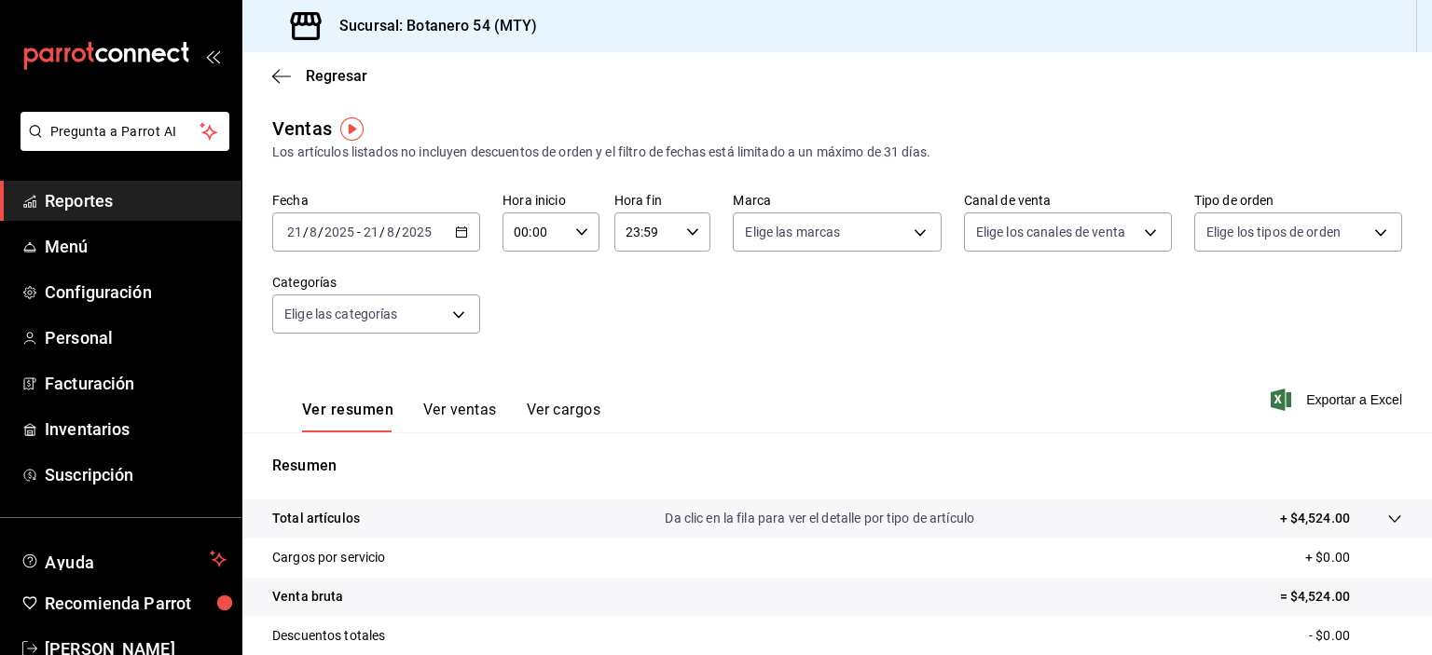
click at [422, 237] on input "2025" at bounding box center [417, 232] width 32 height 15
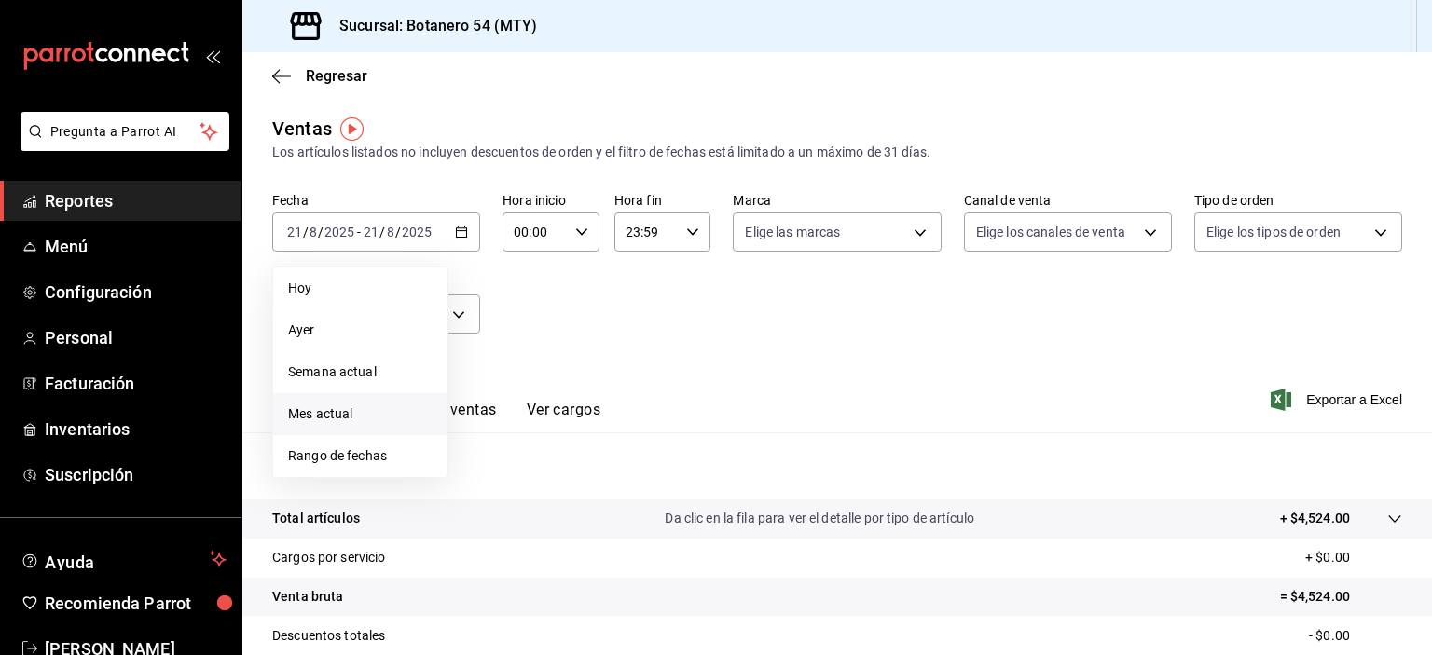
click at [355, 419] on span "Mes actual" at bounding box center [360, 415] width 144 height 20
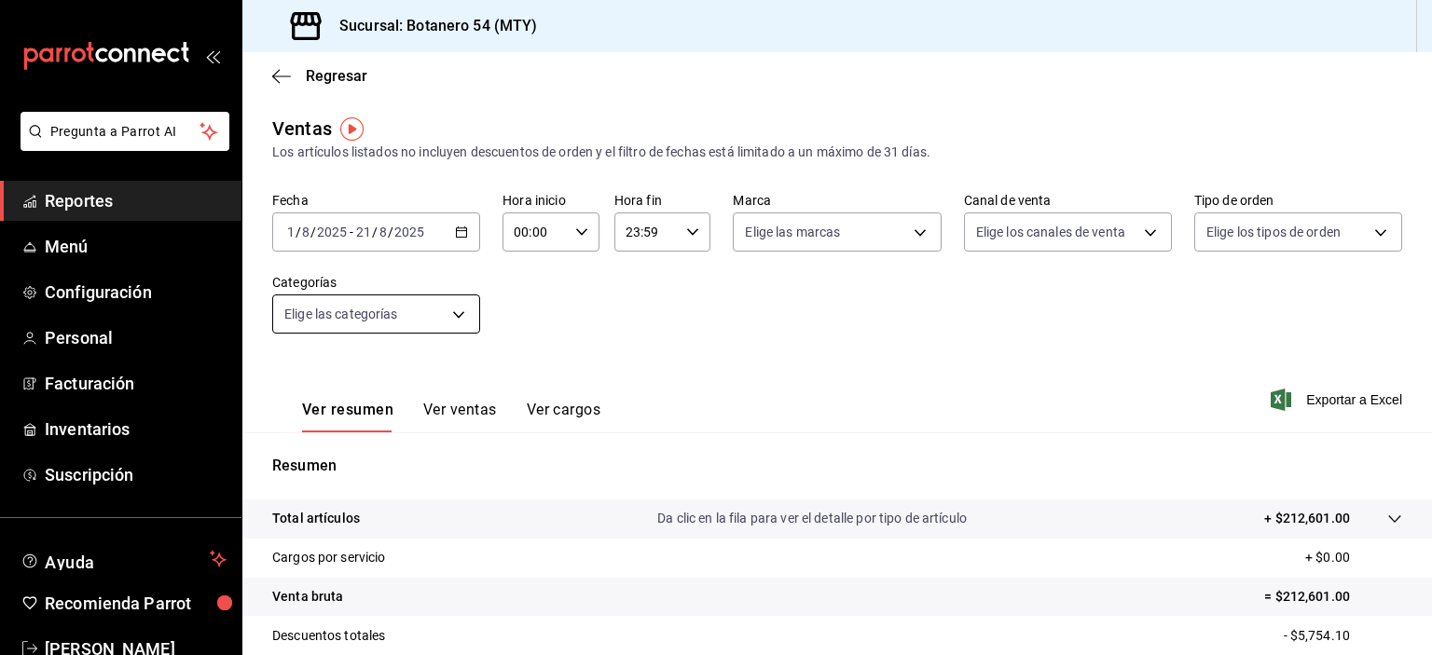
click at [455, 316] on body "Pregunta a Parrot AI Reportes Menú Configuración Personal Facturación Inventari…" at bounding box center [716, 327] width 1432 height 655
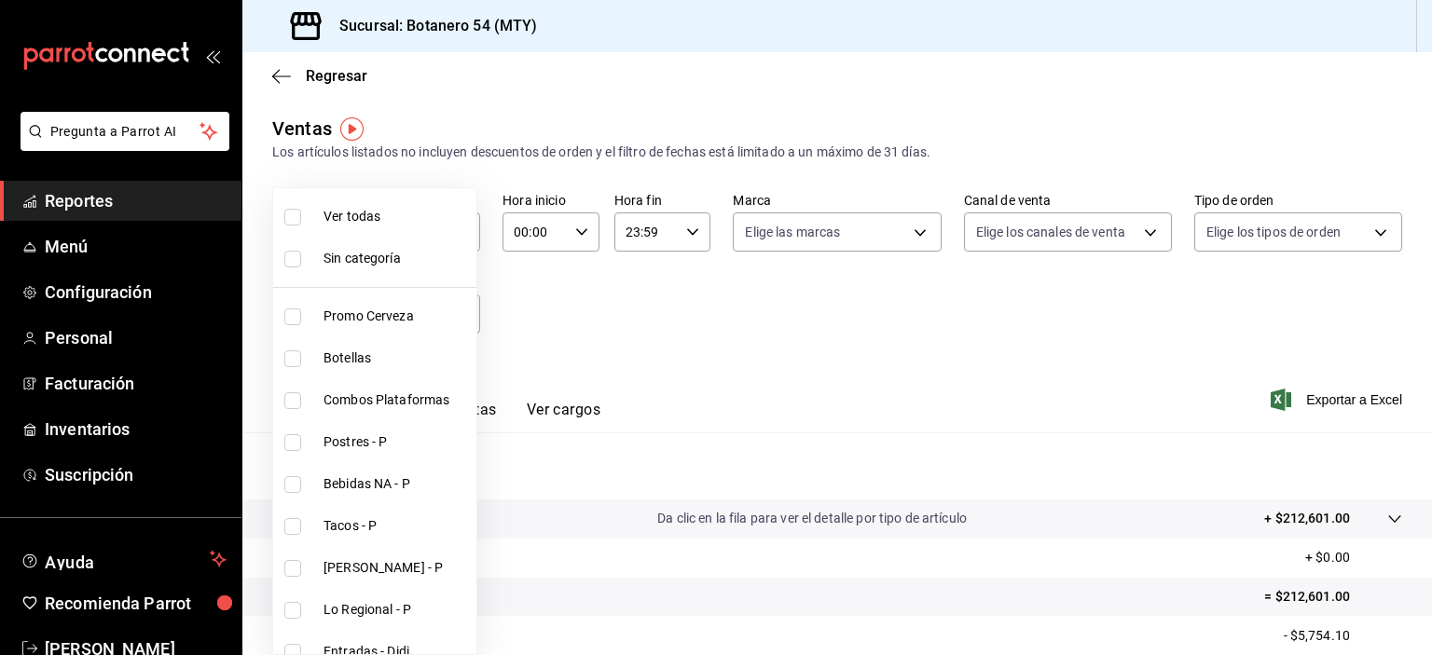
click at [328, 224] on span "Ver todas" at bounding box center [395, 217] width 145 height 20
type input "8bd5c3d9-f1c0-48d2-b3af-2a670c7512dc,91eebea4-4a99-491e-8e81-89d3fefdab82,b5676…"
checkbox input "true"
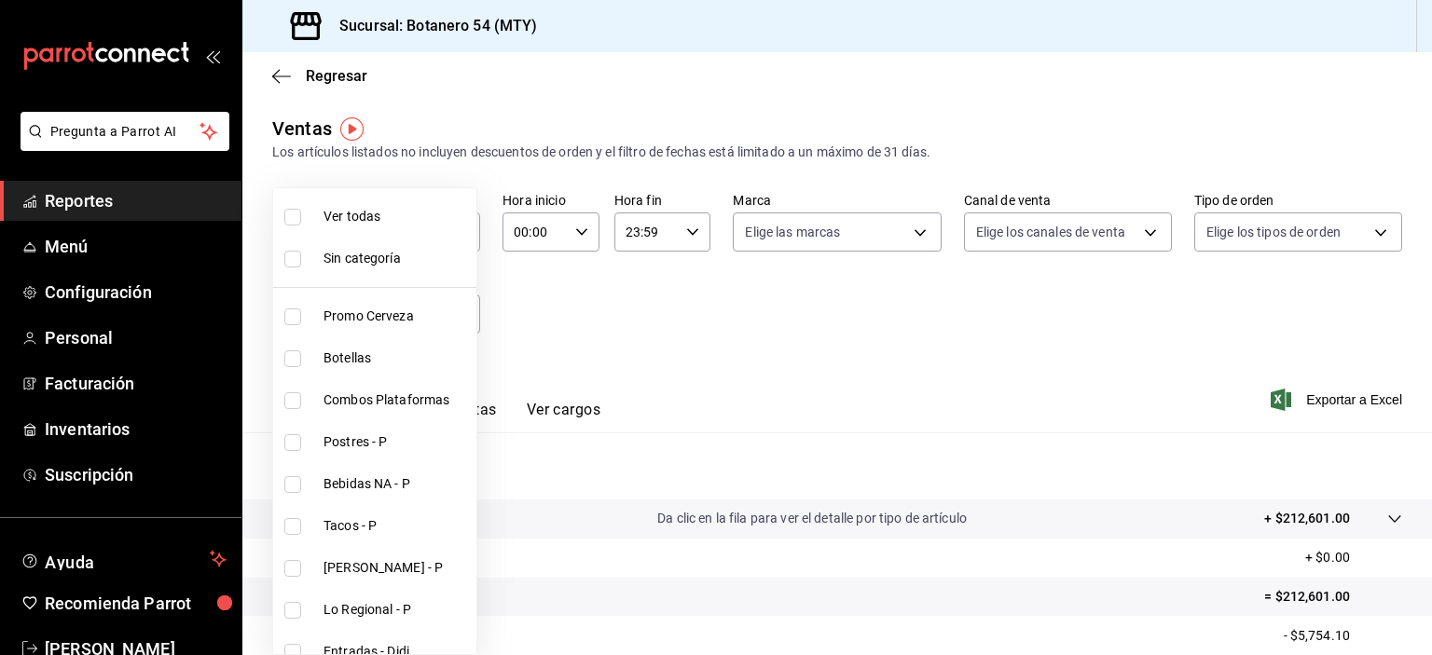
checkbox input "true"
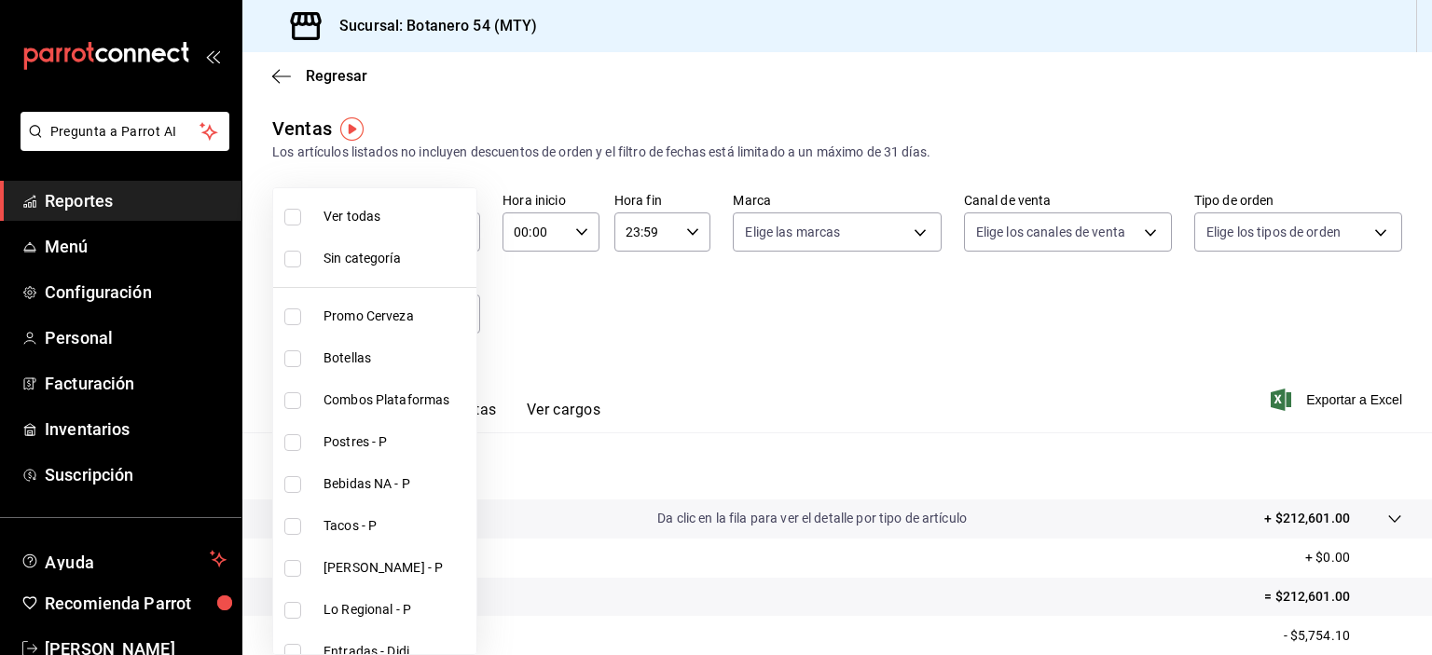
checkbox input "true"
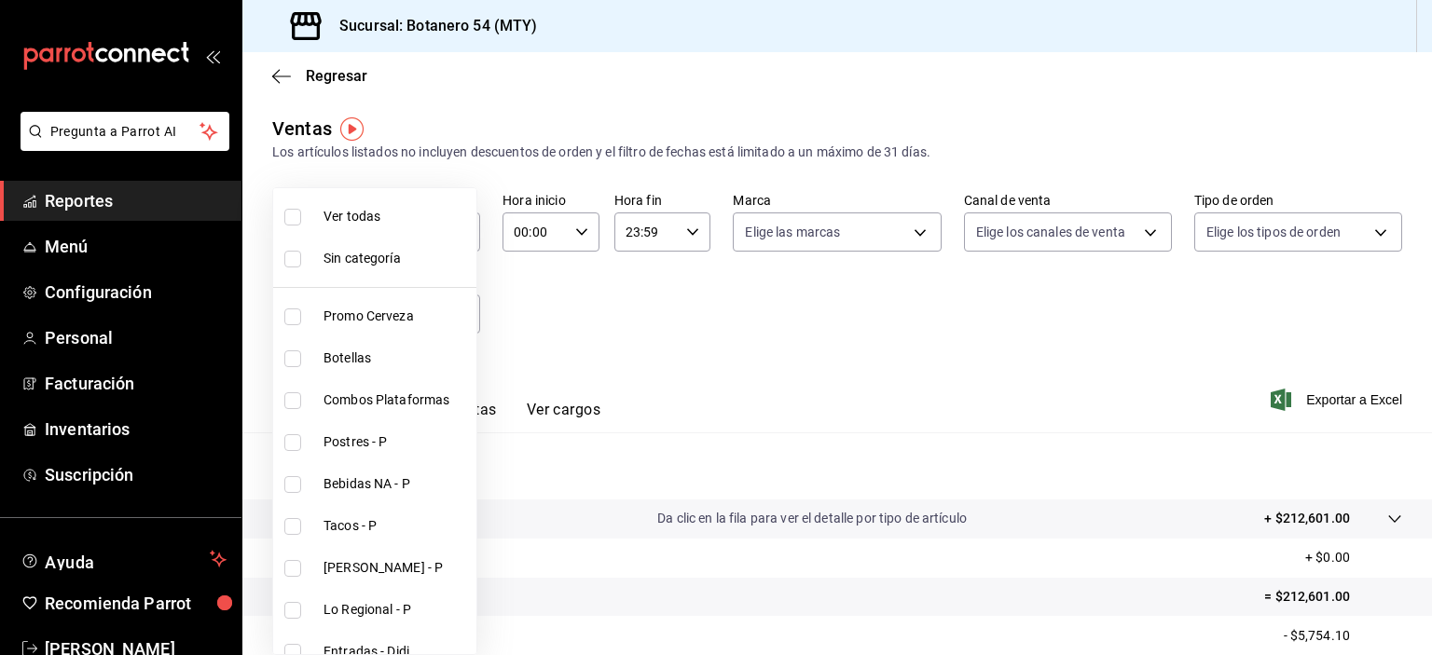
checkbox input "true"
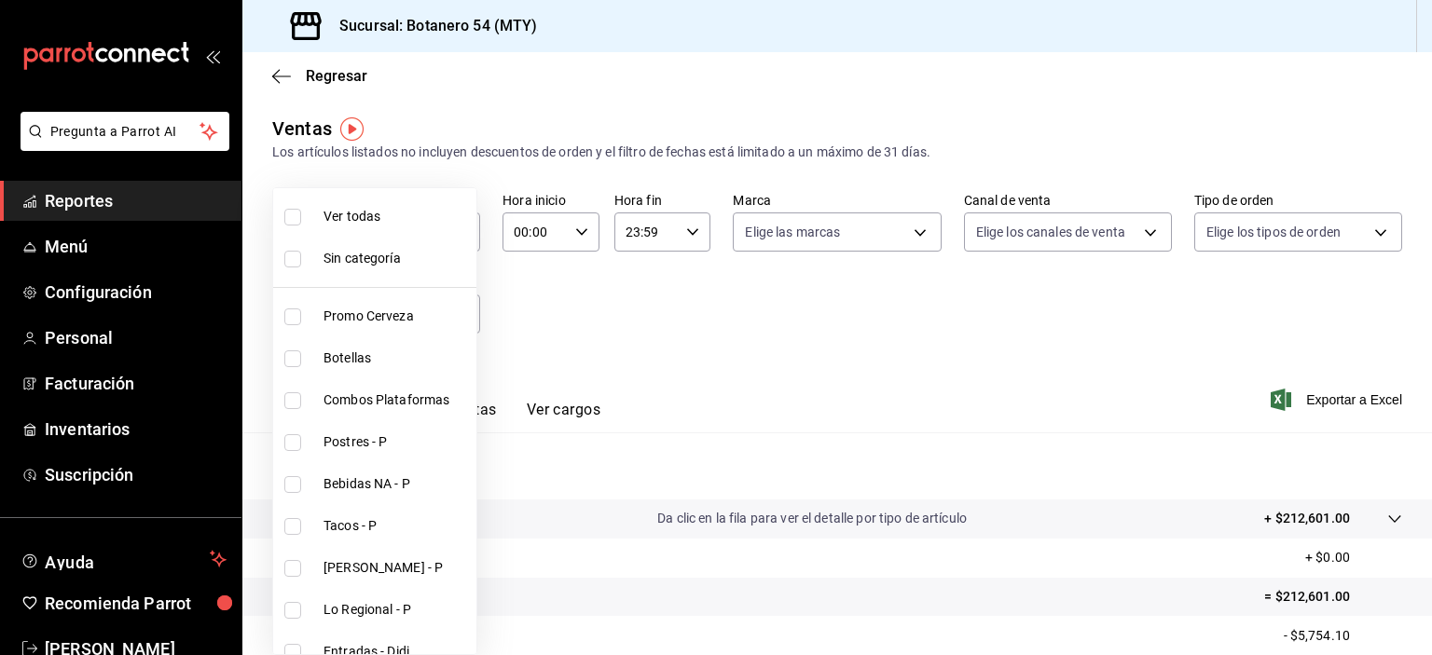
checkbox input "true"
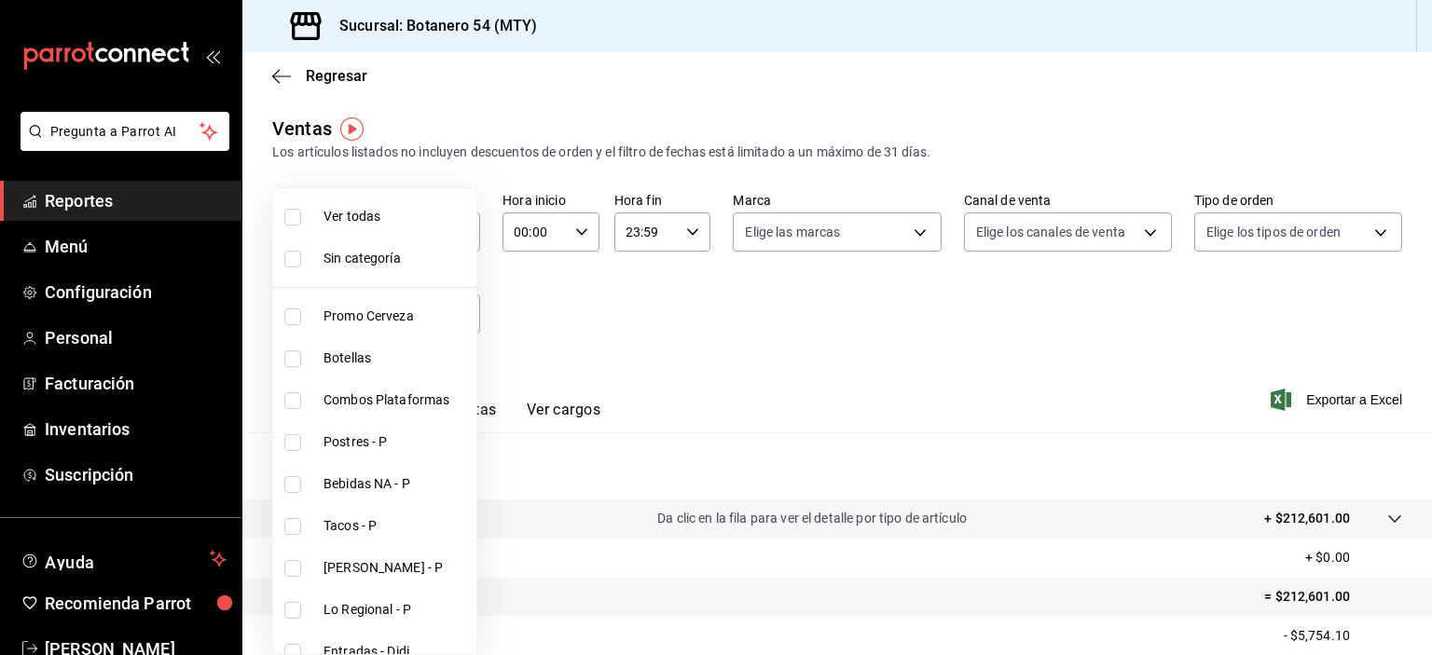
checkbox input "true"
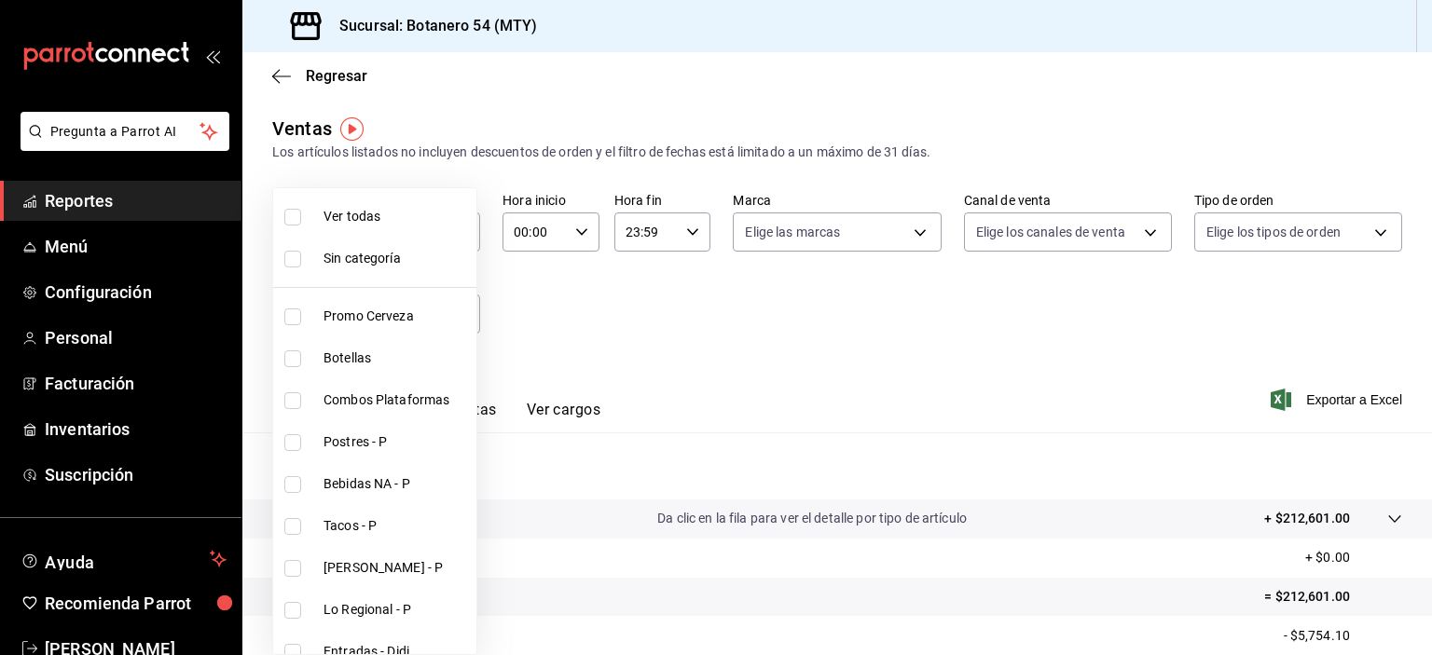
checkbox input "true"
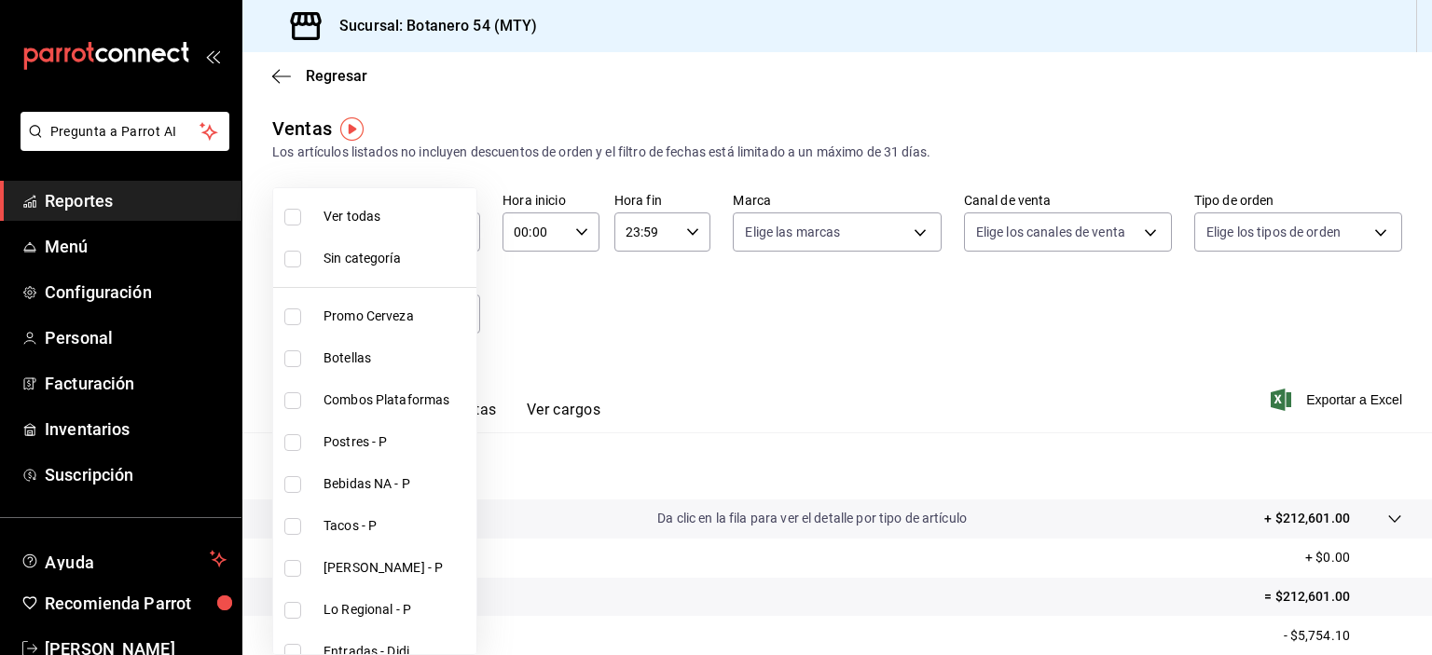
checkbox input "true"
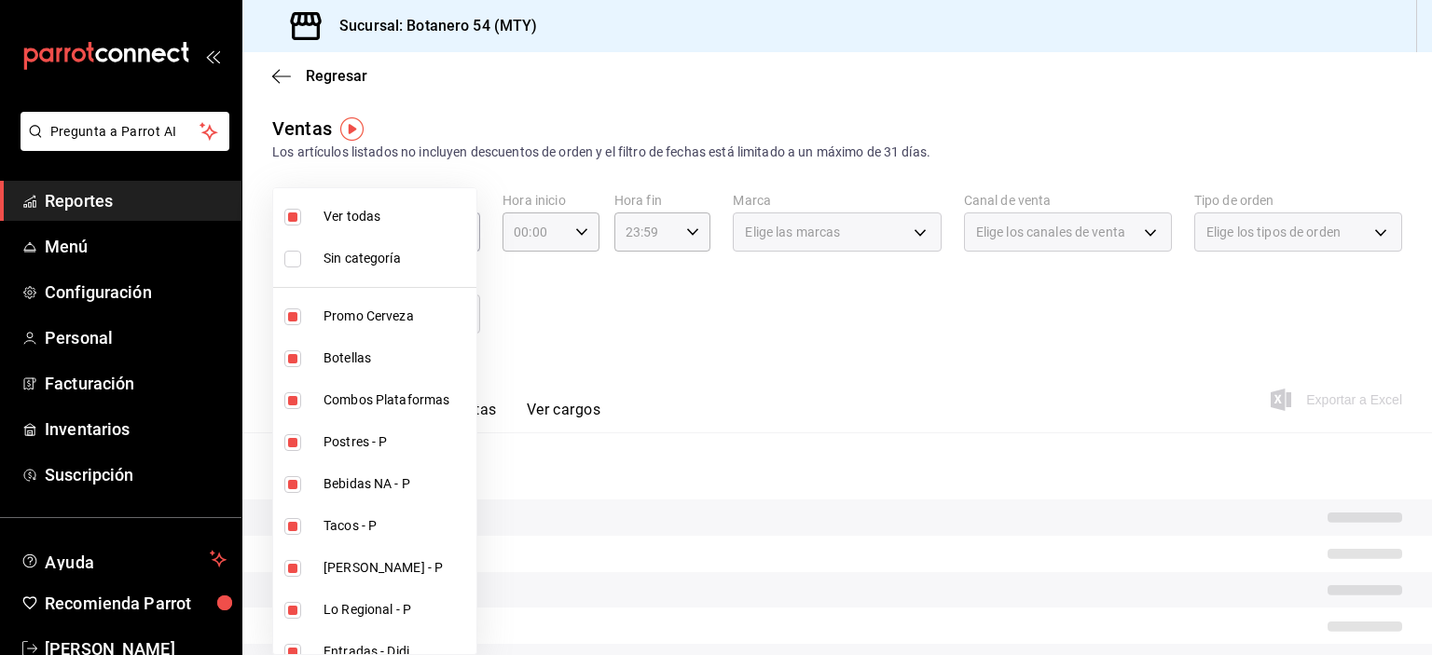
click at [297, 262] on input "checkbox" at bounding box center [292, 259] width 17 height 17
checkbox input "true"
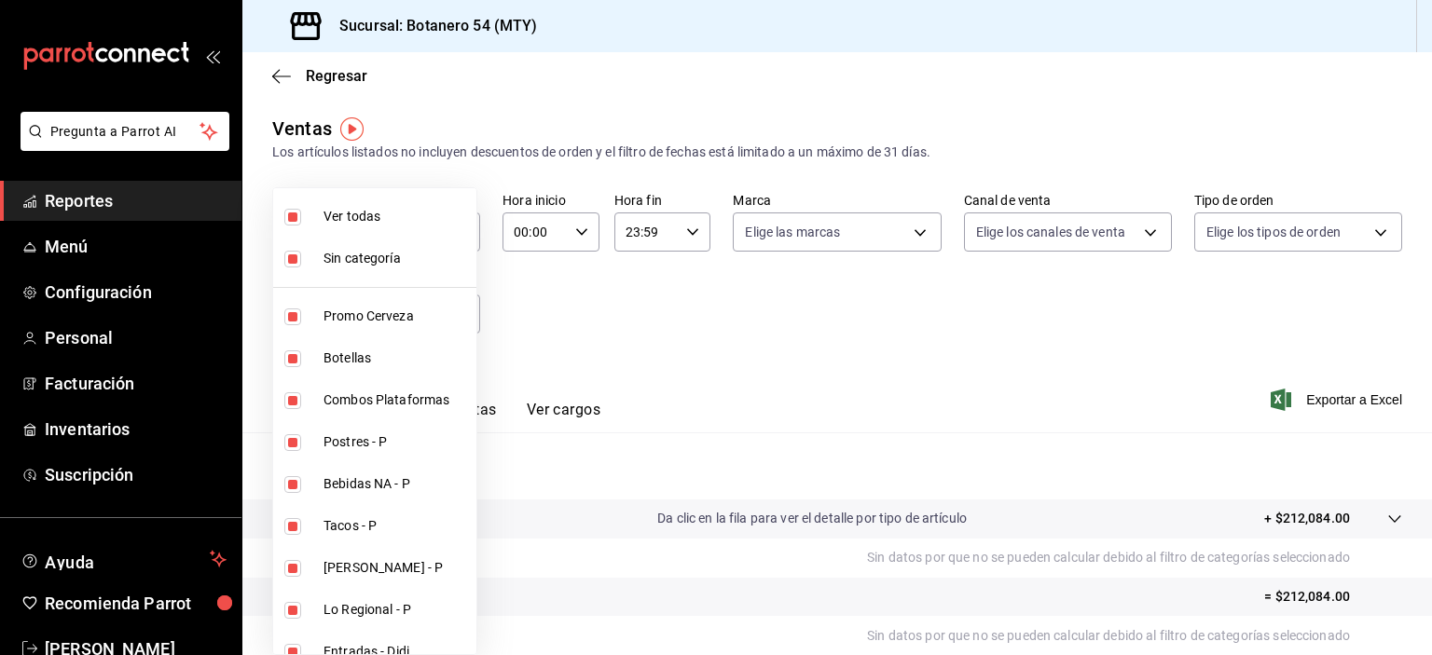
click at [361, 227] on li "Ver todas" at bounding box center [374, 217] width 203 height 42
checkbox input "false"
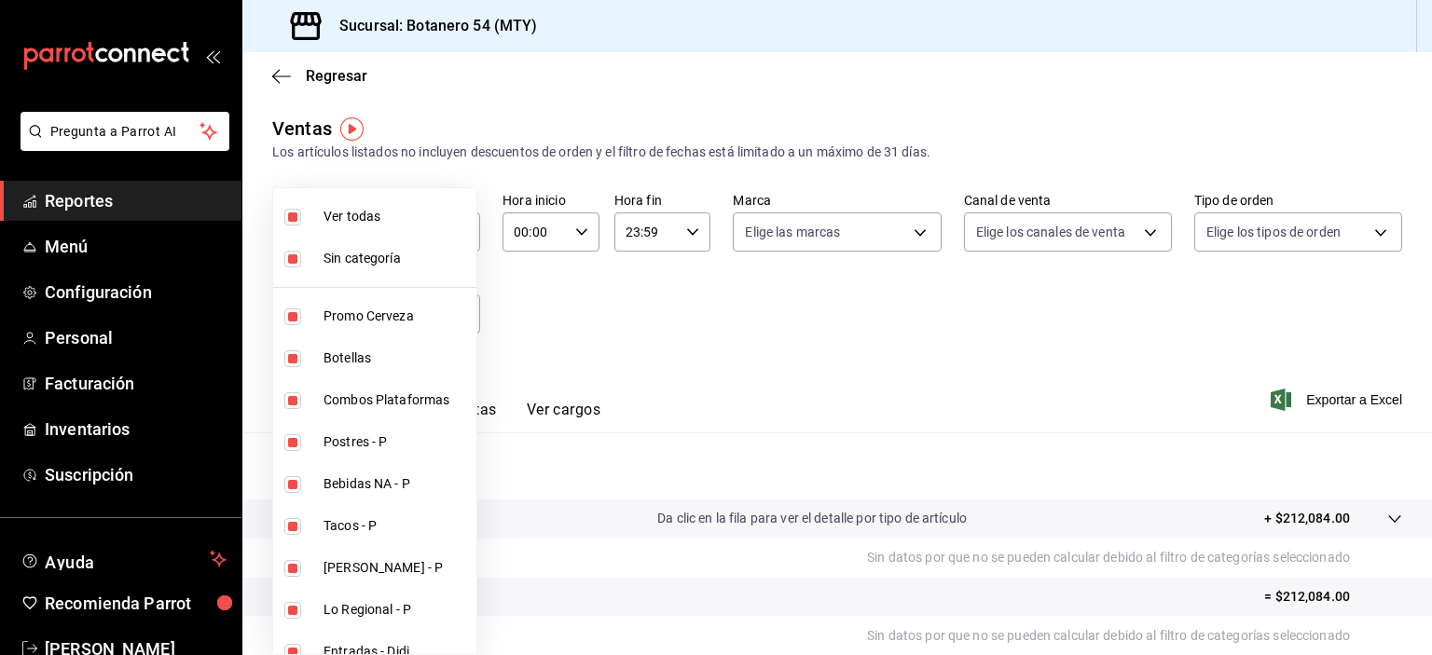
checkbox input "false"
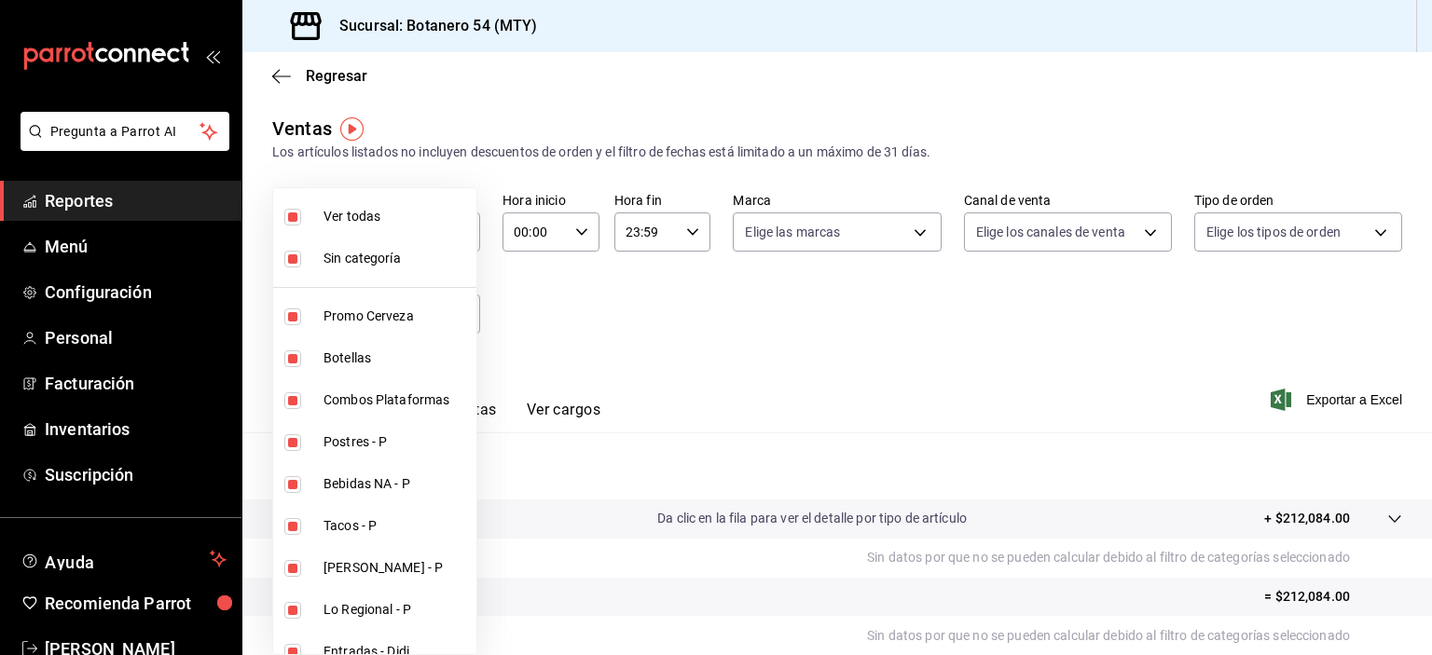
checkbox input "false"
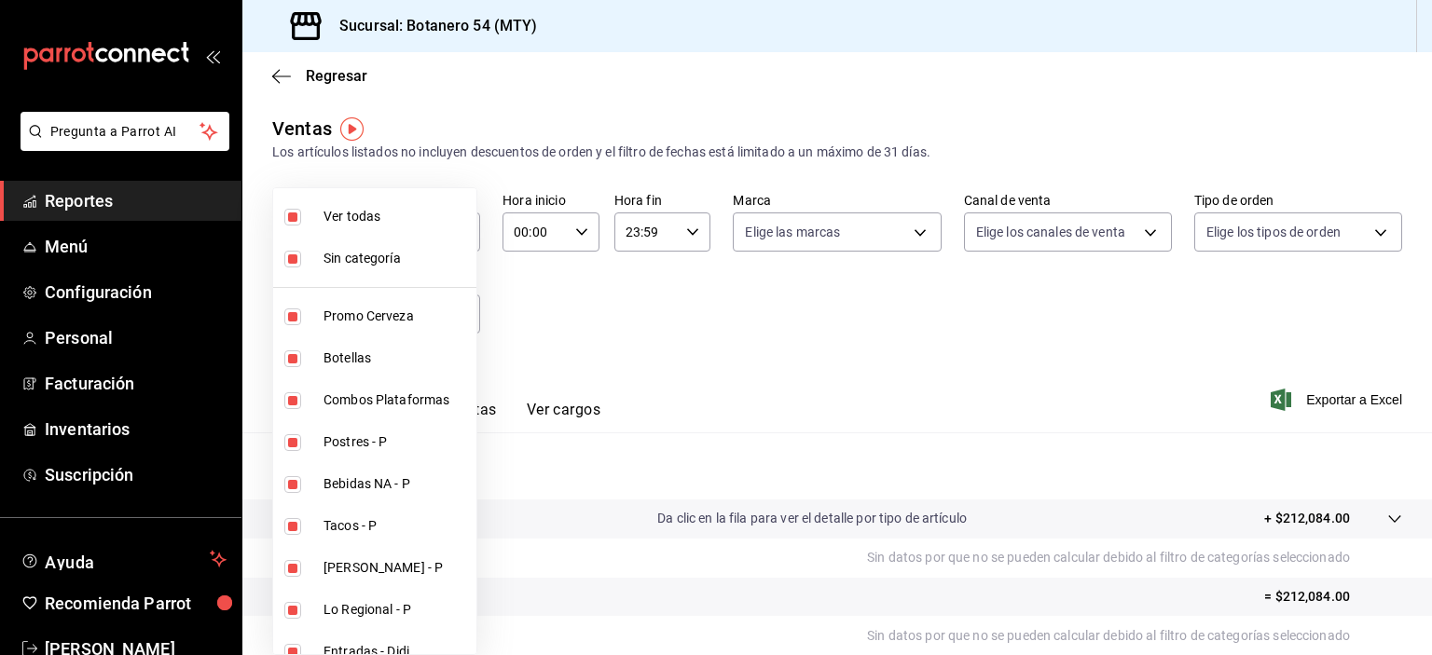
checkbox input "false"
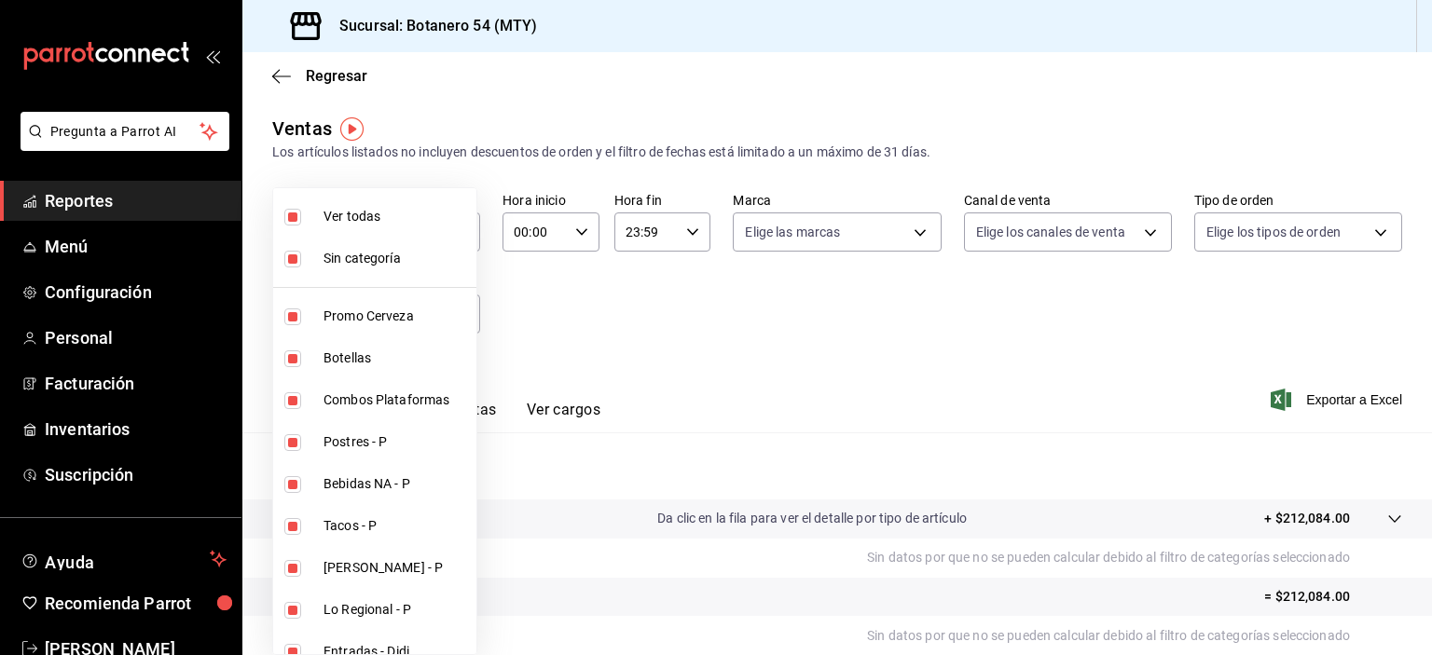
checkbox input "false"
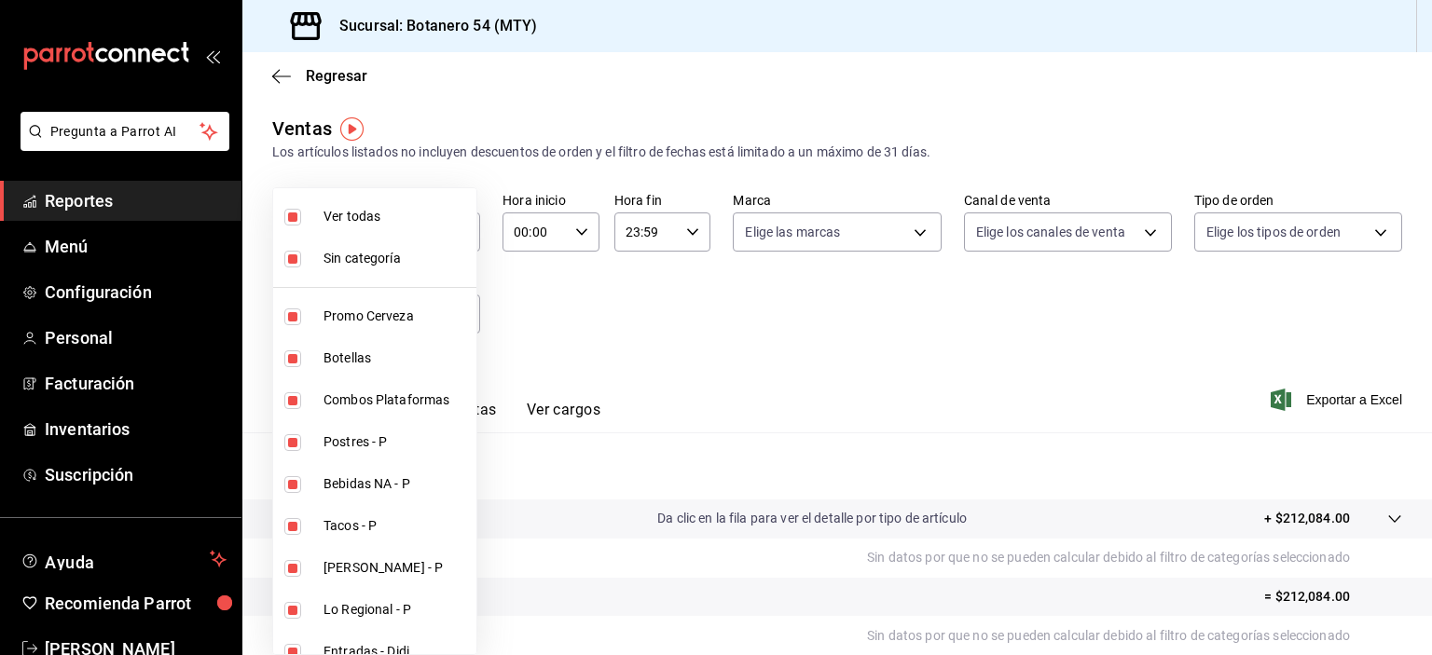
checkbox input "false"
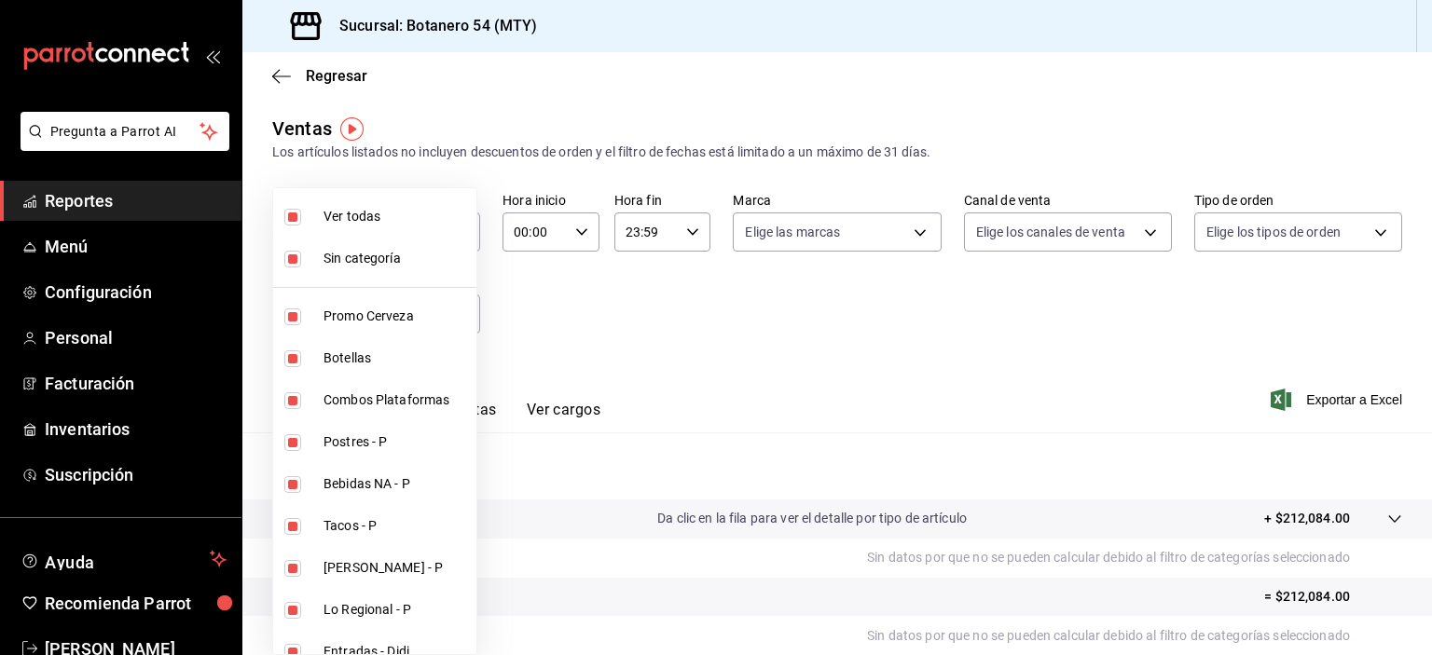
checkbox input "false"
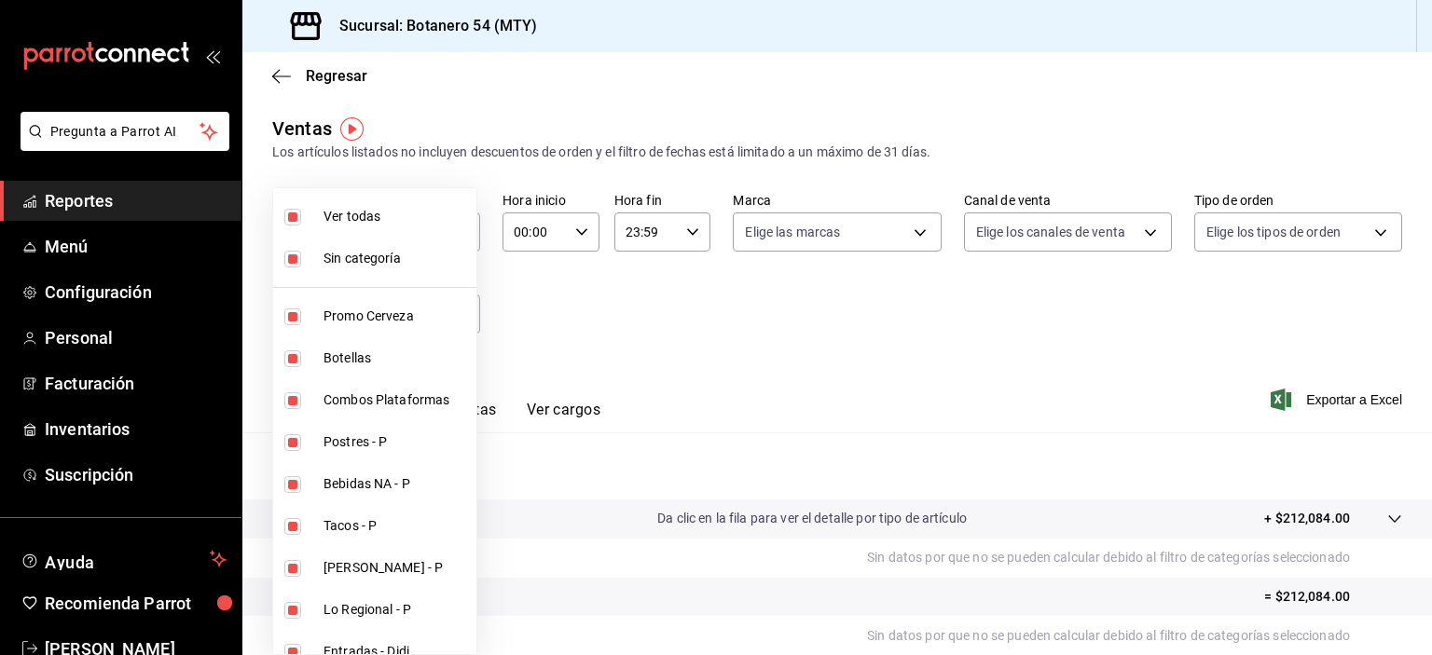
checkbox input "false"
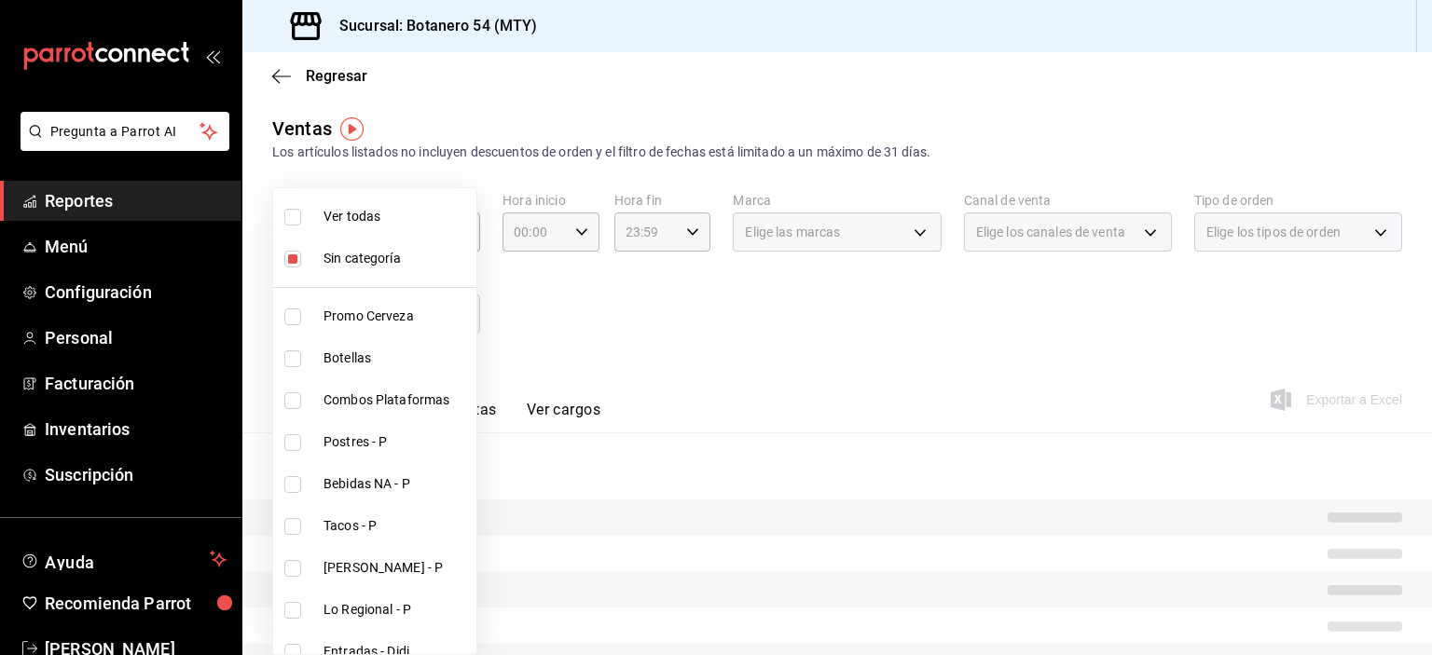
click at [305, 260] on label at bounding box center [296, 259] width 24 height 17
click at [301, 260] on input "checkbox" at bounding box center [292, 259] width 17 height 17
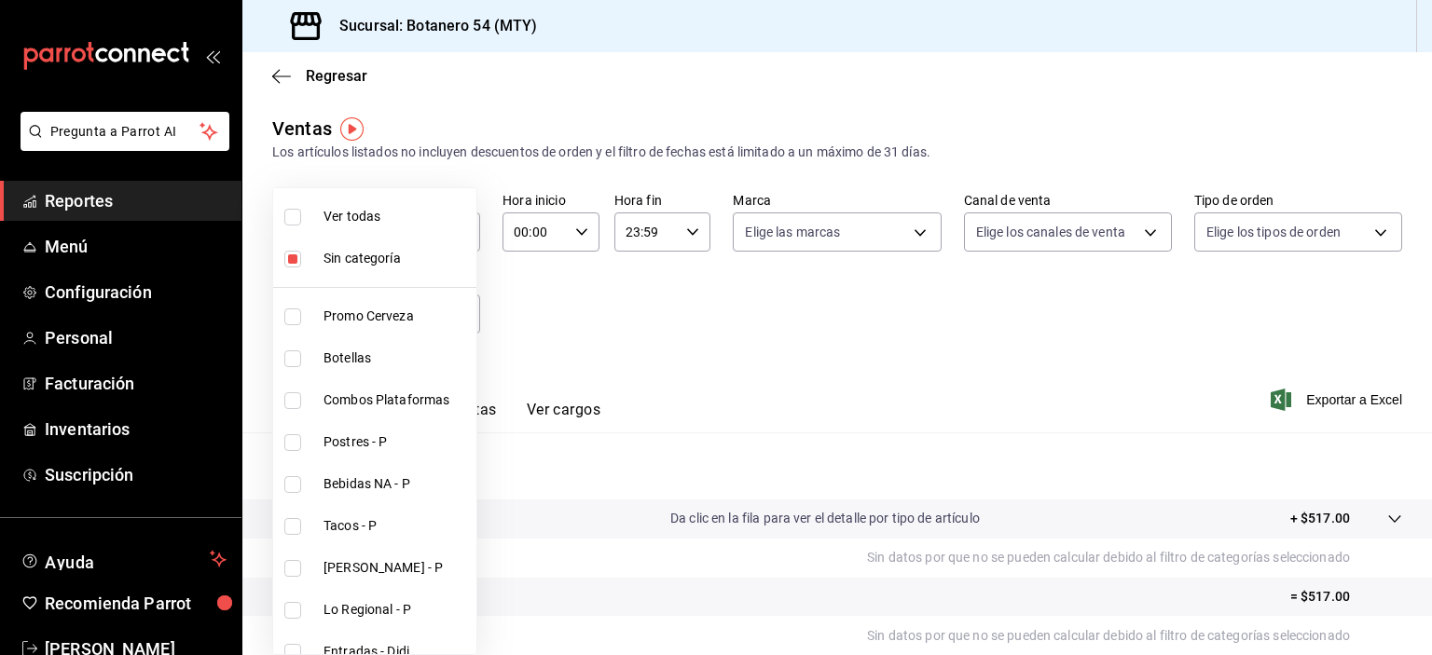
click at [296, 261] on input "checkbox" at bounding box center [292, 259] width 17 height 17
checkbox input "false"
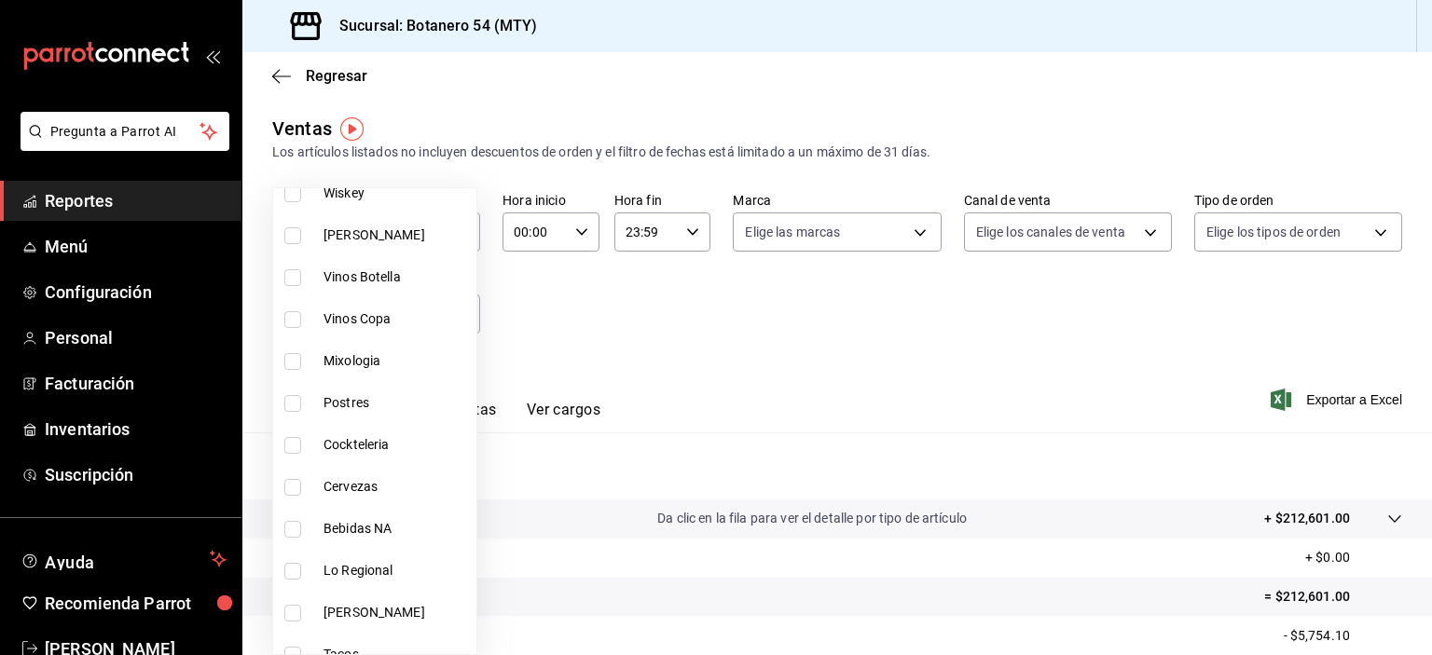
scroll to position [1003, 0]
click at [305, 489] on label at bounding box center [296, 488] width 24 height 17
click at [301, 489] on input "checkbox" at bounding box center [292, 488] width 17 height 17
checkbox input "false"
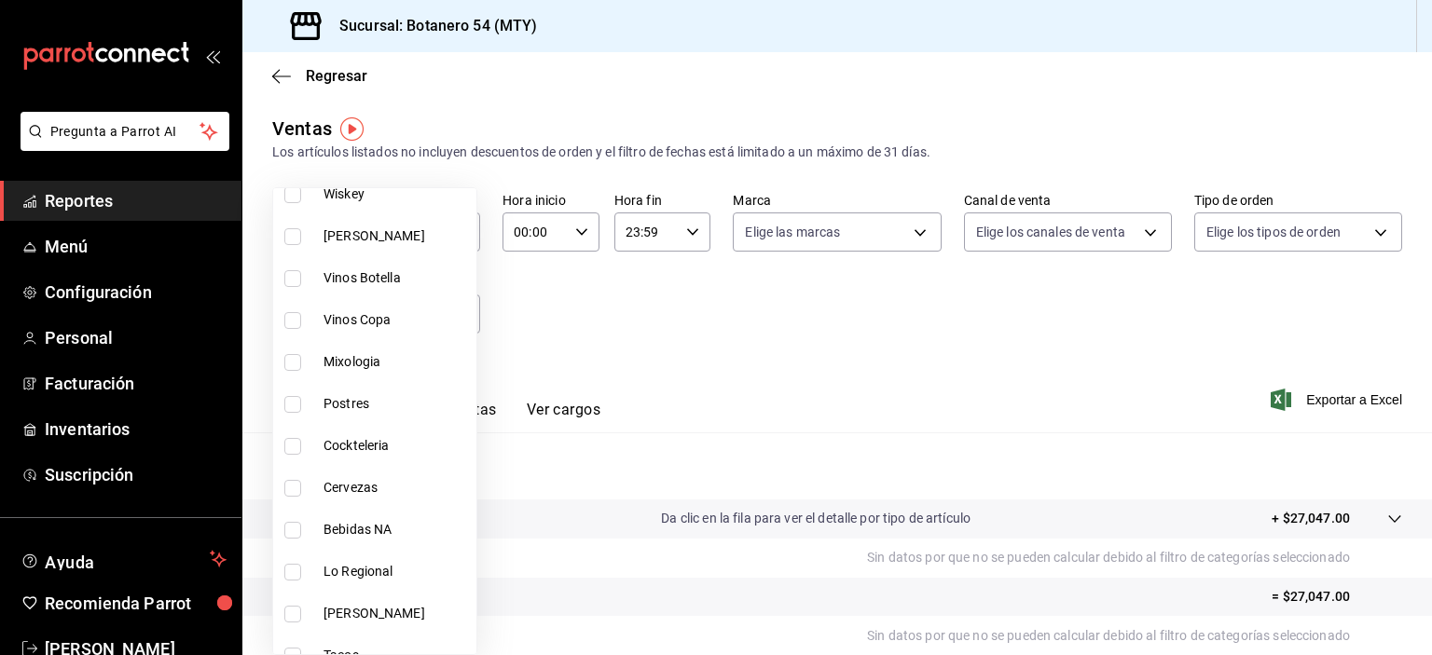
click at [296, 488] on input "checkbox" at bounding box center [292, 488] width 17 height 17
checkbox input "true"
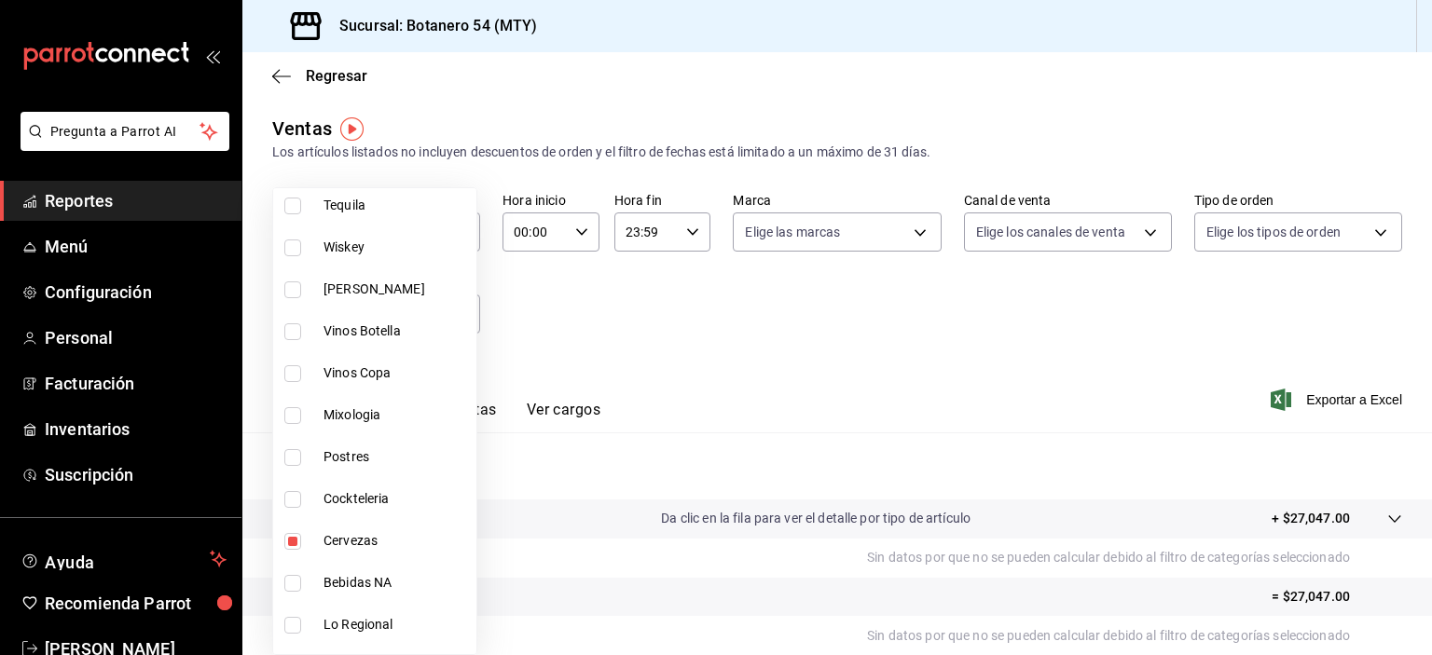
scroll to position [946, 0]
click at [347, 429] on li "Mixologia" at bounding box center [374, 419] width 203 height 42
type input "559dc985-e739-42eb-b9d9-dbe08131c74a,42f40533-c833-49f5-ae6d-b04c02dd18d5"
checkbox input "true"
click at [294, 550] on input "checkbox" at bounding box center [292, 545] width 17 height 17
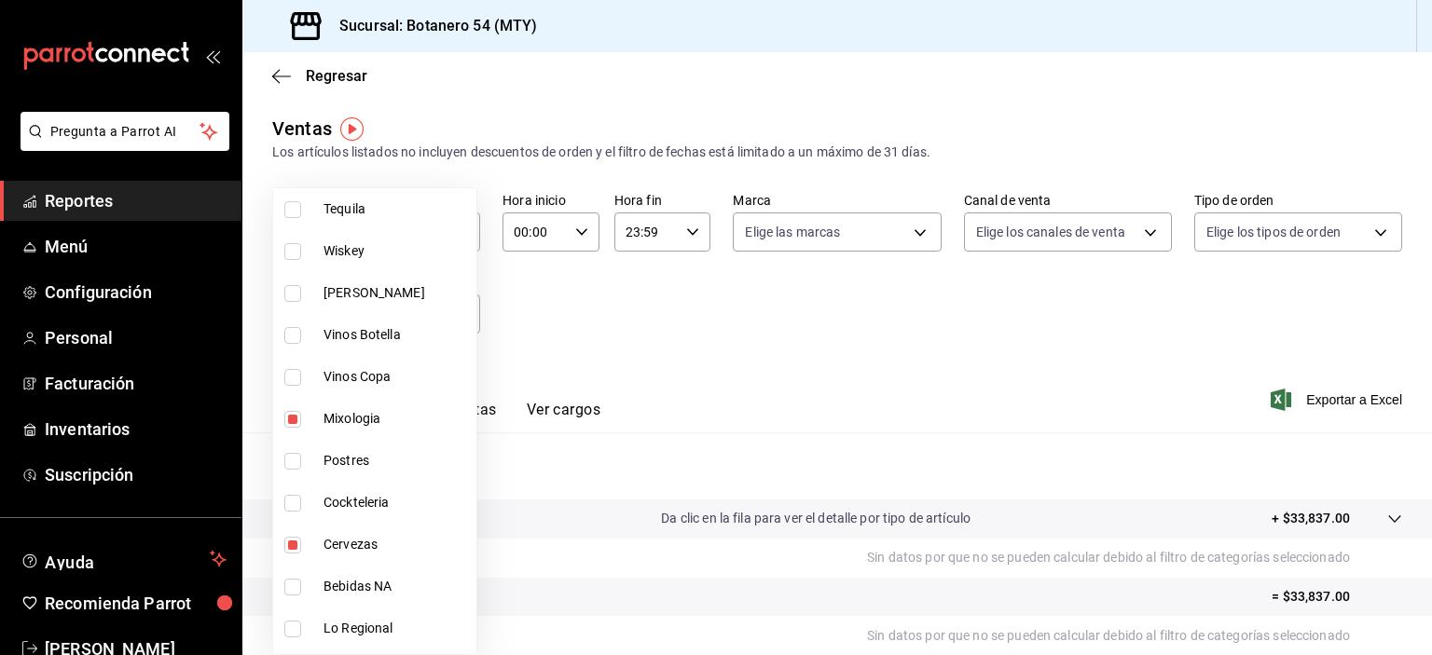
checkbox input "false"
type input "42f40533-c833-49f5-ae6d-b04c02dd18d5"
click at [296, 378] on input "checkbox" at bounding box center [292, 377] width 17 height 17
checkbox input "true"
click at [296, 441] on li "Postres" at bounding box center [374, 461] width 203 height 42
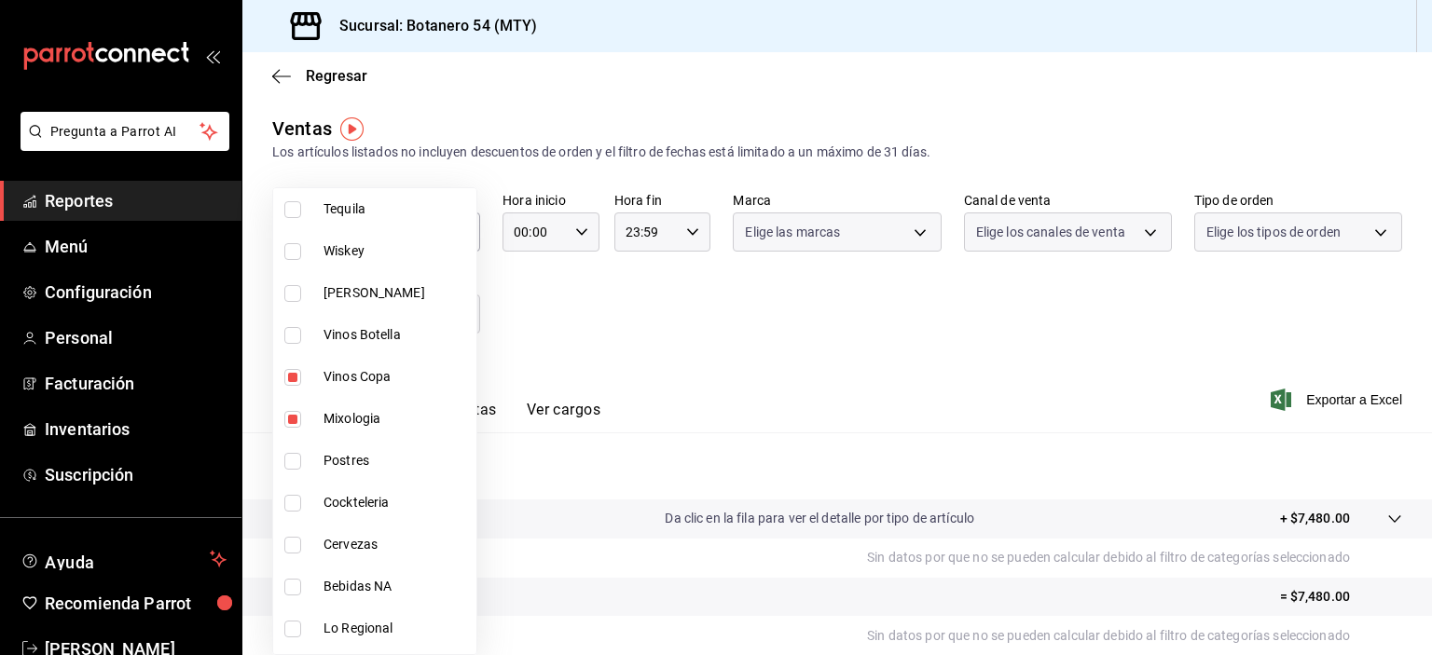
type input "42f40533-c833-49f5-ae6d-b04c02dd18d5,7199d907-bade-43aa-8a04-7a0612eb516d,9b2d1…"
click at [299, 460] on input "checkbox" at bounding box center [292, 461] width 17 height 17
checkbox input "false"
type input "42f40533-c833-49f5-ae6d-b04c02dd18d5,7199d907-bade-43aa-8a04-7a0612eb516d"
click at [291, 424] on input "checkbox" at bounding box center [292, 419] width 17 height 17
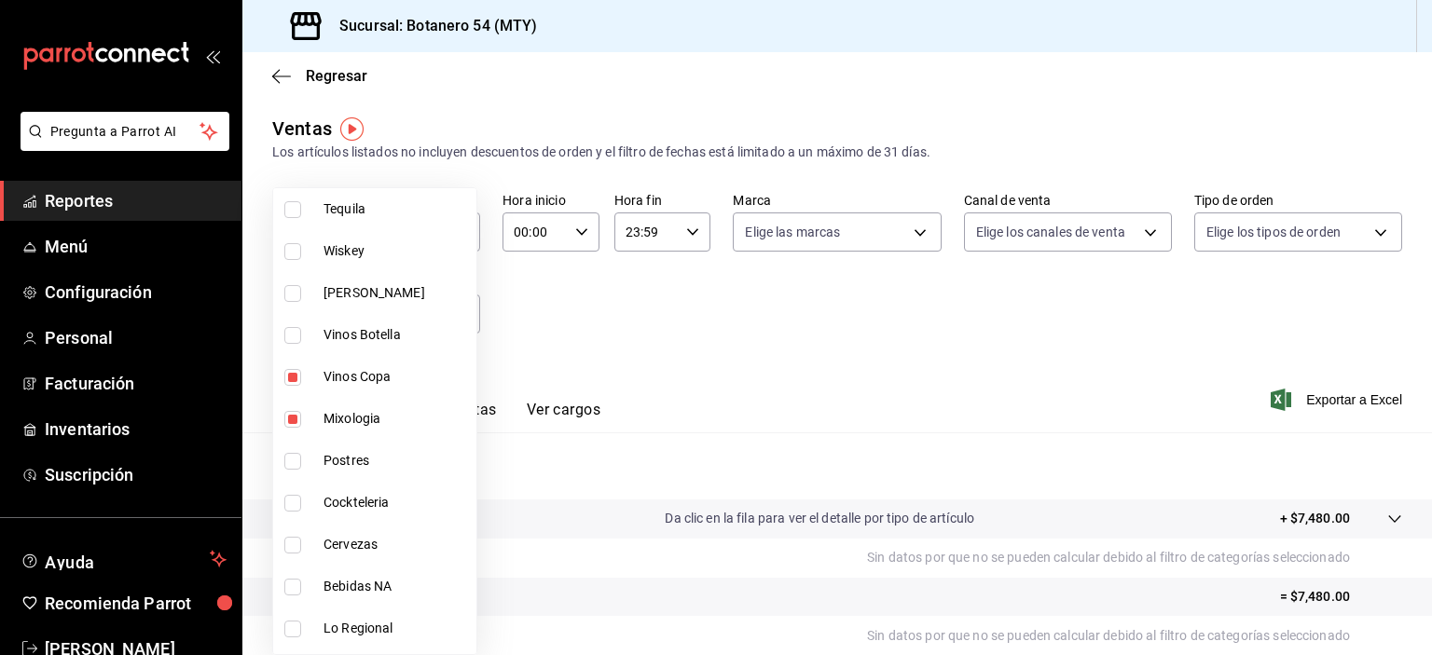
checkbox input "false"
type input "7199d907-bade-43aa-8a04-7a0612eb516d"
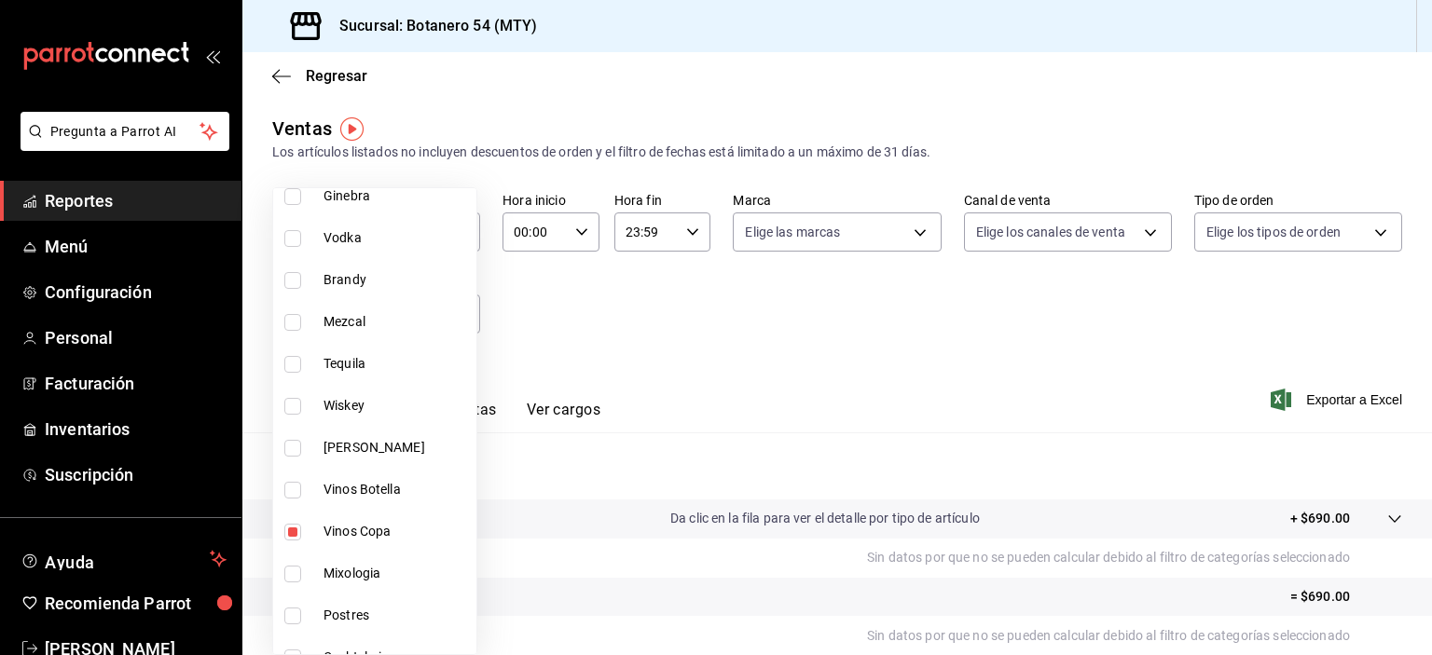
scroll to position [789, 0]
click at [292, 531] on input "checkbox" at bounding box center [292, 535] width 17 height 17
checkbox input "false"
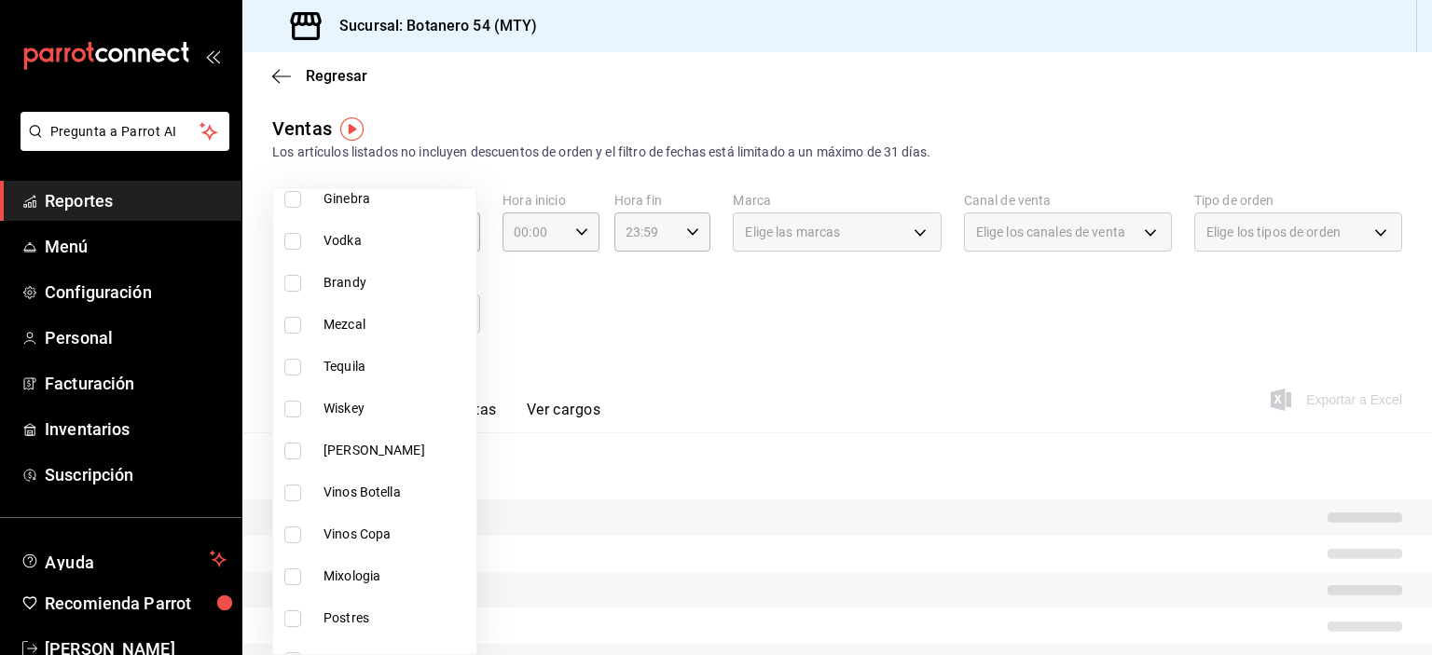
click at [297, 493] on input "checkbox" at bounding box center [292, 493] width 17 height 17
checkbox input "true"
type input "17bd14c4-6f53-47f1-b5c2-21526737144d"
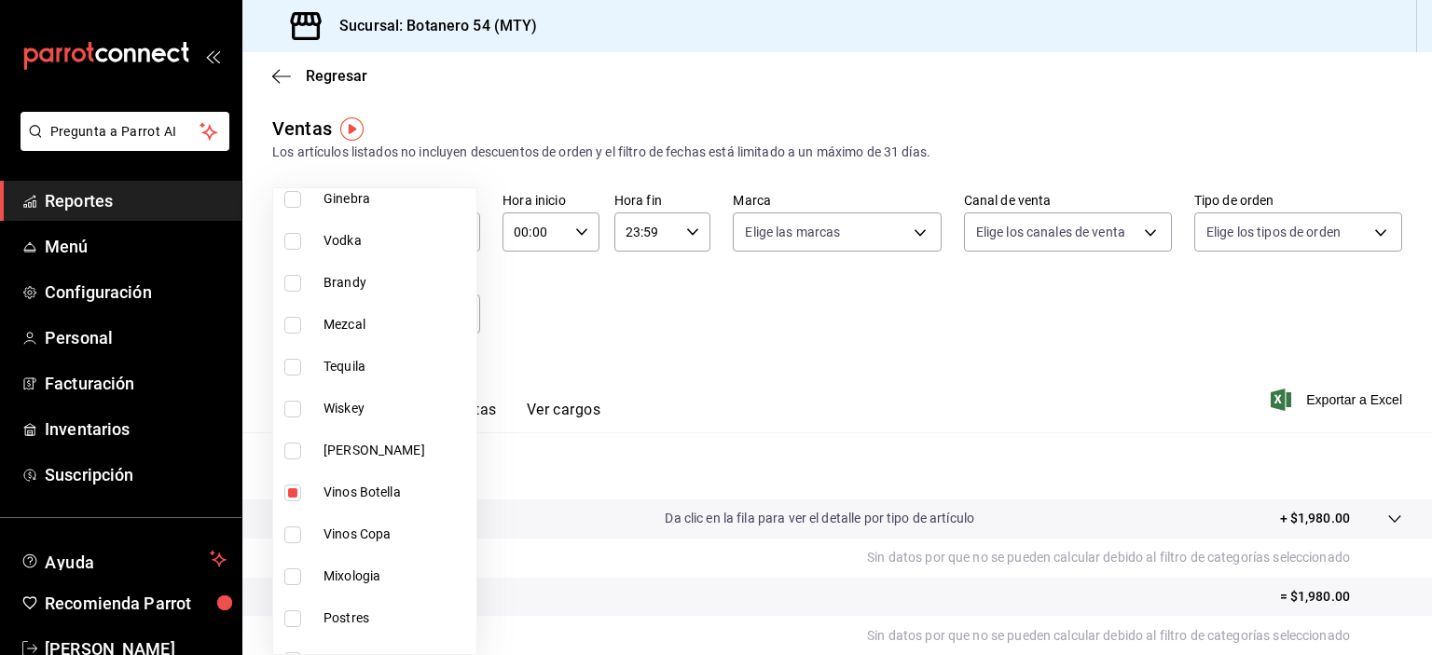
click at [295, 491] on input "checkbox" at bounding box center [292, 493] width 17 height 17
checkbox input "false"
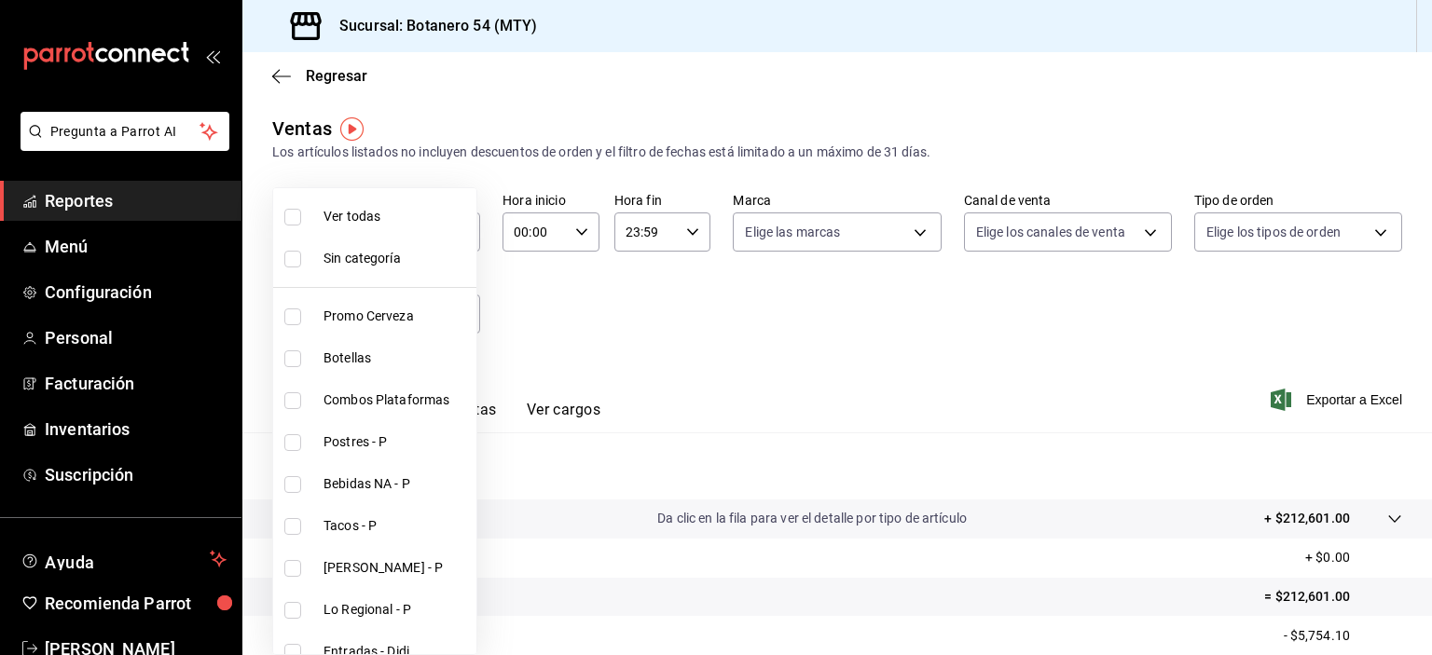
click at [292, 321] on input "checkbox" at bounding box center [292, 317] width 17 height 17
checkbox input "true"
type input "8bd5c3d9-f1c0-48d2-b3af-2a670c7512dc"
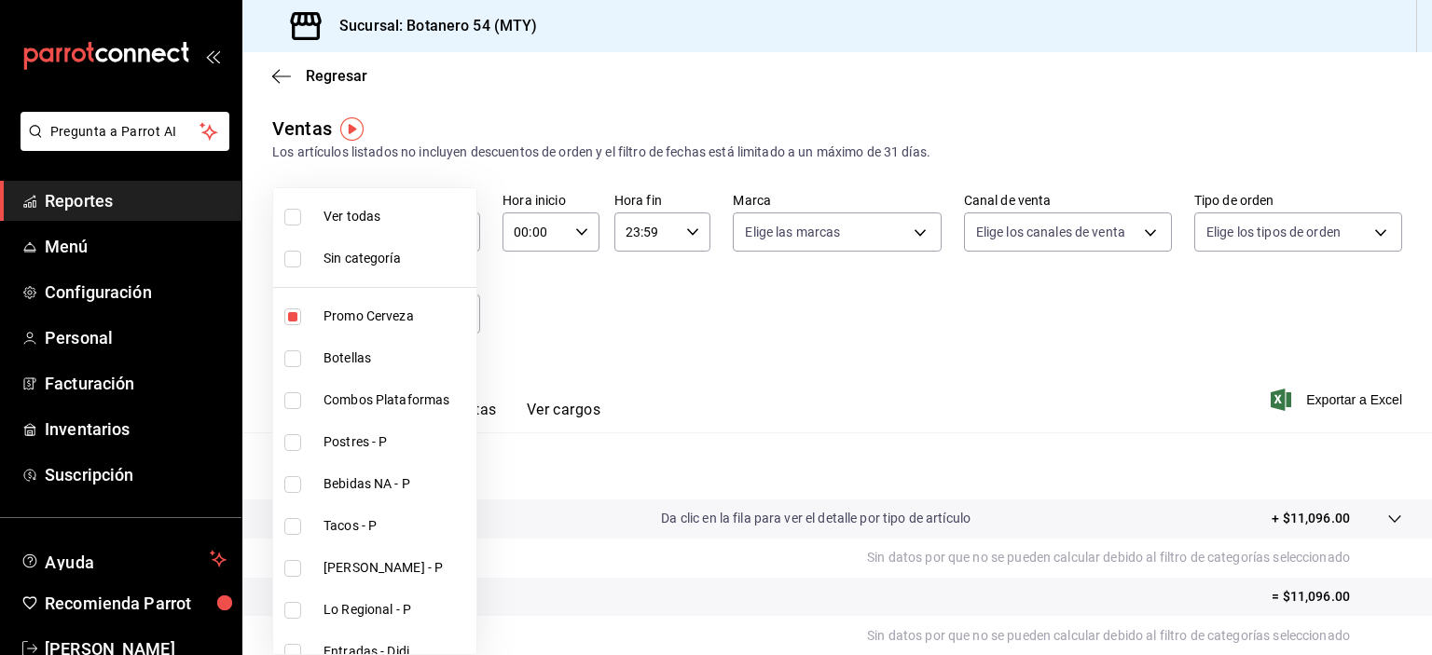
click at [295, 320] on input "checkbox" at bounding box center [292, 317] width 17 height 17
checkbox input "false"
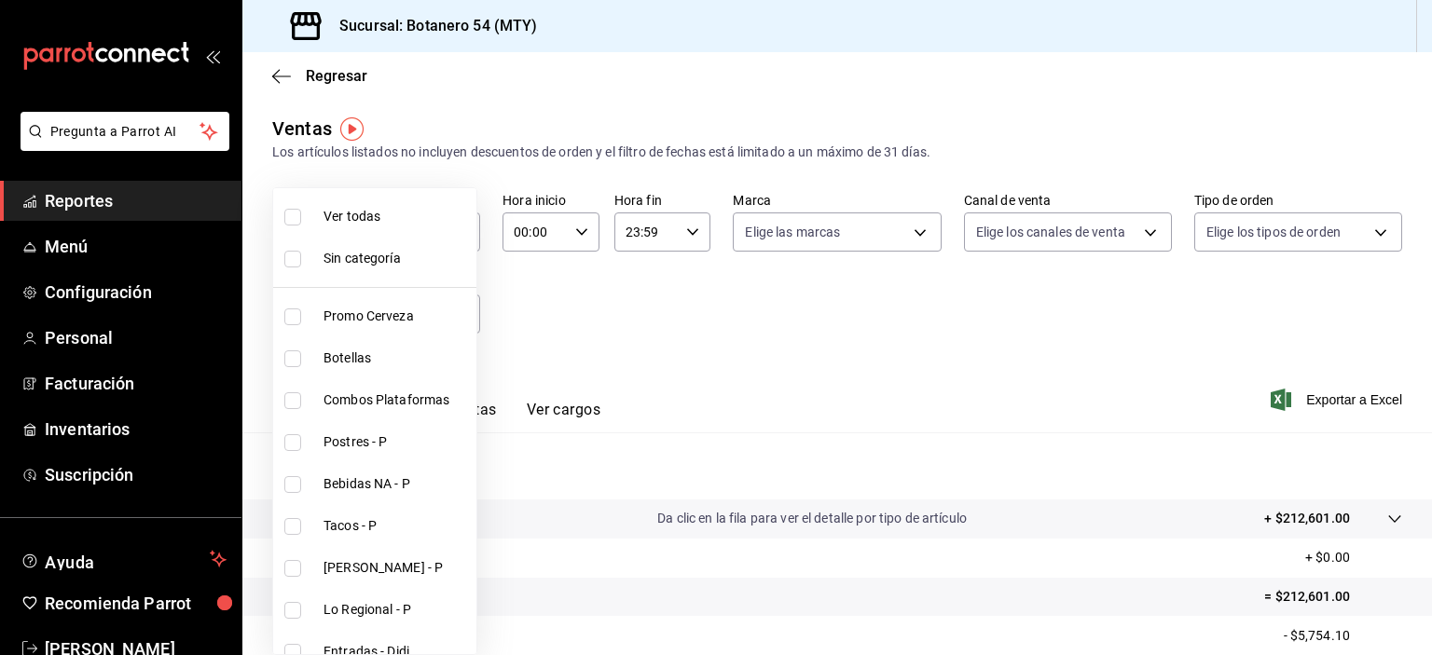
click at [292, 362] on input "checkbox" at bounding box center [292, 358] width 17 height 17
checkbox input "true"
type input "91eebea4-4a99-491e-8e81-89d3fefdab82"
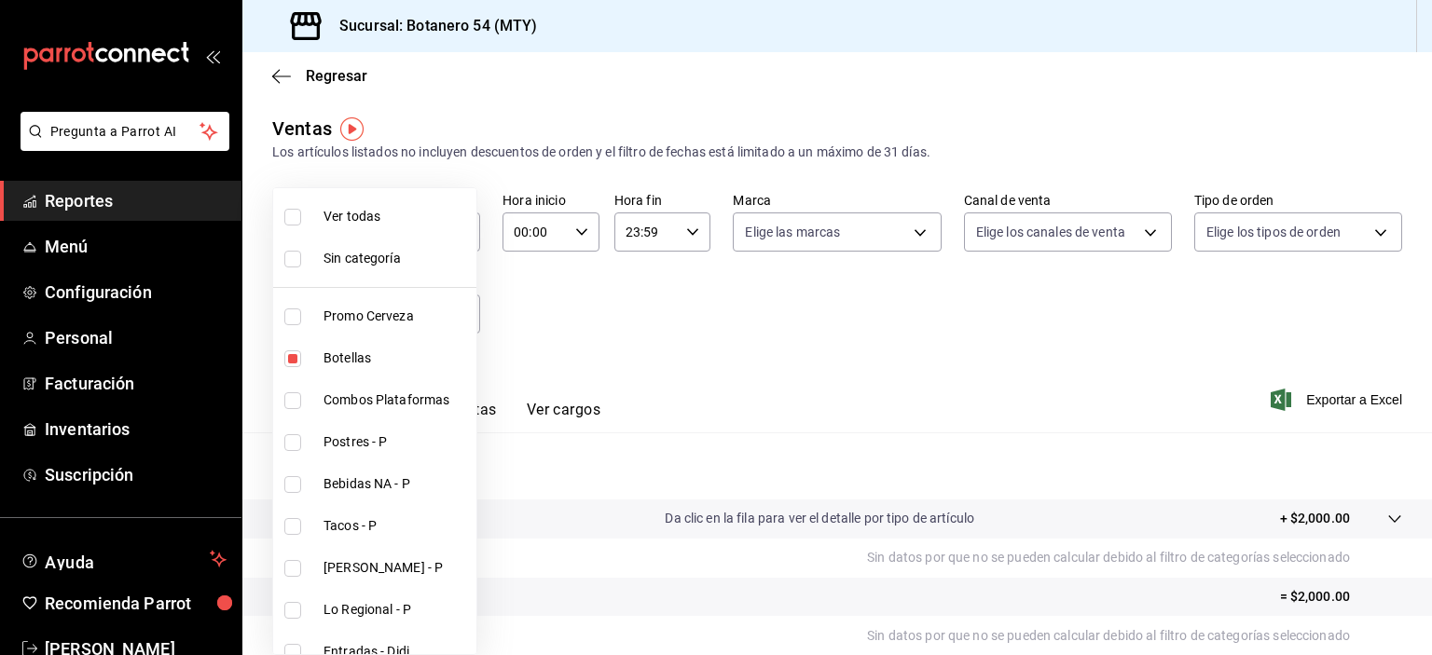
click at [289, 363] on input "checkbox" at bounding box center [292, 358] width 17 height 17
checkbox input "false"
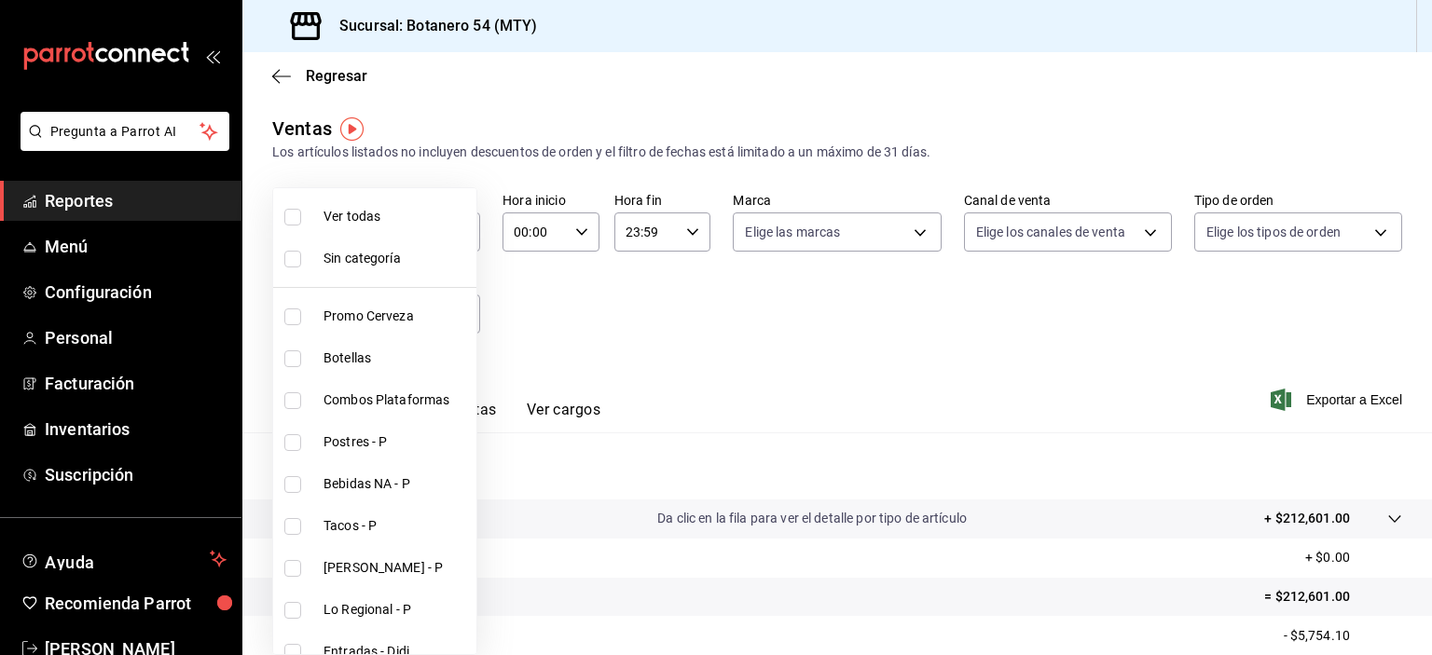
click at [291, 405] on input "checkbox" at bounding box center [292, 400] width 17 height 17
checkbox input "true"
type input "b5676ef6-3d4a-4a05-be69-58a127acccf1"
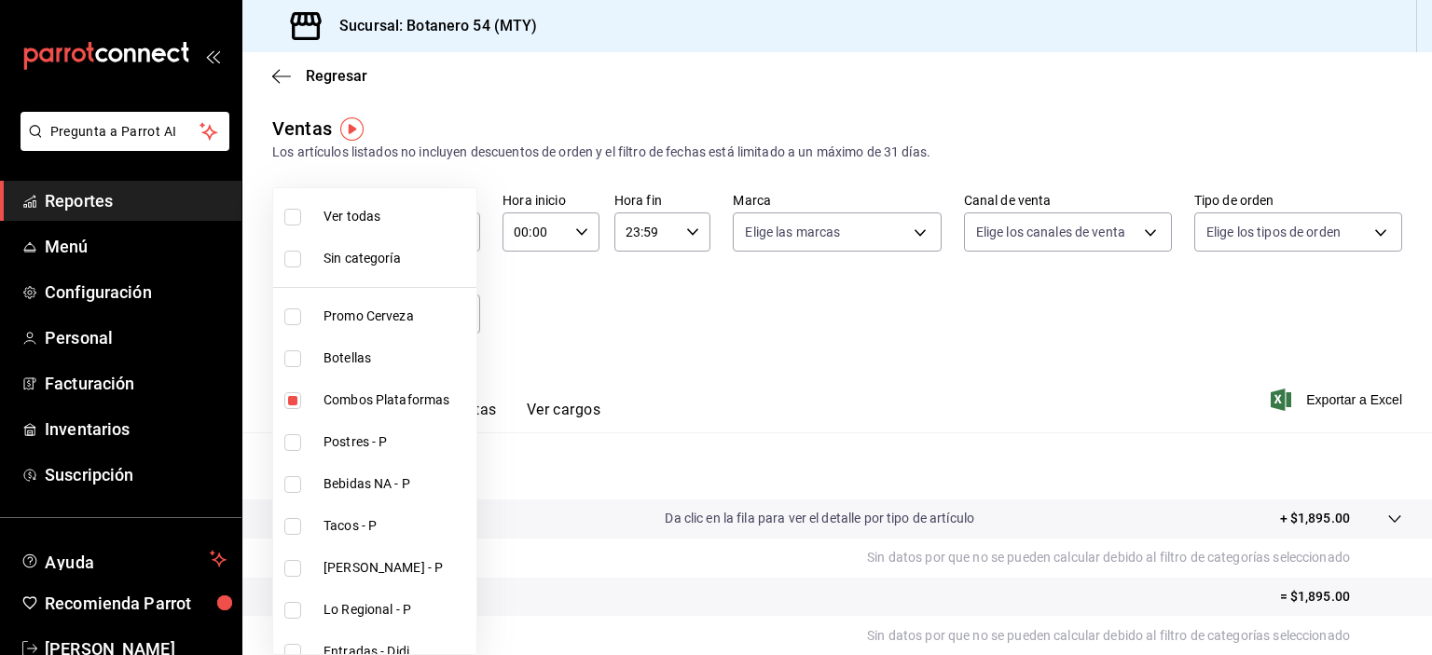
click at [296, 398] on input "checkbox" at bounding box center [292, 400] width 17 height 17
checkbox input "false"
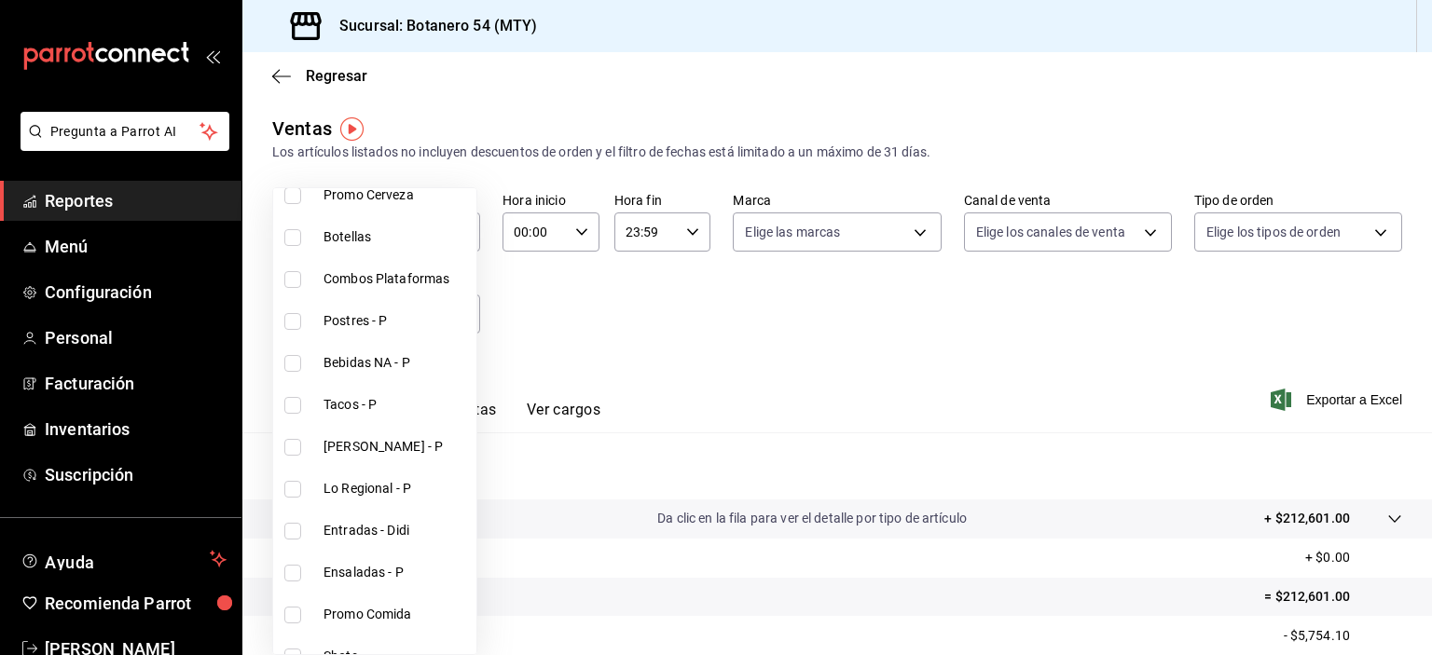
scroll to position [131, 0]
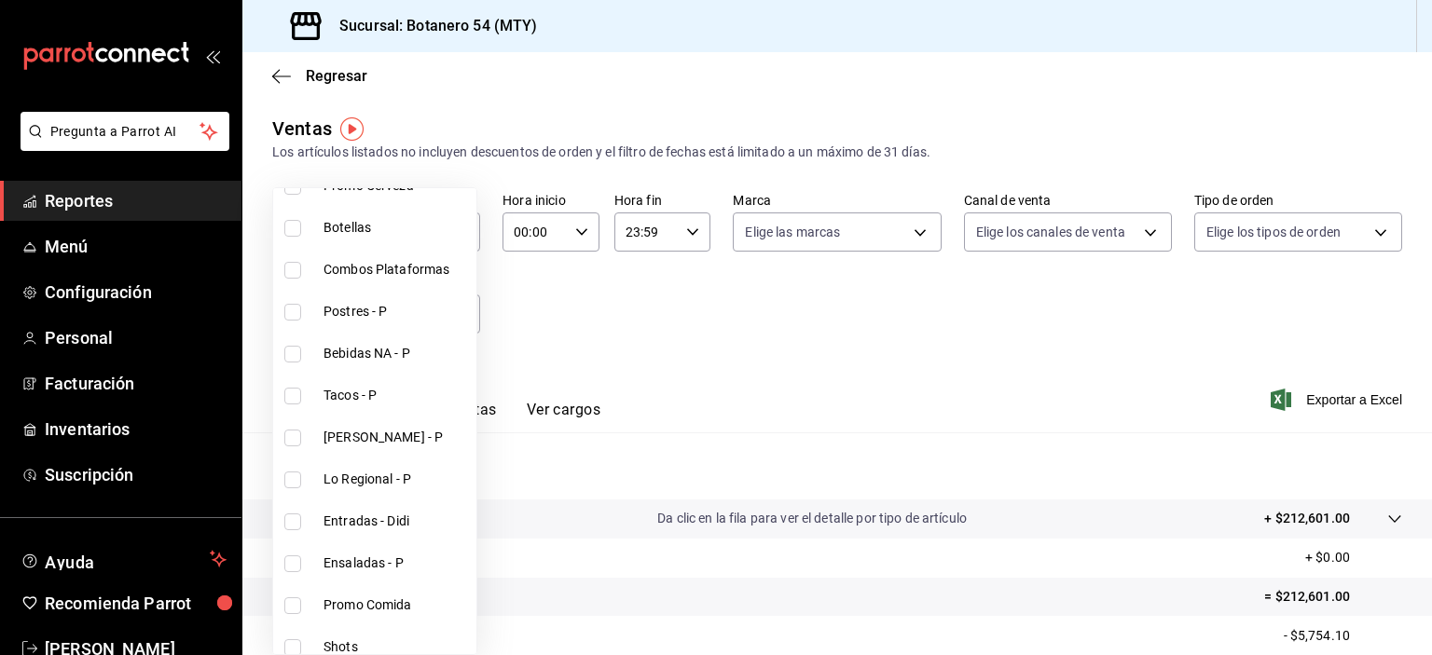
click at [296, 399] on input "checkbox" at bounding box center [292, 396] width 17 height 17
checkbox input "true"
type input "abdcf2f5-da3e-4d3e-bb50-a5fd8af38557"
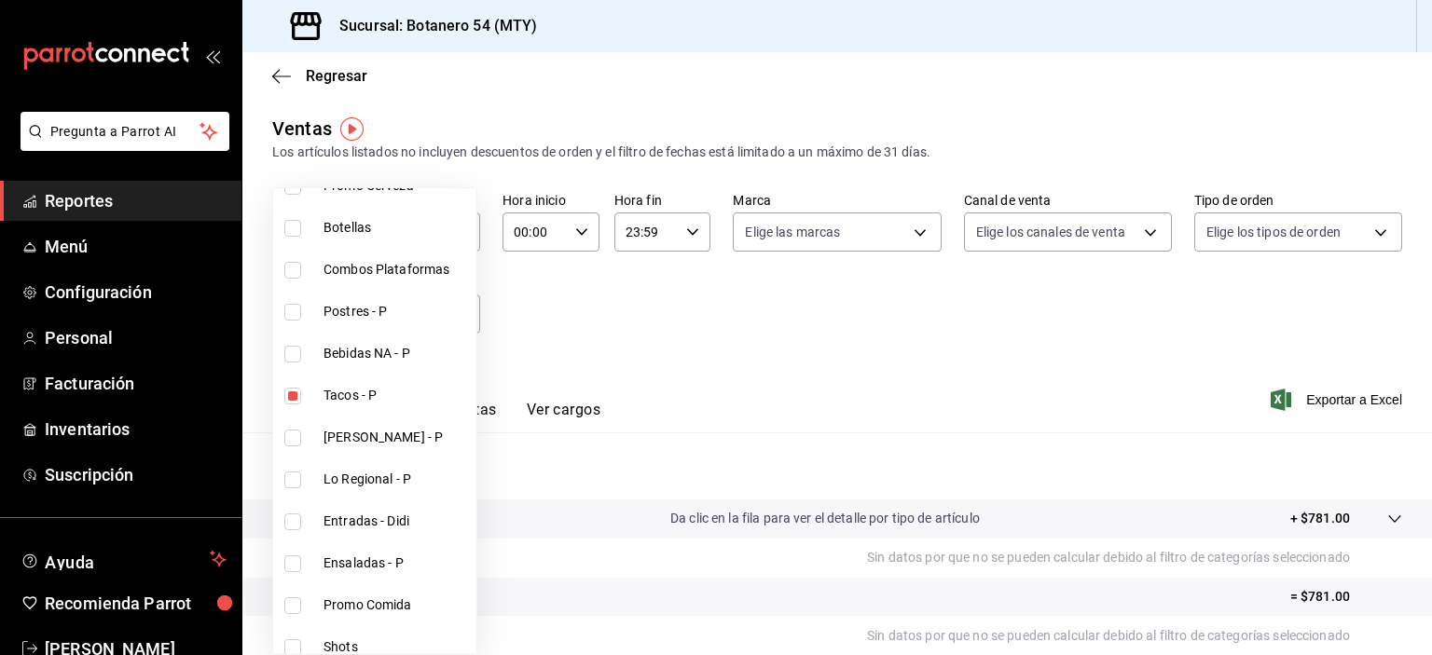
click at [289, 399] on input "checkbox" at bounding box center [292, 396] width 17 height 17
checkbox input "false"
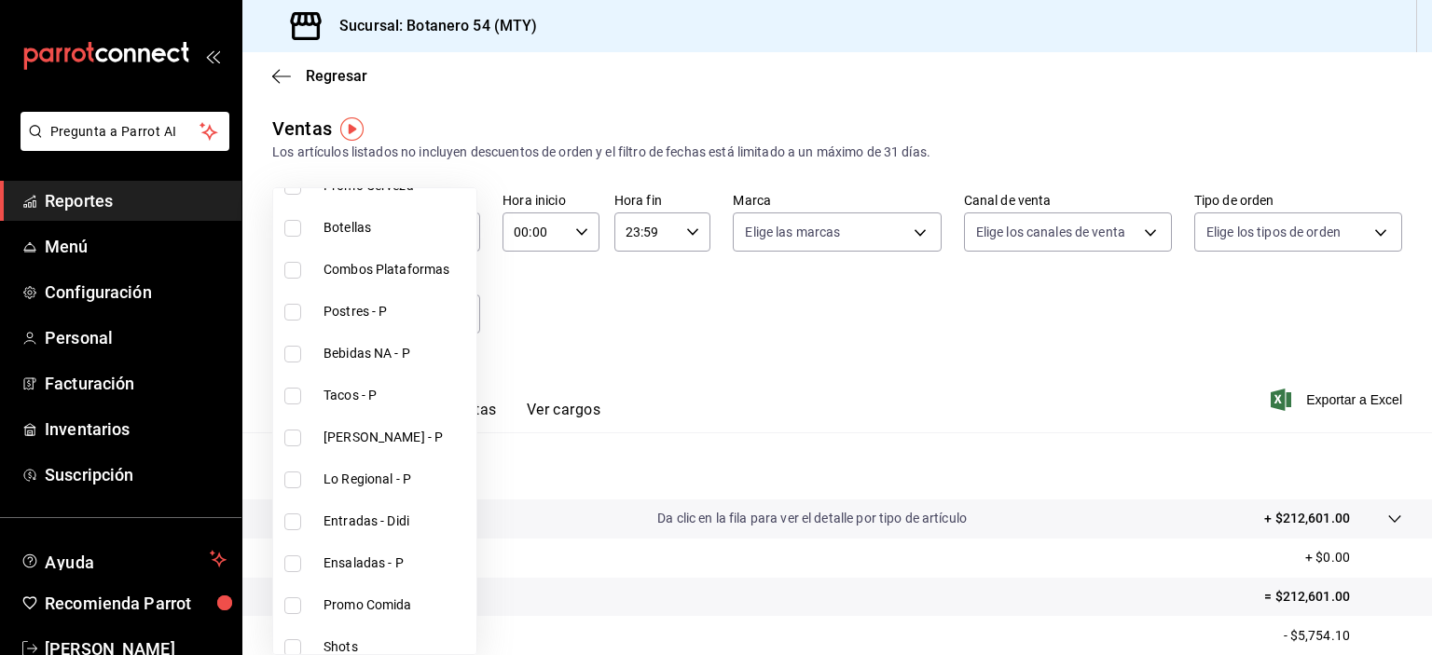
click at [294, 481] on input "checkbox" at bounding box center [292, 480] width 17 height 17
checkbox input "true"
type input "4457b5ea-cc0e-486a-8a8e-b160096716f5"
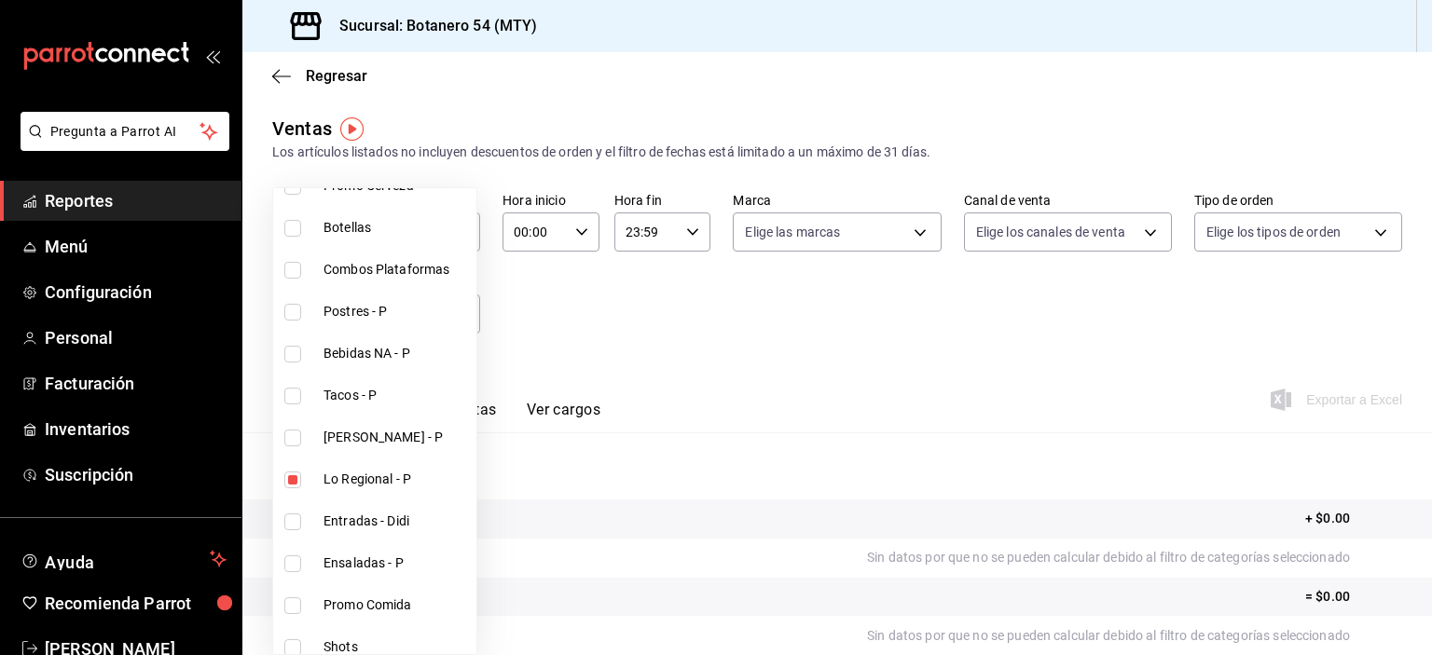
click at [292, 486] on input "checkbox" at bounding box center [292, 480] width 17 height 17
checkbox input "false"
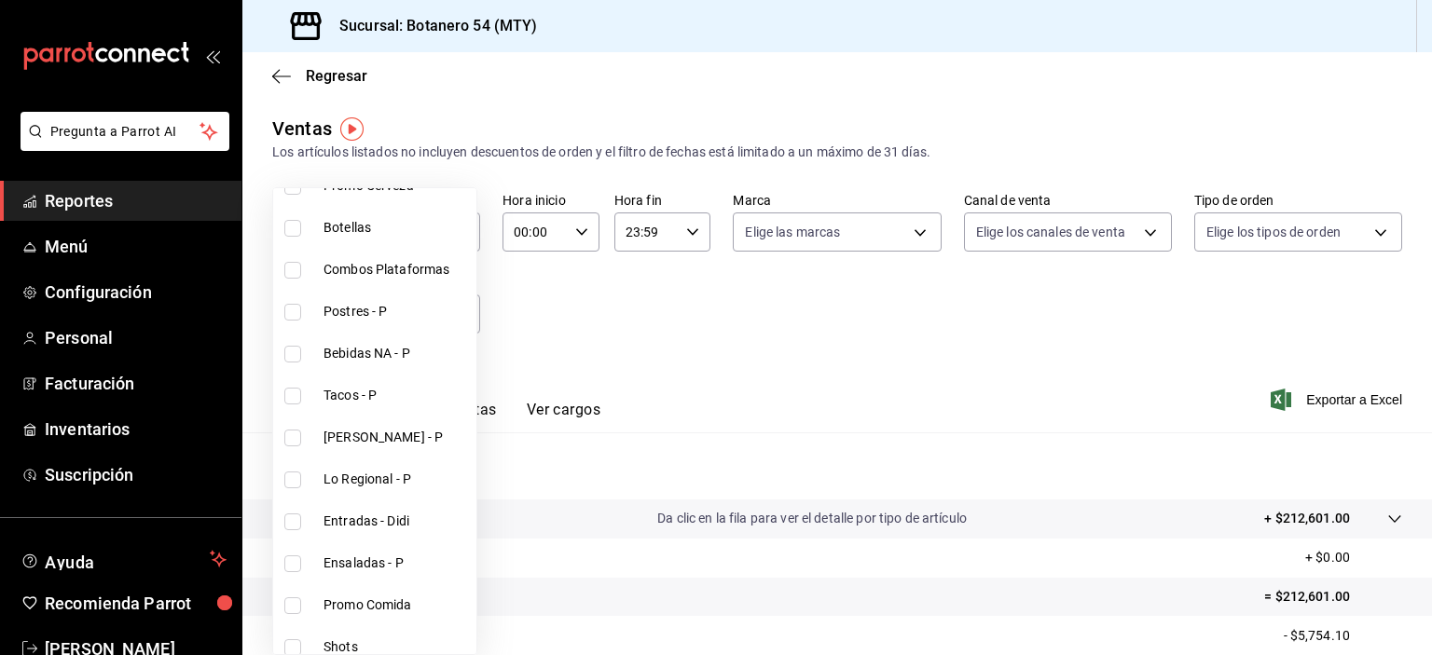
click at [292, 526] on input "checkbox" at bounding box center [292, 522] width 17 height 17
checkbox input "true"
type input "80eb1748-4a9b-4e0e-b1a5-1e1e857622b3"
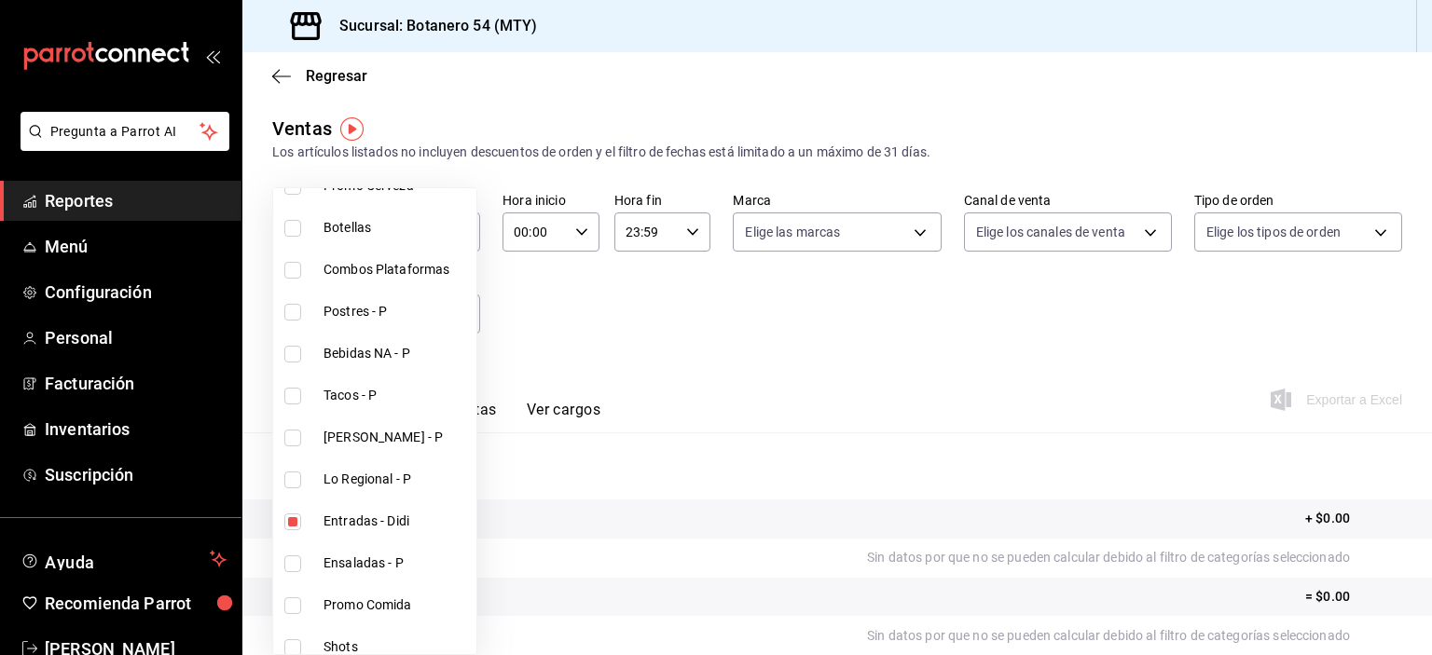
click at [284, 522] on input "checkbox" at bounding box center [292, 522] width 17 height 17
checkbox input "false"
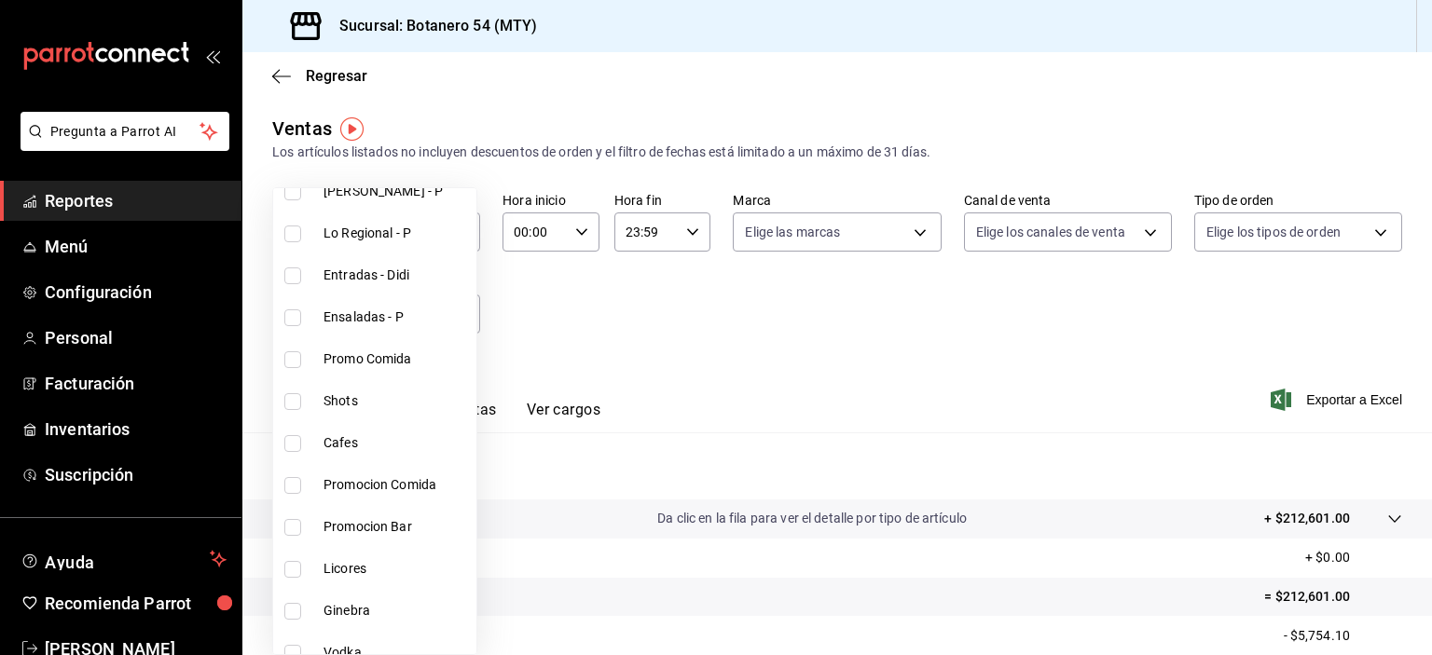
scroll to position [381, 0]
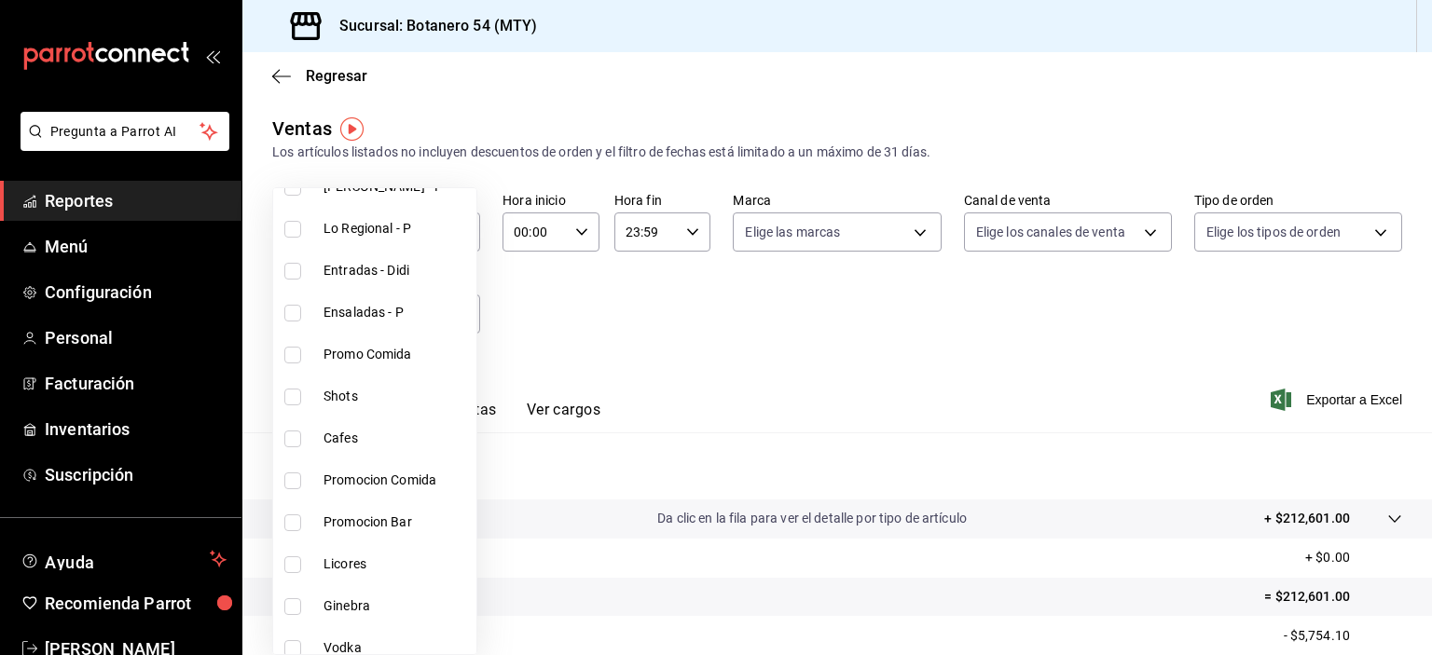
click at [293, 400] on input "checkbox" at bounding box center [292, 397] width 17 height 17
checkbox input "true"
type input "e5d40e26-bf90-4f82-8bd6-e6e8daca9fc3"
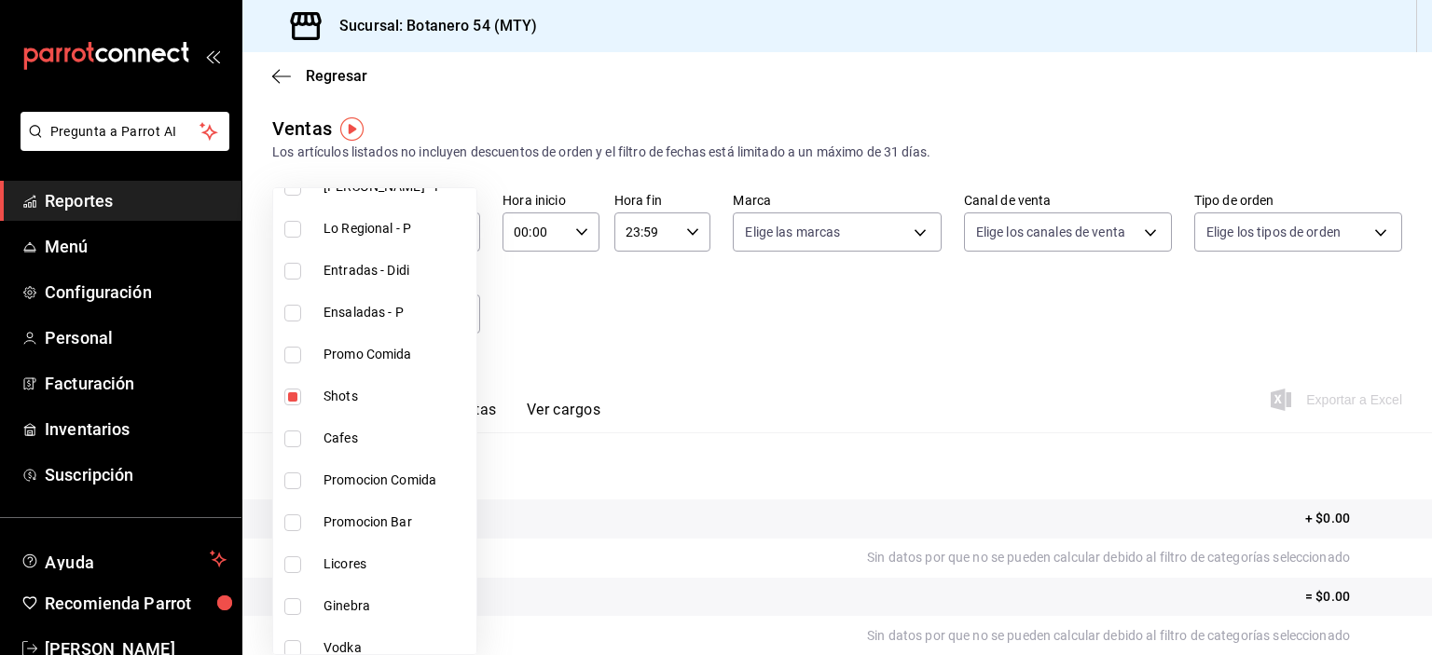
click at [294, 399] on input "checkbox" at bounding box center [292, 397] width 17 height 17
checkbox input "false"
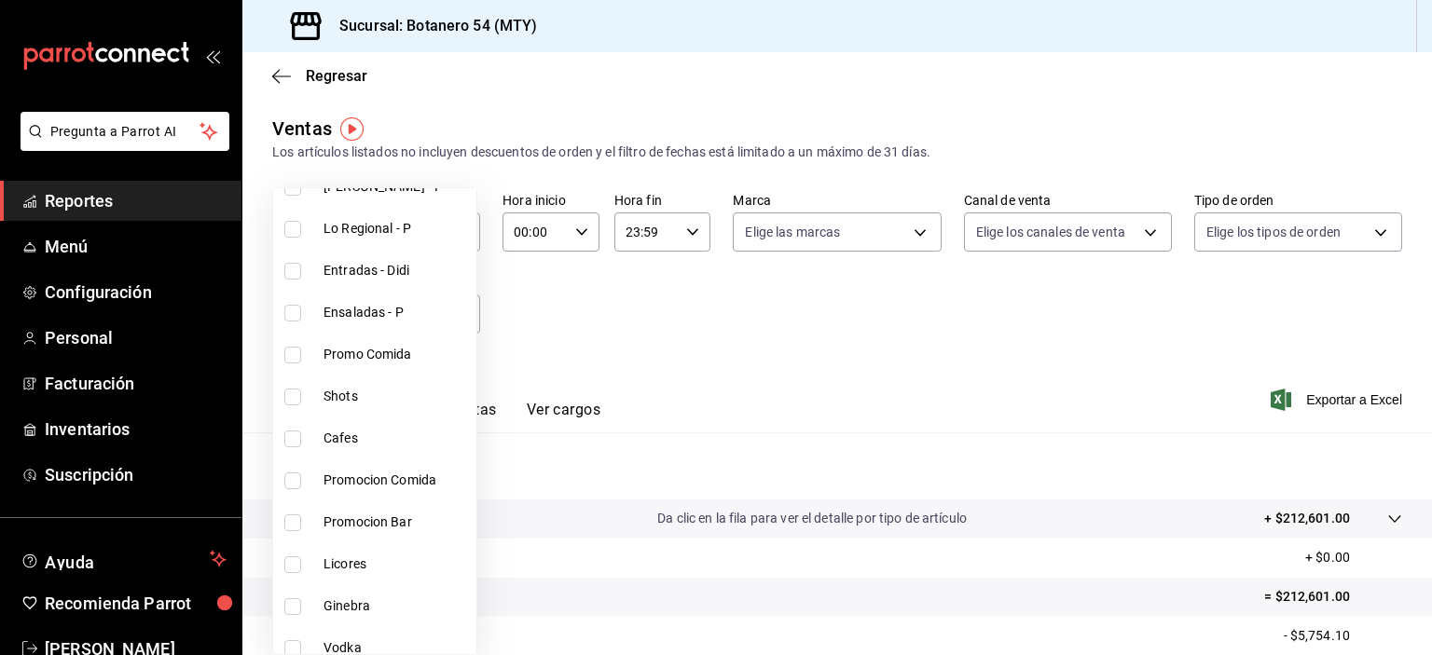
click at [300, 353] on input "checkbox" at bounding box center [292, 355] width 17 height 17
checkbox input "true"
type input "79ed7580-db27-4131-94ca-7f1d04f9d488"
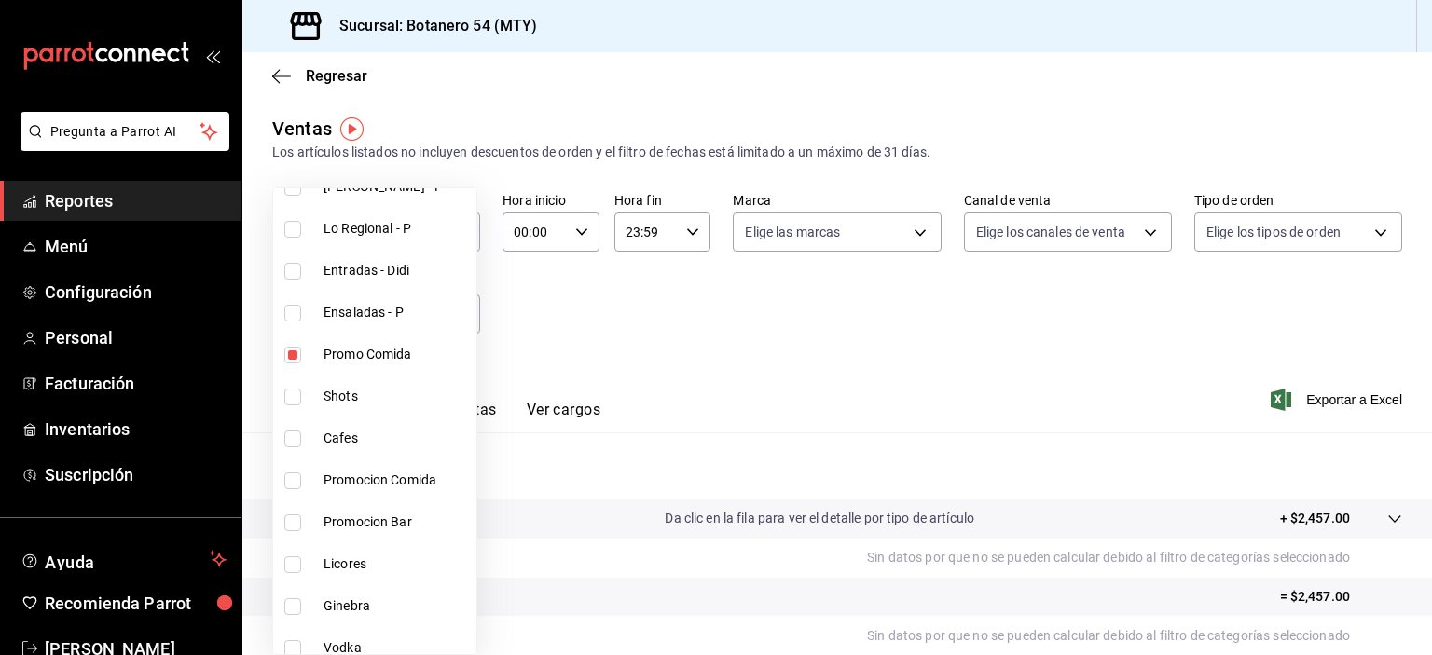
click at [293, 358] on input "checkbox" at bounding box center [292, 355] width 17 height 17
checkbox input "false"
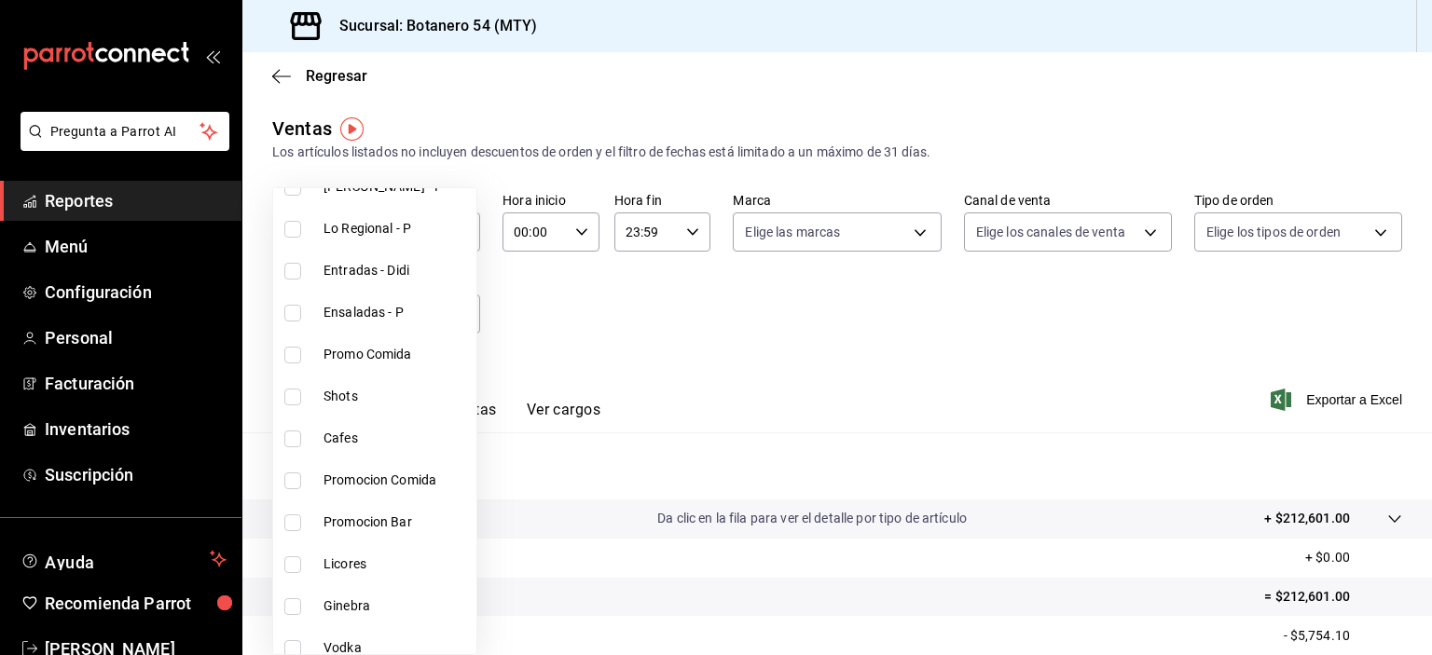
click at [296, 524] on input "checkbox" at bounding box center [292, 523] width 17 height 17
checkbox input "true"
type input "c653128f-f5e1-4318-9c9c-d98fee6282e9"
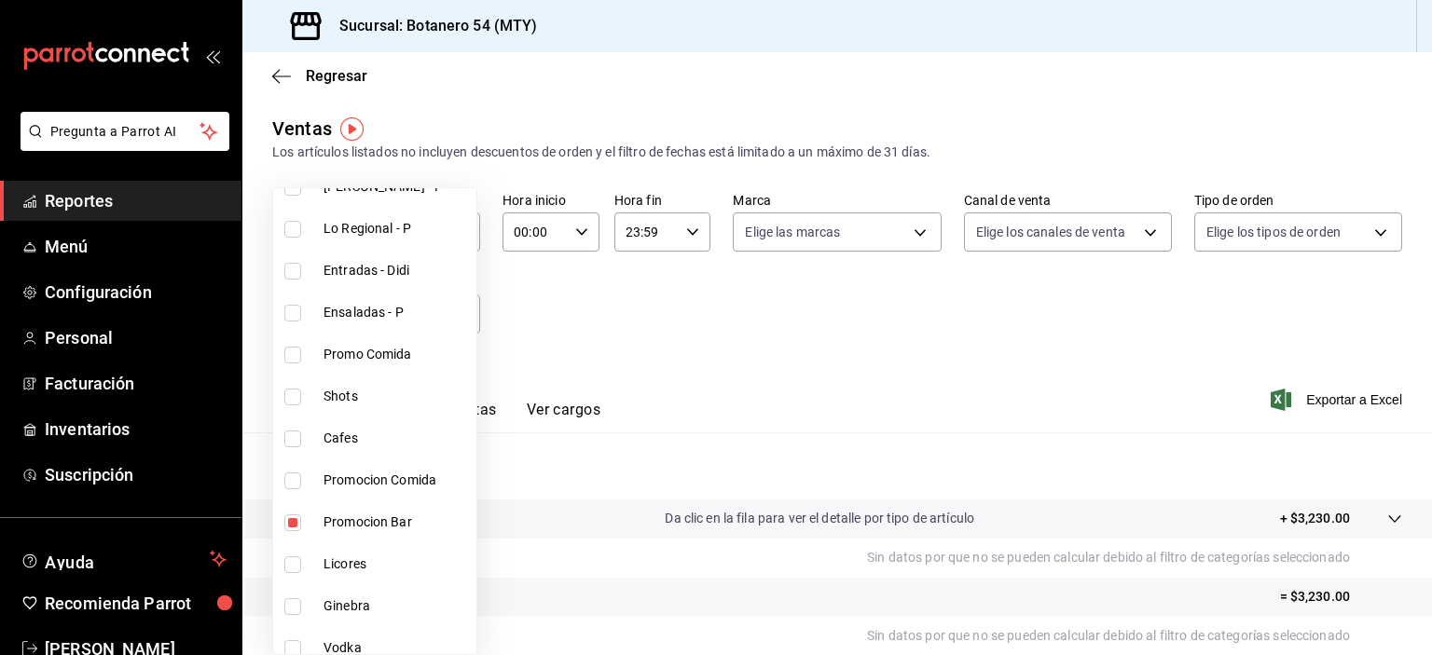
click at [291, 529] on input "checkbox" at bounding box center [292, 523] width 17 height 17
checkbox input "false"
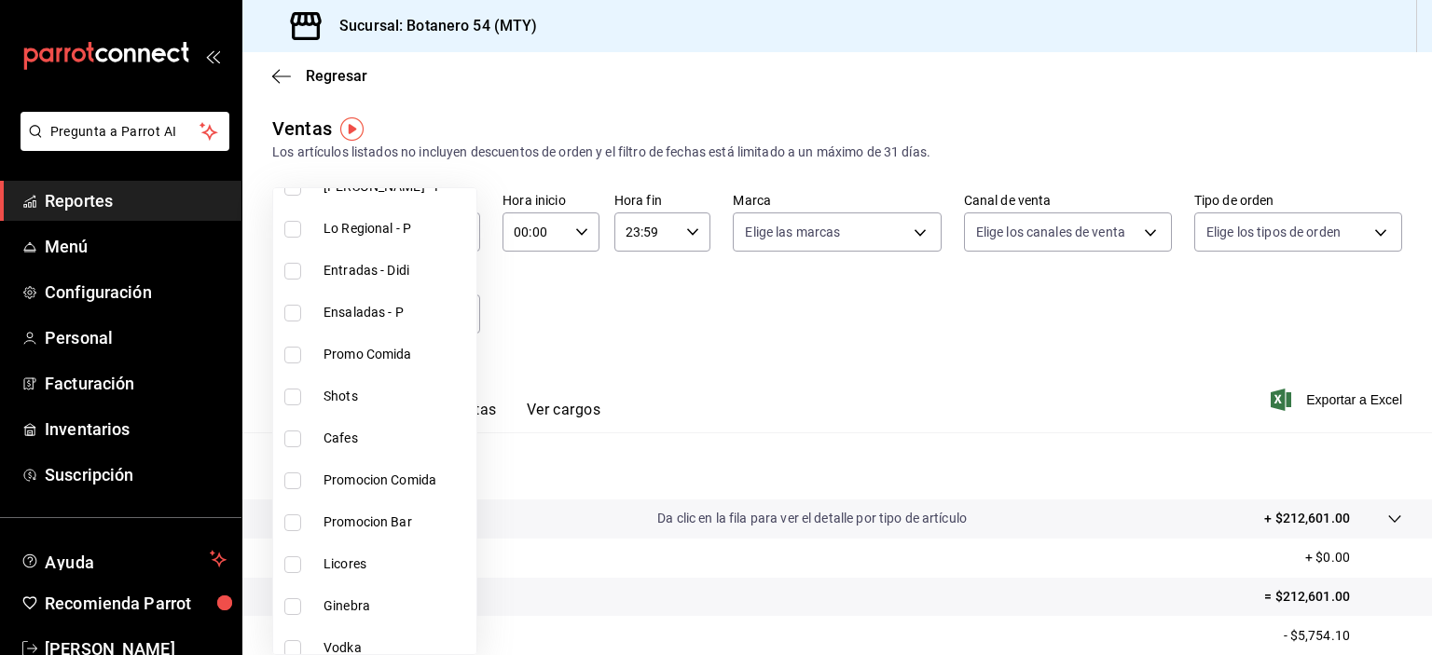
click at [298, 565] on input "checkbox" at bounding box center [292, 565] width 17 height 17
checkbox input "true"
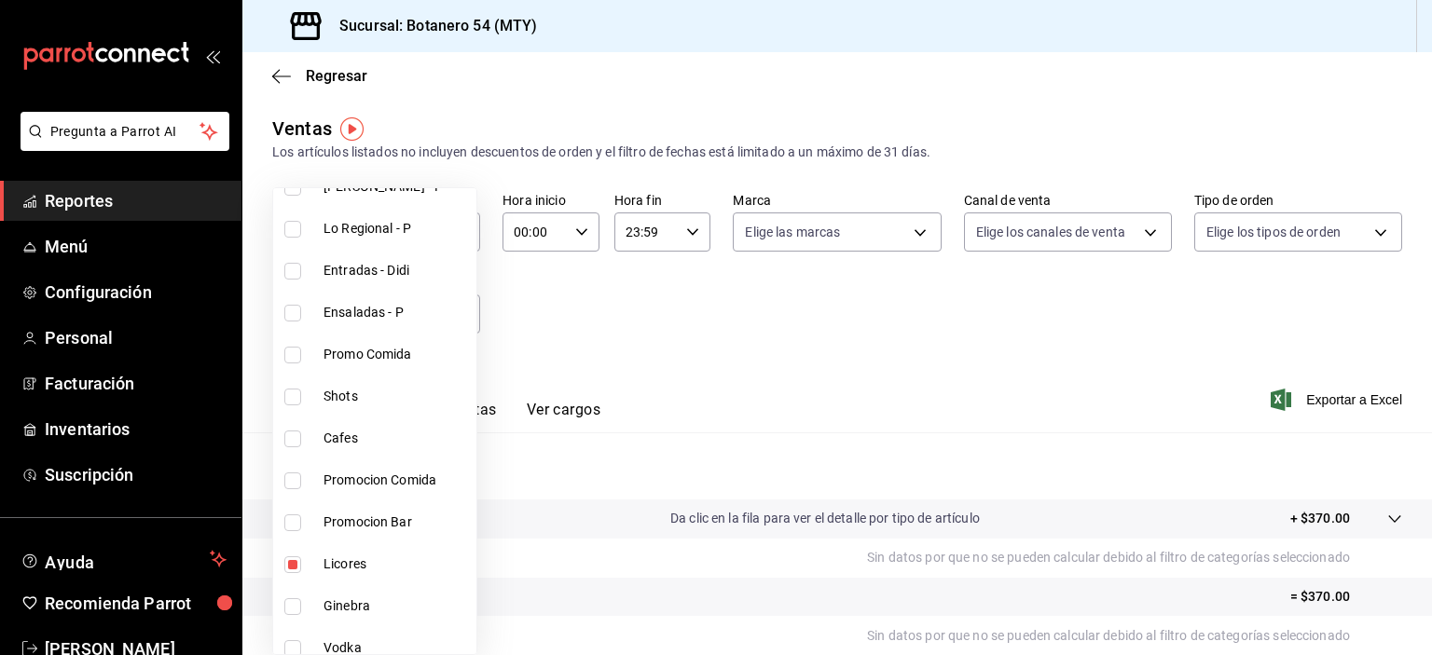
click at [284, 585] on li "Ginebra" at bounding box center [374, 606] width 203 height 42
type input "f98a3389-2c5d-4647-8dd3-faacb7ce7e20,f9cb9c39-9da4-406f-afd7-65756a4f0cba"
click at [307, 602] on label at bounding box center [296, 606] width 24 height 17
click at [301, 602] on input "checkbox" at bounding box center [292, 606] width 17 height 17
checkbox input "true"
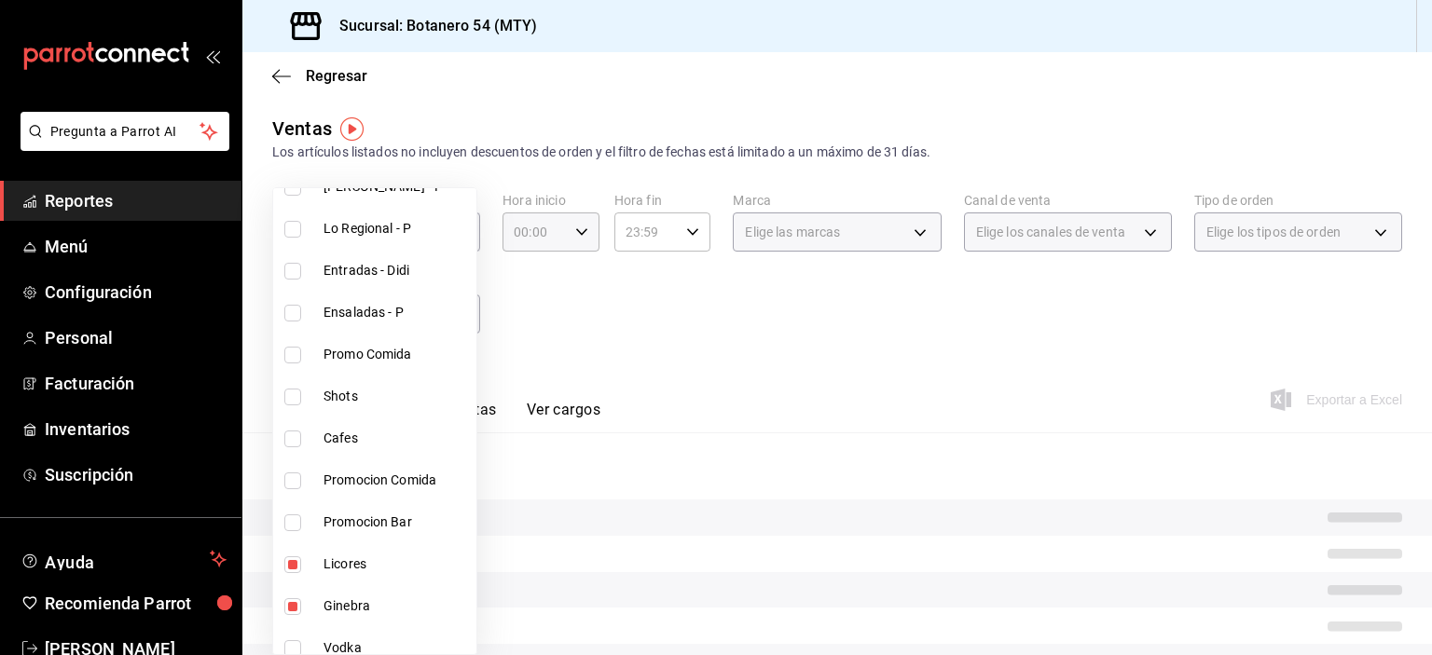
type input "f98a3389-2c5d-4647-8dd3-faacb7ce7e20,f9cb9c39-9da4-406f-afd7-65756a4f0cba"
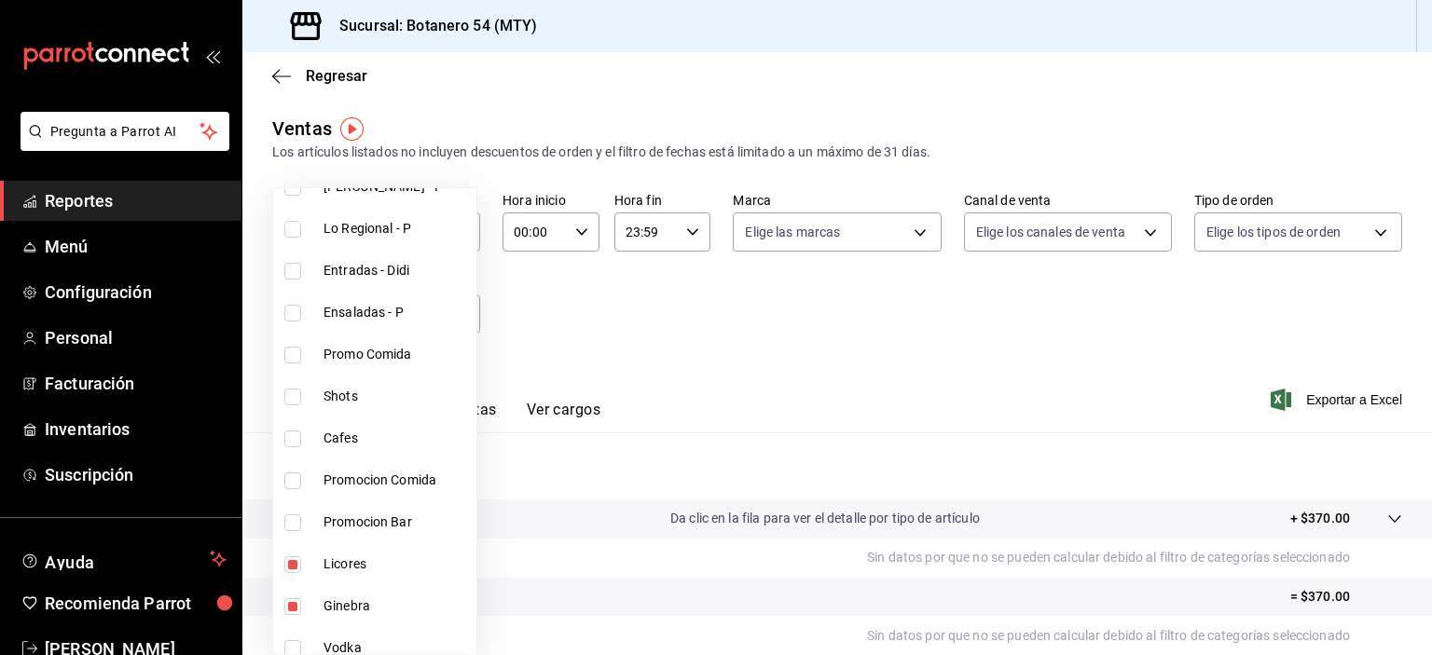
click at [296, 565] on input "checkbox" at bounding box center [292, 565] width 17 height 17
checkbox input "false"
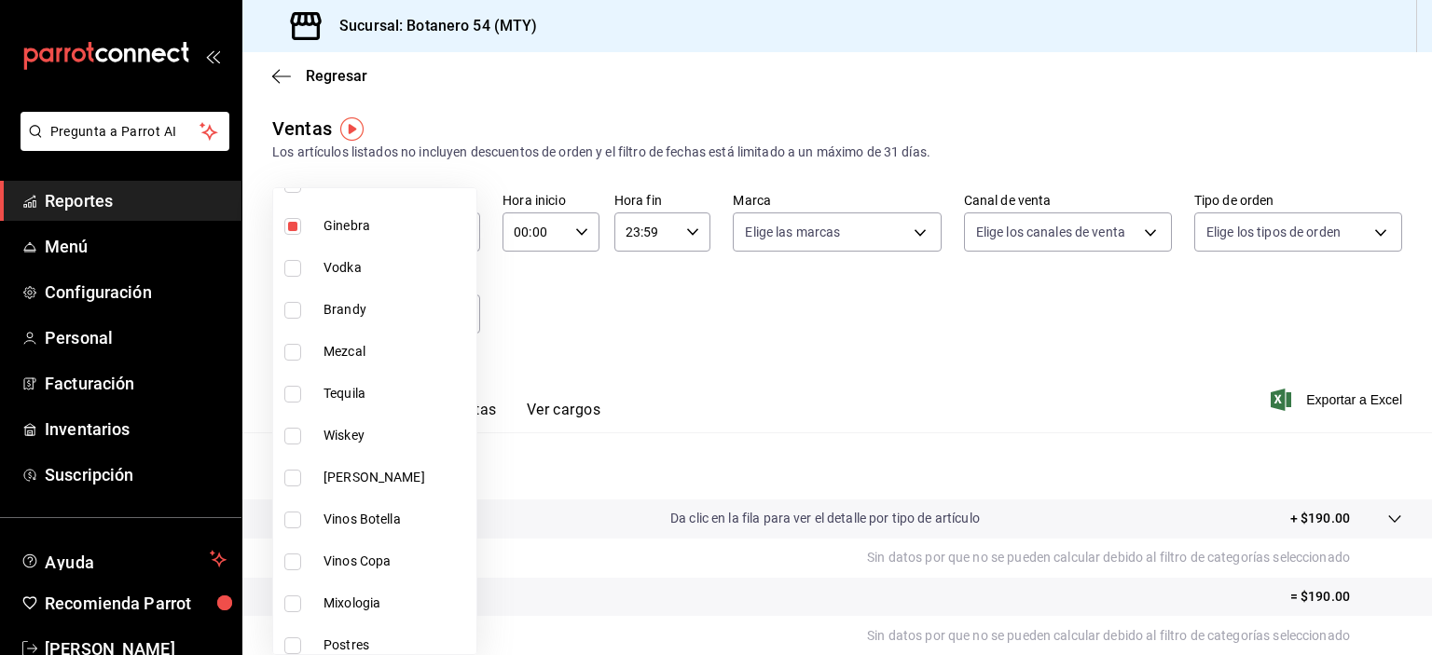
scroll to position [772, 0]
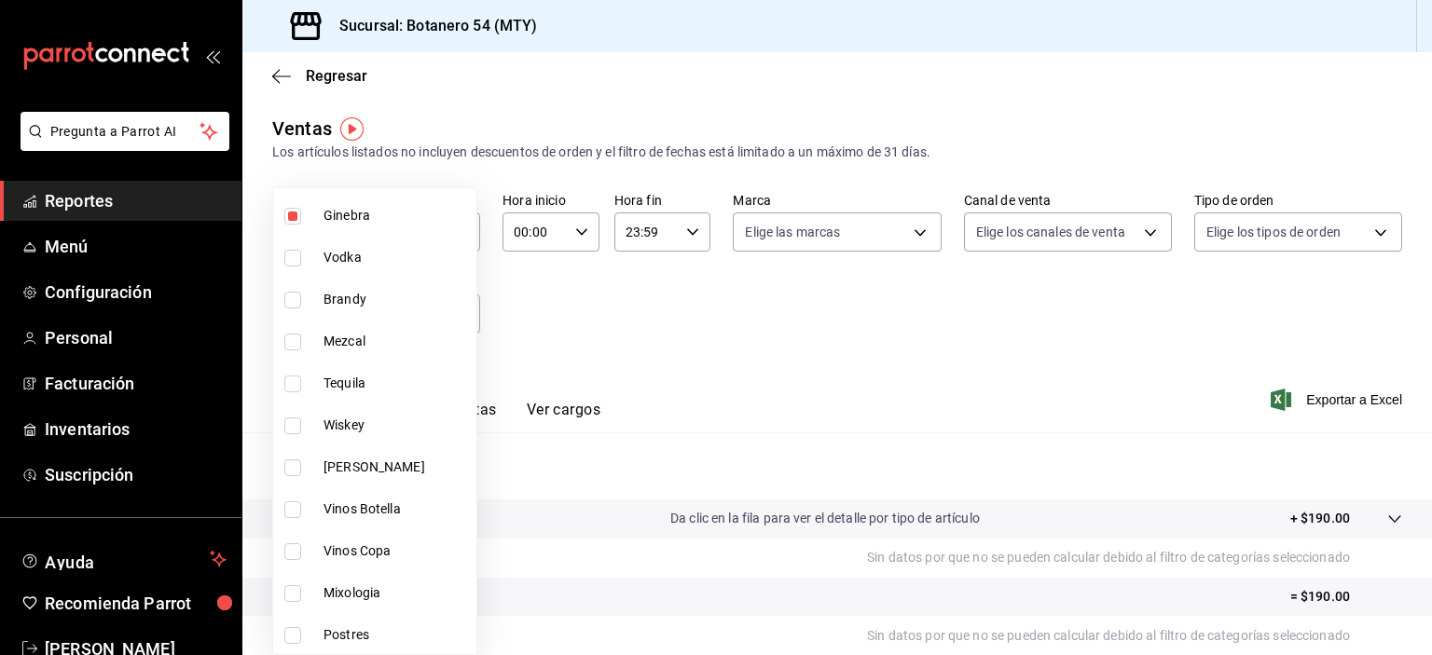
click at [284, 569] on li "Vinos Copa" at bounding box center [374, 551] width 203 height 42
type input "f9cb9c39-9da4-406f-afd7-65756a4f0cba,7199d907-bade-43aa-8a04-7a0612eb516d"
click at [296, 557] on input "checkbox" at bounding box center [292, 551] width 17 height 17
checkbox input "false"
click at [295, 218] on input "checkbox" at bounding box center [292, 216] width 17 height 17
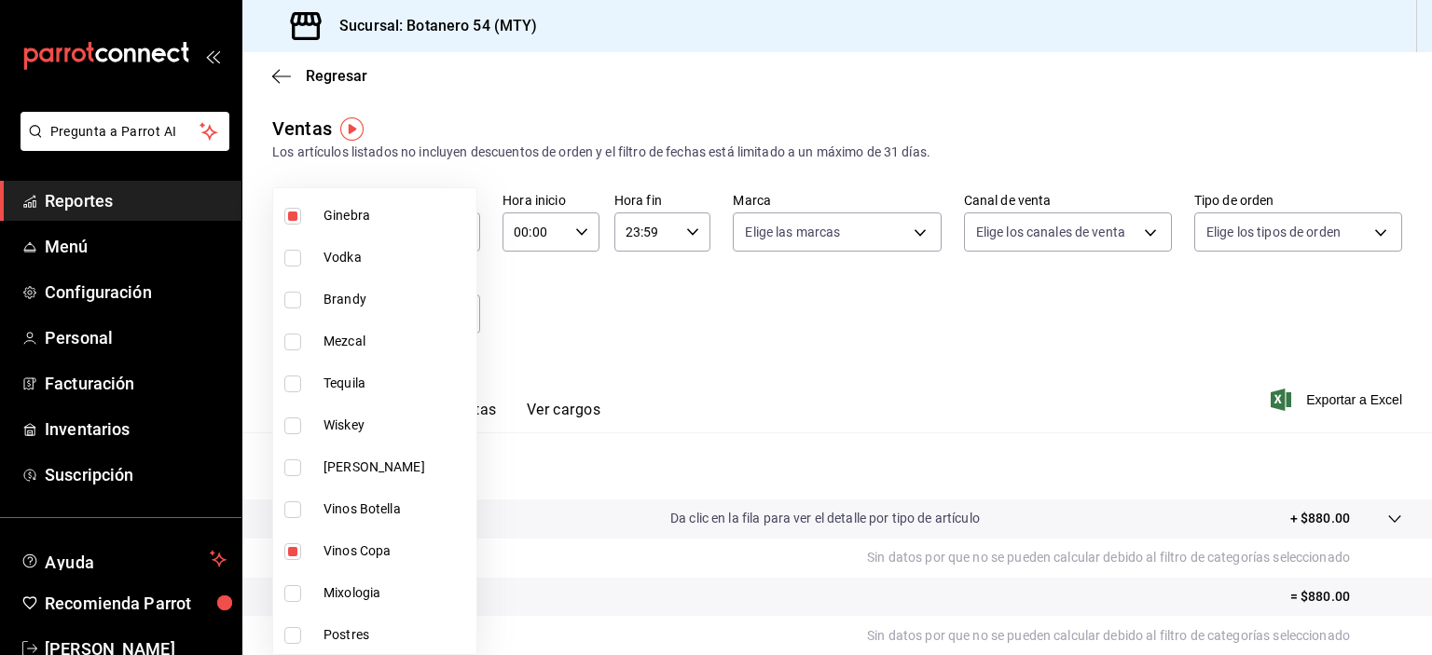
checkbox input "false"
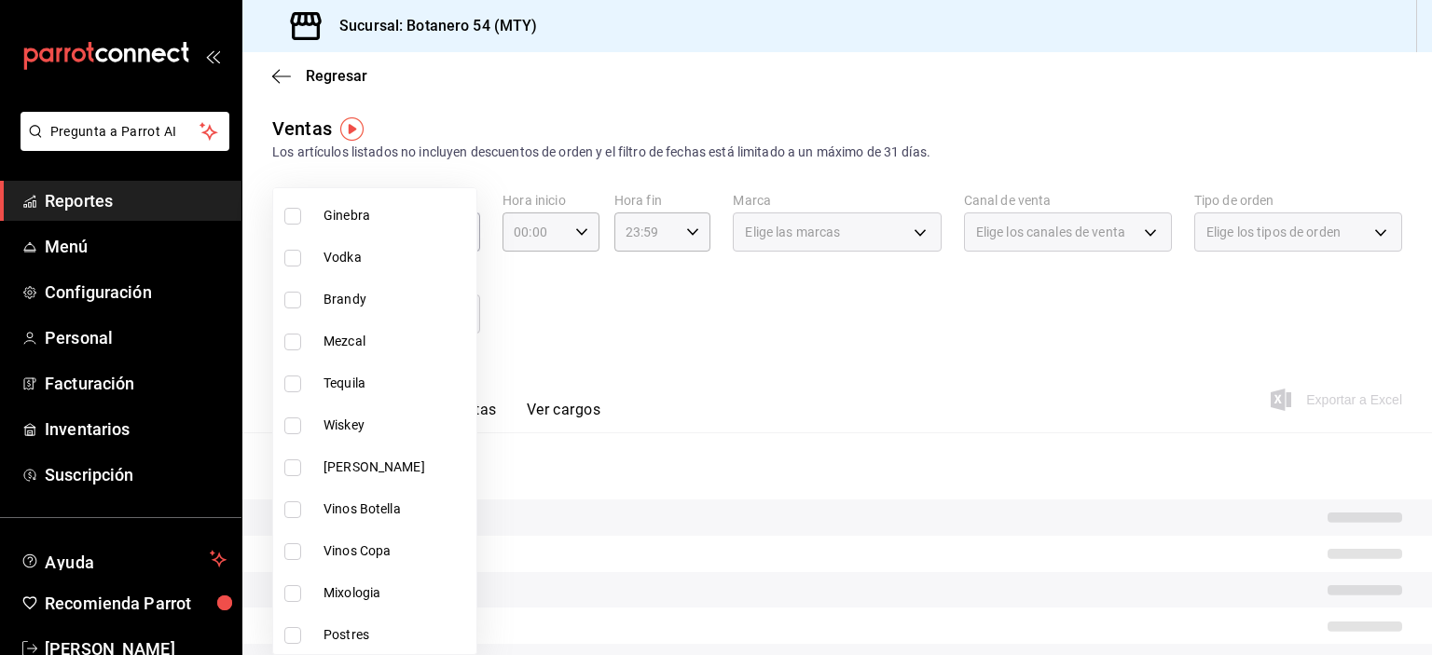
click at [296, 589] on input "checkbox" at bounding box center [292, 593] width 17 height 17
checkbox input "true"
type input "42f40533-c833-49f5-ae6d-b04c02dd18d5"
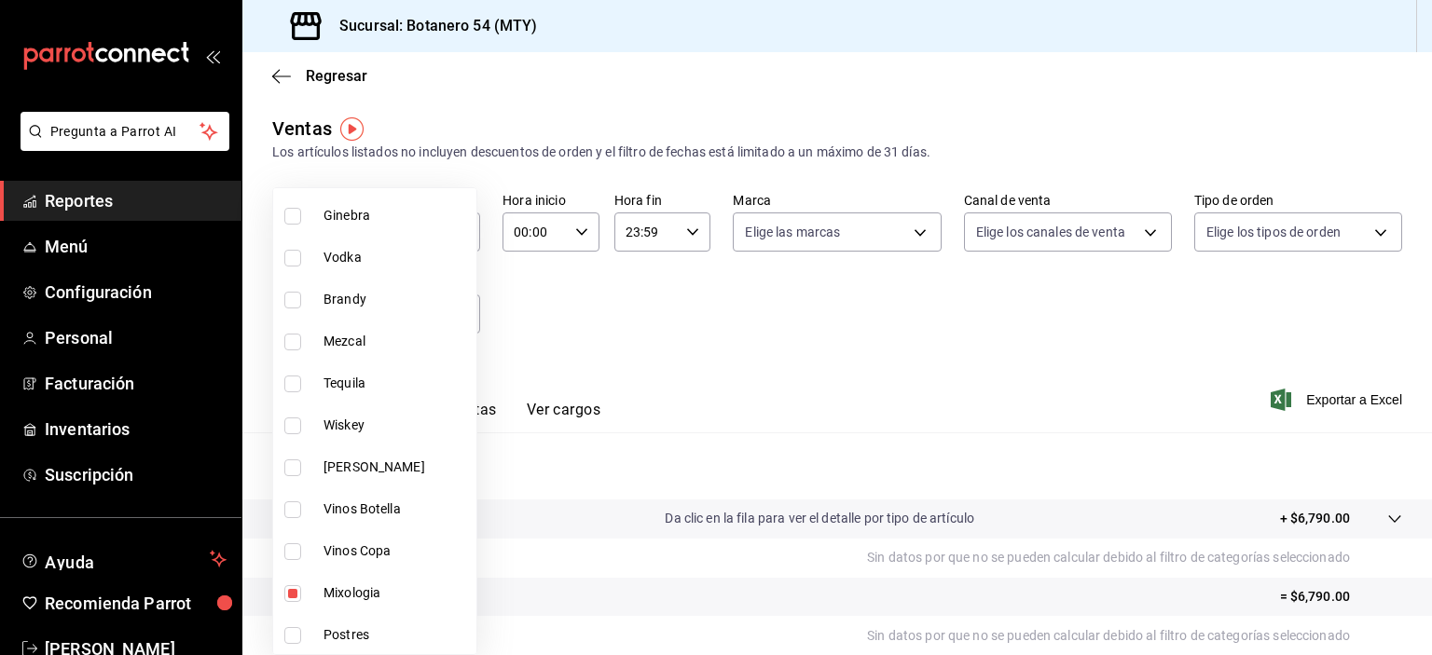
click at [933, 521] on div at bounding box center [716, 327] width 1432 height 655
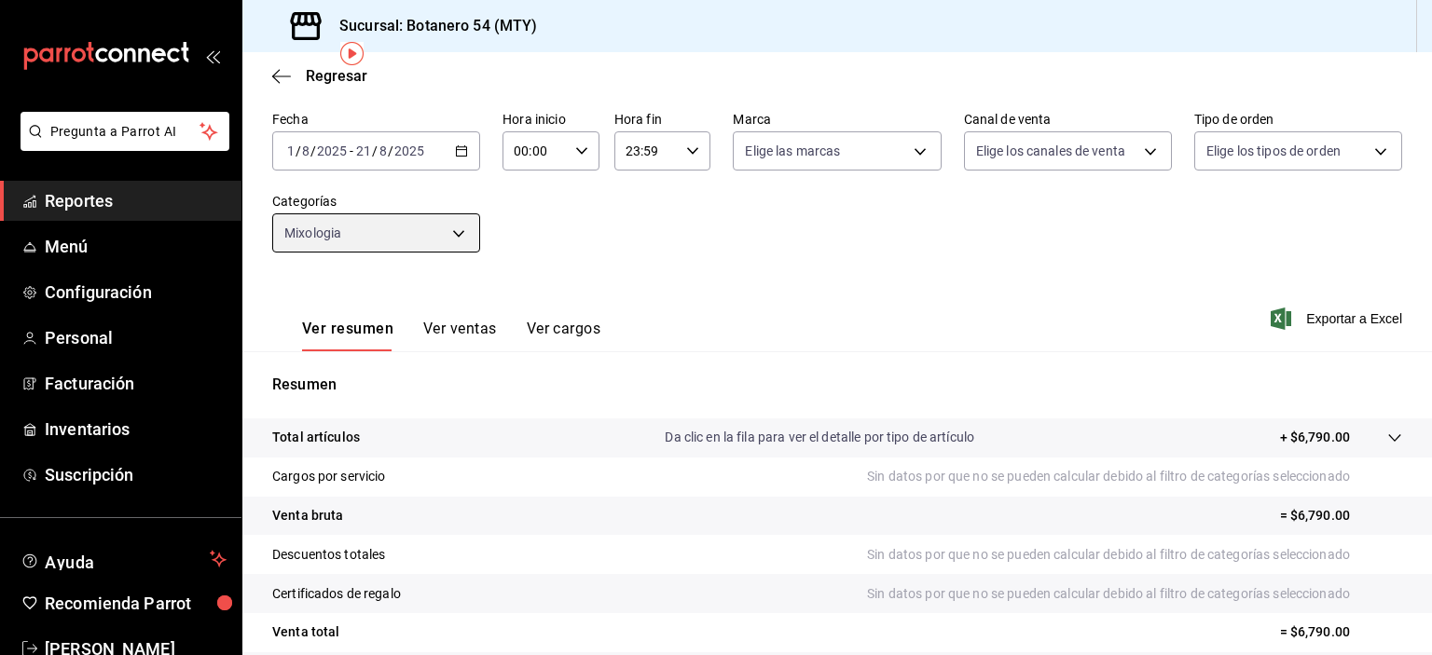
scroll to position [75, 0]
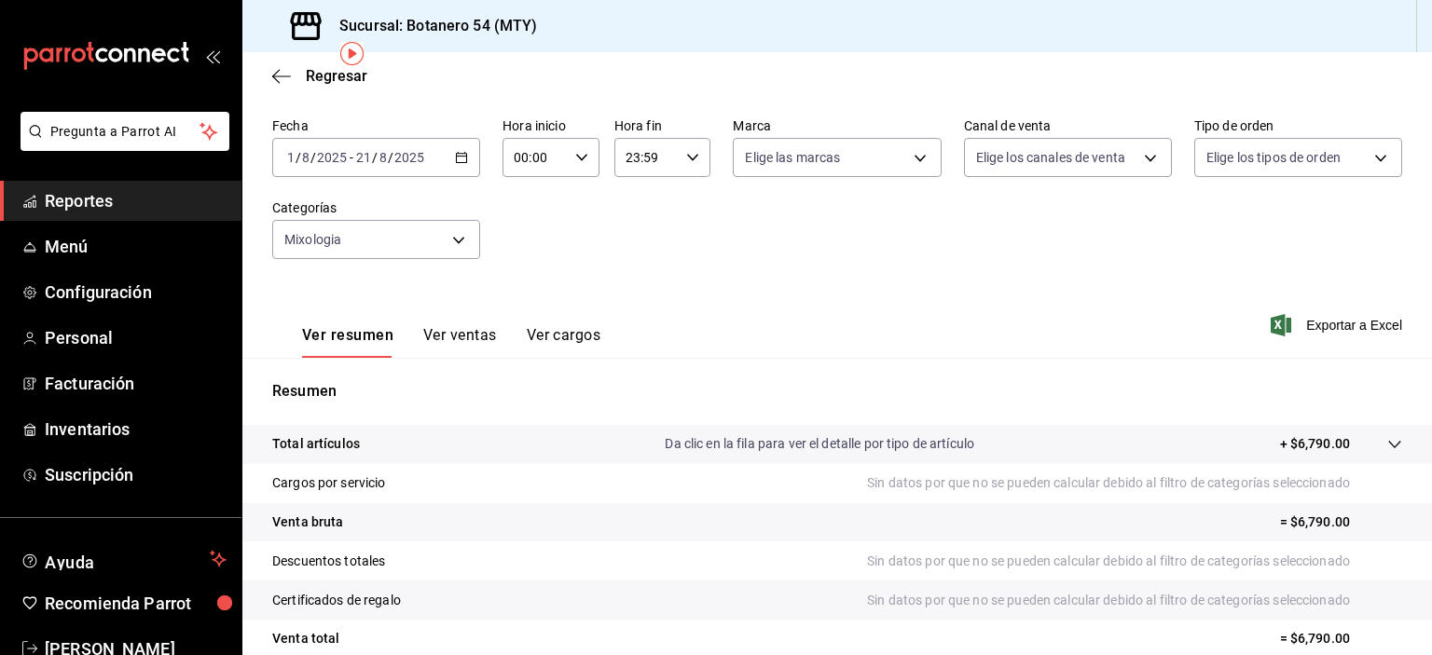
click at [832, 443] on p "Da clic en la fila para ver el detalle por tipo de artículo" at bounding box center [819, 444] width 309 height 20
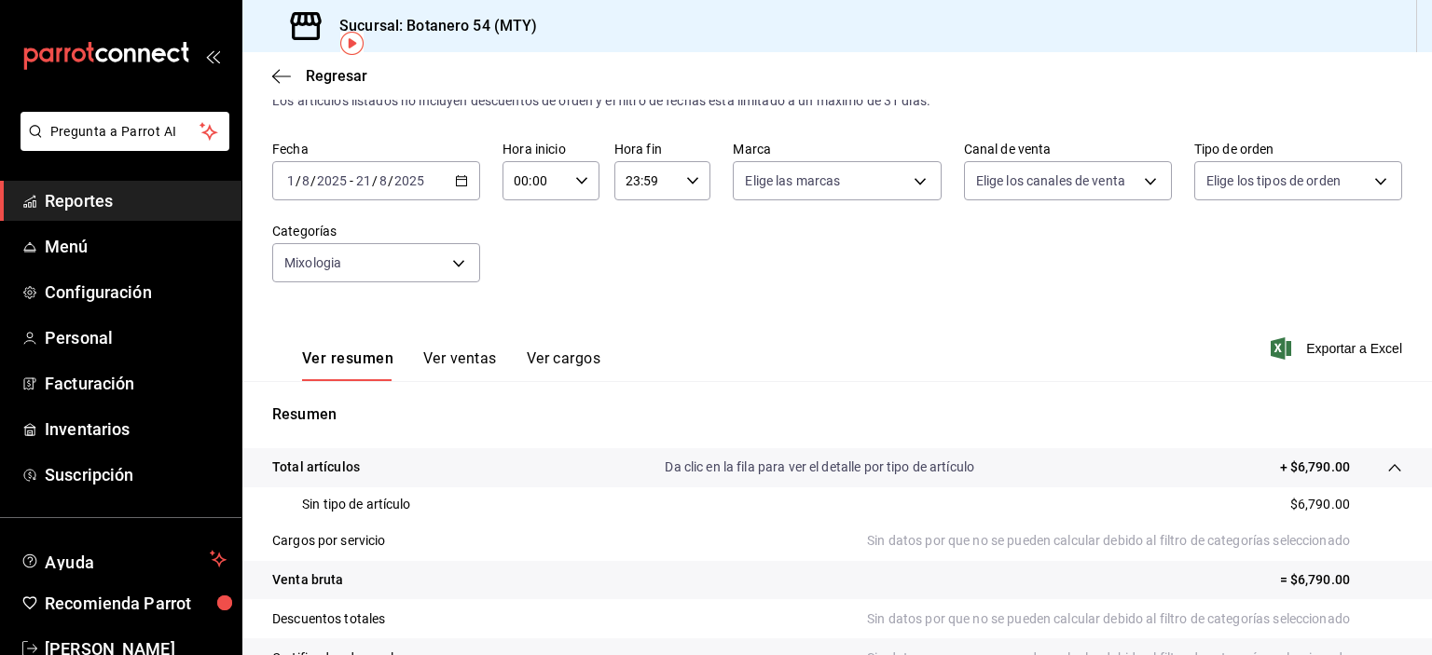
scroll to position [0, 0]
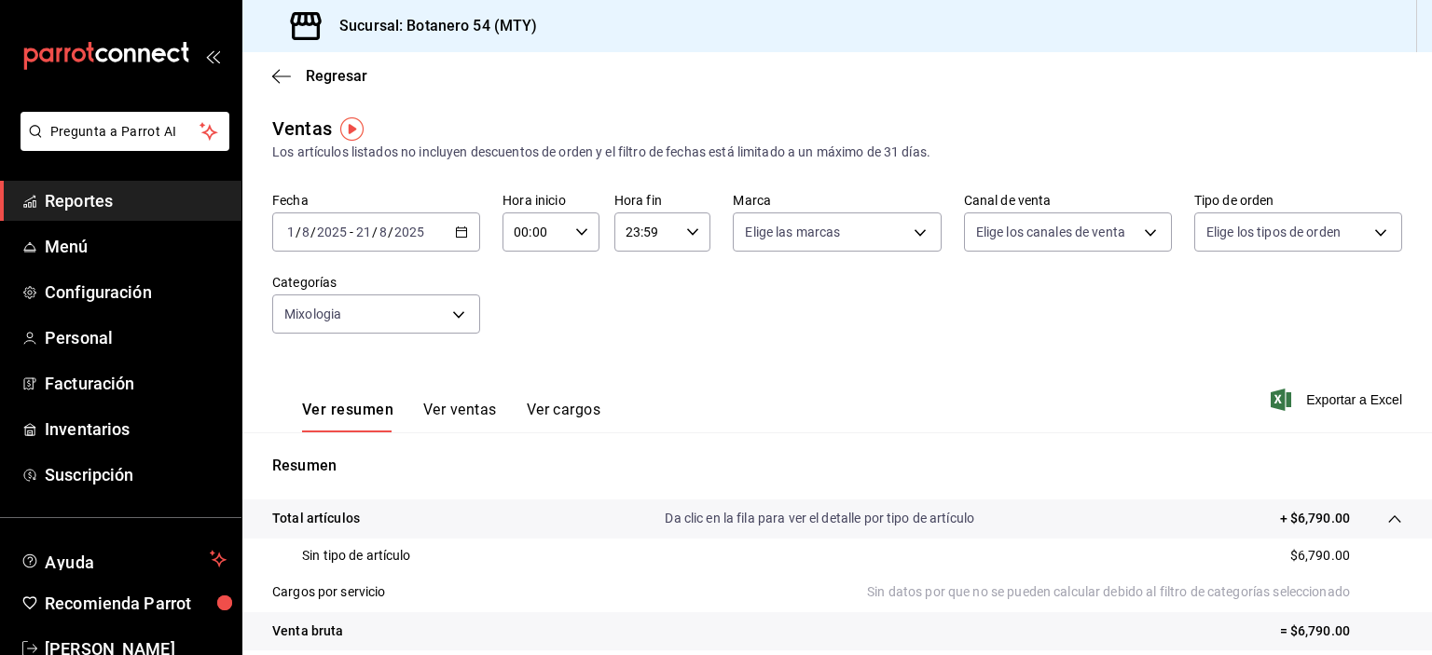
click at [282, 97] on div "Regresar" at bounding box center [836, 76] width 1189 height 48
click at [282, 76] on icon "button" at bounding box center [281, 76] width 19 height 1
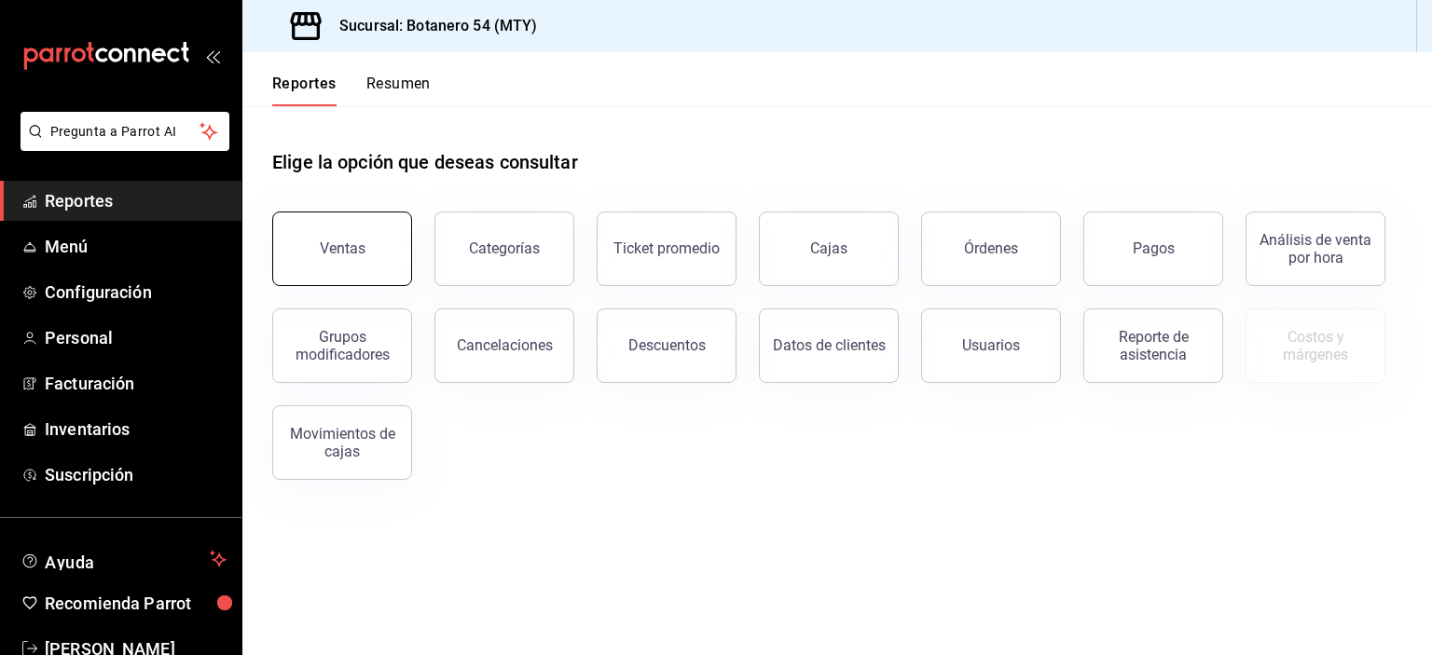
click at [374, 257] on button "Ventas" at bounding box center [342, 249] width 140 height 75
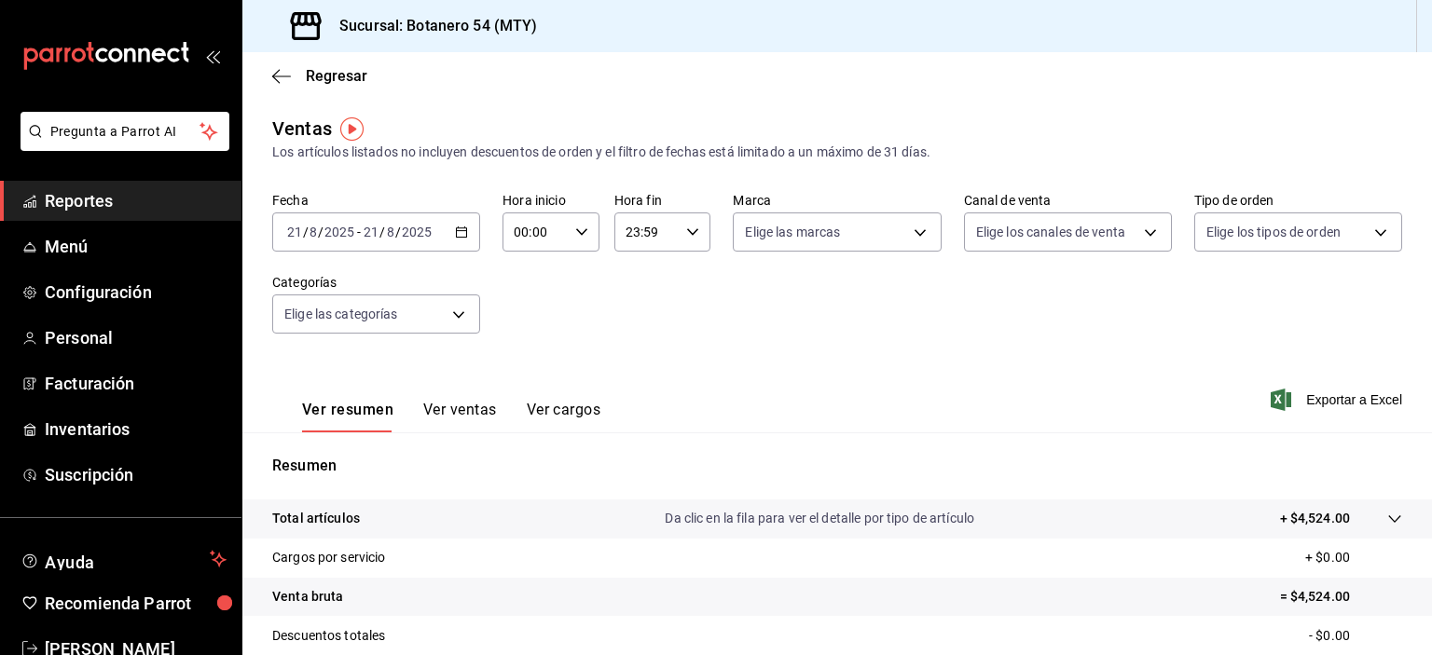
click at [421, 236] on input "2025" at bounding box center [417, 232] width 32 height 15
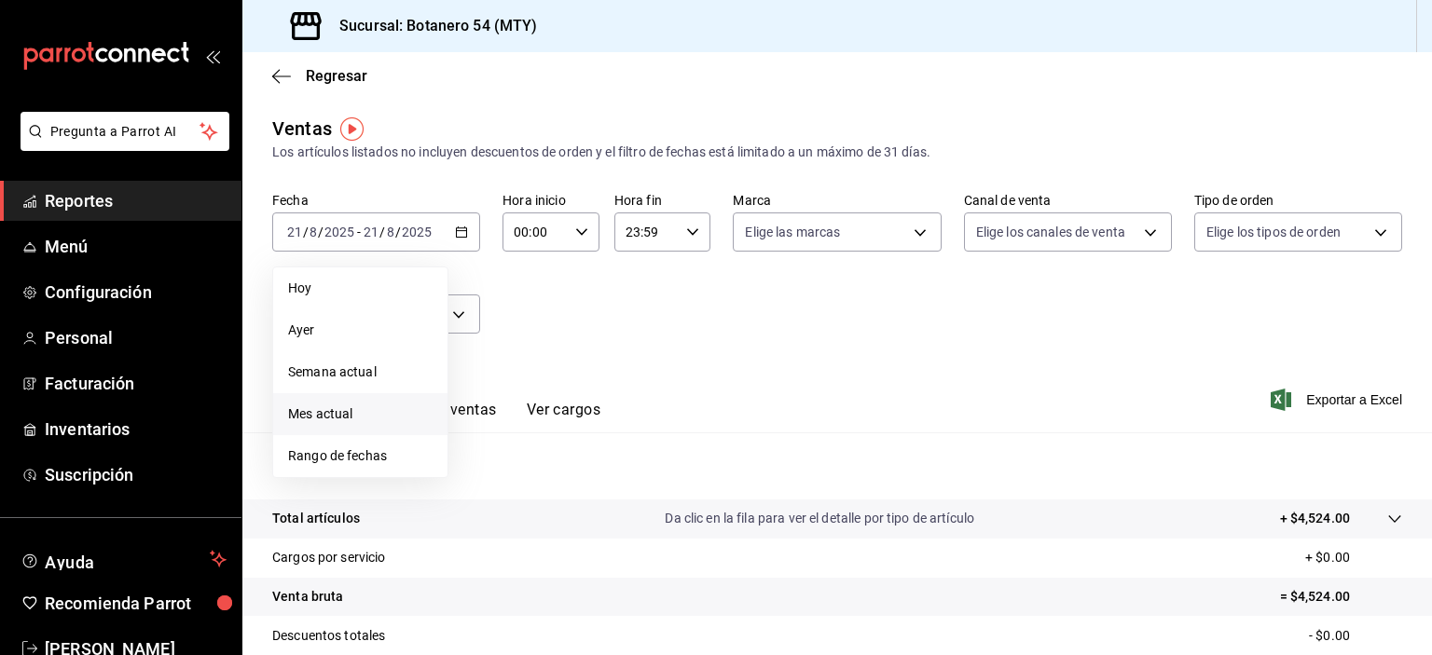
click at [358, 424] on li "Mes actual" at bounding box center [360, 414] width 174 height 42
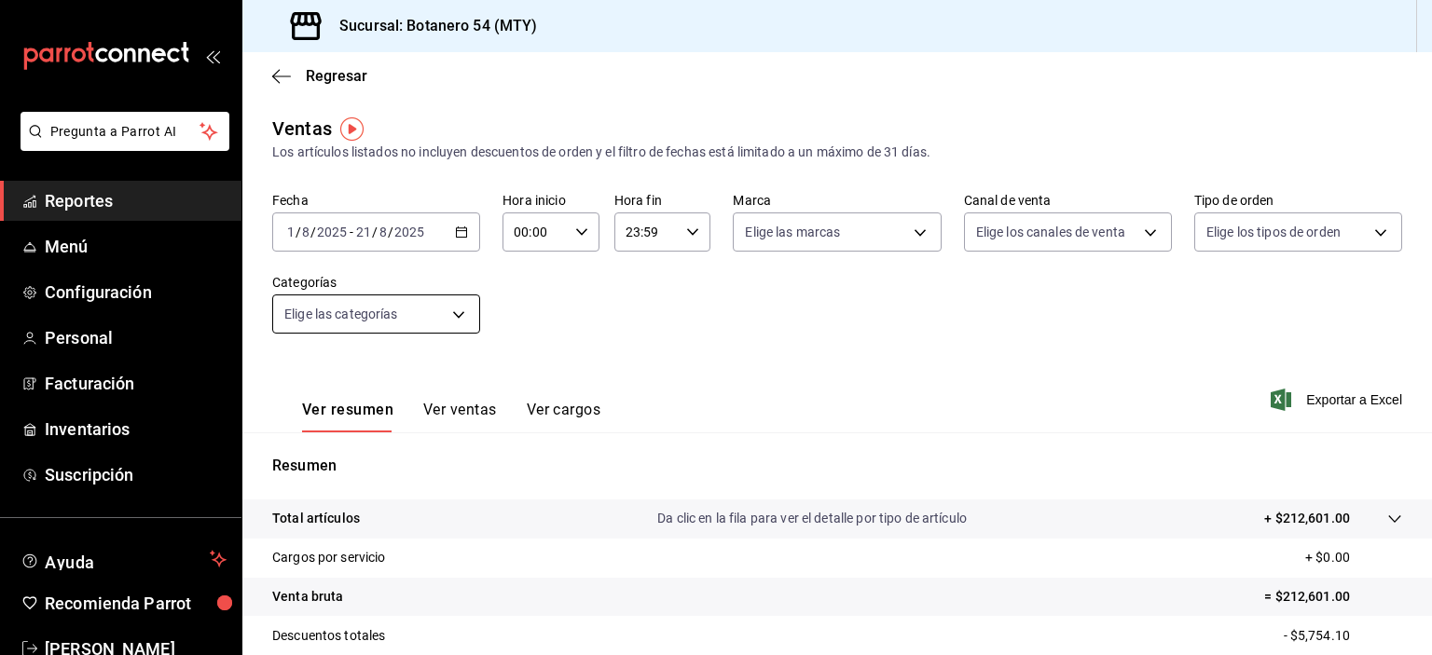
click at [461, 324] on body "Pregunta a Parrot AI Reportes Menú Configuración Personal Facturación Inventari…" at bounding box center [716, 327] width 1432 height 655
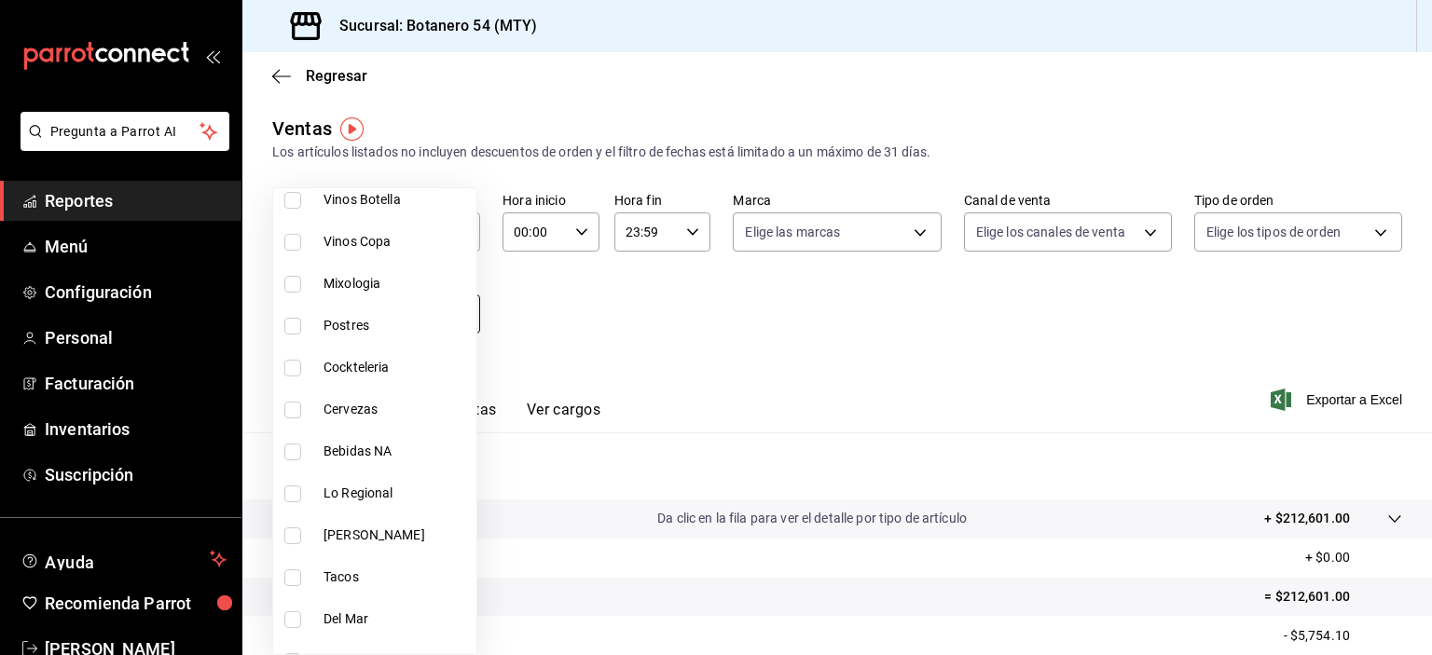
scroll to position [1193, 0]
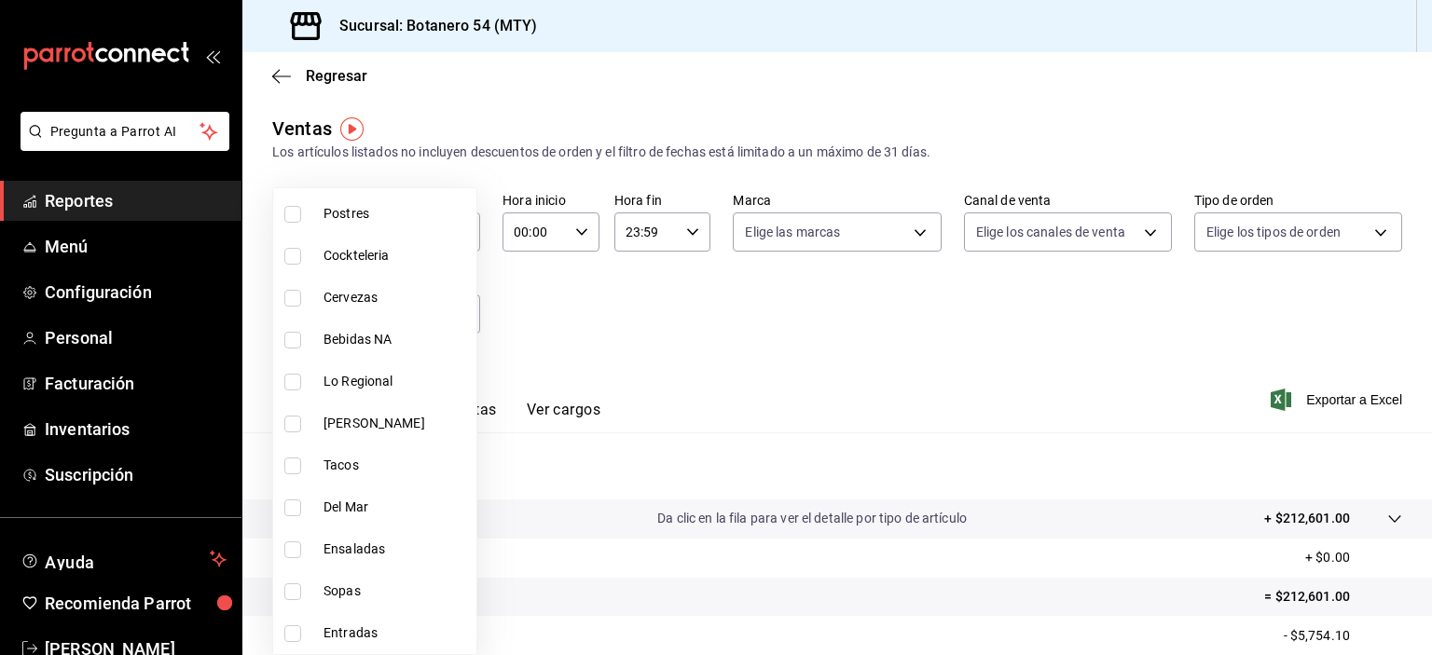
click at [296, 512] on input "checkbox" at bounding box center [292, 508] width 17 height 17
checkbox input "true"
type input "522d8a42-314d-45ab-8cfe-b93667a6e56c"
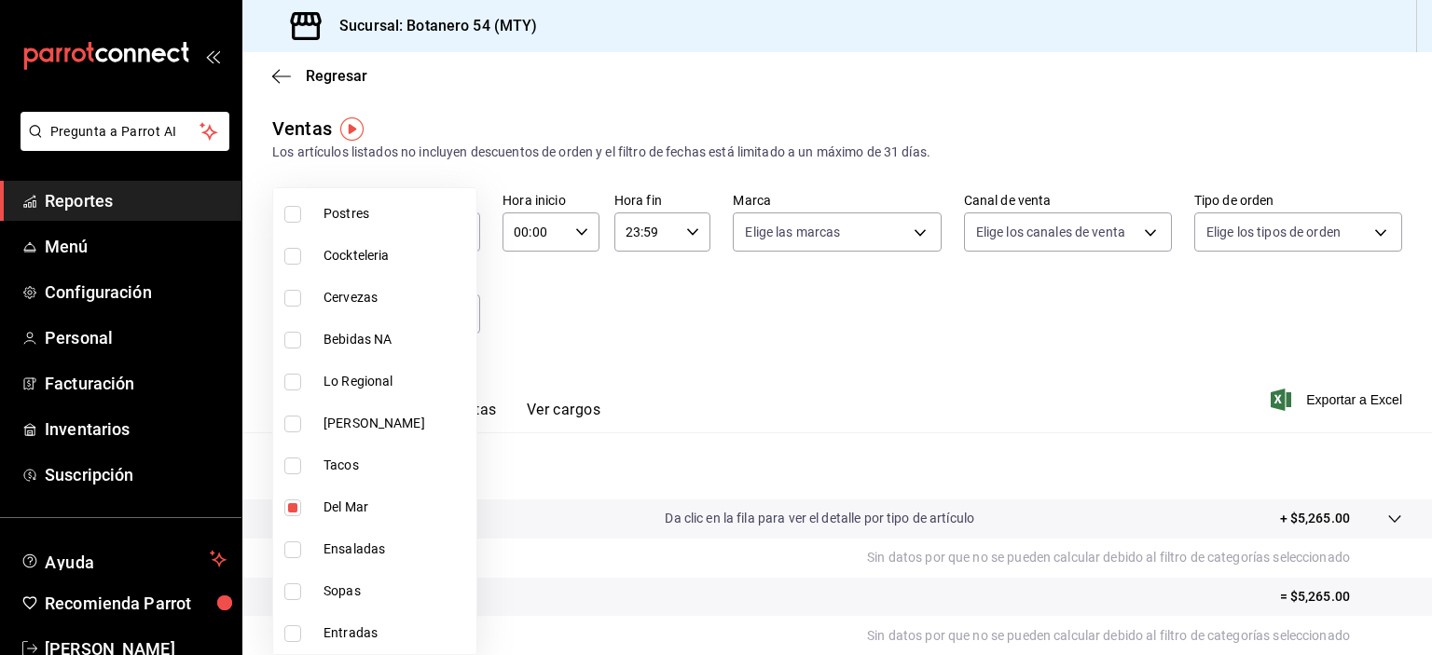
click at [298, 510] on input "checkbox" at bounding box center [292, 508] width 17 height 17
checkbox input "false"
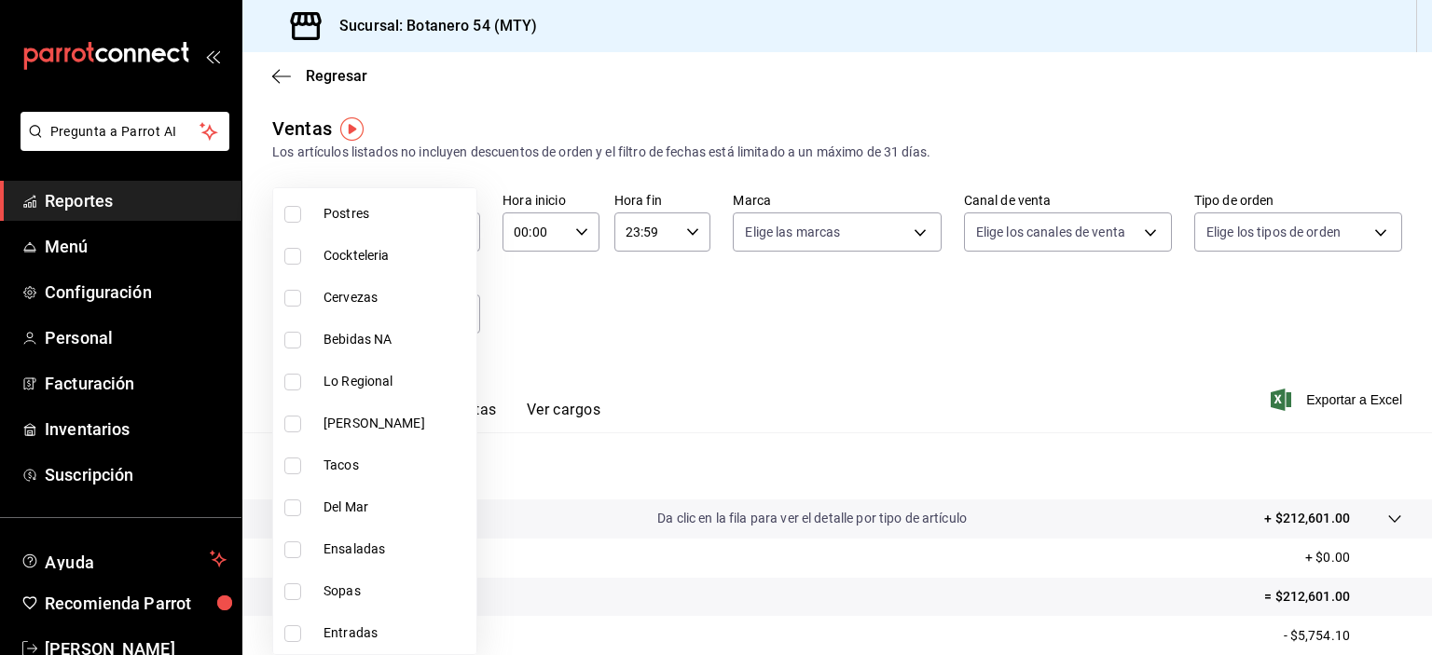
click at [296, 426] on input "checkbox" at bounding box center [292, 424] width 17 height 17
checkbox input "true"
type input "28db11ec-fea5-49d1-8de2-937abbe5e7d8"
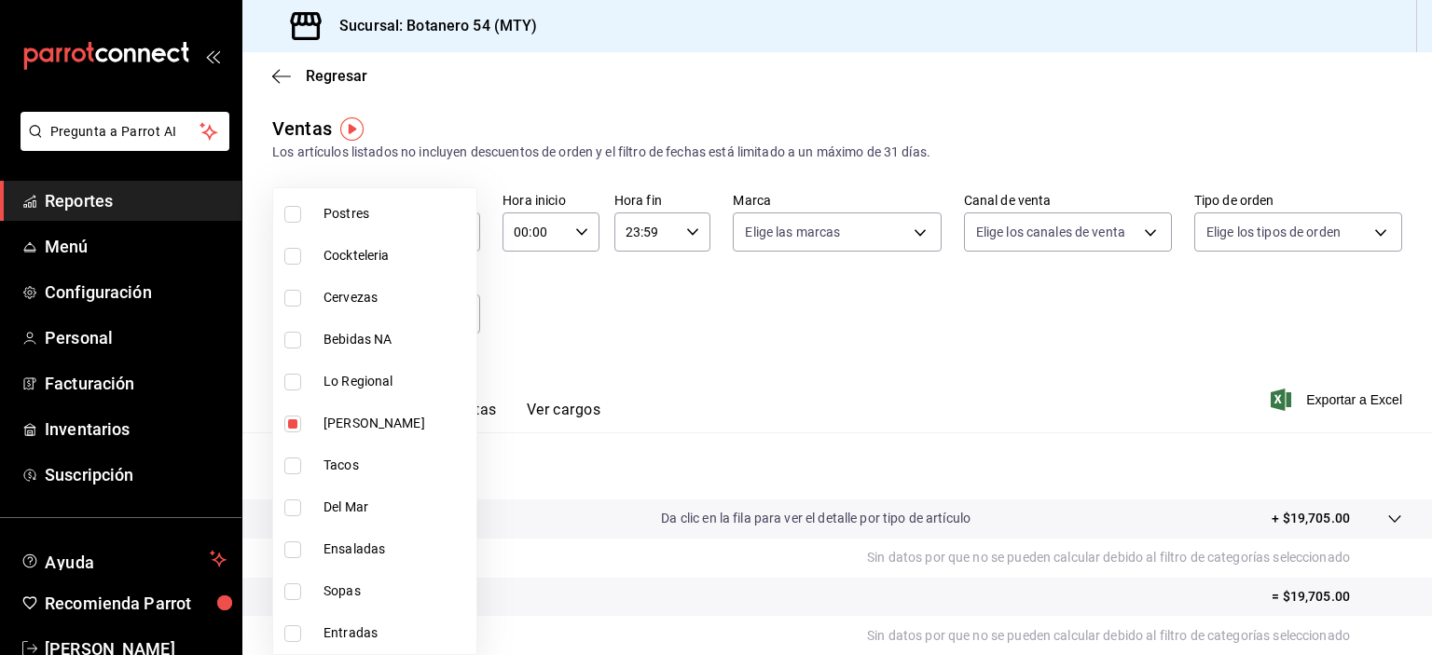
click at [295, 425] on input "checkbox" at bounding box center [292, 424] width 17 height 17
checkbox input "false"
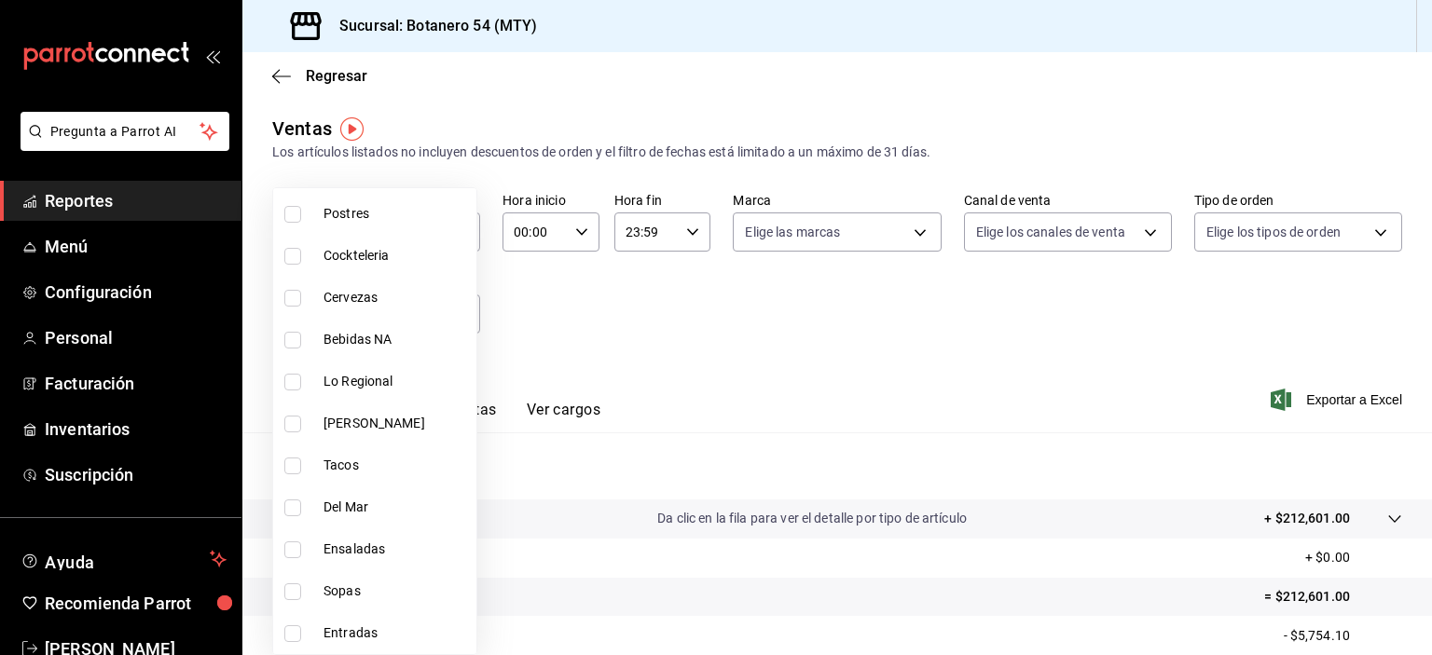
click at [297, 387] on input "checkbox" at bounding box center [292, 382] width 17 height 17
checkbox input "true"
type input "636c2786-bf37-439b-8c32-19b24b5f614c"
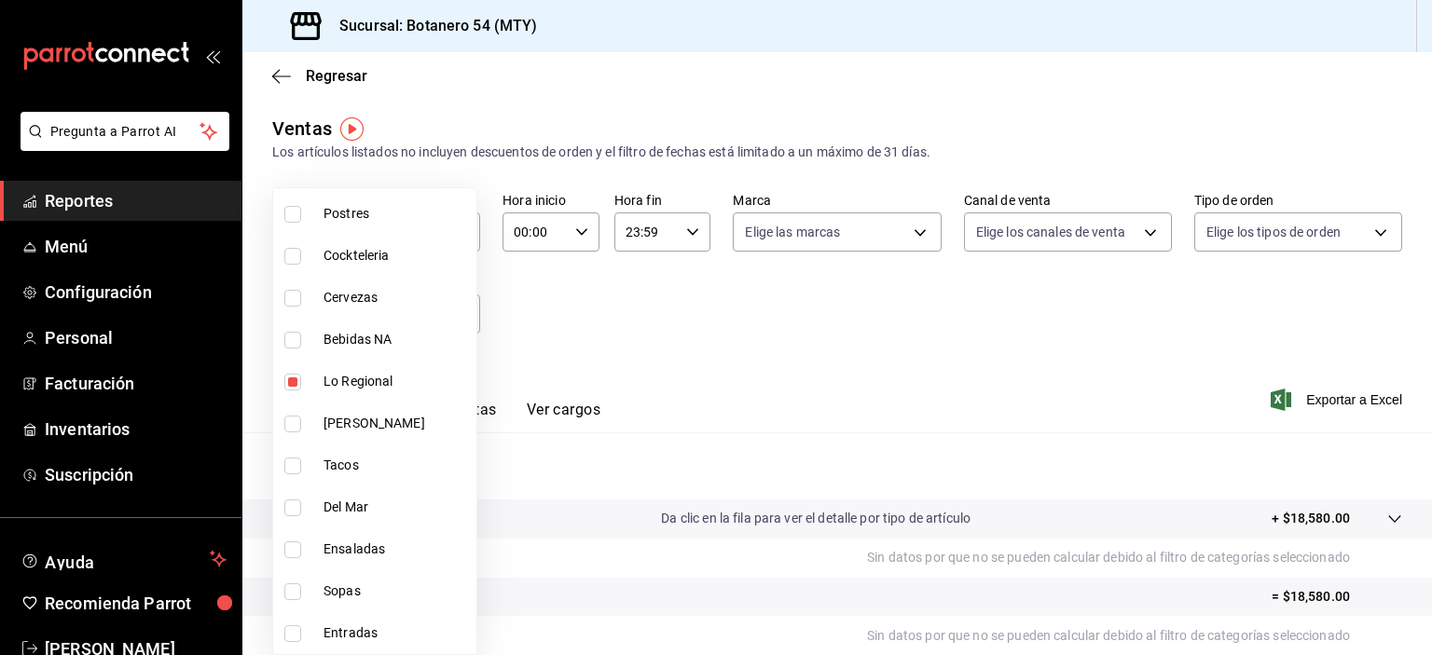
click at [287, 387] on input "checkbox" at bounding box center [292, 382] width 17 height 17
checkbox input "false"
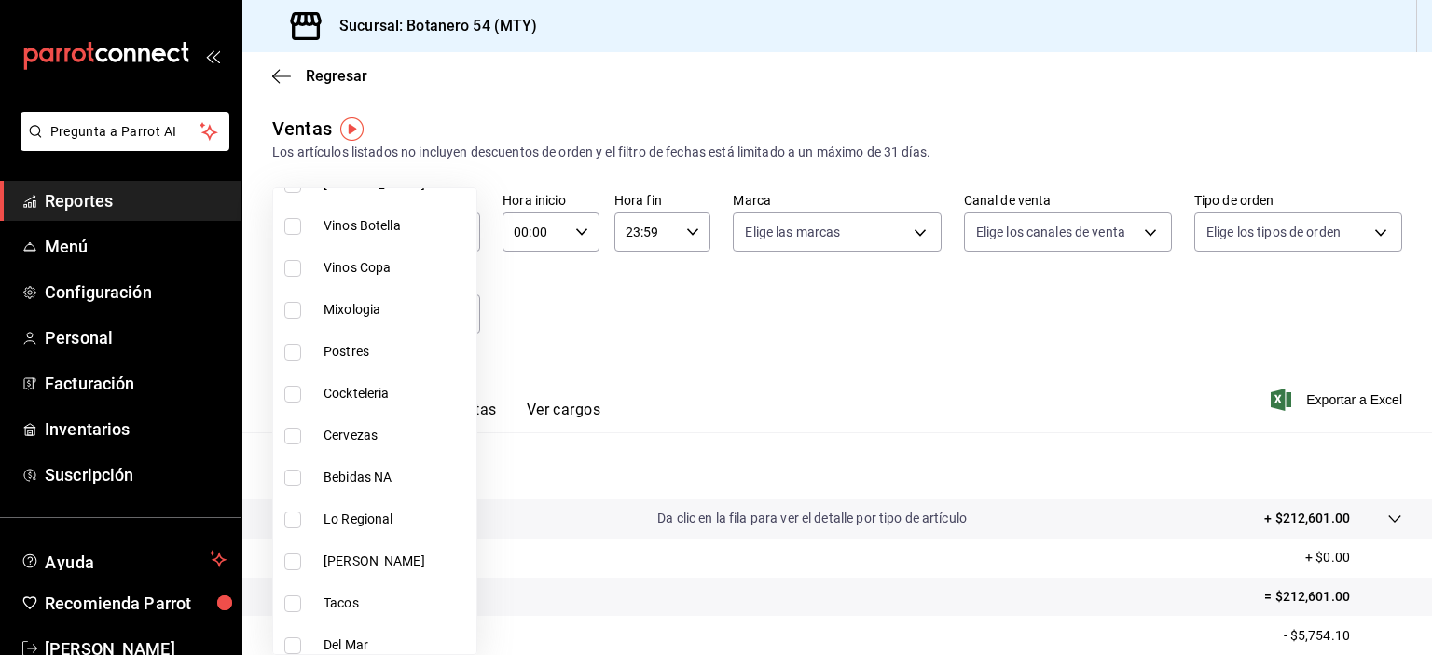
scroll to position [1044, 0]
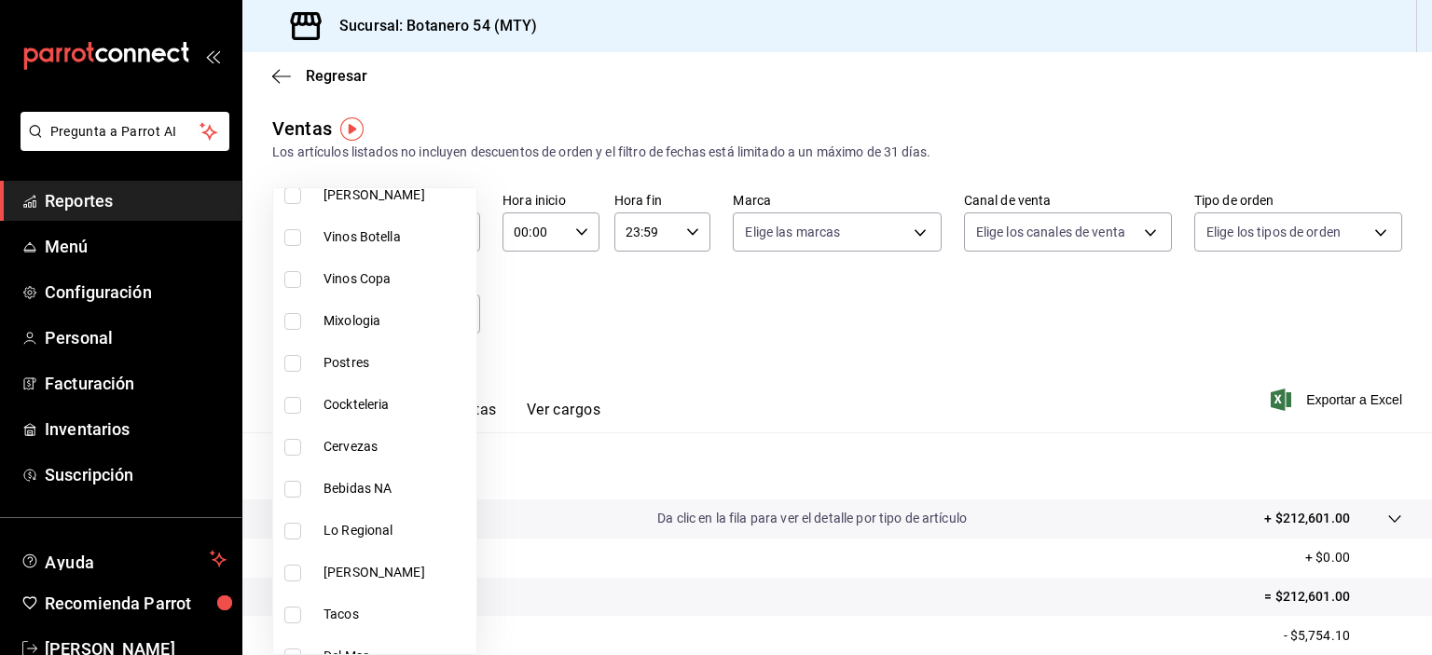
click at [296, 492] on input "checkbox" at bounding box center [292, 489] width 17 height 17
checkbox input "true"
type input "1b7ca612-f677-4b7e-b250-2126e661518a"
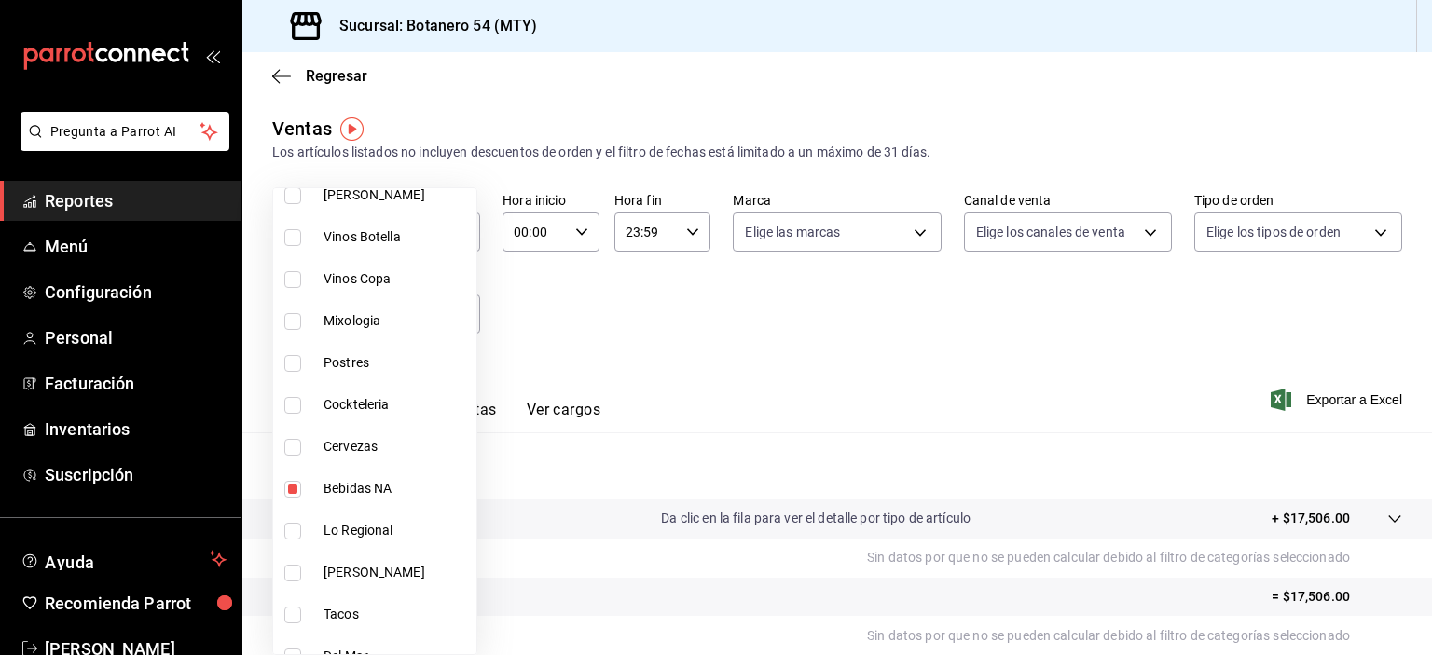
click at [284, 492] on input "checkbox" at bounding box center [292, 489] width 17 height 17
checkbox input "false"
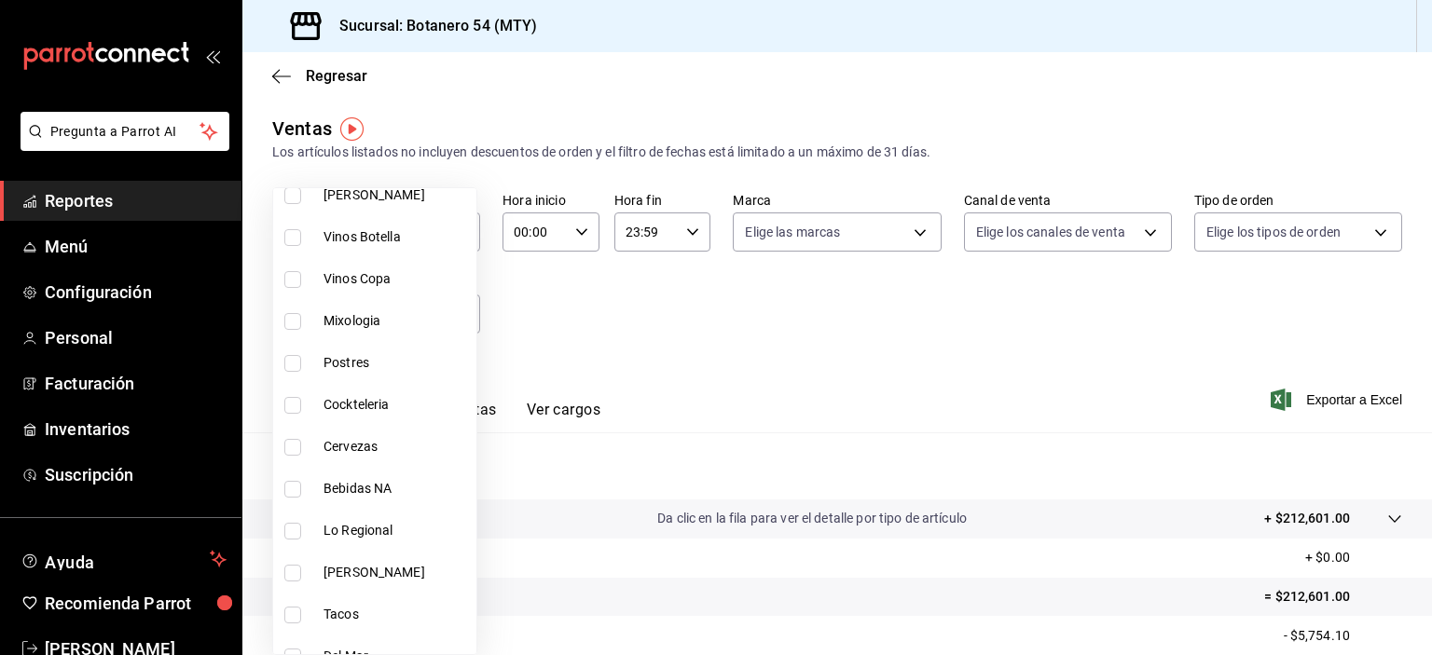
click at [295, 450] on input "checkbox" at bounding box center [292, 447] width 17 height 17
checkbox input "true"
type input "559dc985-e739-42eb-b9d9-dbe08131c74a"
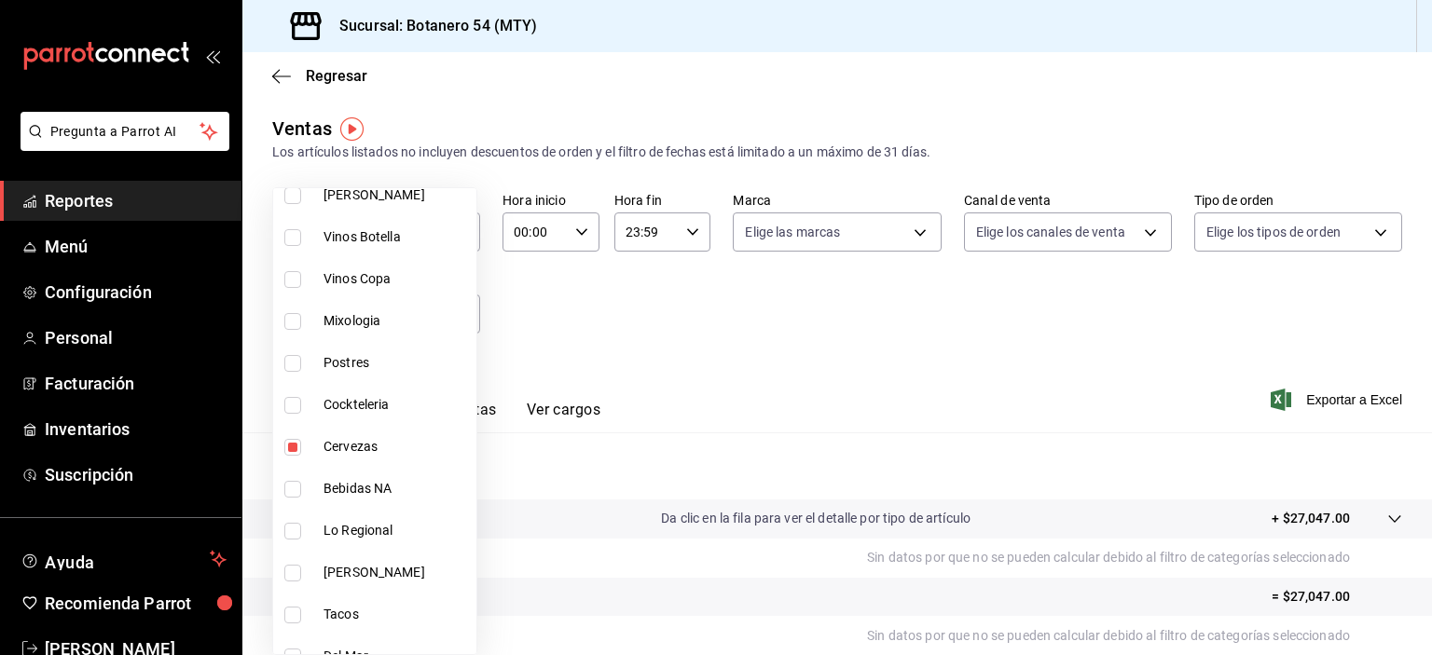
click at [297, 454] on input "checkbox" at bounding box center [292, 447] width 17 height 17
checkbox input "false"
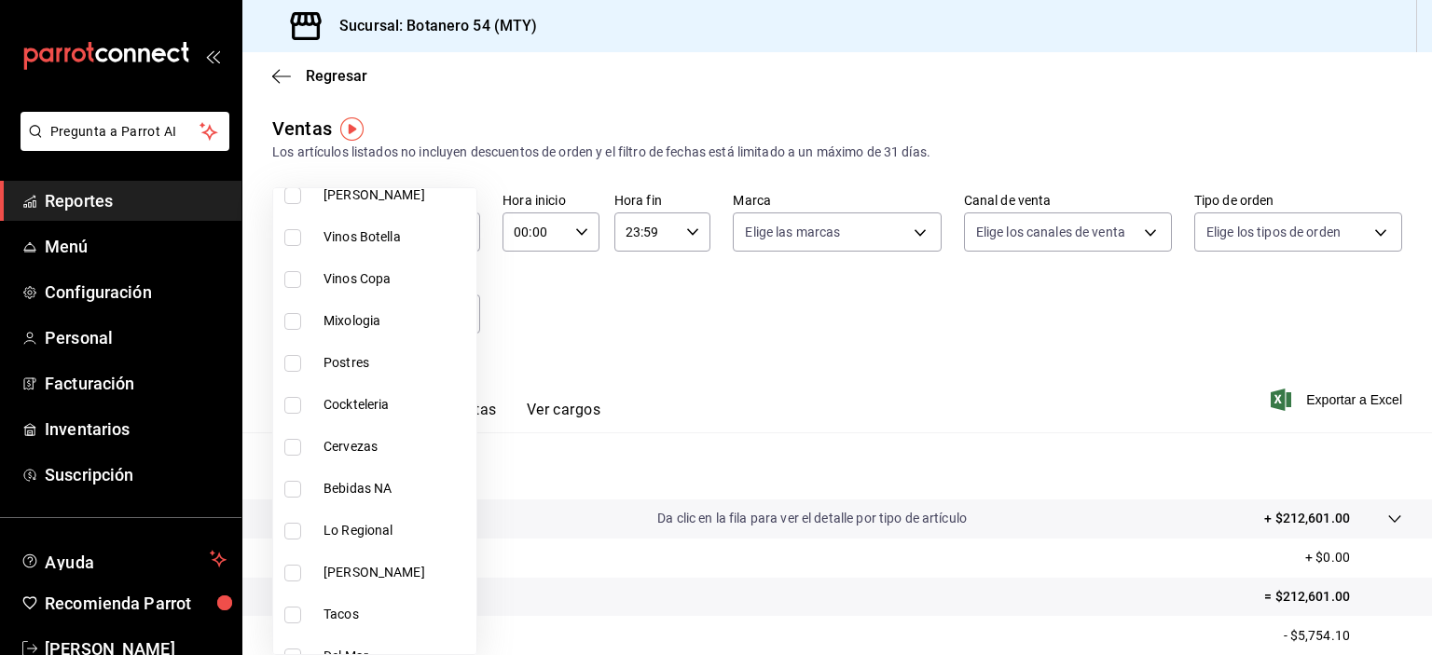
click at [296, 405] on input "checkbox" at bounding box center [292, 405] width 17 height 17
checkbox input "true"
type input "016a9139-fd08-4148-a882-50bfee202ffc"
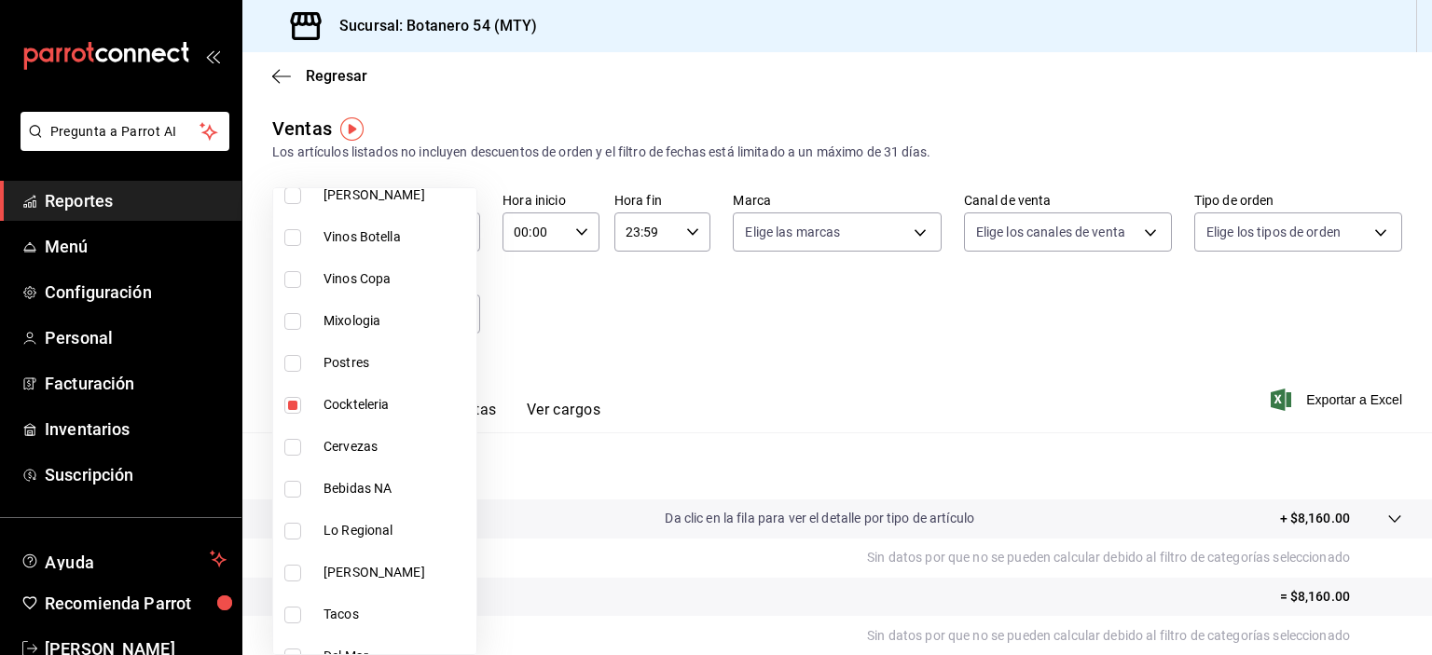
click at [299, 405] on input "checkbox" at bounding box center [292, 405] width 17 height 17
checkbox input "false"
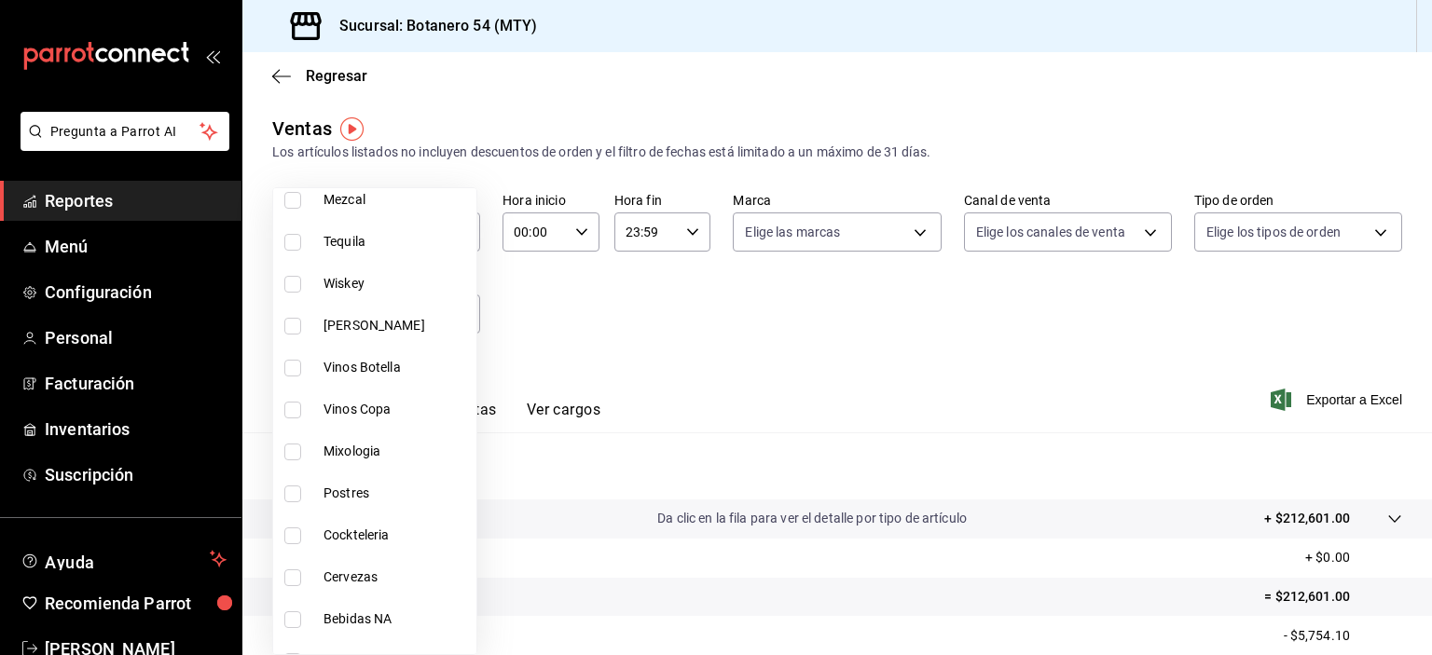
scroll to position [906, 0]
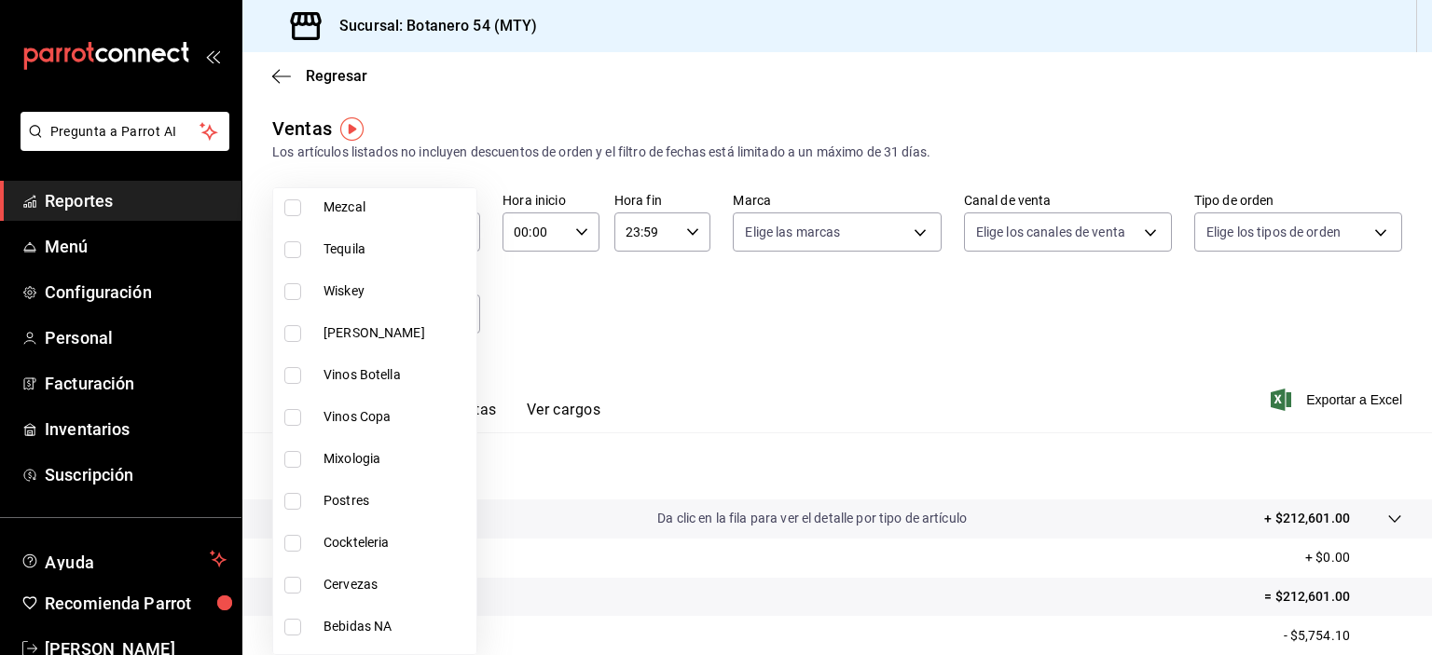
click at [296, 502] on input "checkbox" at bounding box center [292, 501] width 17 height 17
checkbox input "true"
type input "9b2d19a3-e6f4-4be2-96ae-7239500b82d3"
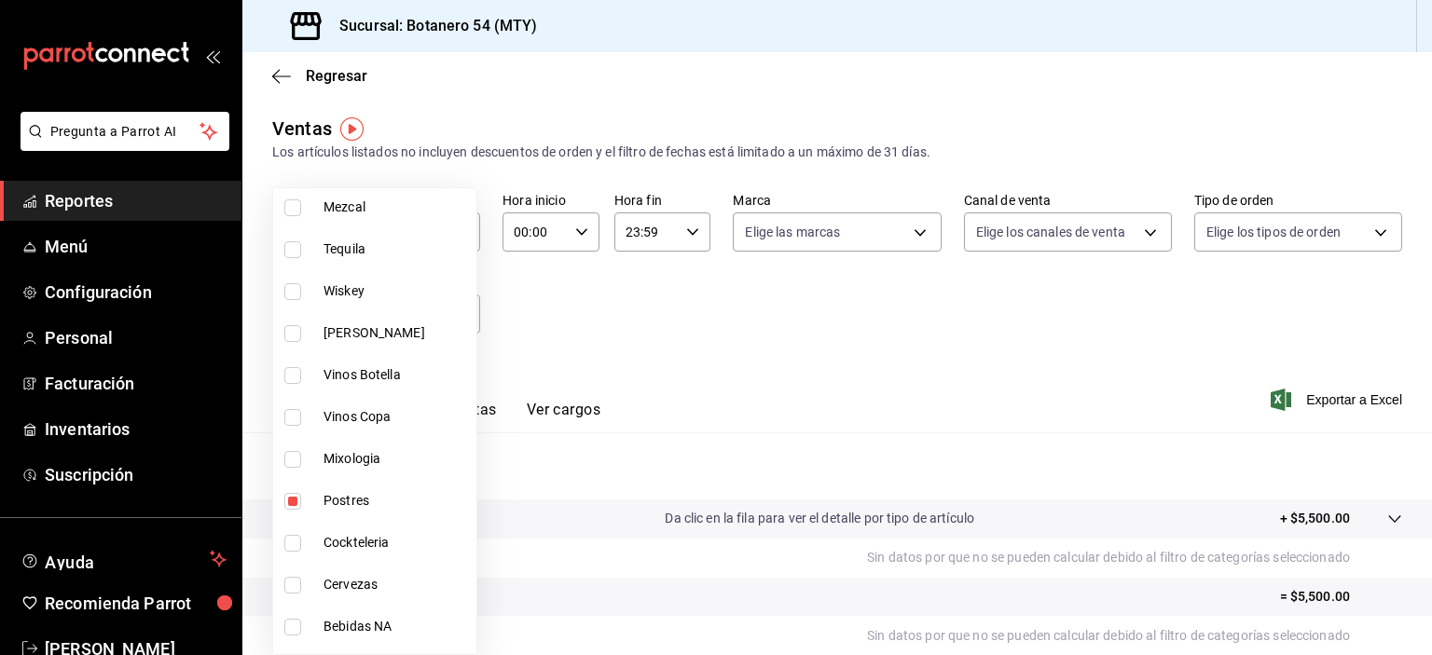
click at [296, 493] on input "checkbox" at bounding box center [292, 501] width 17 height 17
checkbox input "false"
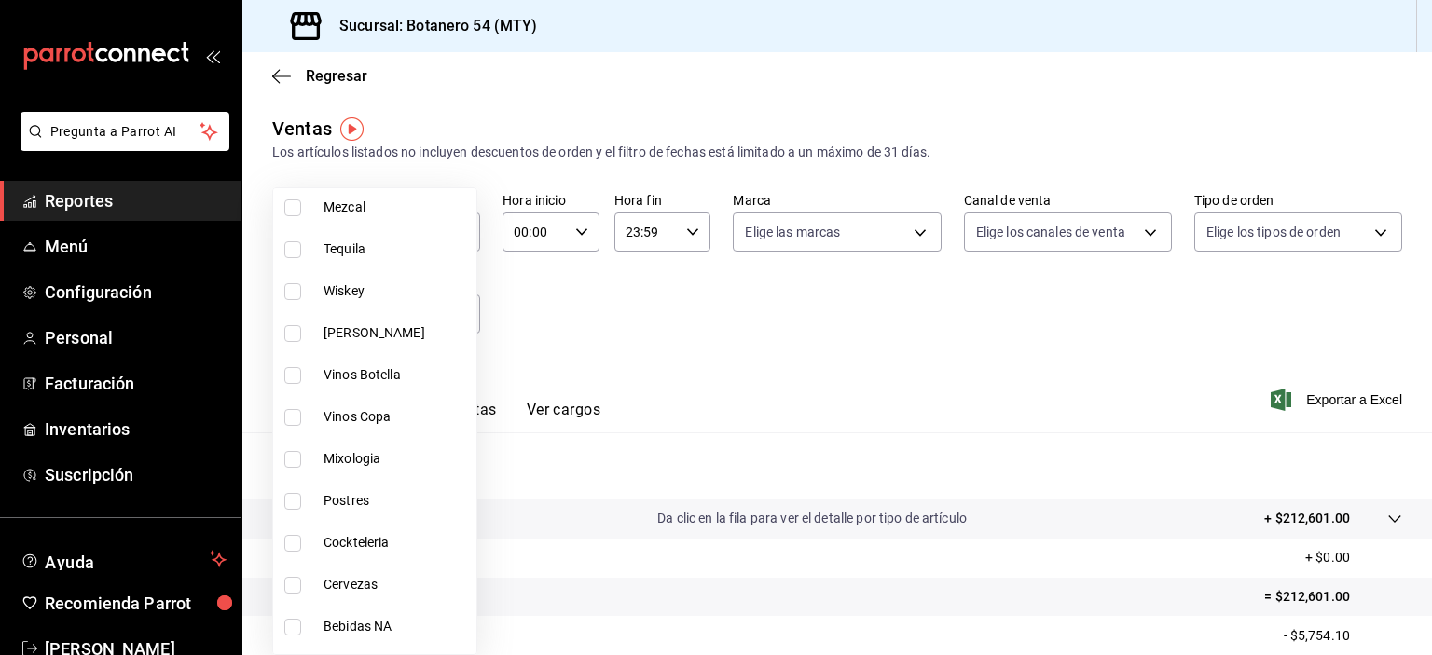
click at [299, 464] on input "checkbox" at bounding box center [292, 459] width 17 height 17
checkbox input "true"
type input "42f40533-c833-49f5-ae6d-b04c02dd18d5"
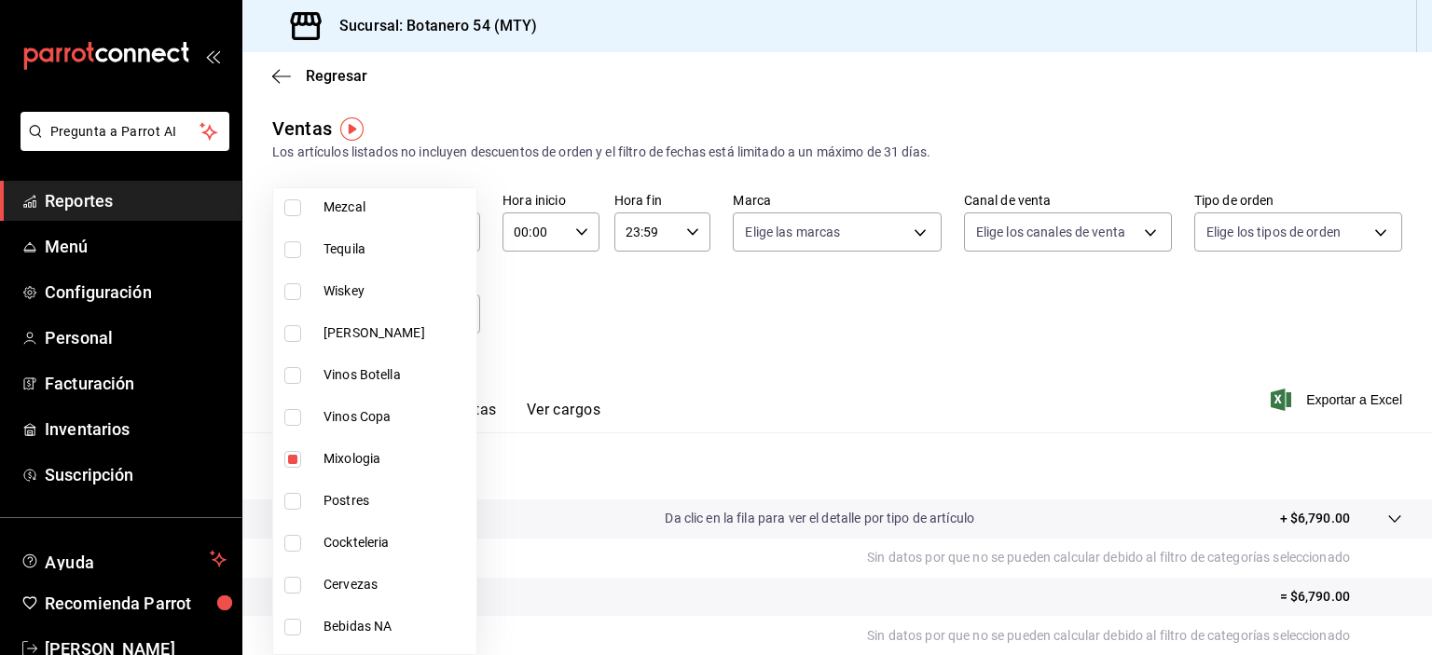
click at [295, 457] on input "checkbox" at bounding box center [292, 459] width 17 height 17
checkbox input "false"
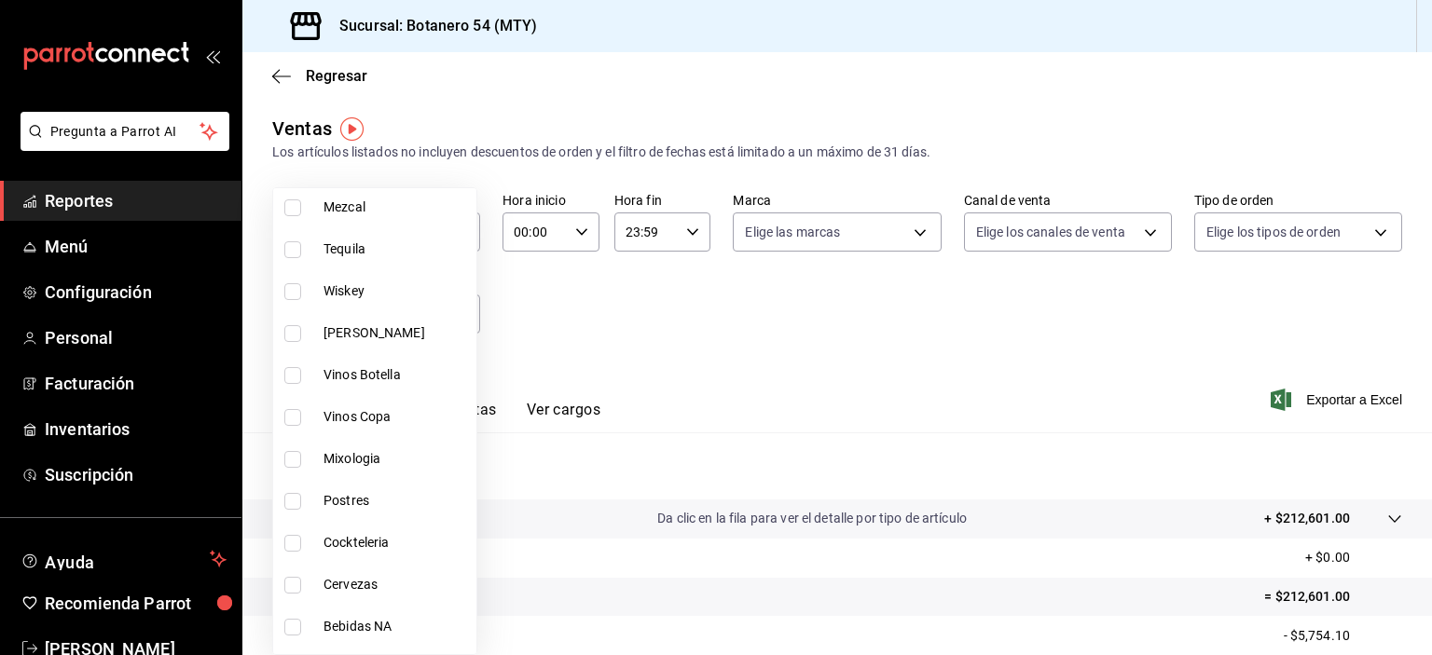
click at [292, 422] on input "checkbox" at bounding box center [292, 417] width 17 height 17
checkbox input "true"
type input "7199d907-bade-43aa-8a04-7a0612eb516d"
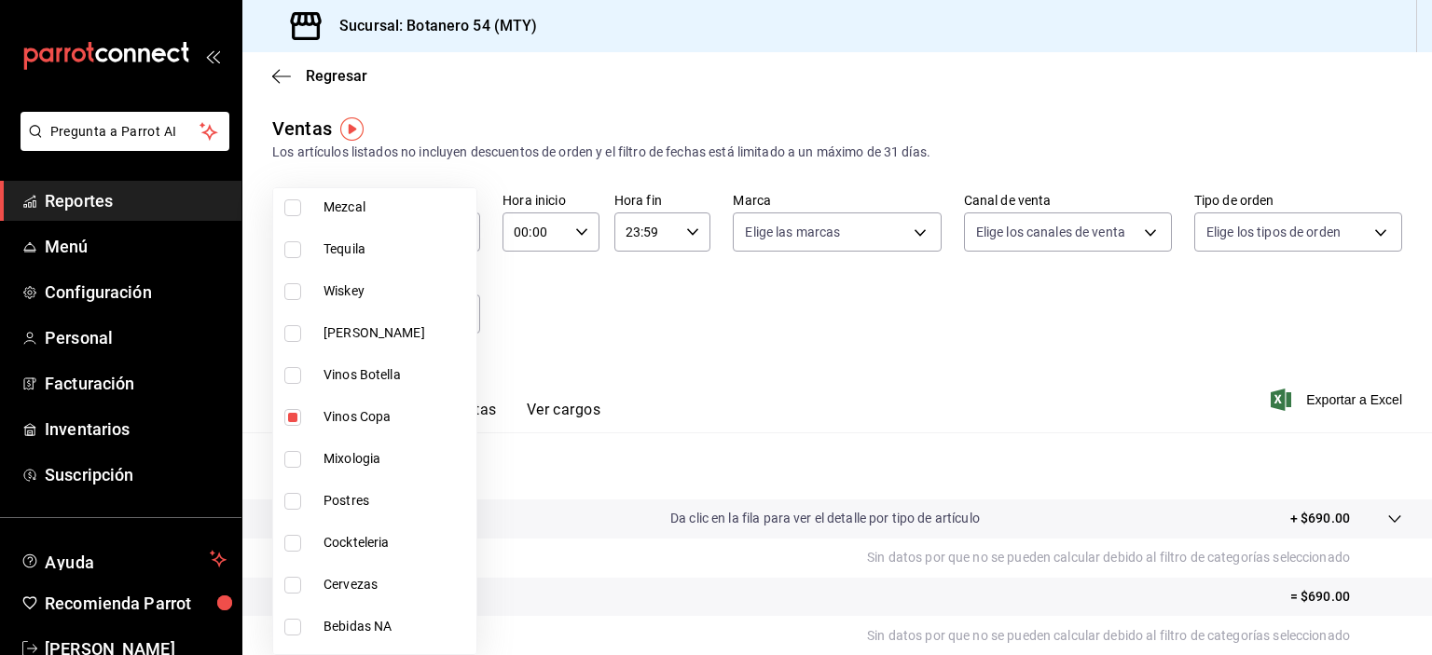
click at [293, 421] on input "checkbox" at bounding box center [292, 417] width 17 height 17
checkbox input "false"
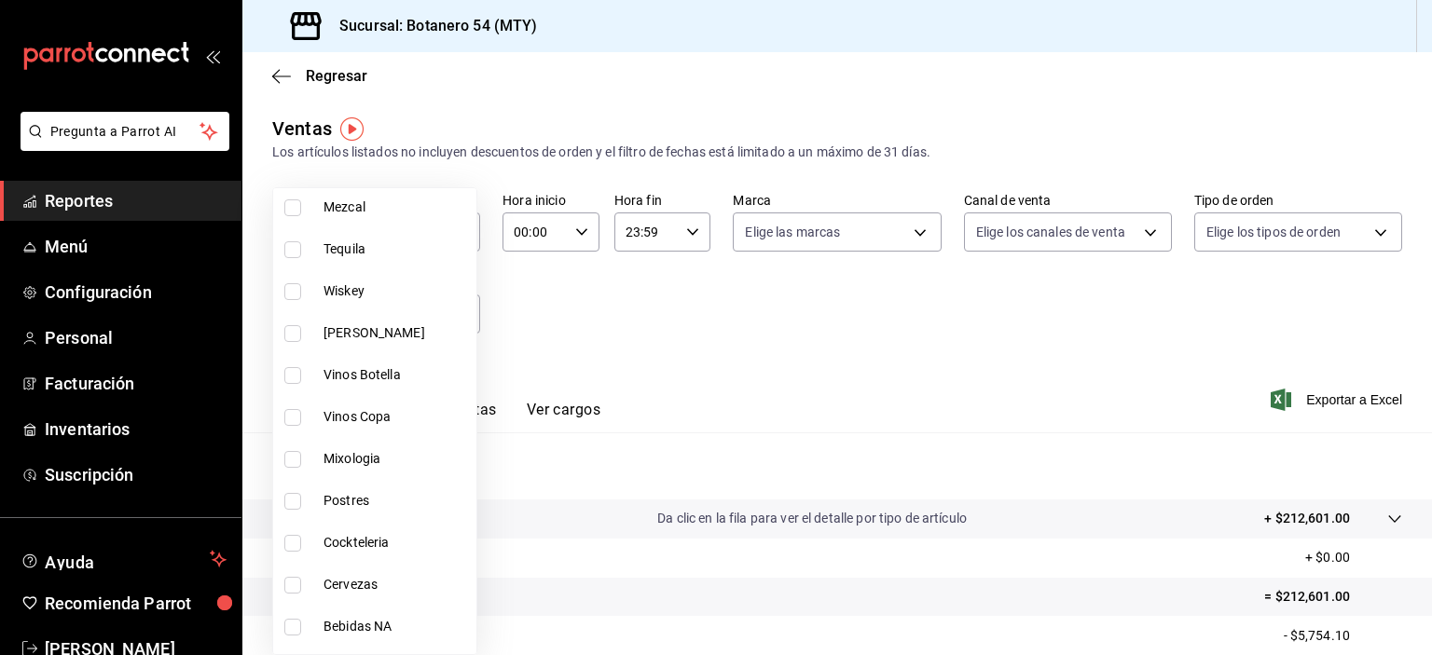
click at [298, 379] on input "checkbox" at bounding box center [292, 375] width 17 height 17
checkbox input "true"
type input "17bd14c4-6f53-47f1-b5c2-21526737144d"
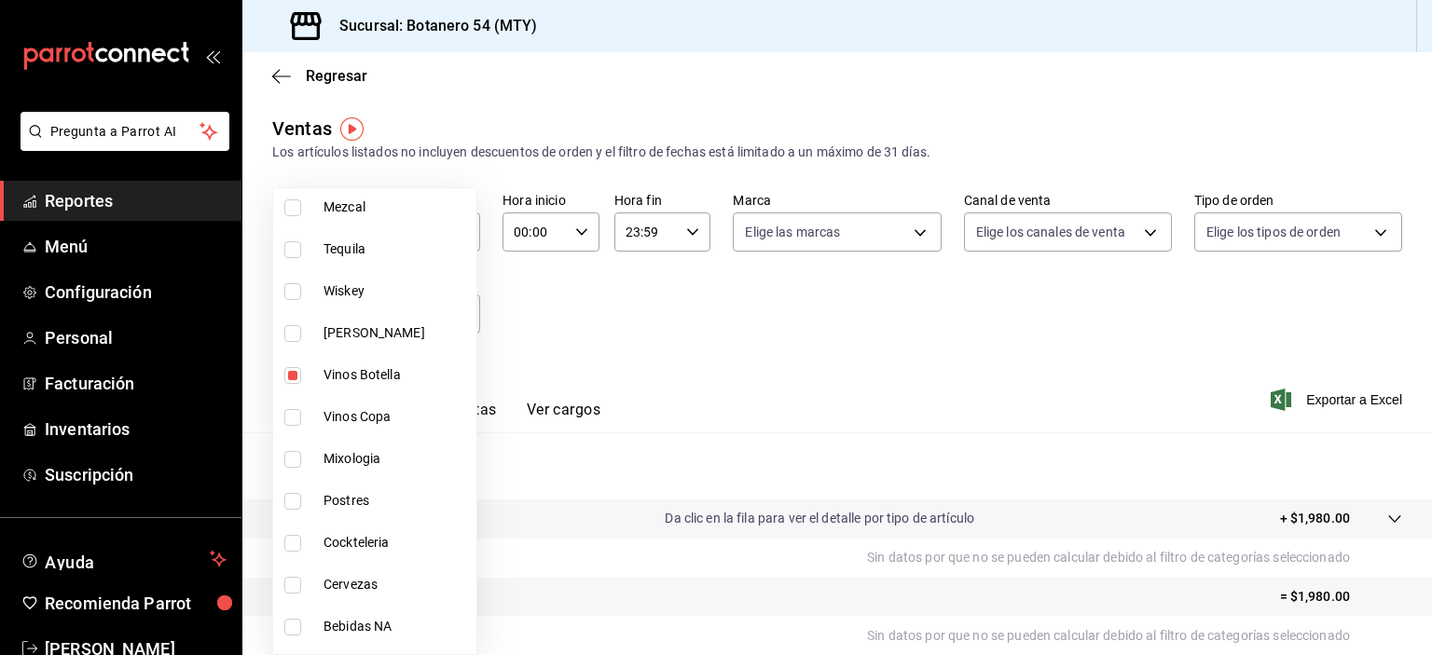
click at [296, 376] on input "checkbox" at bounding box center [292, 375] width 17 height 17
checkbox input "false"
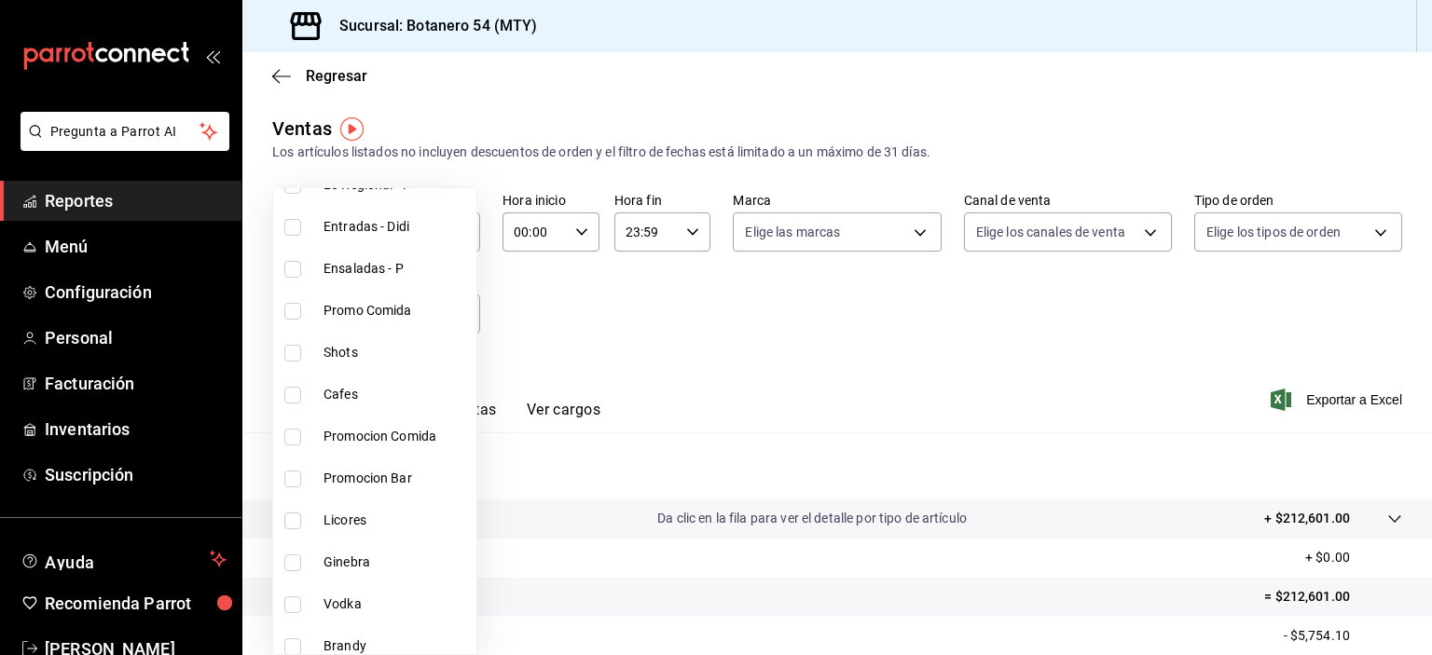
scroll to position [422, 0]
click at [291, 485] on input "checkbox" at bounding box center [292, 482] width 17 height 17
checkbox input "true"
type input "c653128f-f5e1-4318-9c9c-d98fee6282e9"
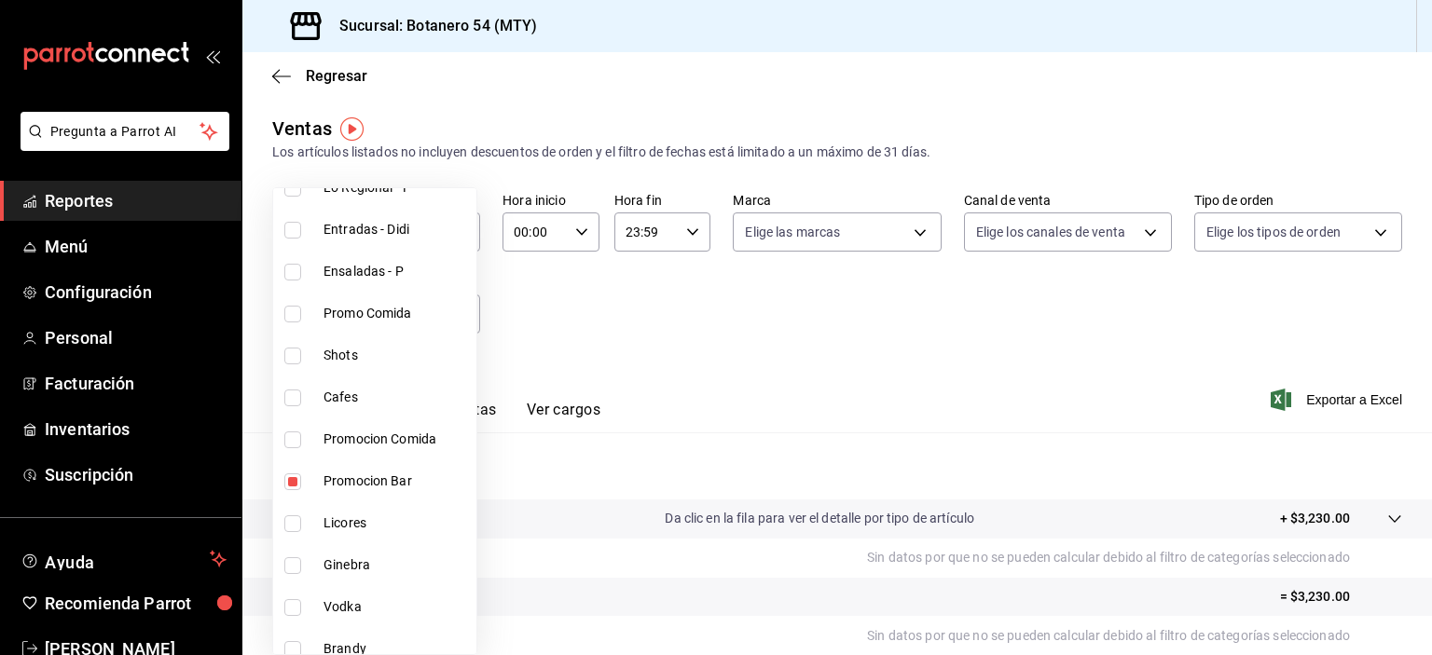
click at [296, 482] on input "checkbox" at bounding box center [292, 482] width 17 height 17
checkbox input "false"
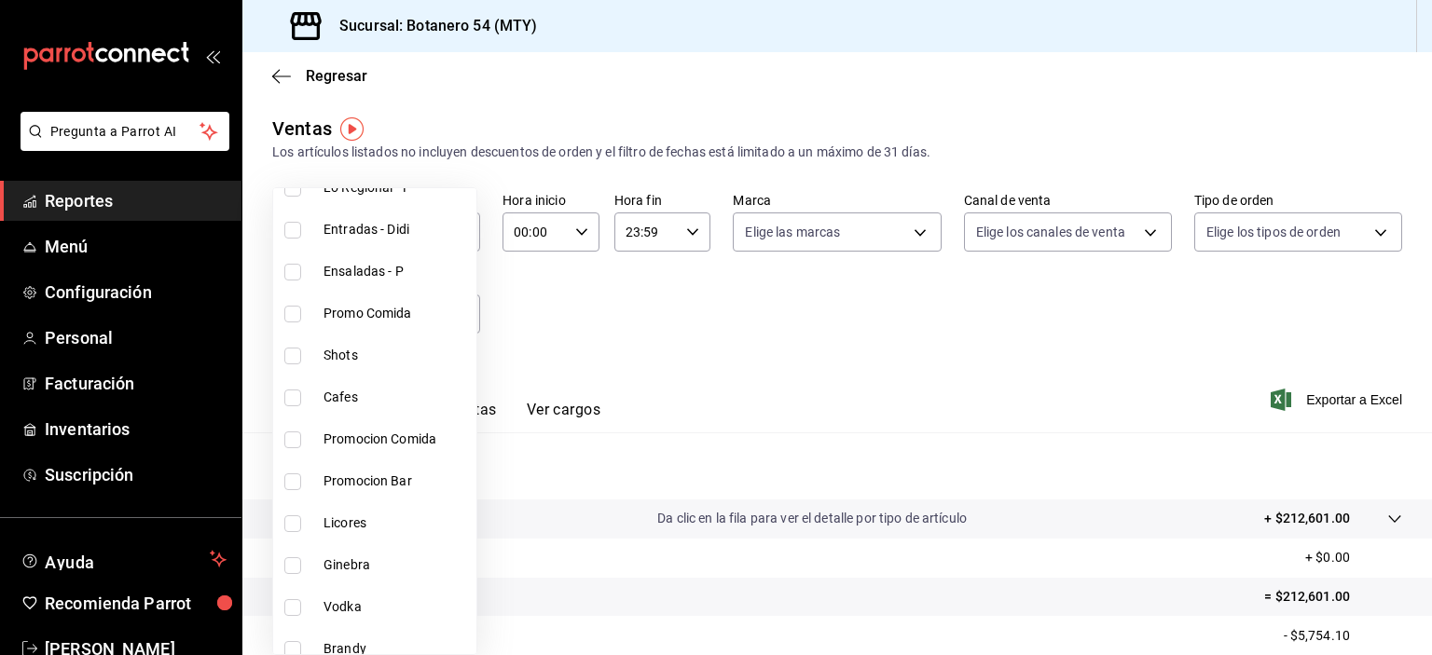
click at [296, 444] on input "checkbox" at bounding box center [292, 440] width 17 height 17
checkbox input "true"
type input "cce97d1f-2ec4-4b28-94d3-f9e971ff552e"
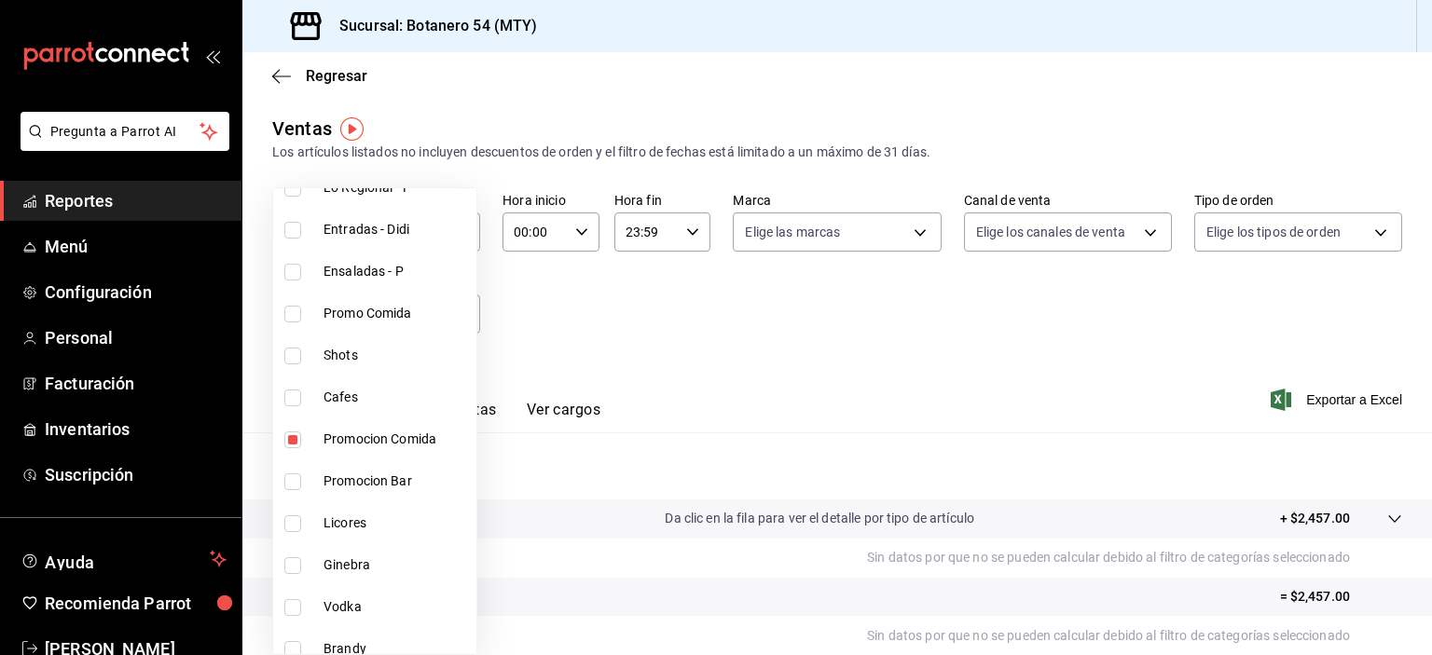
click at [293, 444] on input "checkbox" at bounding box center [292, 440] width 17 height 17
checkbox input "false"
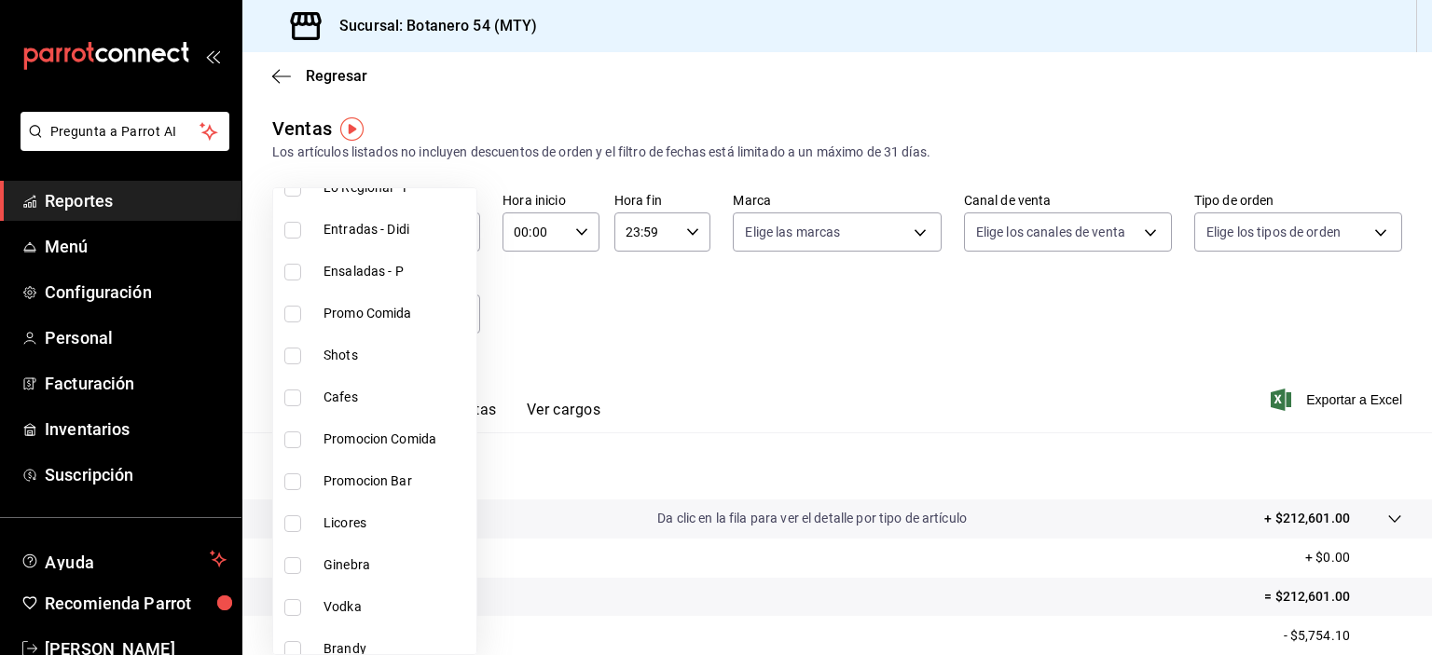
click at [292, 401] on input "checkbox" at bounding box center [292, 398] width 17 height 17
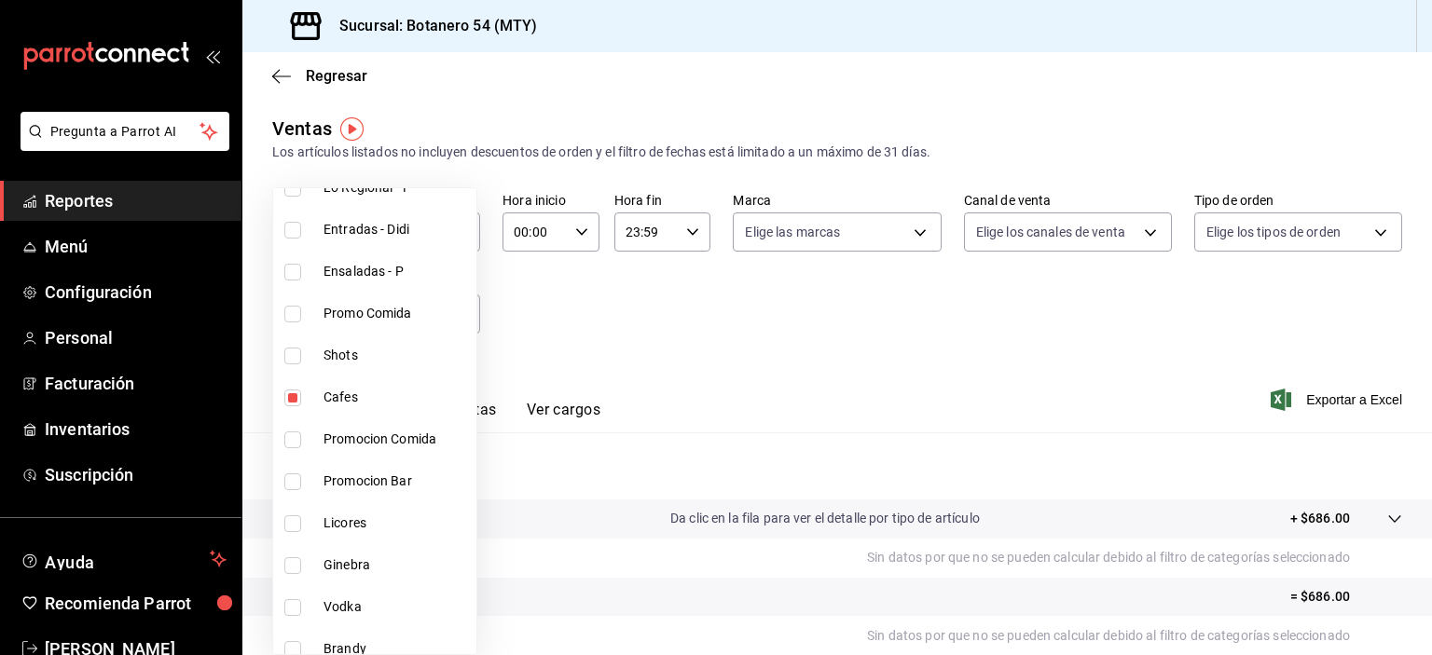
click at [292, 402] on input "checkbox" at bounding box center [292, 398] width 17 height 17
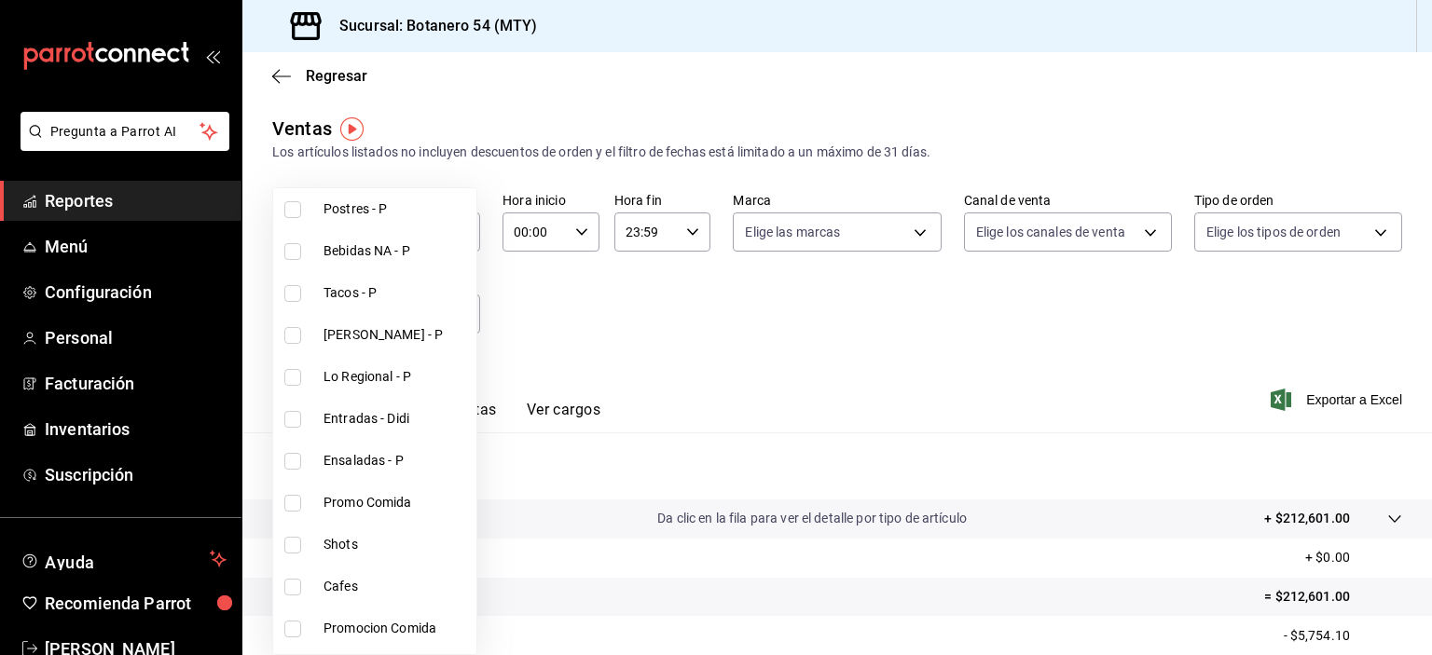
scroll to position [226, 0]
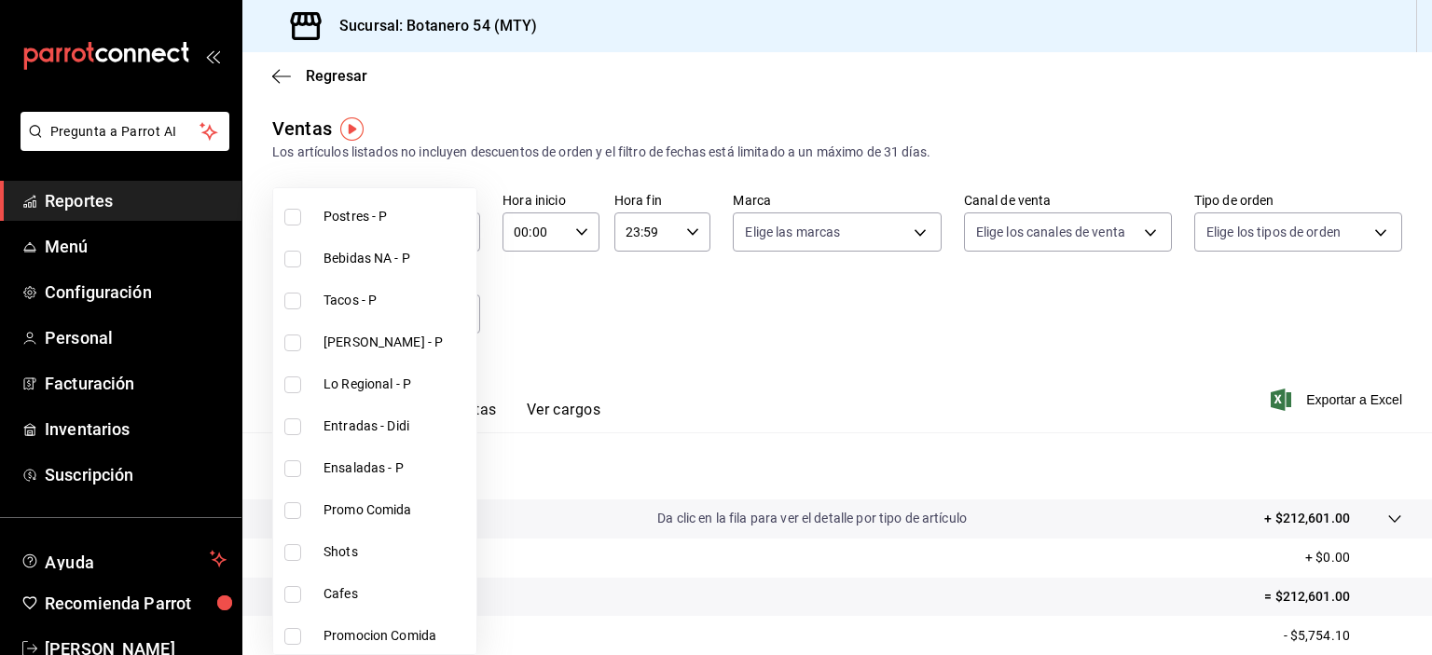
click at [295, 421] on input "checkbox" at bounding box center [292, 427] width 17 height 17
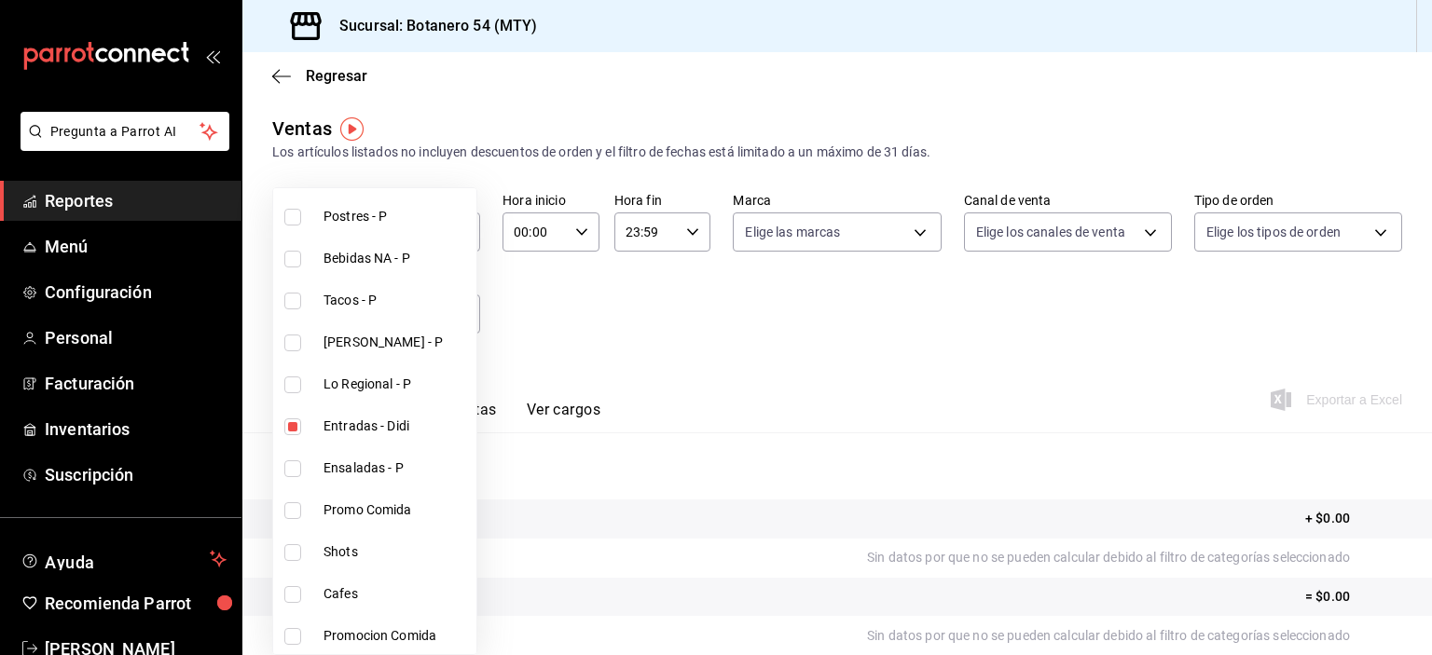
click at [296, 433] on input "checkbox" at bounding box center [292, 427] width 17 height 17
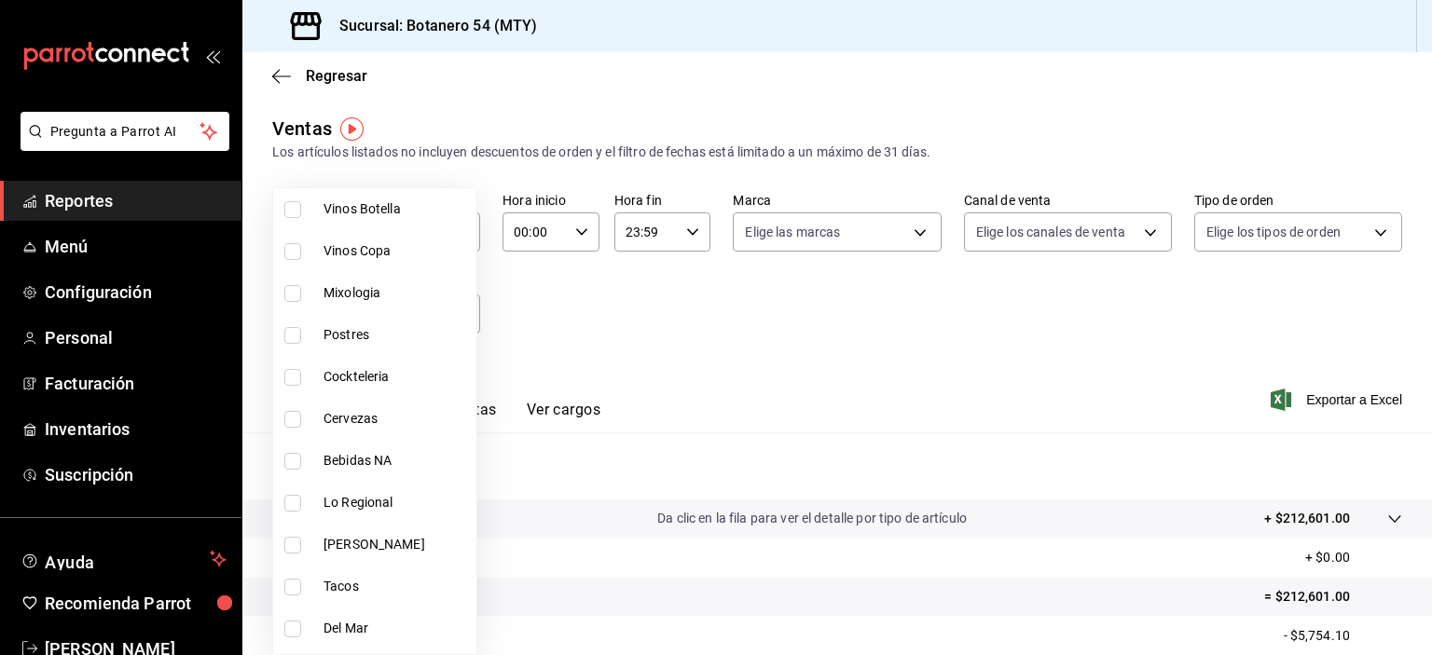
scroll to position [1088, 0]
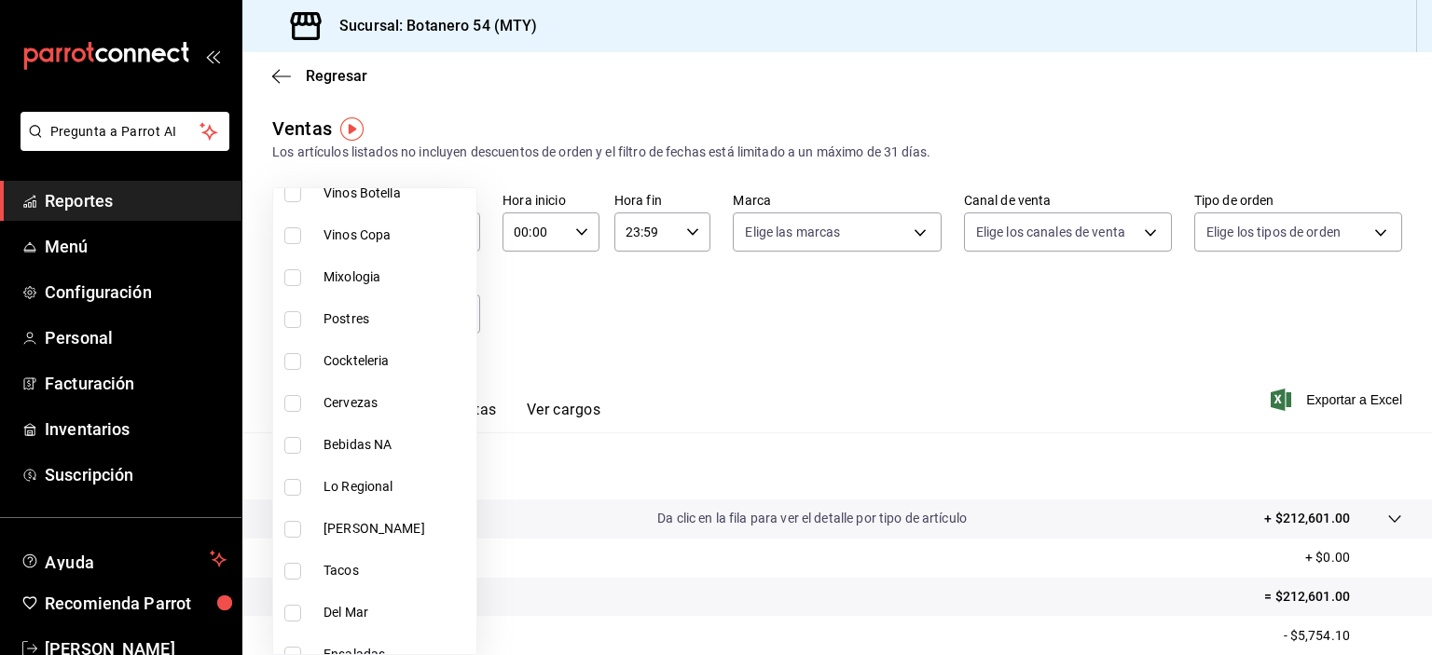
click at [288, 577] on input "checkbox" at bounding box center [292, 571] width 17 height 17
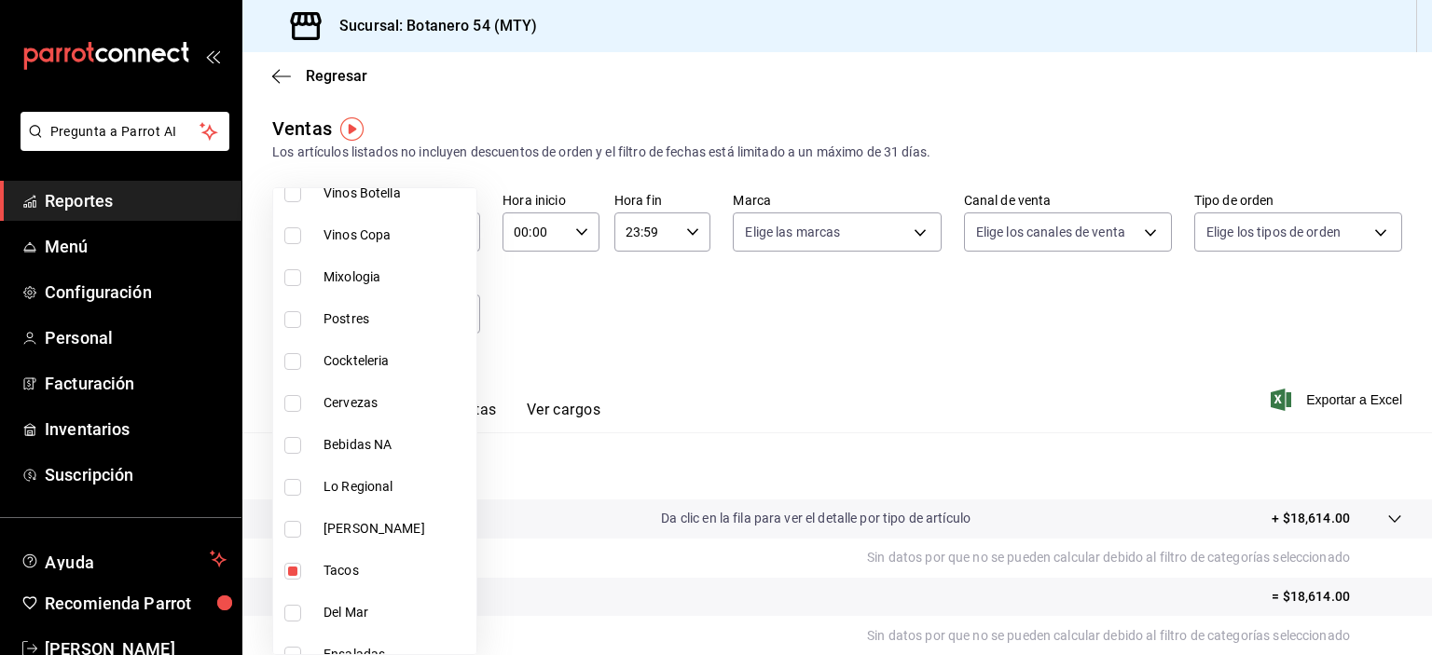
click at [292, 563] on input "checkbox" at bounding box center [292, 571] width 17 height 17
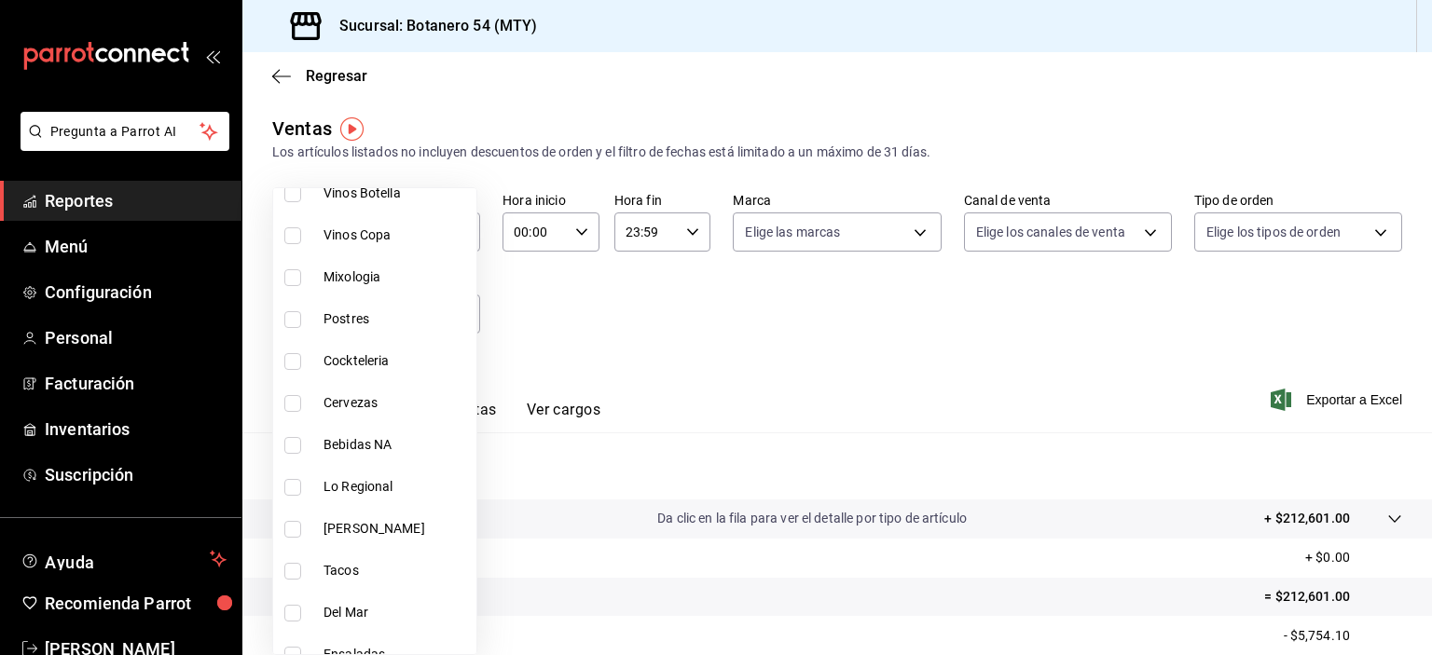
click at [295, 618] on input "checkbox" at bounding box center [292, 613] width 17 height 17
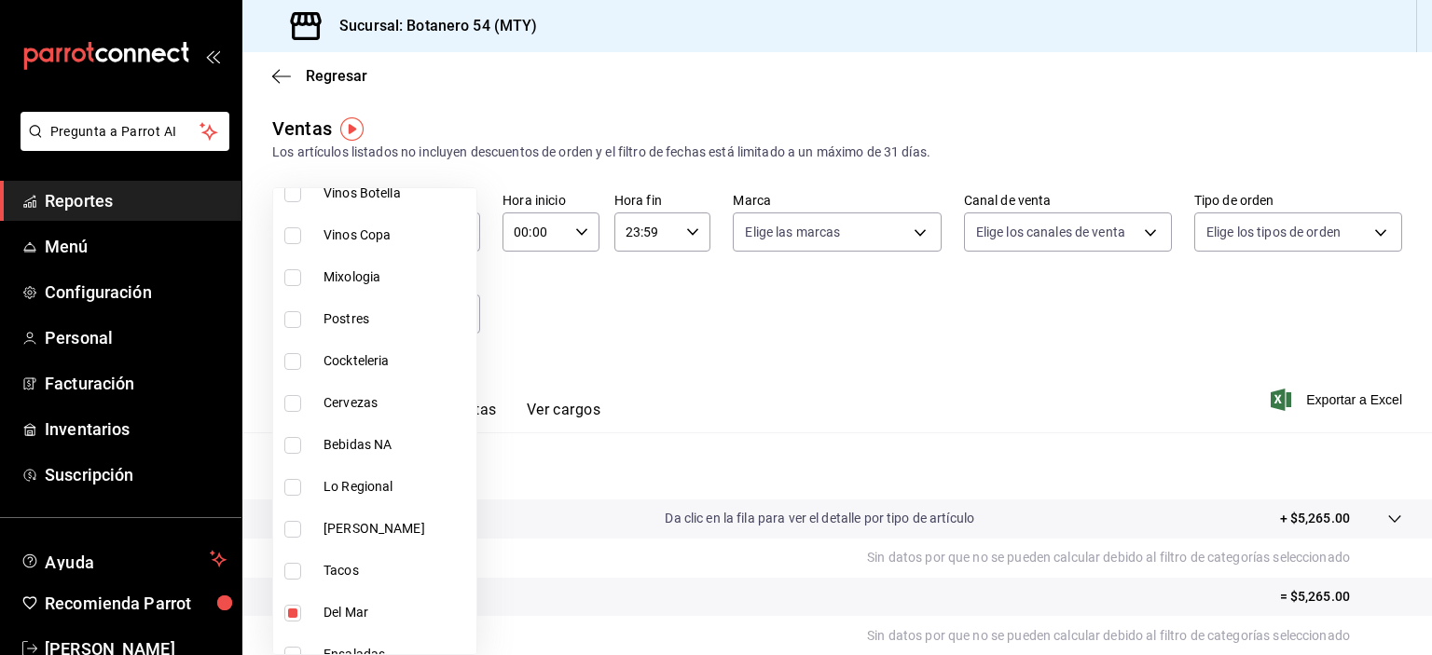
click at [285, 83] on div at bounding box center [716, 327] width 1432 height 655
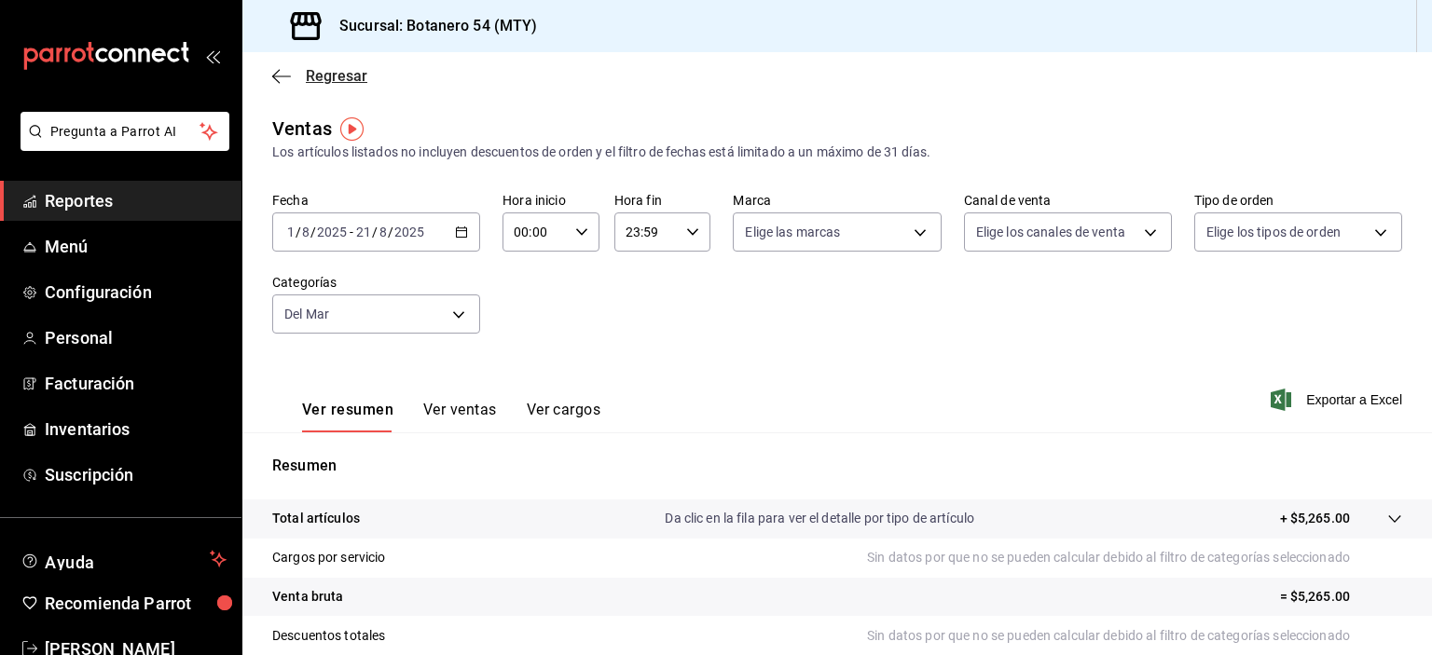
click at [276, 78] on icon "button" at bounding box center [275, 76] width 7 height 14
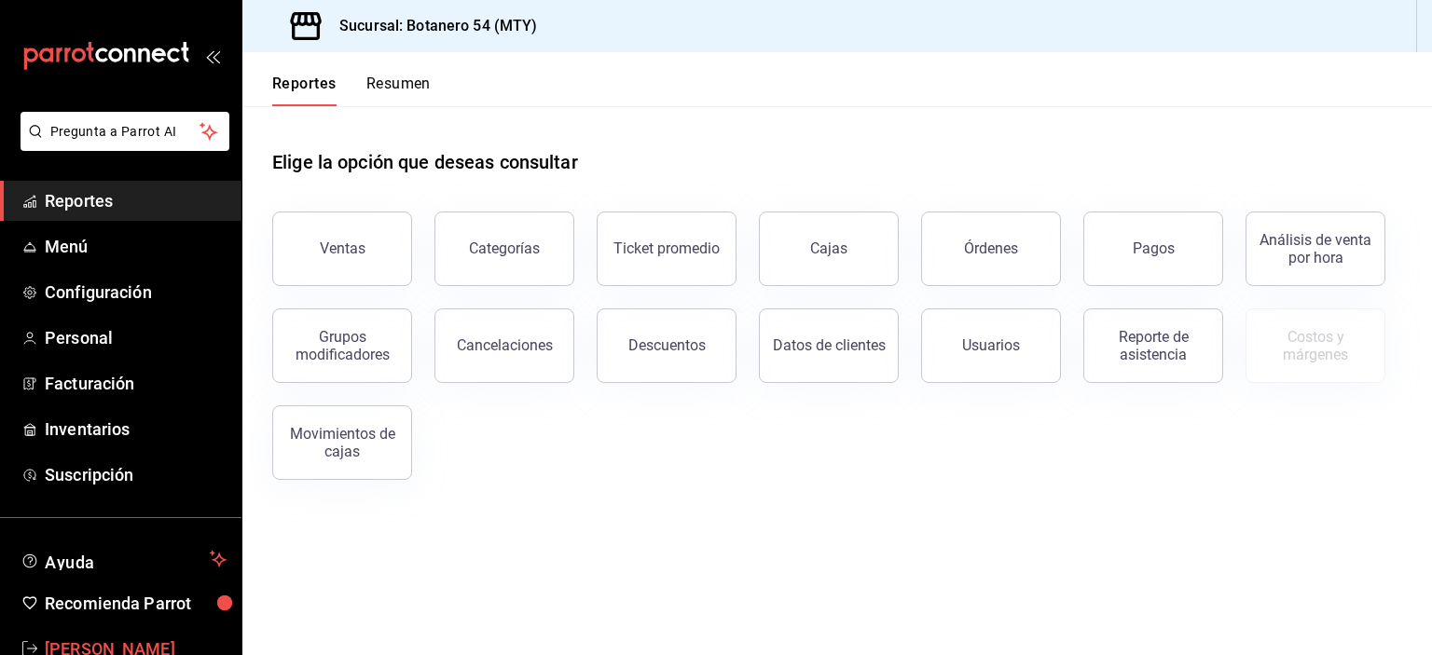
click at [134, 653] on span "[PERSON_NAME]" at bounding box center [136, 649] width 182 height 25
